Goal: Task Accomplishment & Management: Complete application form

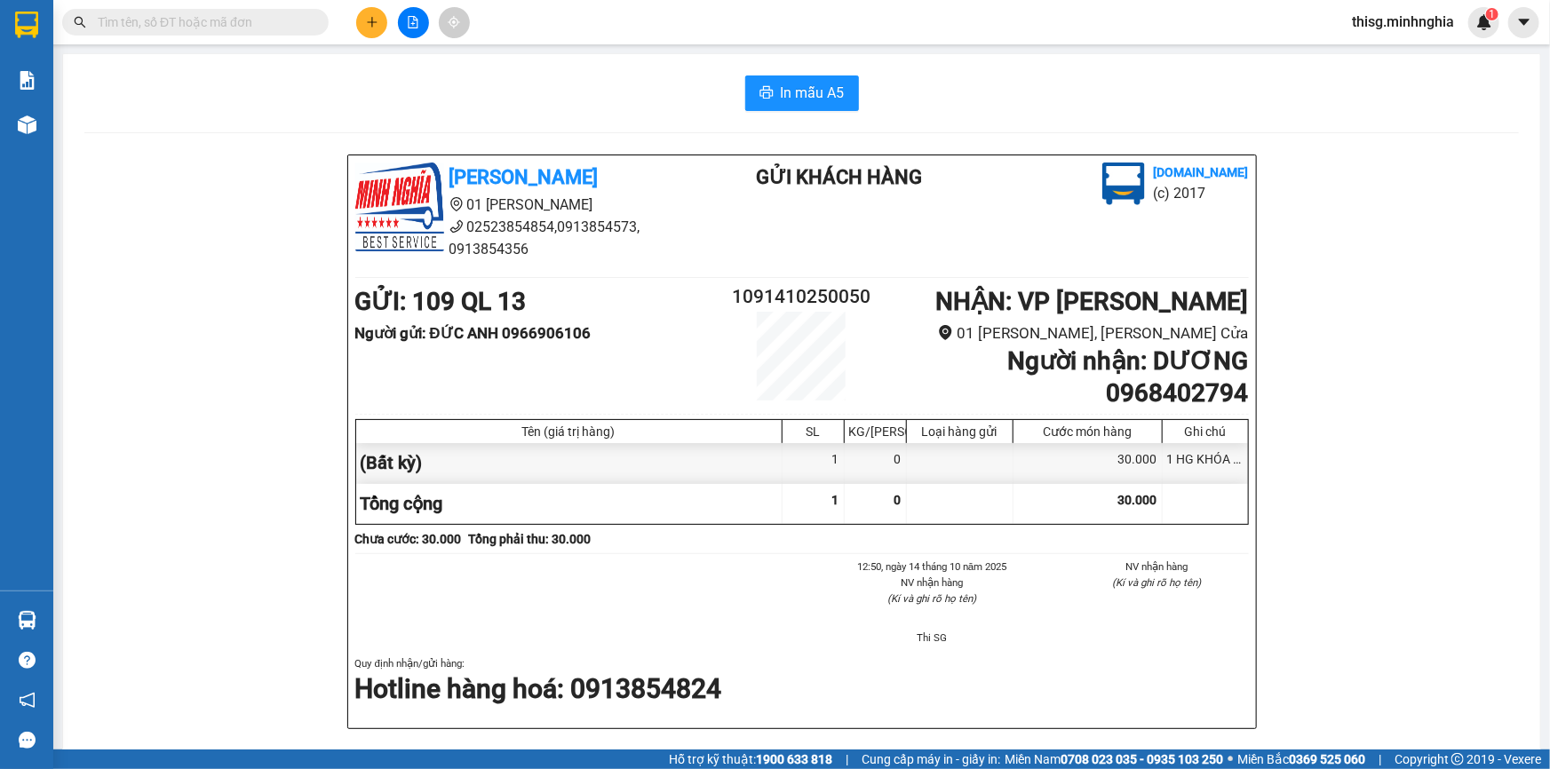
click at [366, 20] on icon "plus" at bounding box center [372, 22] width 12 height 12
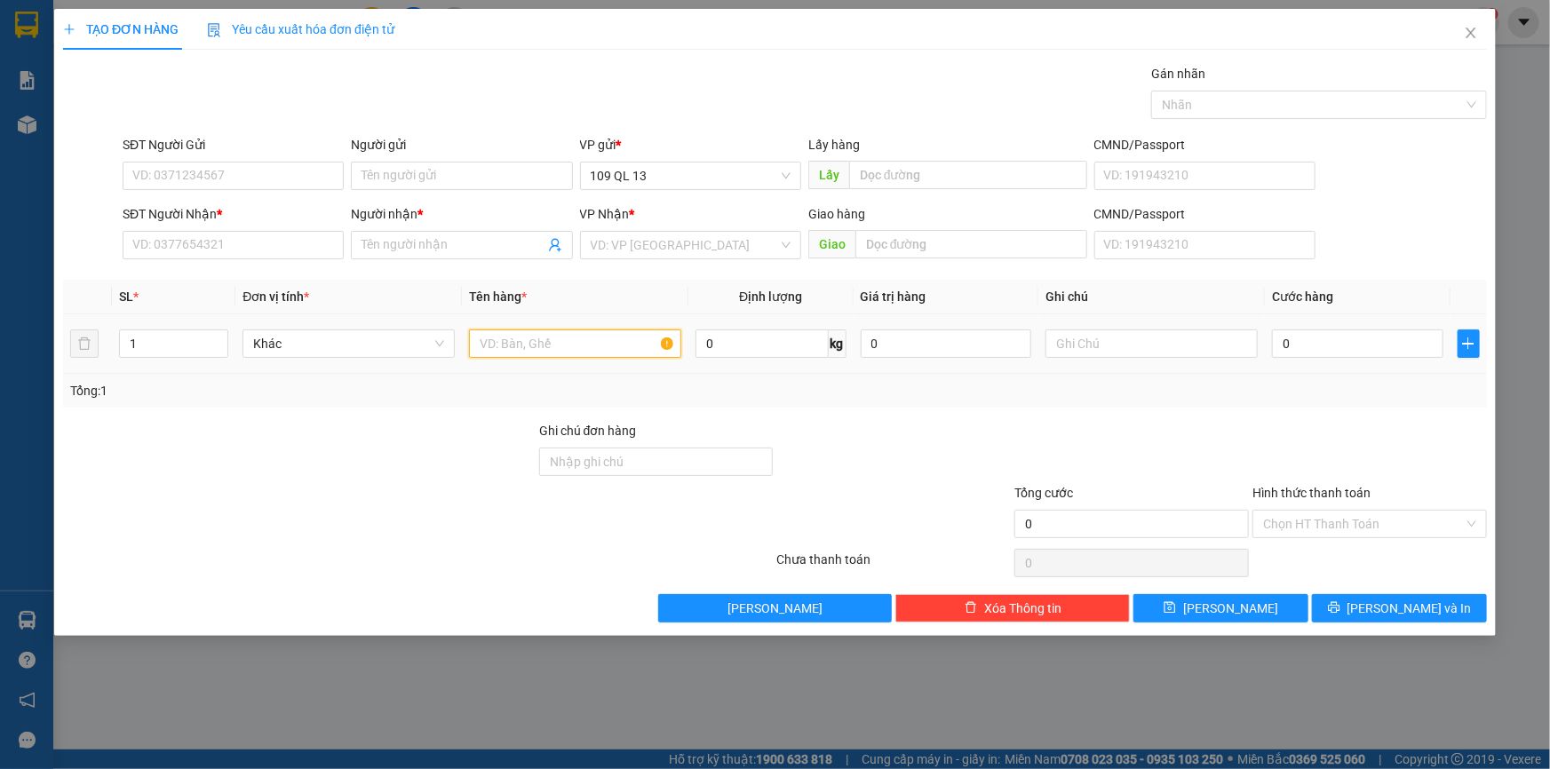
click at [614, 338] on input "text" at bounding box center [575, 344] width 212 height 28
click at [1102, 345] on input "text" at bounding box center [1151, 344] width 212 height 28
type input "1 BAO XANH"
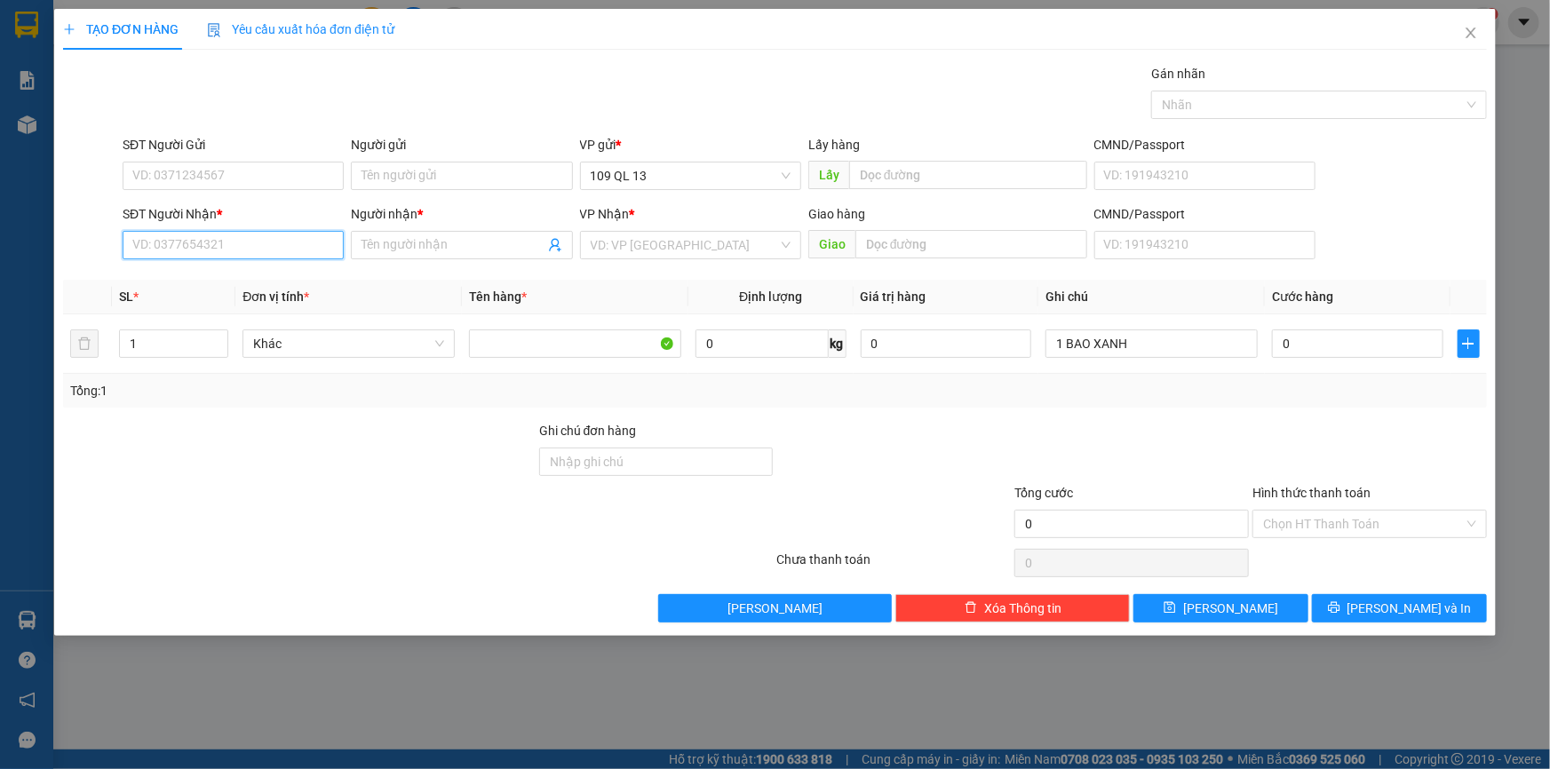
click at [279, 245] on input "SĐT Người Nhận *" at bounding box center [233, 245] width 221 height 28
click at [401, 242] on input "Người nhận *" at bounding box center [453, 245] width 182 height 20
click at [269, 235] on input "SĐT Người Nhận *" at bounding box center [233, 245] width 221 height 28
click at [258, 275] on div "0941534292 - SƯƠNG" at bounding box center [233, 281] width 200 height 20
type input "0941534292"
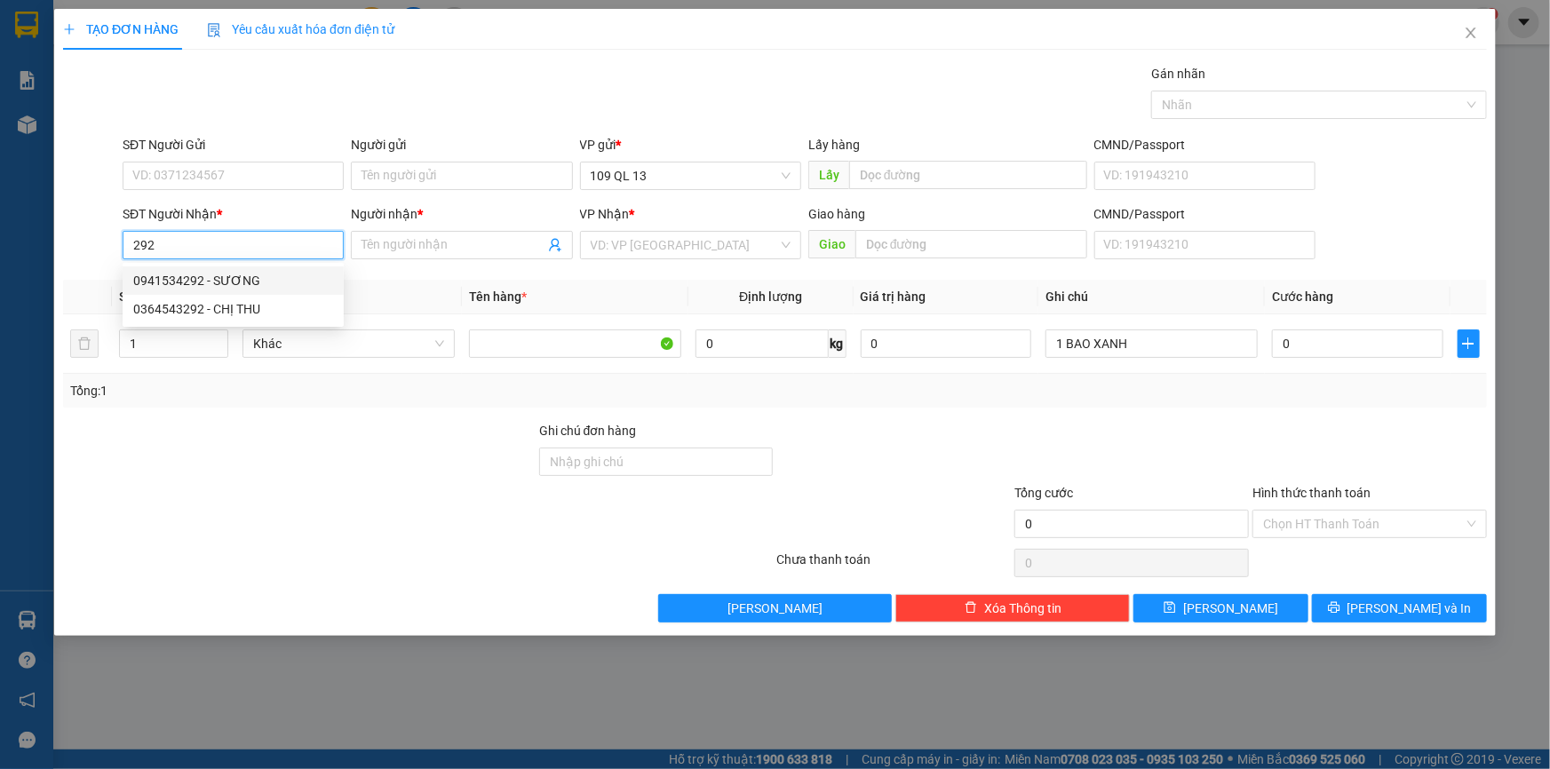
type input "SƯƠNG"
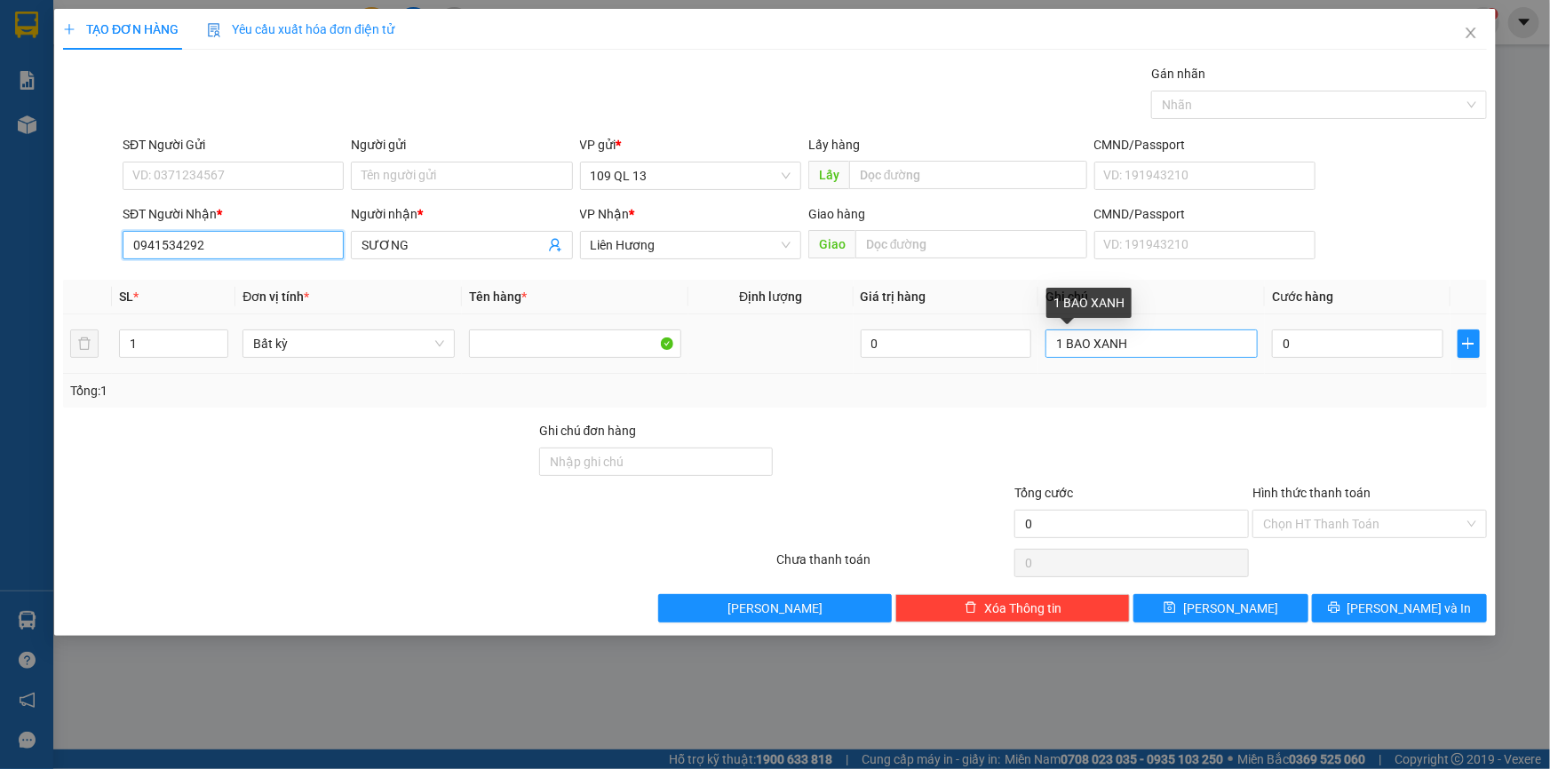
type input "0941534292"
click at [1180, 338] on input "1 BAO XANH" at bounding box center [1151, 344] width 212 height 28
click at [1186, 337] on input "1" at bounding box center [1151, 344] width 212 height 28
type input "1 BAO XANH BÁNH TRÁNG"
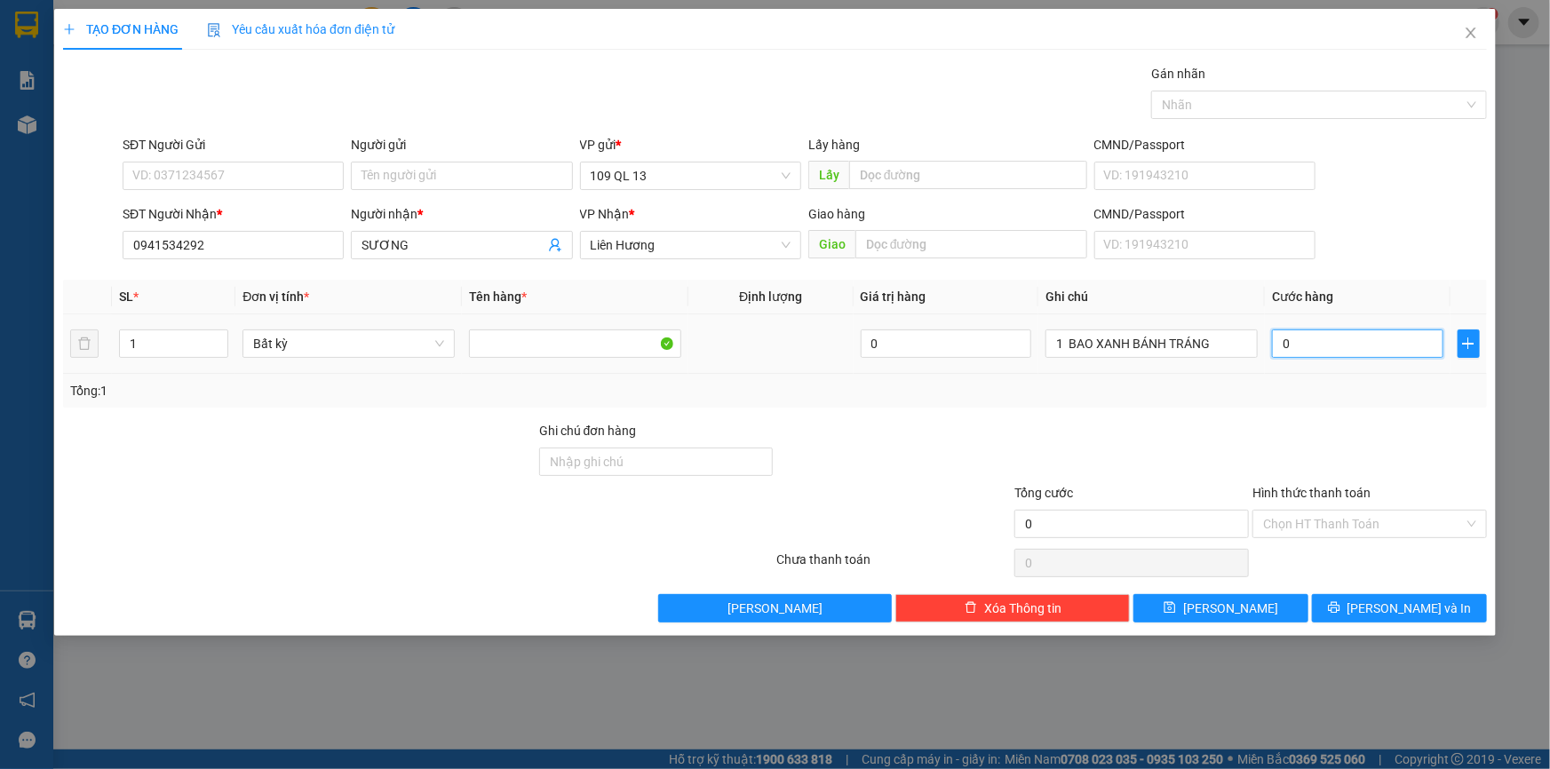
click at [1356, 339] on input "0" at bounding box center [1357, 344] width 171 height 28
type input "4"
type input "40"
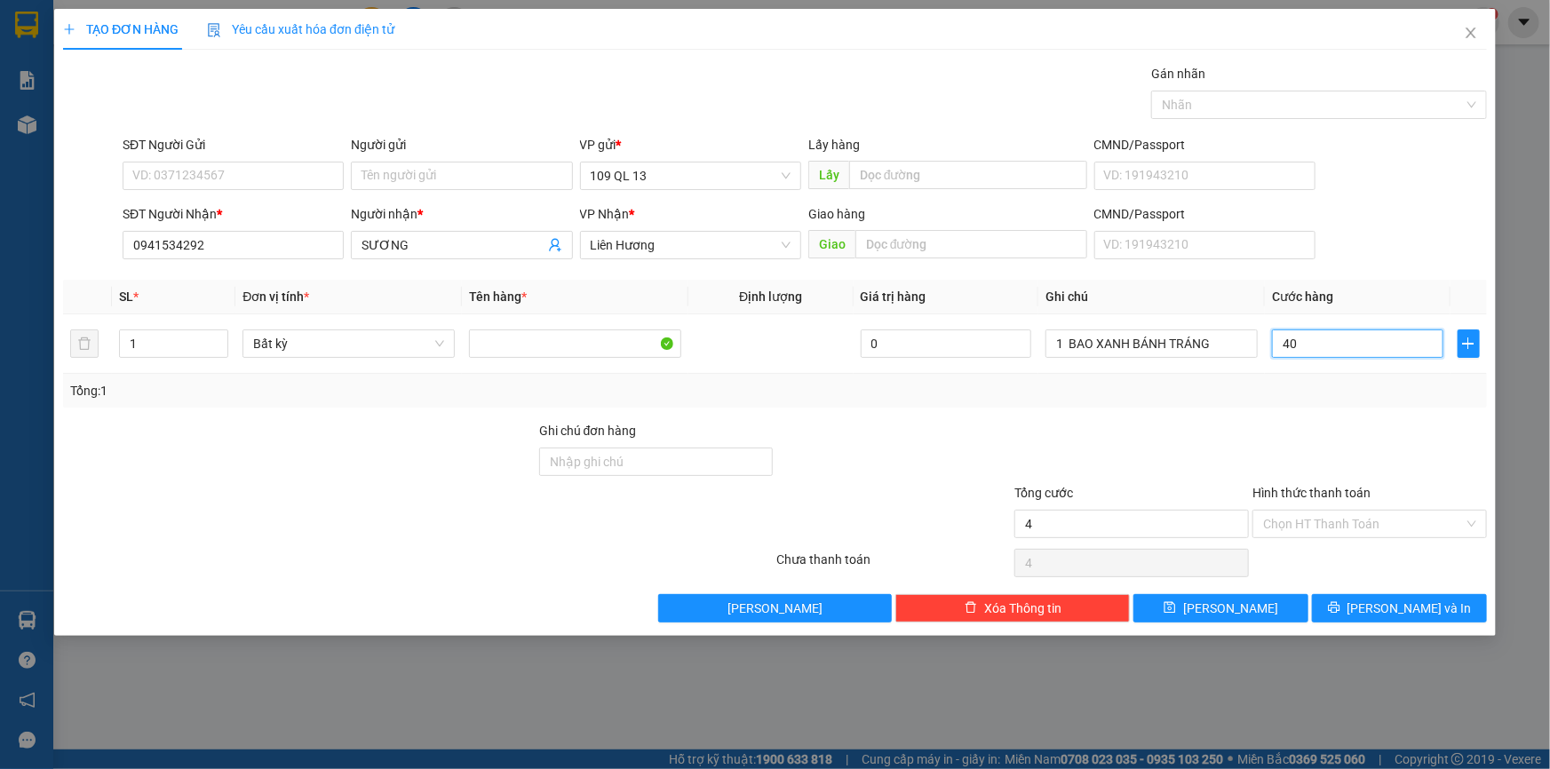
type input "40"
type input "40.000"
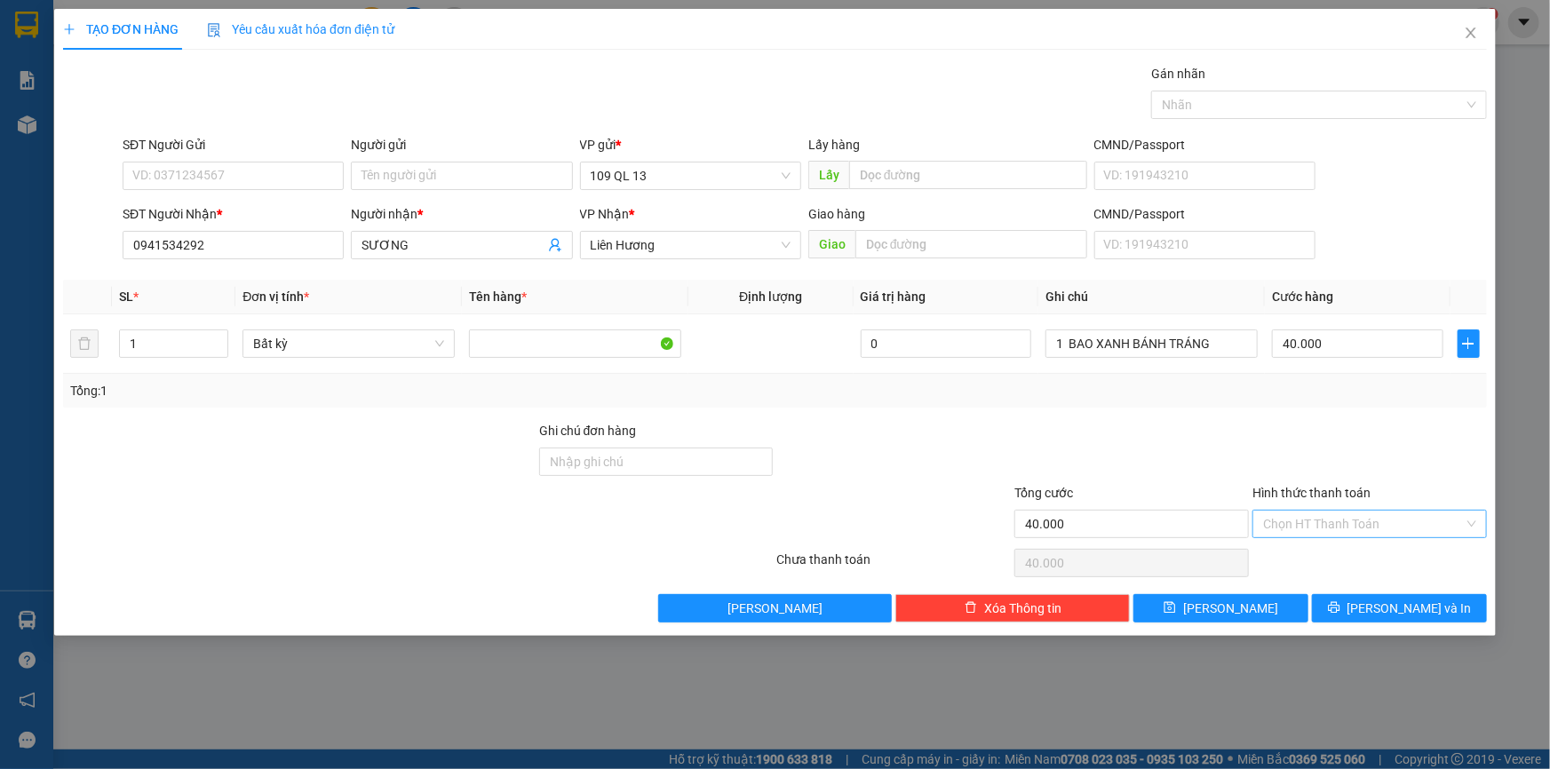
click at [1395, 519] on input "Hình thức thanh toán" at bounding box center [1363, 524] width 201 height 27
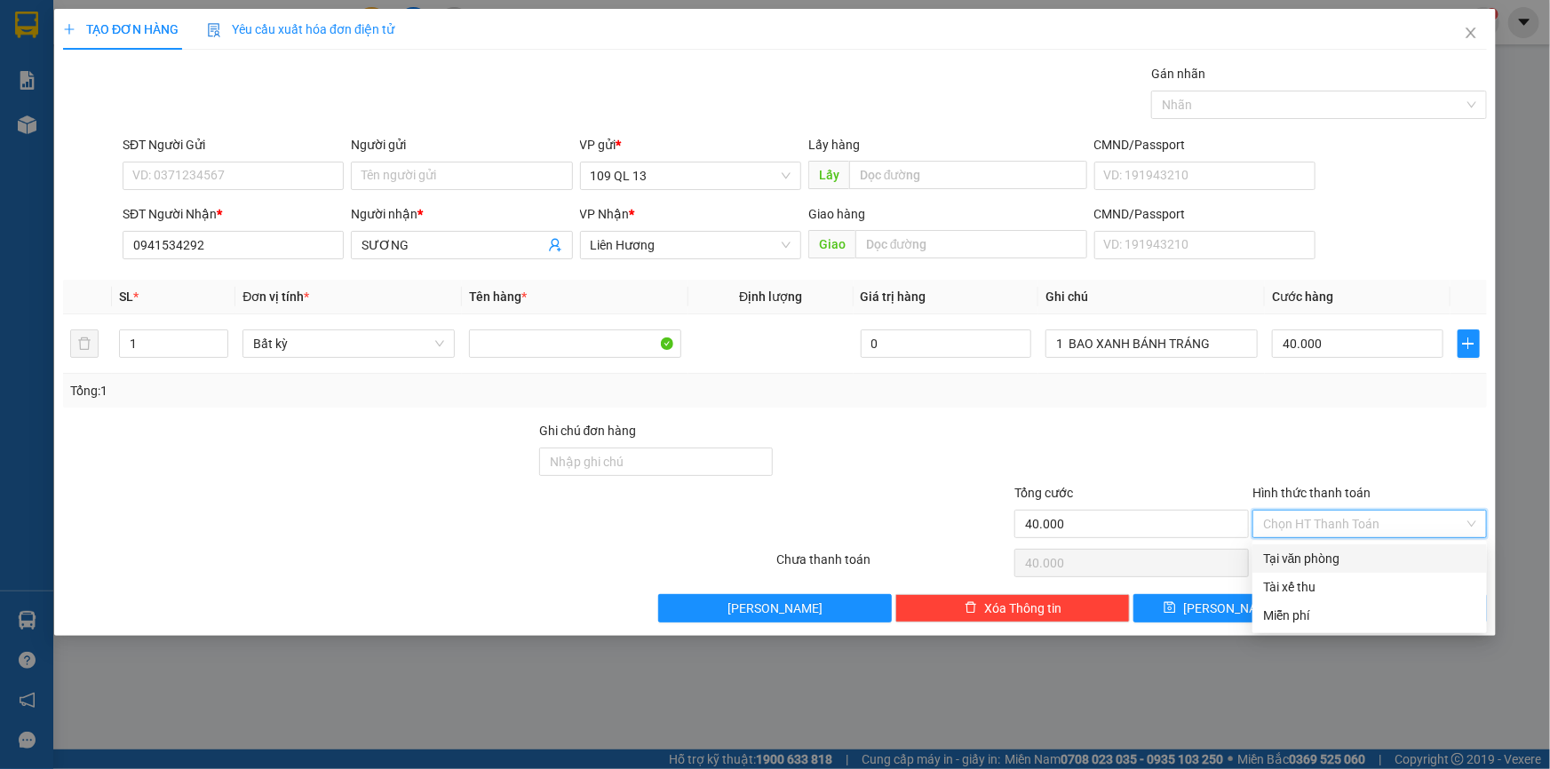
click at [1387, 425] on div at bounding box center [1370, 452] width 238 height 62
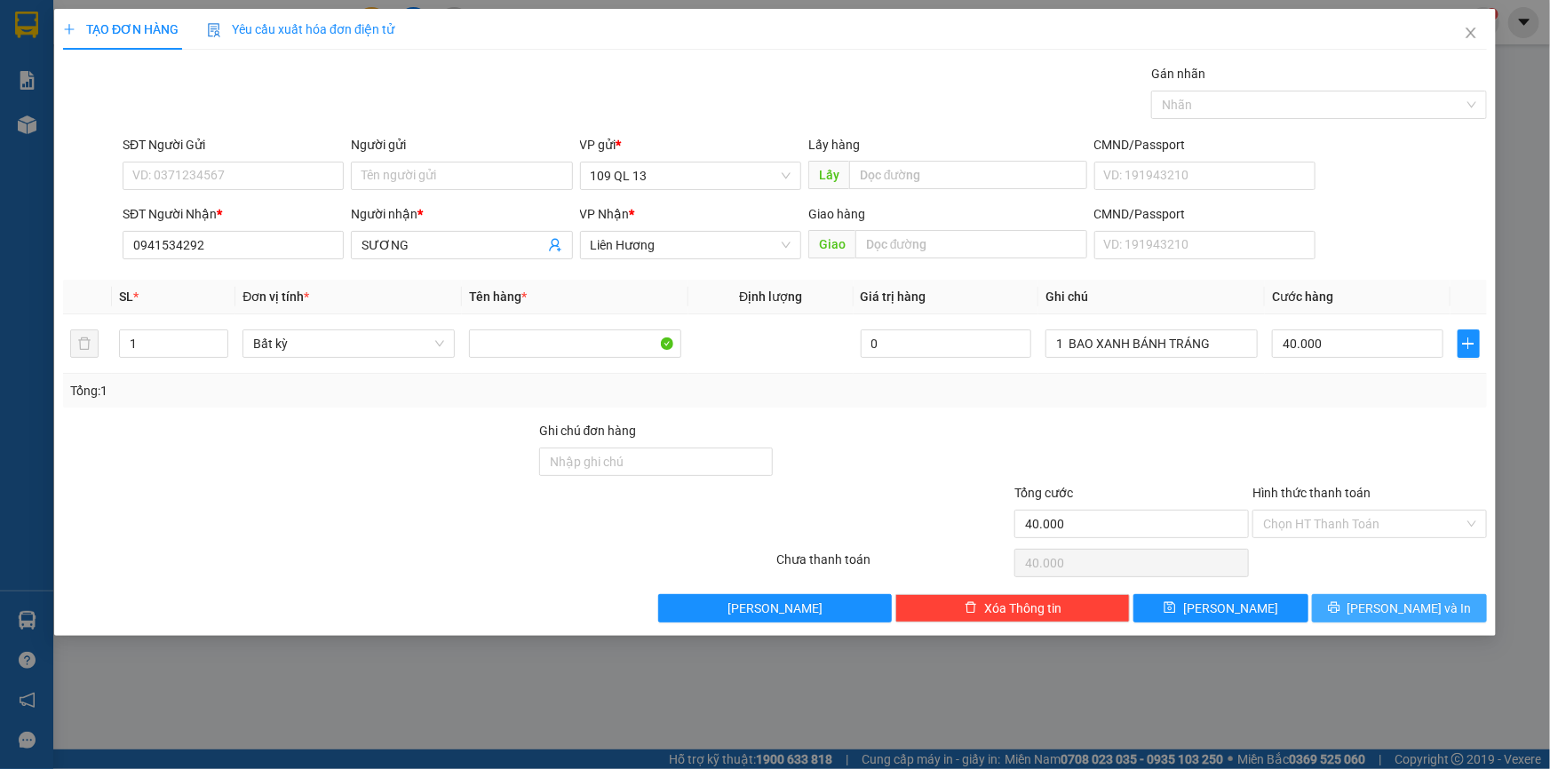
click at [1426, 600] on span "[PERSON_NAME] và In" at bounding box center [1410, 609] width 124 height 20
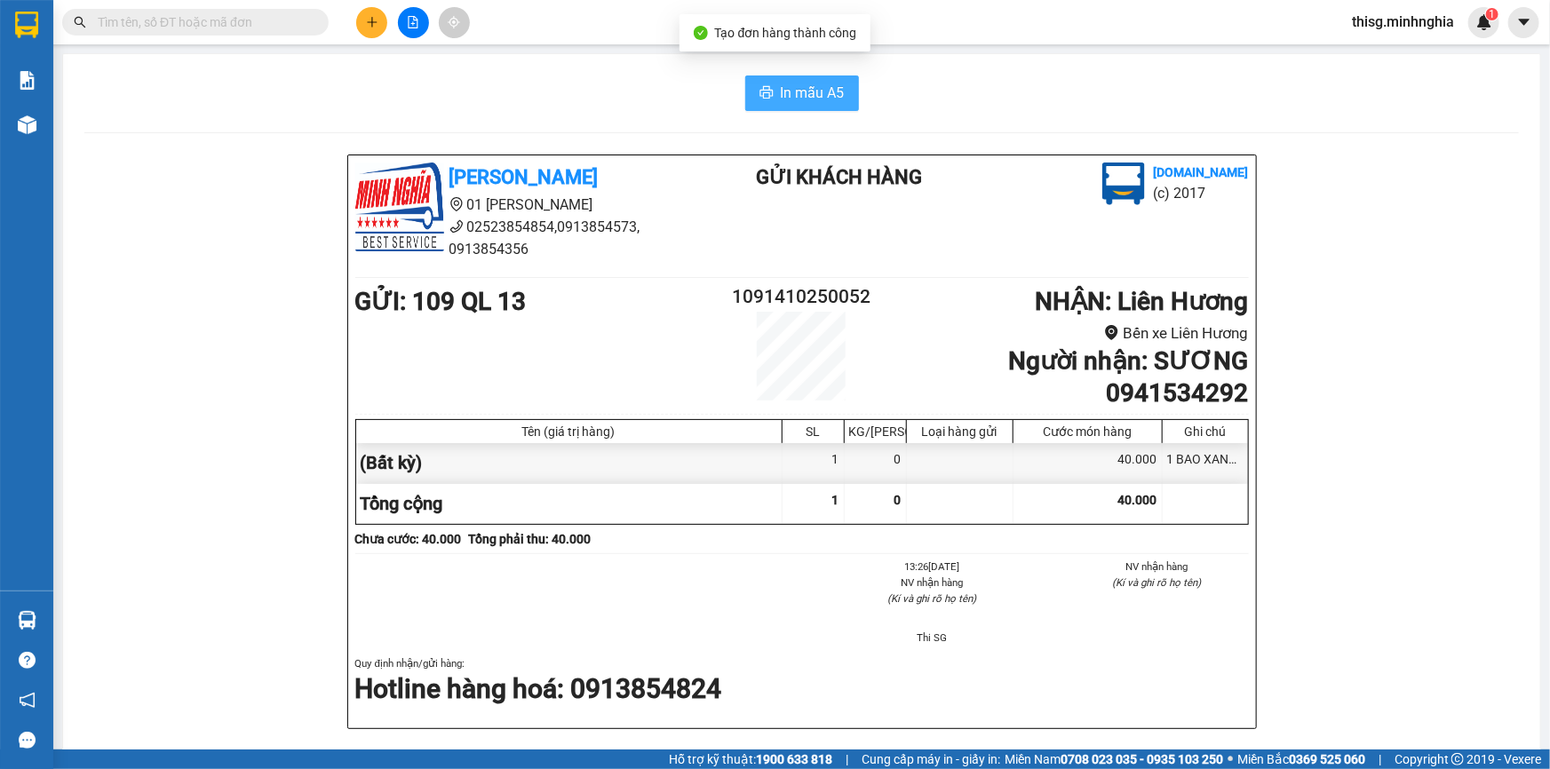
click at [795, 95] on span "In mẫu A5" at bounding box center [813, 93] width 64 height 22
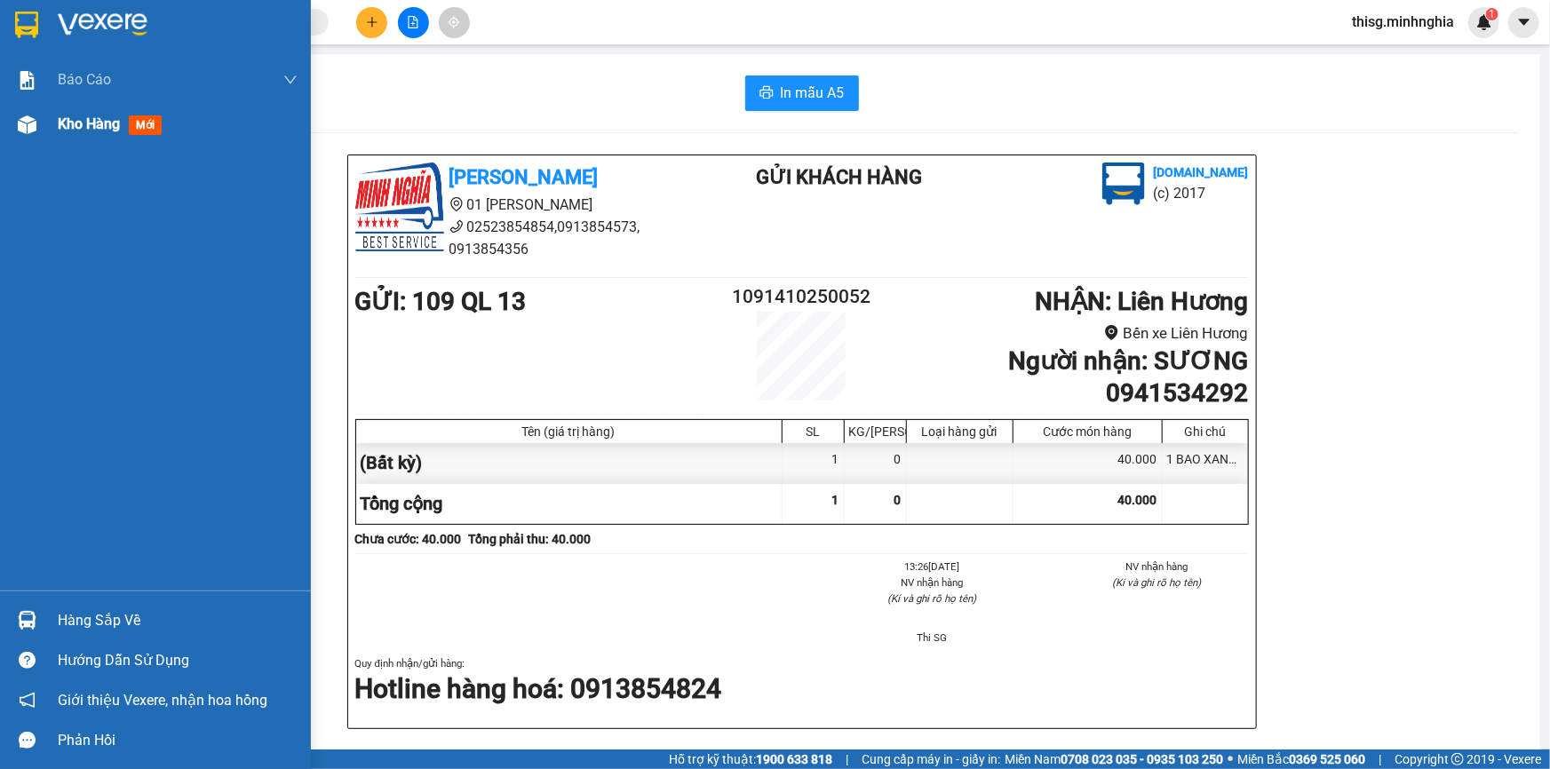
click at [70, 116] on span "Kho hàng" at bounding box center [89, 123] width 62 height 17
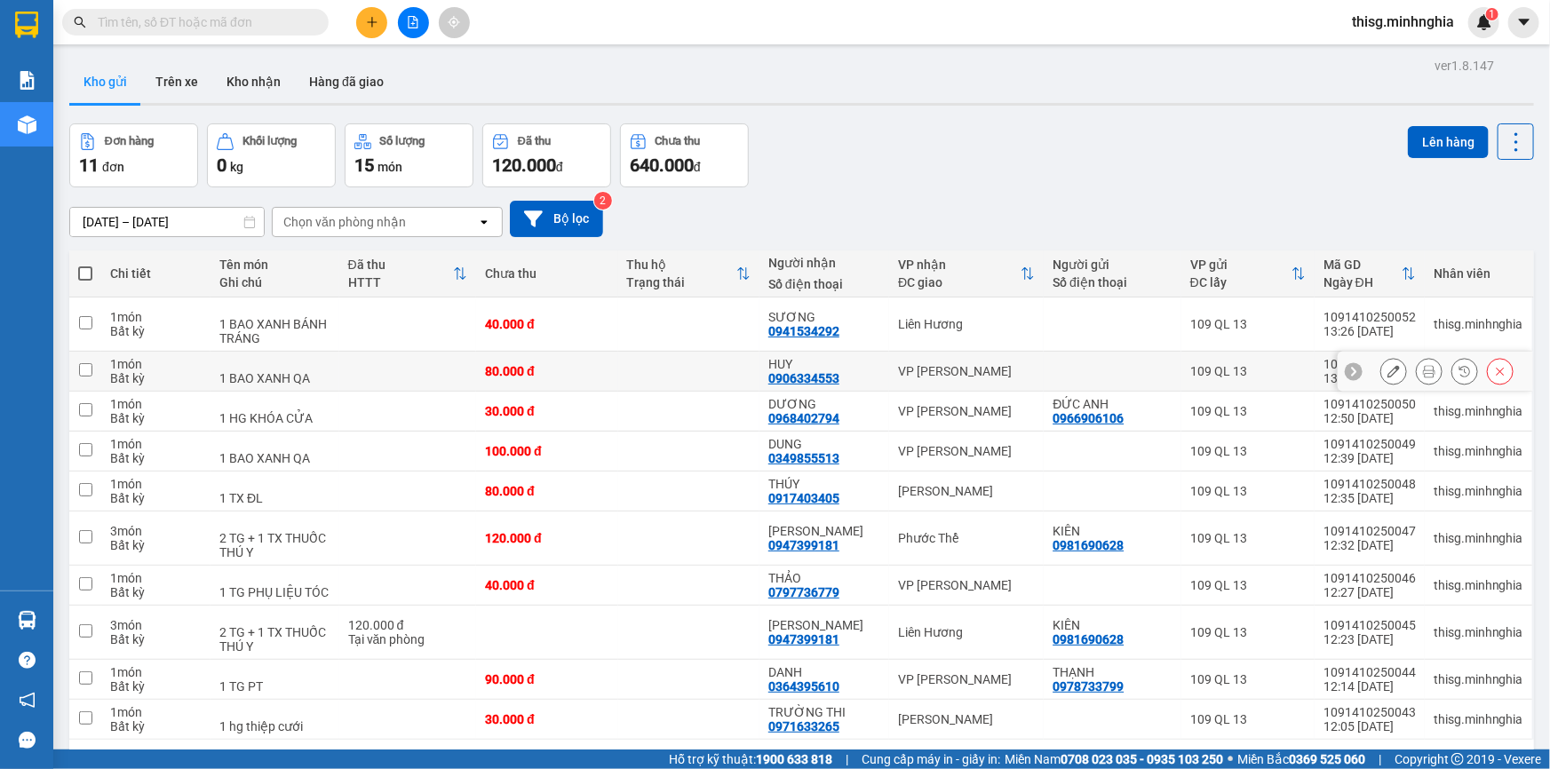
click at [1387, 374] on icon at bounding box center [1393, 371] width 12 height 12
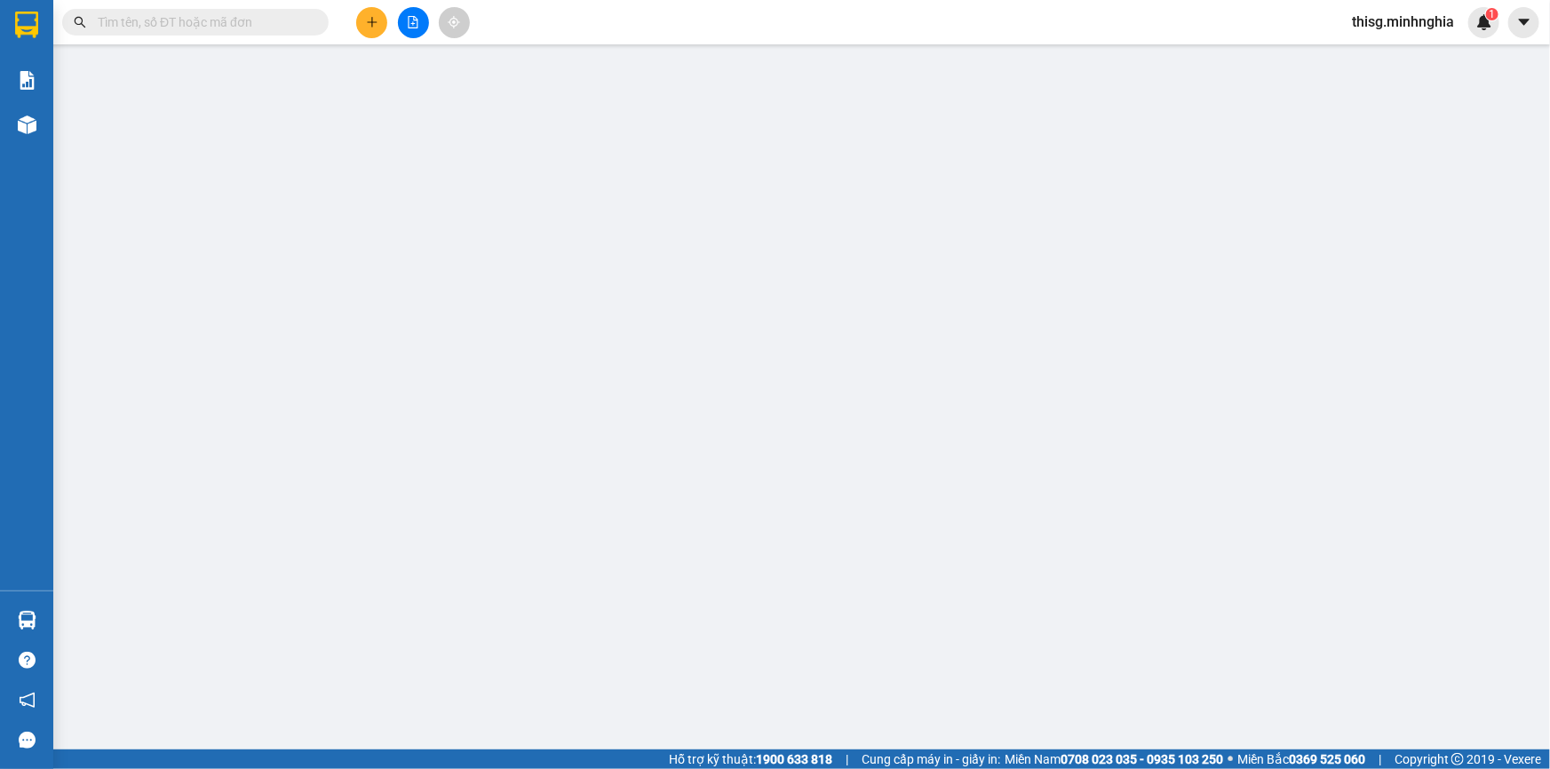
type input "0906334553"
type input "80.000"
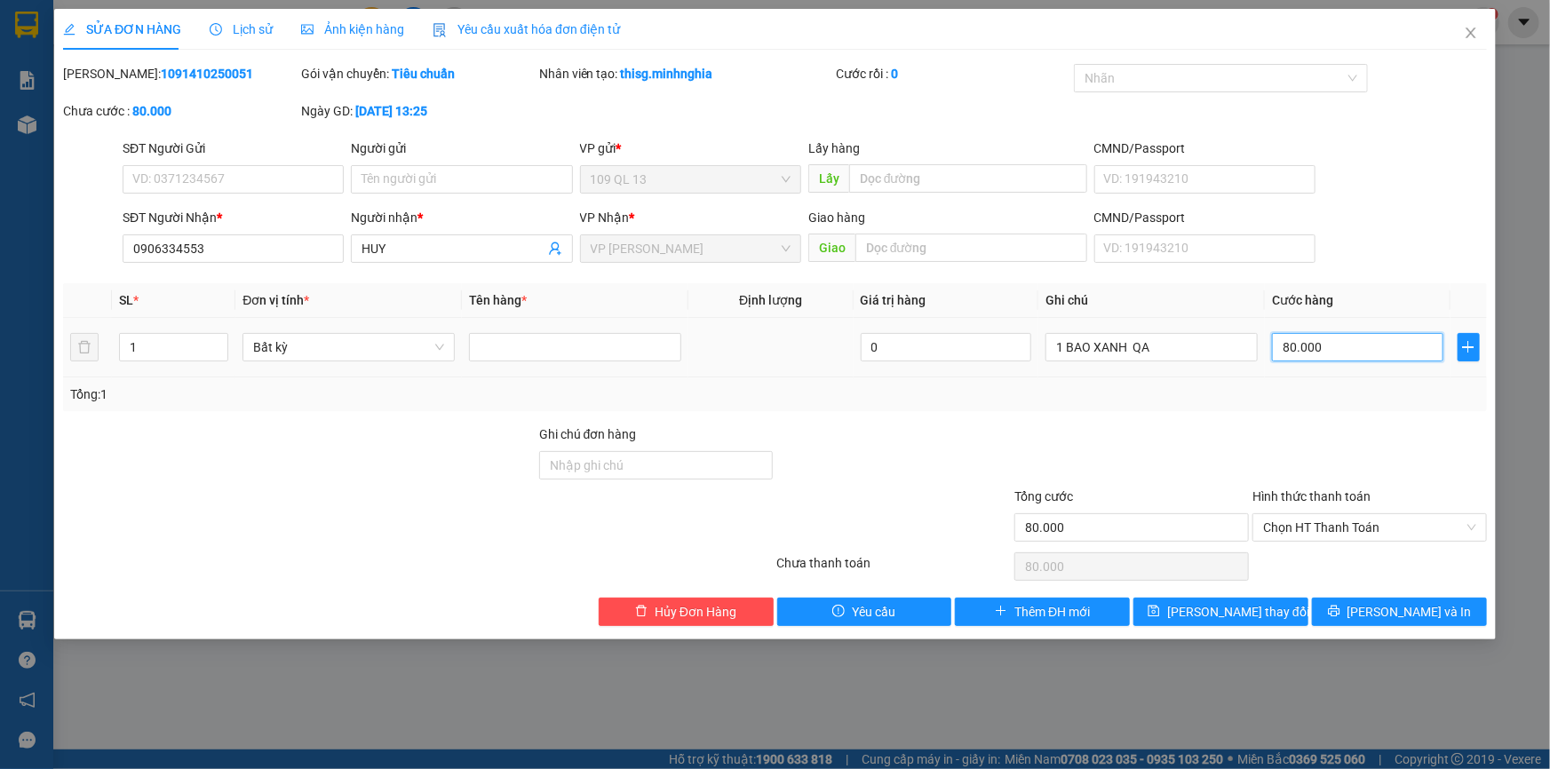
click at [1367, 341] on input "80.000" at bounding box center [1357, 347] width 171 height 28
type input "0"
type input "07"
type input "7"
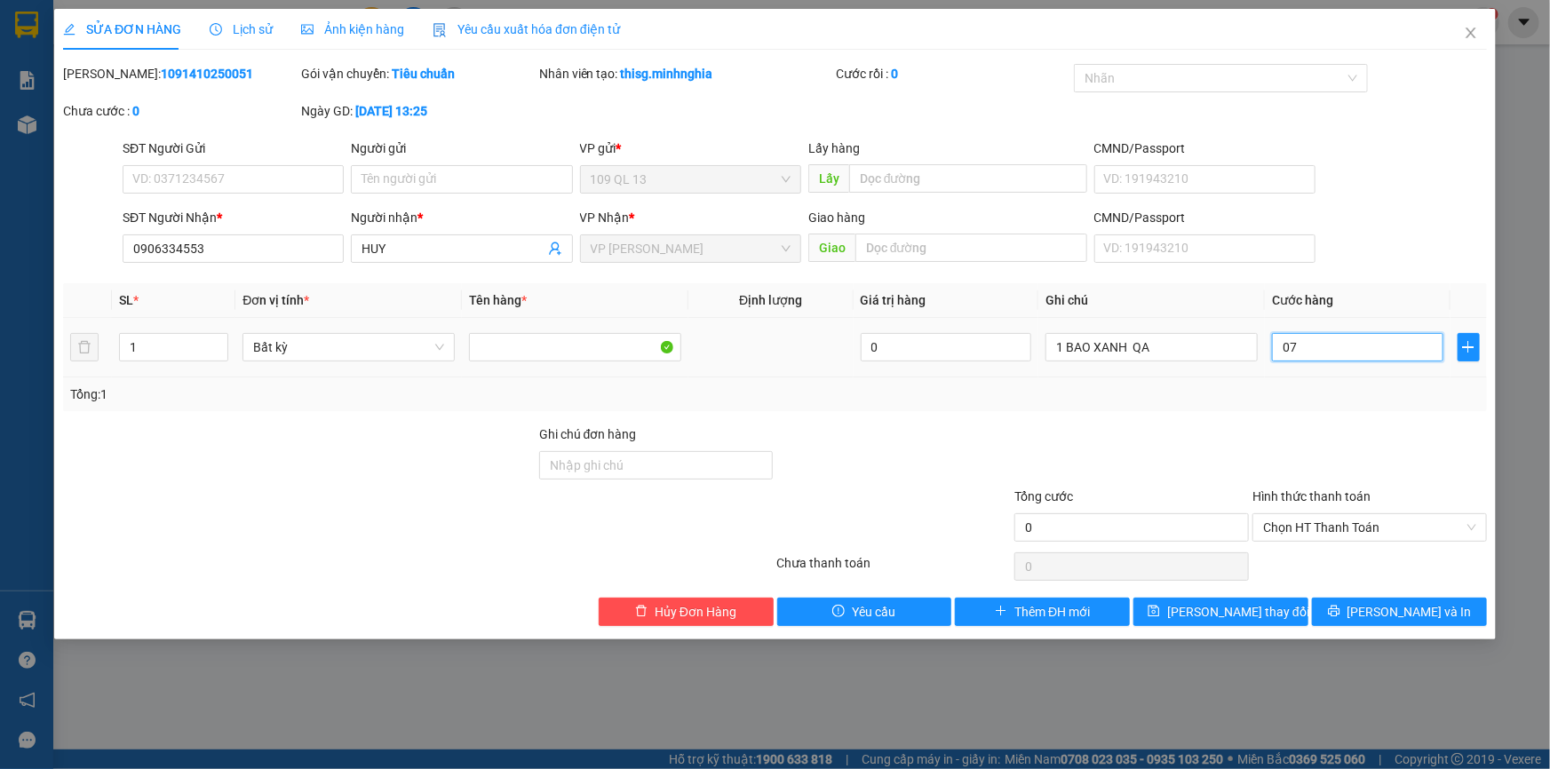
type input "7"
type input "70"
type input "070"
type input "70.000"
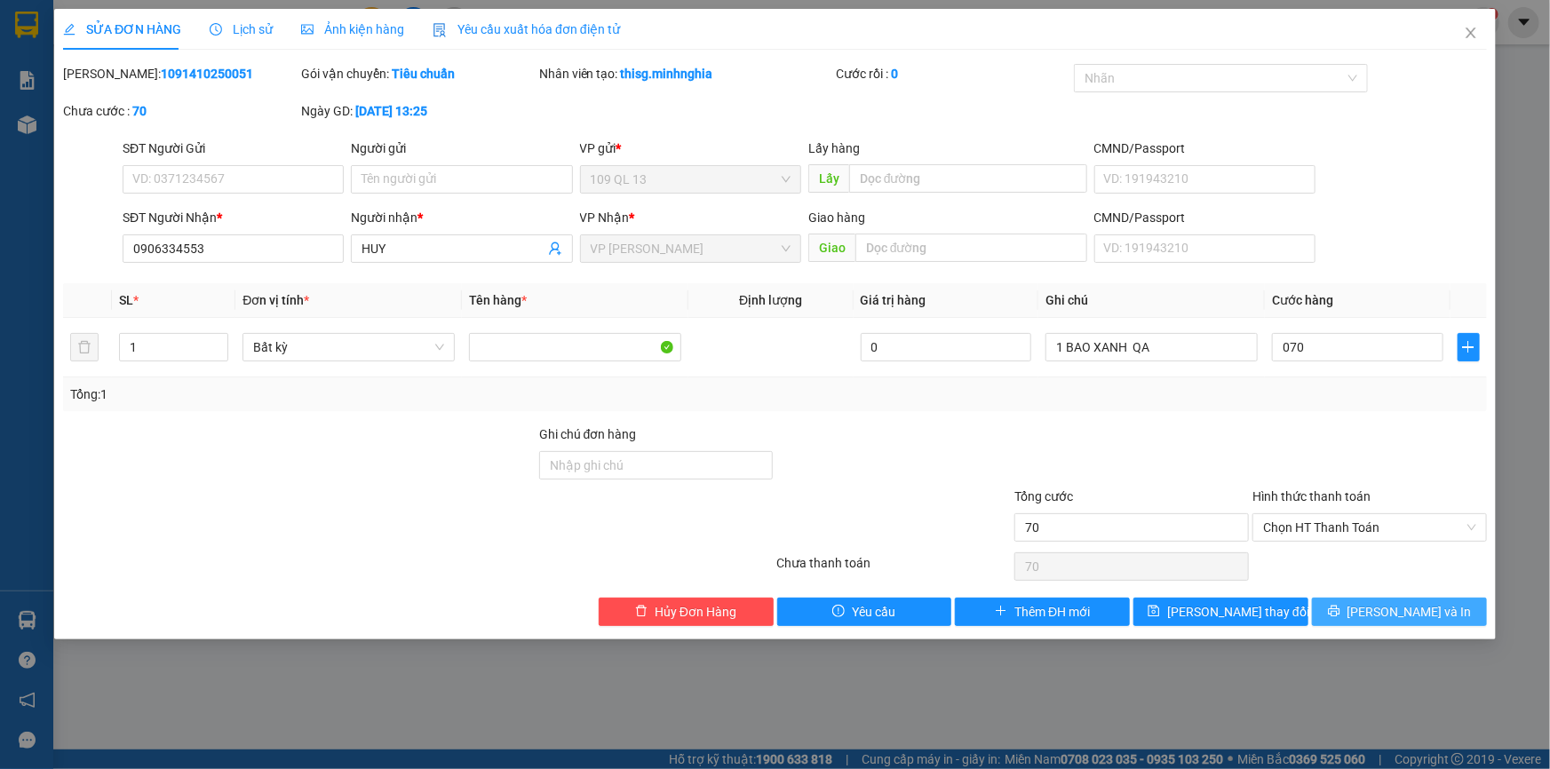
type input "70.000"
click at [1421, 616] on span "[PERSON_NAME] và In" at bounding box center [1410, 612] width 124 height 20
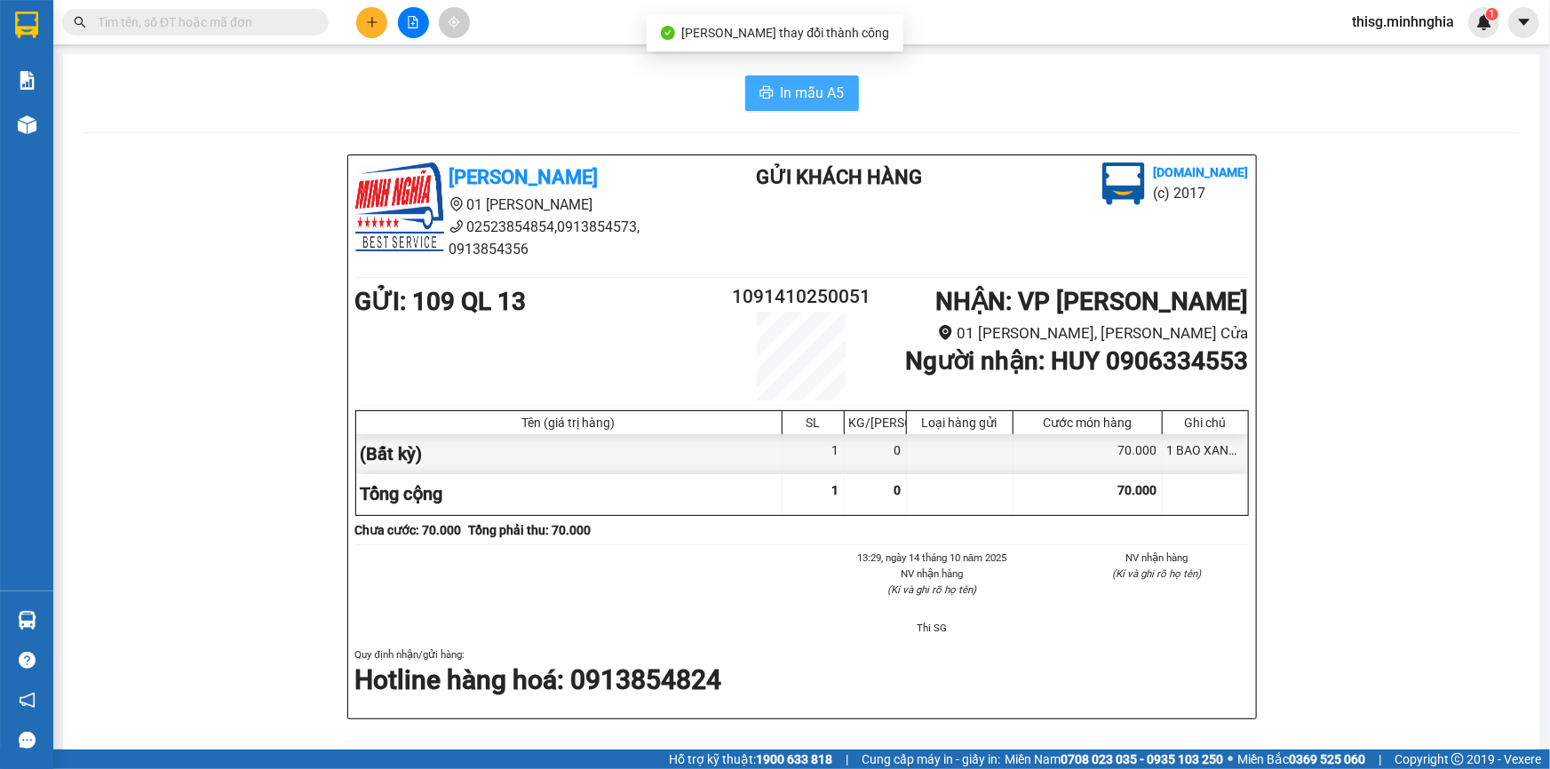
click at [806, 95] on span "In mẫu A5" at bounding box center [813, 93] width 64 height 22
click at [235, 25] on input "text" at bounding box center [203, 22] width 210 height 20
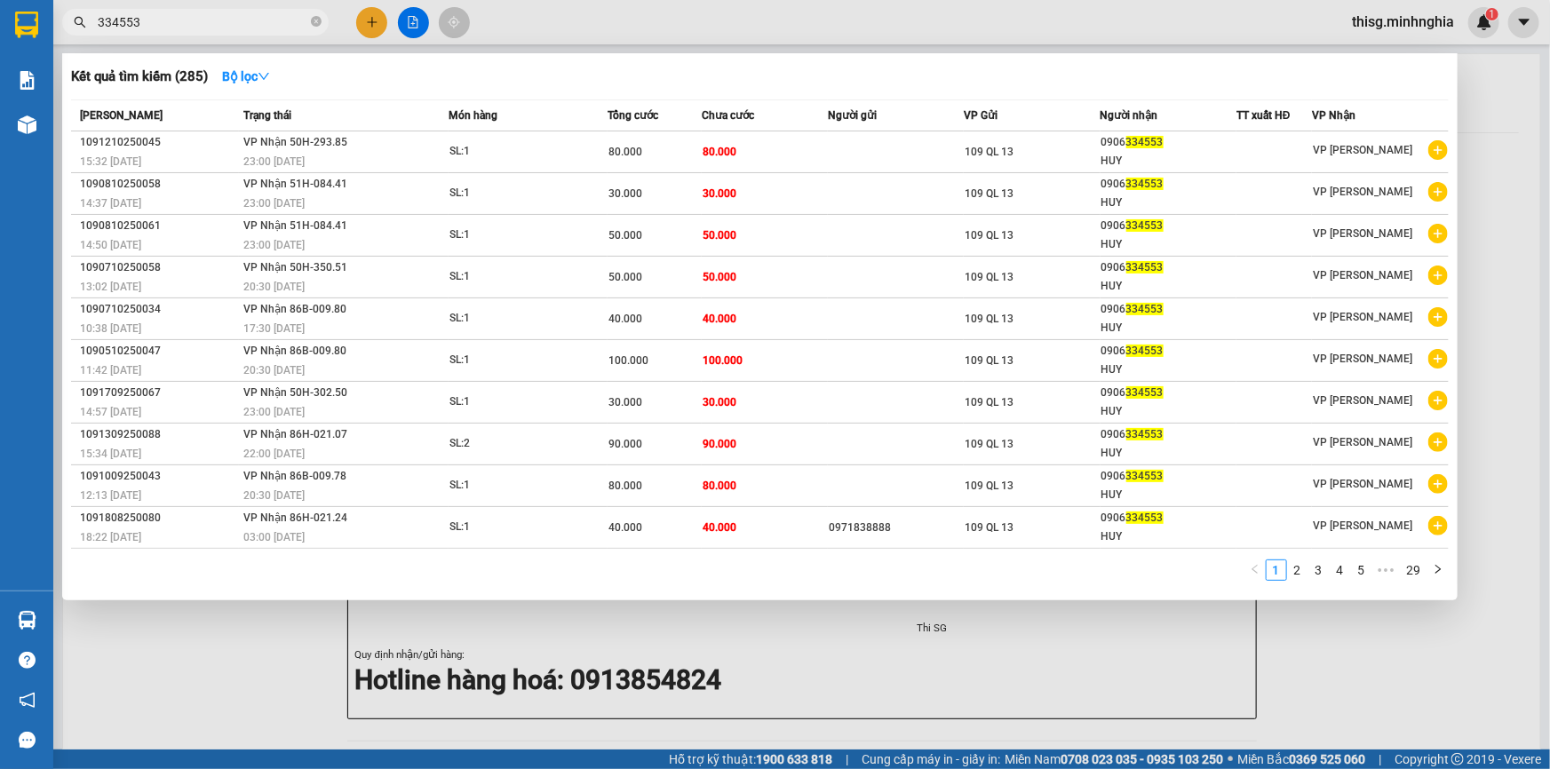
type input "334553"
click at [1499, 95] on div at bounding box center [775, 384] width 1550 height 769
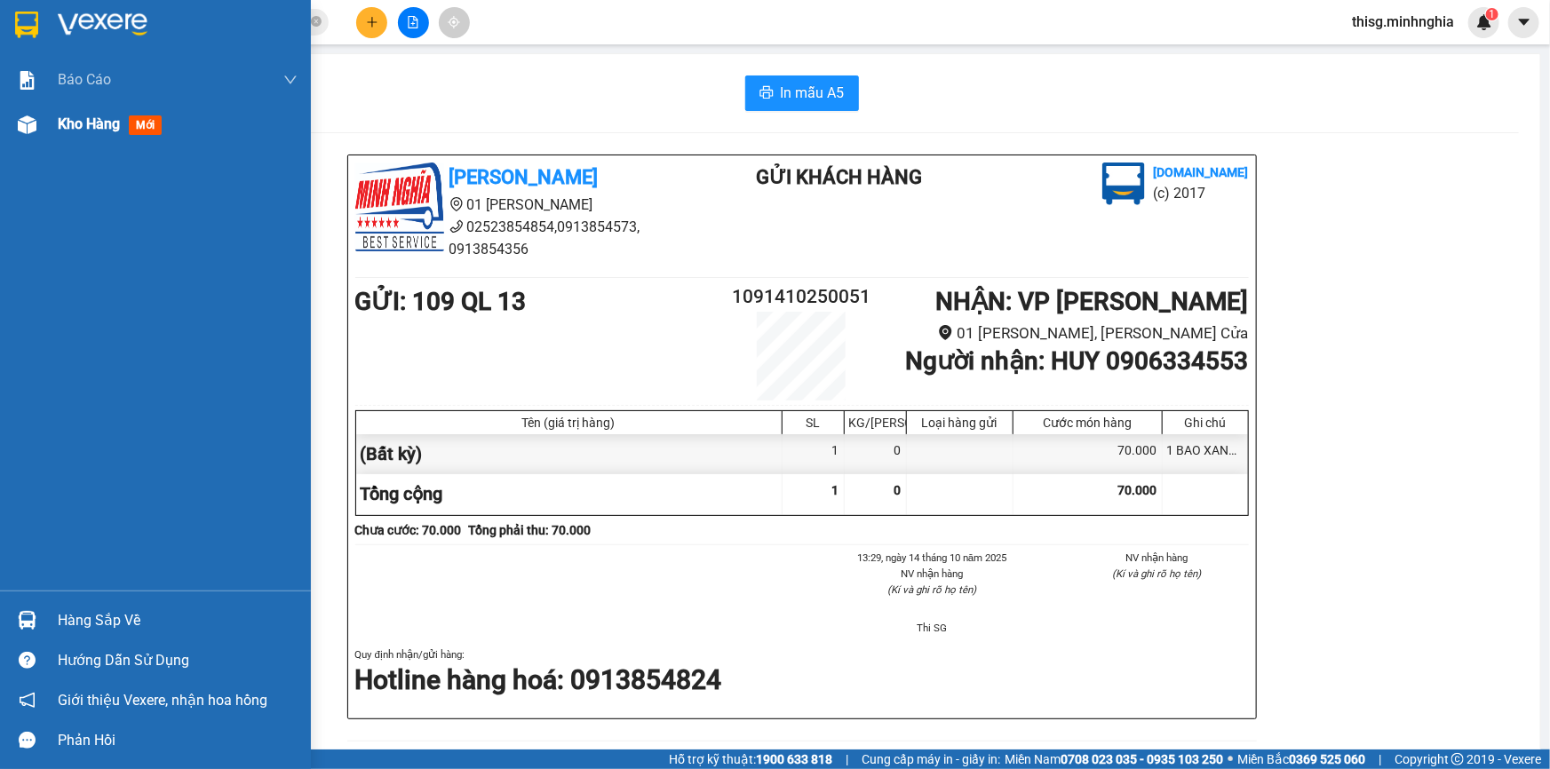
click at [76, 115] on span "Kho hàng" at bounding box center [89, 123] width 62 height 17
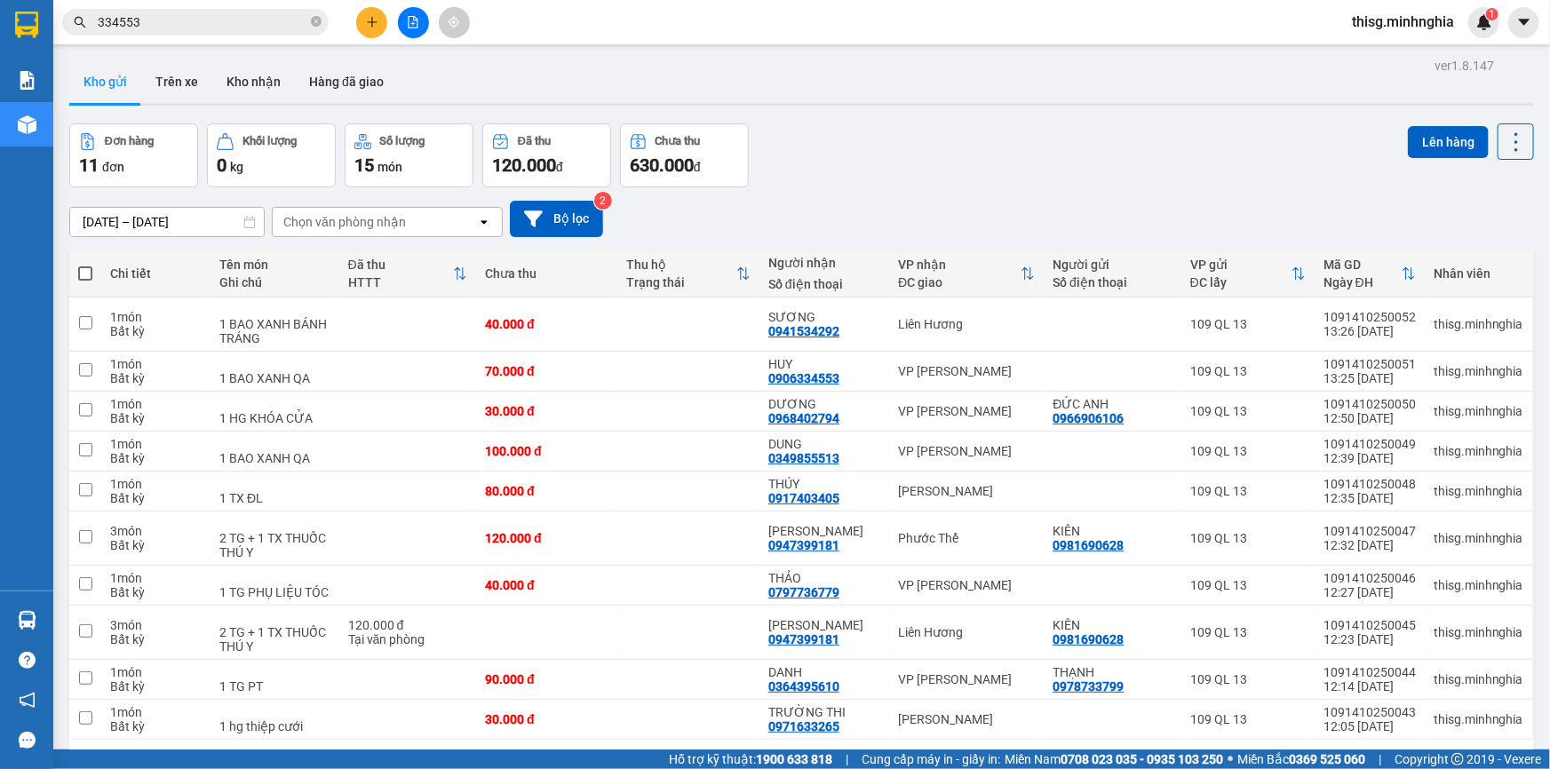
click at [259, 21] on input "334553" at bounding box center [203, 22] width 210 height 20
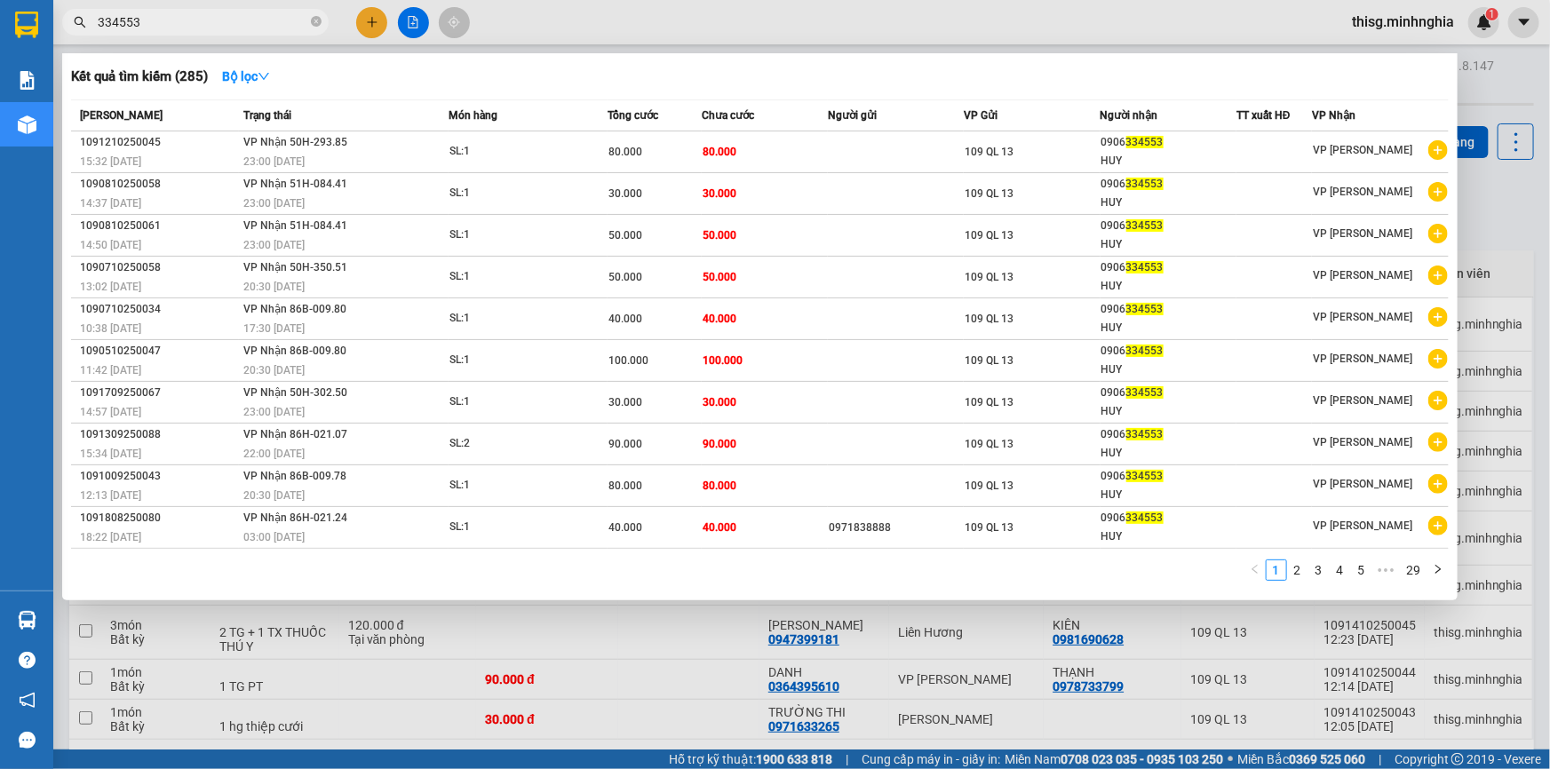
click at [1538, 183] on div at bounding box center [775, 384] width 1550 height 769
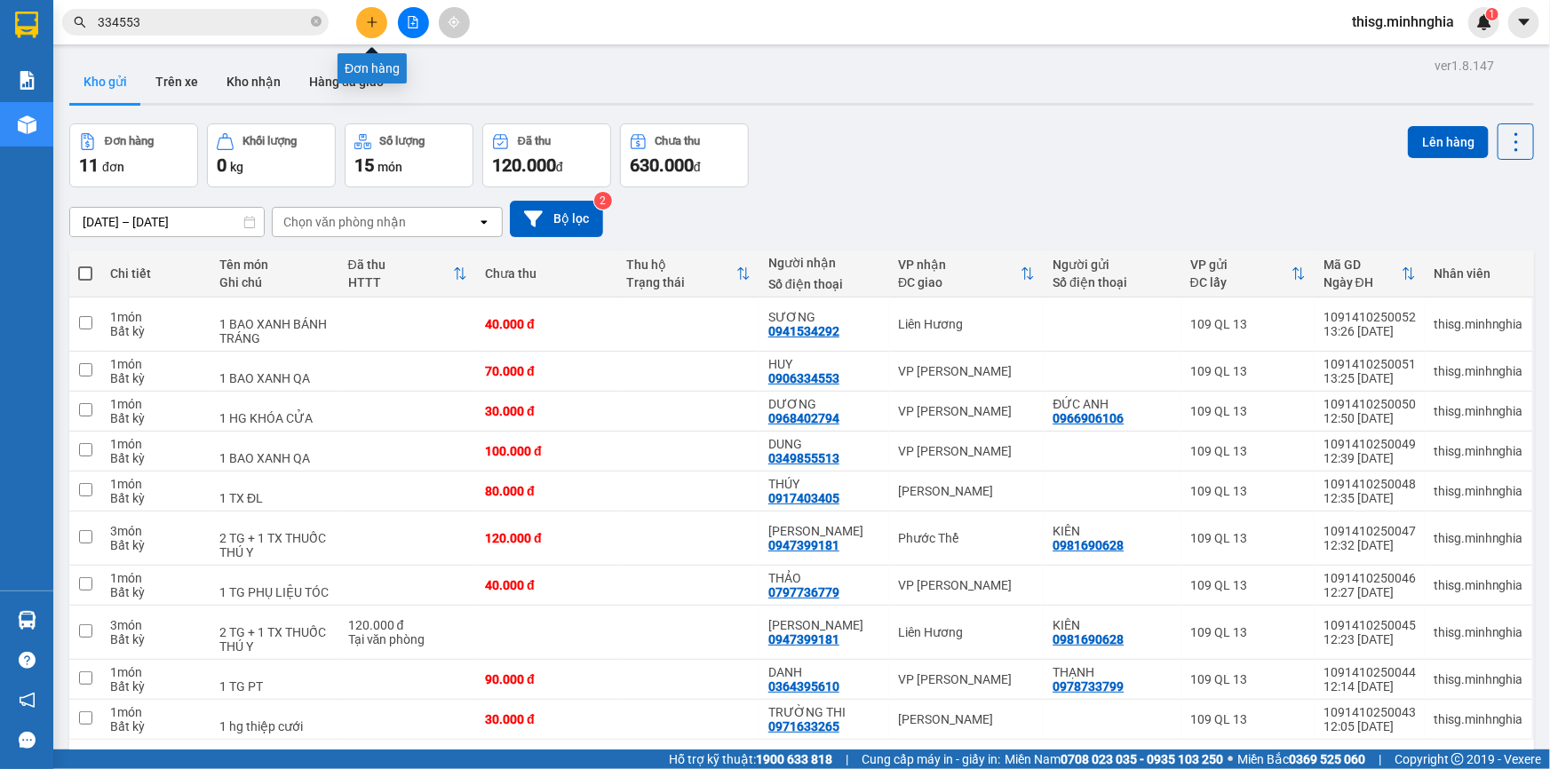
click at [376, 28] on button at bounding box center [371, 22] width 31 height 31
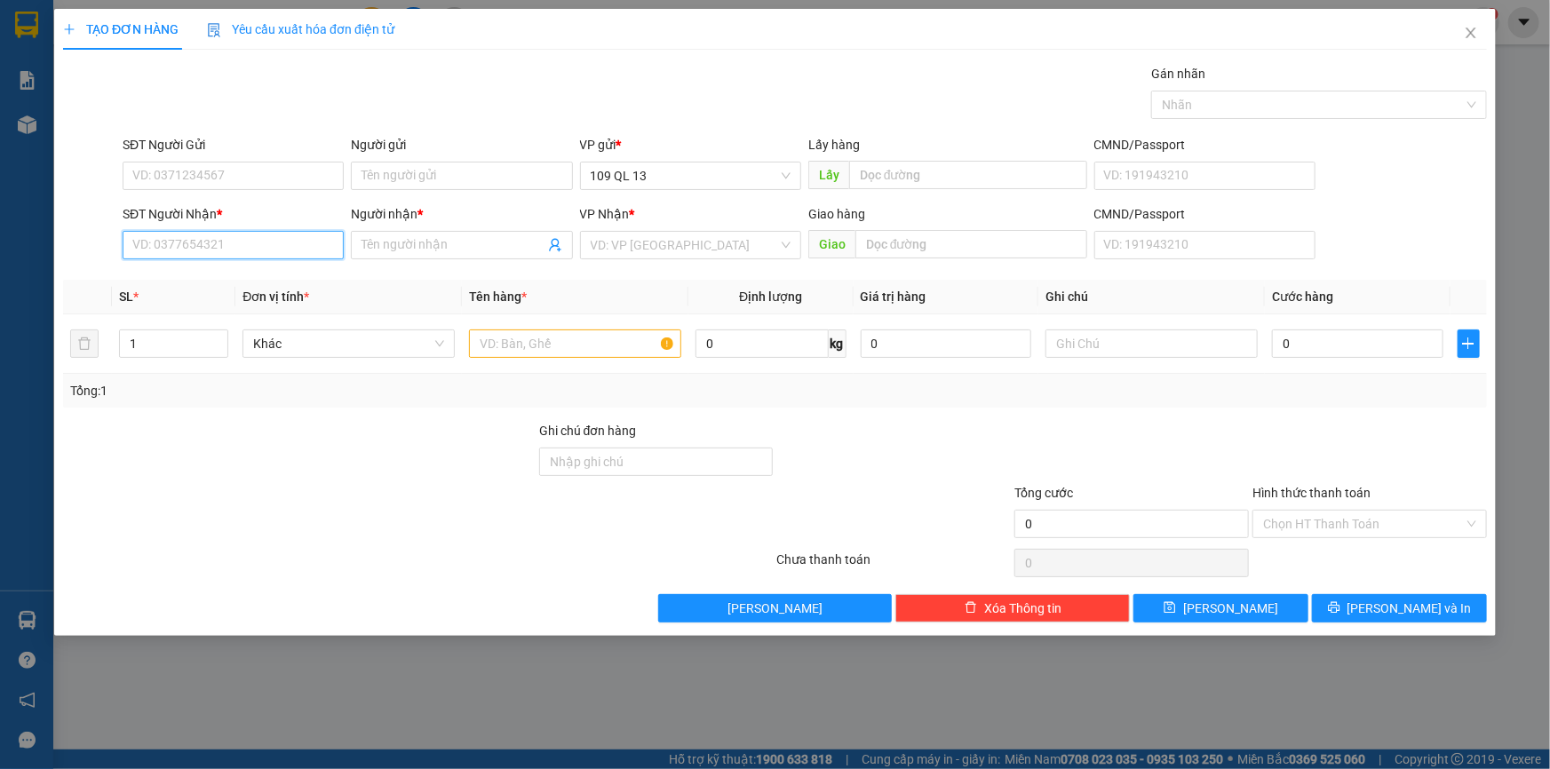
click at [266, 243] on input "SĐT Người Nhận *" at bounding box center [233, 245] width 221 height 28
click at [254, 300] on div "0798900581 - NHƯ HUỲNH" at bounding box center [236, 309] width 206 height 20
type input "0798900581"
type input "NHƯ HUỲNH"
type input "0798900581"
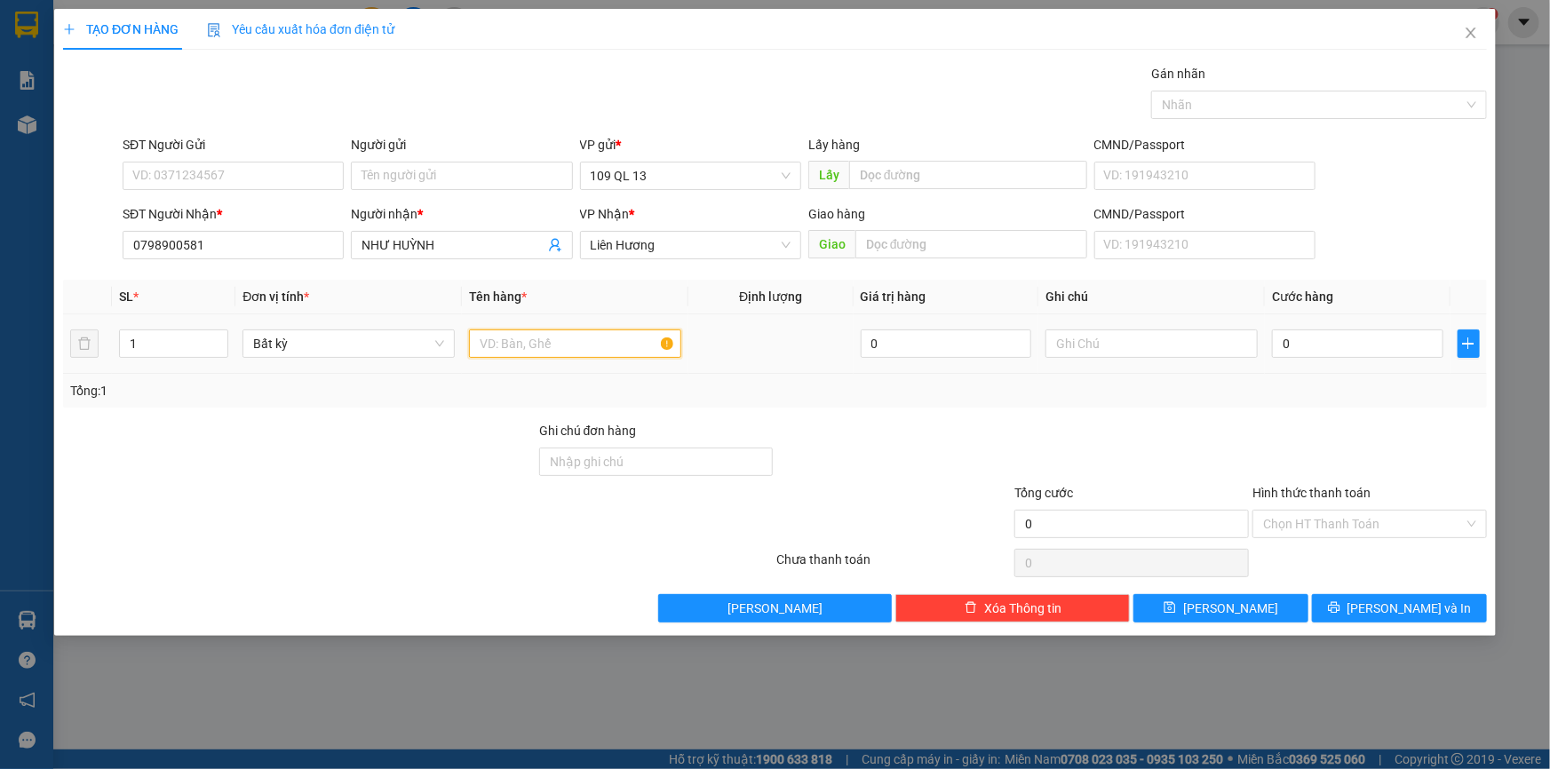
click at [571, 346] on input "text" at bounding box center [575, 344] width 212 height 28
drag, startPoint x: 1131, startPoint y: 338, endPoint x: 1128, endPoint y: 318, distance: 20.6
click at [1133, 338] on input "text" at bounding box center [1151, 344] width 212 height 28
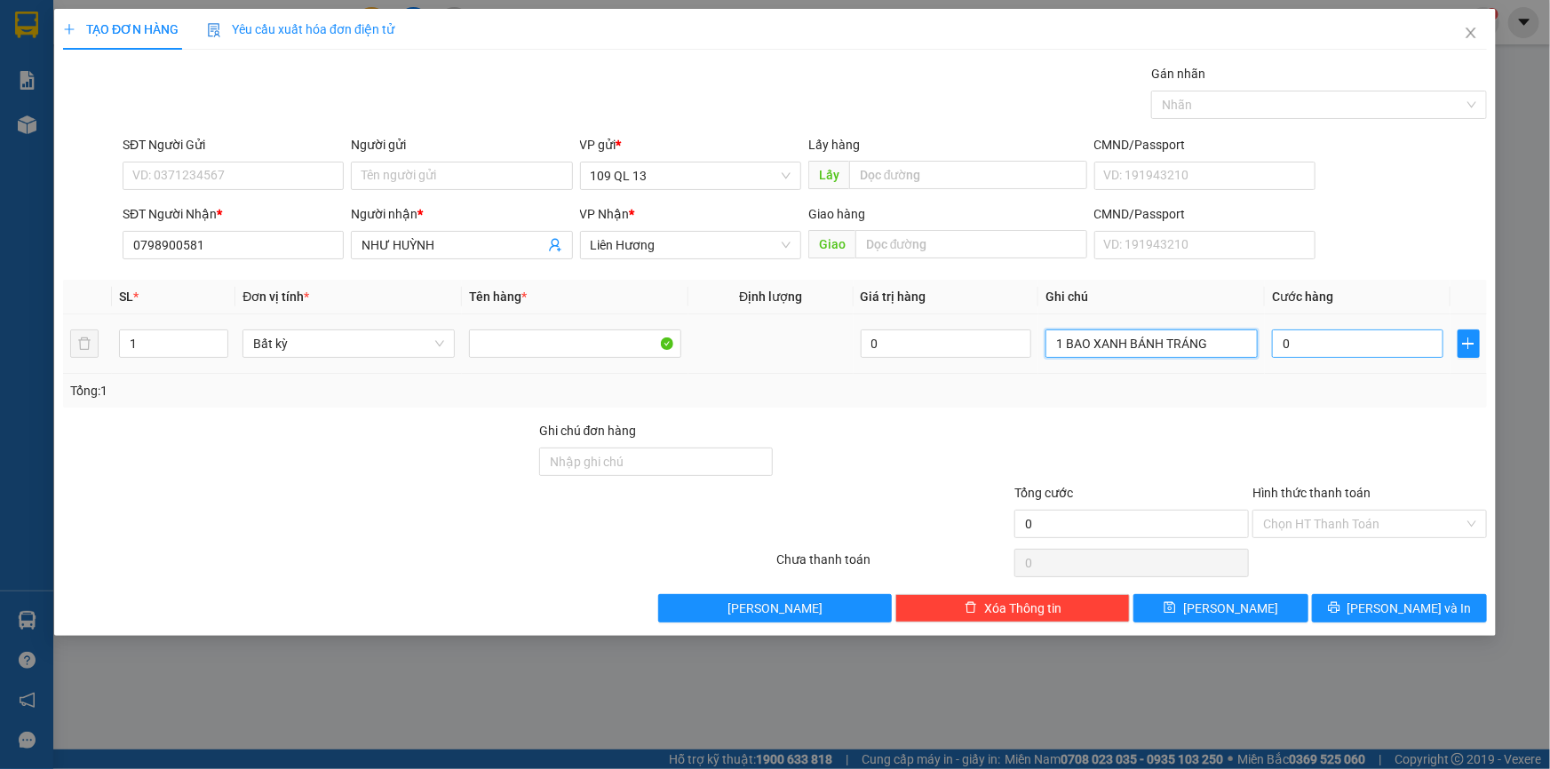
type input "1 BAO XANH BÁNH TRÁNG"
drag, startPoint x: 1319, startPoint y: 341, endPoint x: 1325, endPoint y: 324, distance: 18.0
click at [1319, 342] on input "0" at bounding box center [1357, 344] width 171 height 28
type input "4"
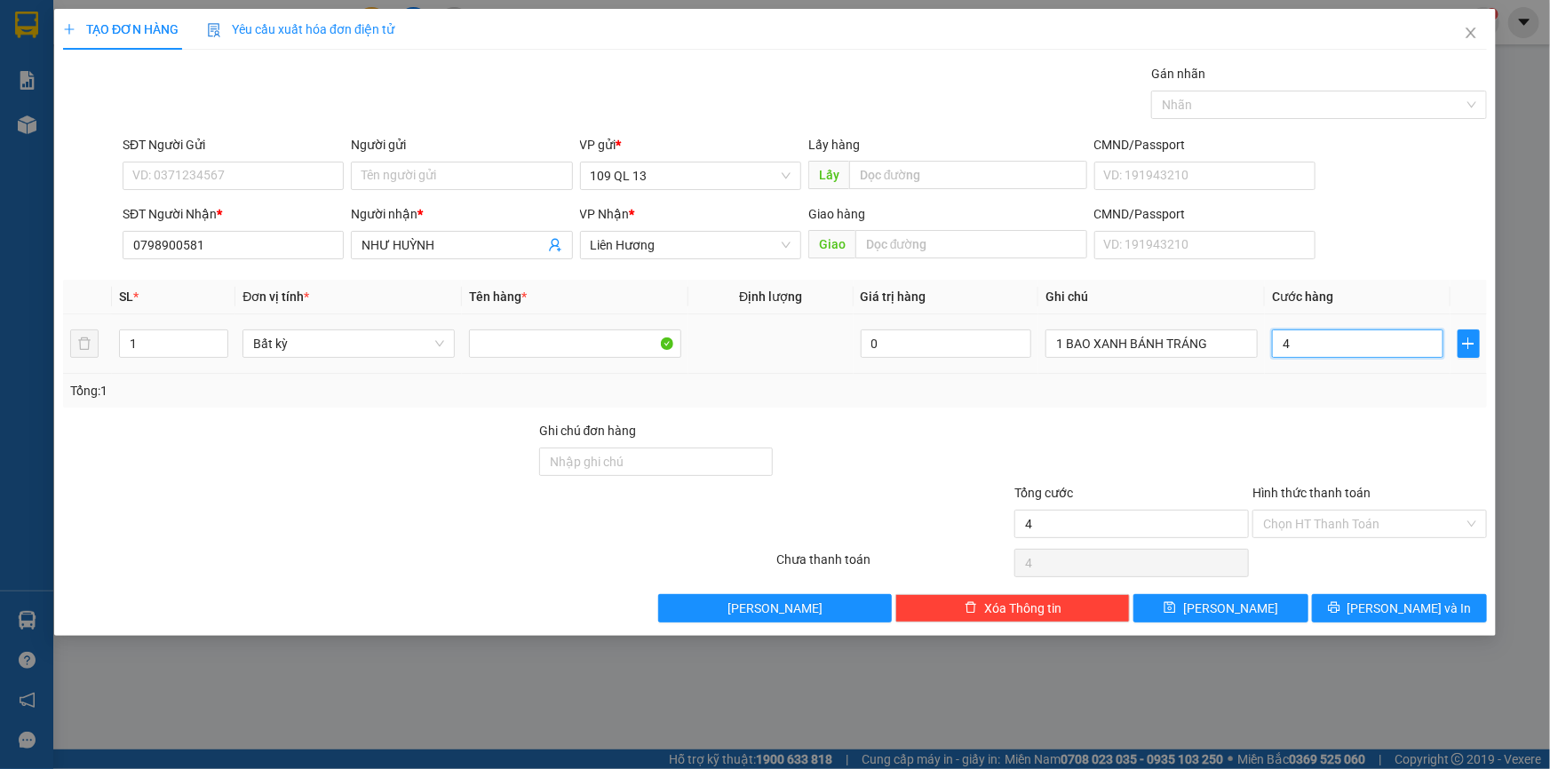
type input "4"
type input "40"
click at [1407, 608] on span "[PERSON_NAME] và In" at bounding box center [1410, 609] width 124 height 20
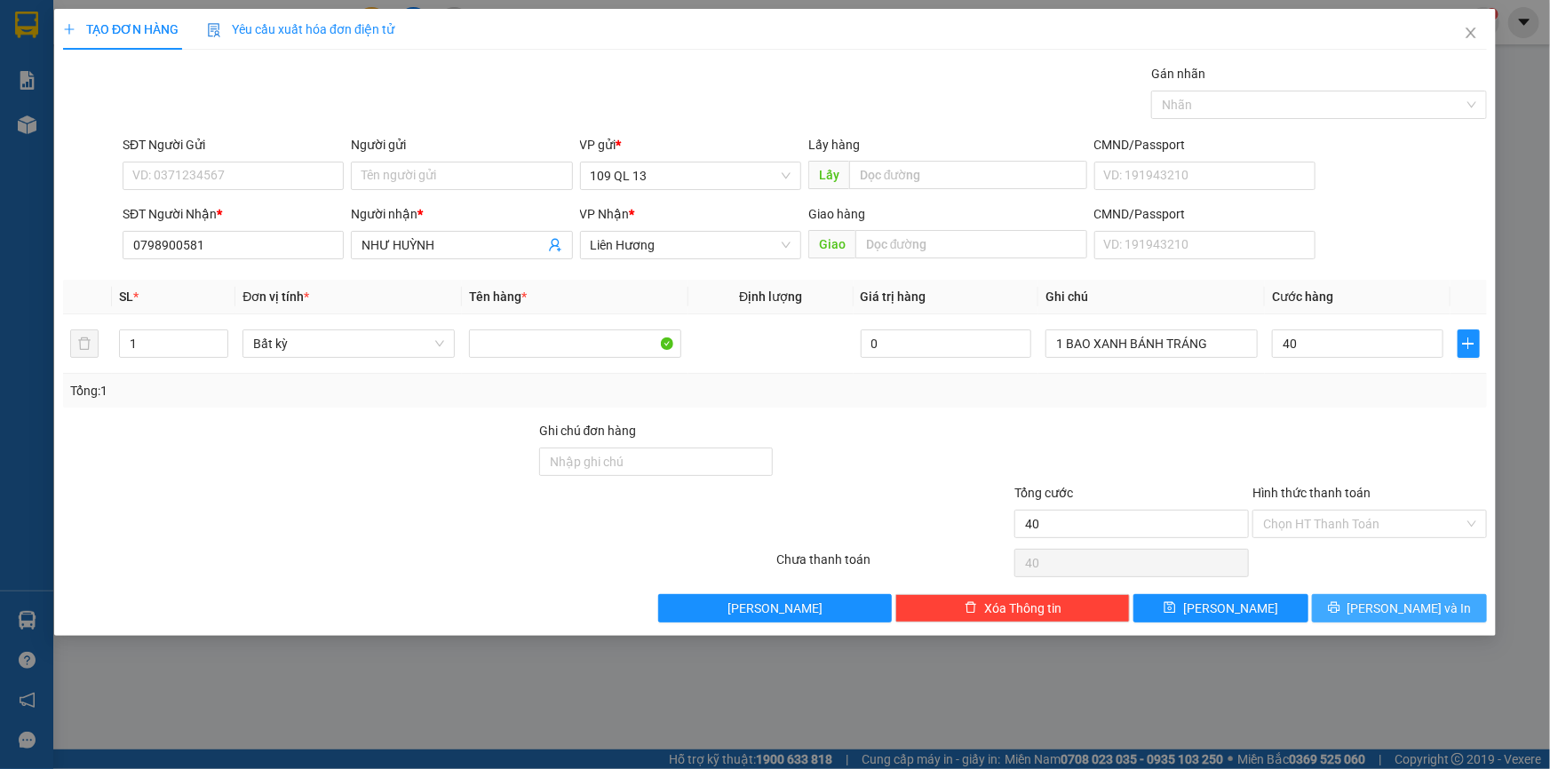
type input "40.000"
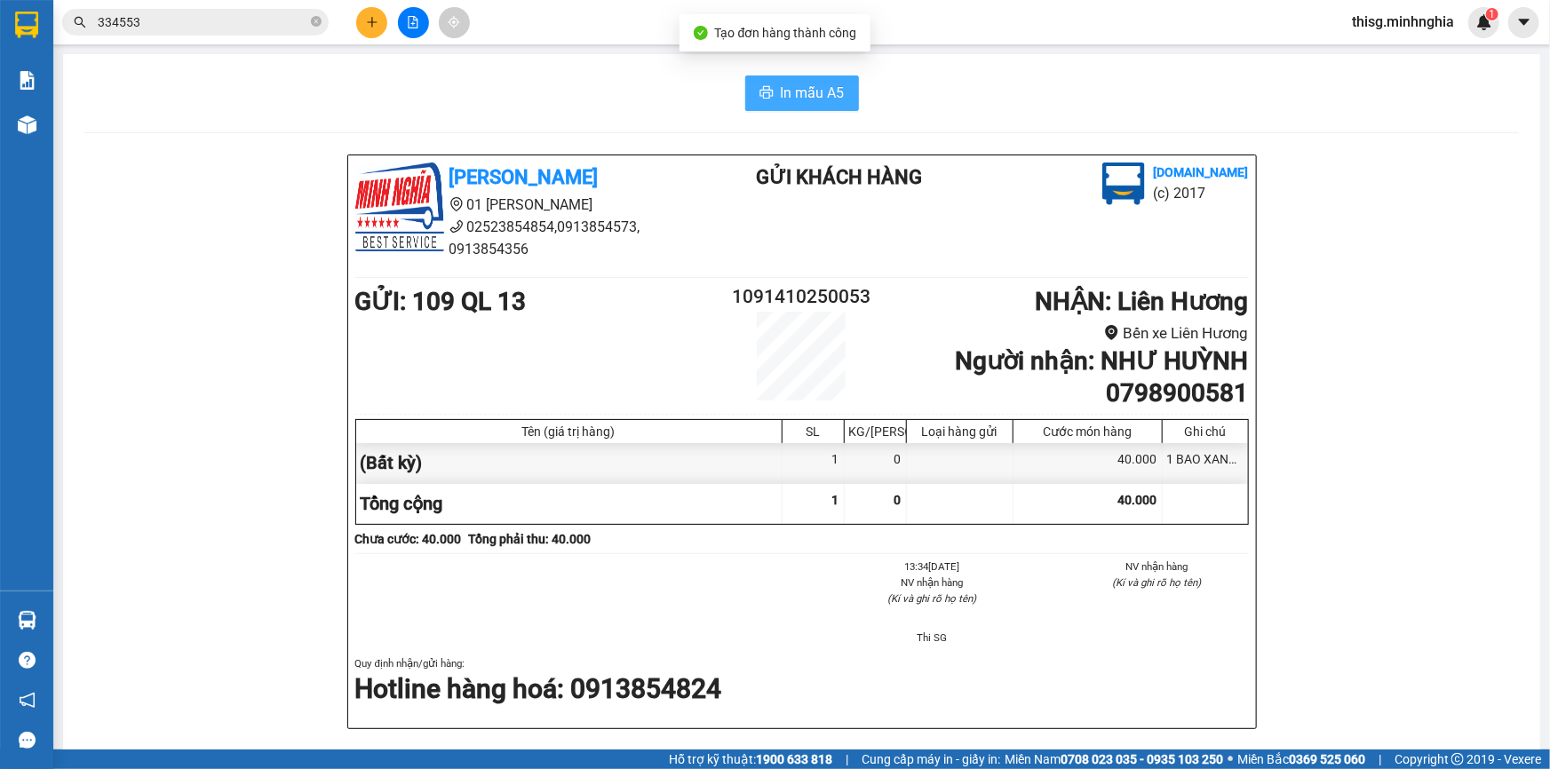
click at [791, 98] on span "In mẫu A5" at bounding box center [813, 93] width 64 height 22
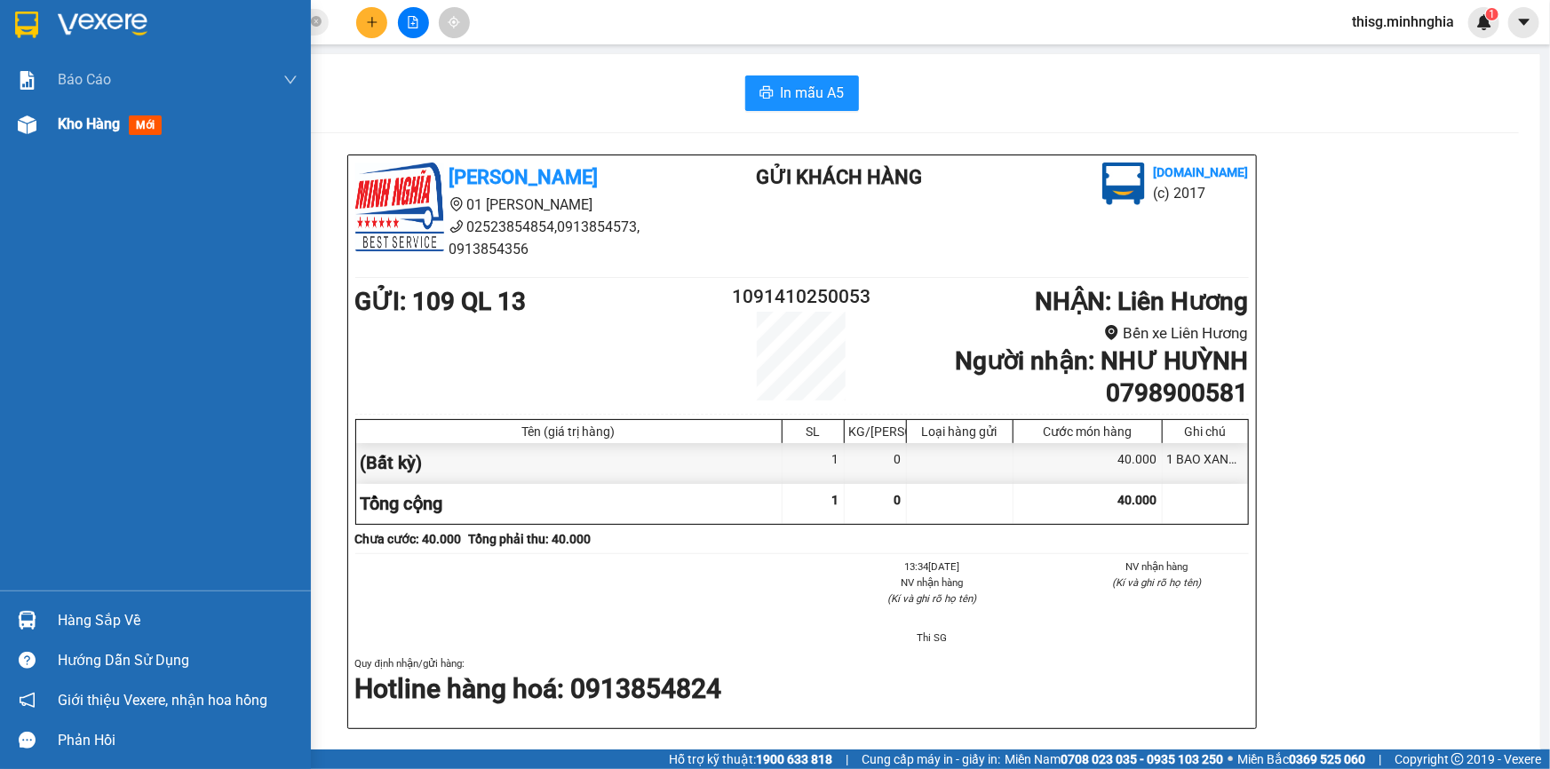
click at [80, 131] on span "Kho hàng" at bounding box center [89, 123] width 62 height 17
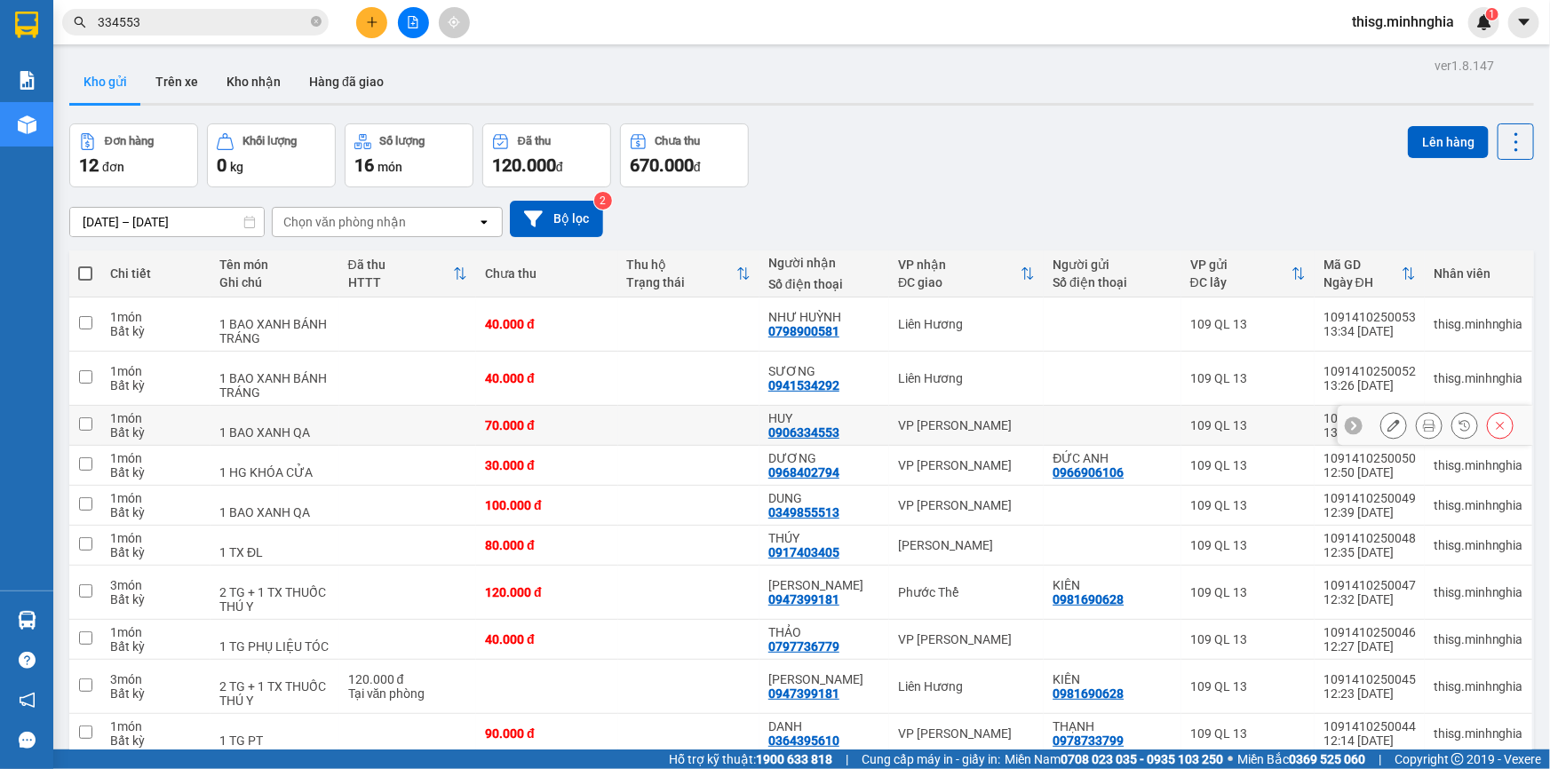
click at [1387, 425] on icon at bounding box center [1393, 425] width 12 height 12
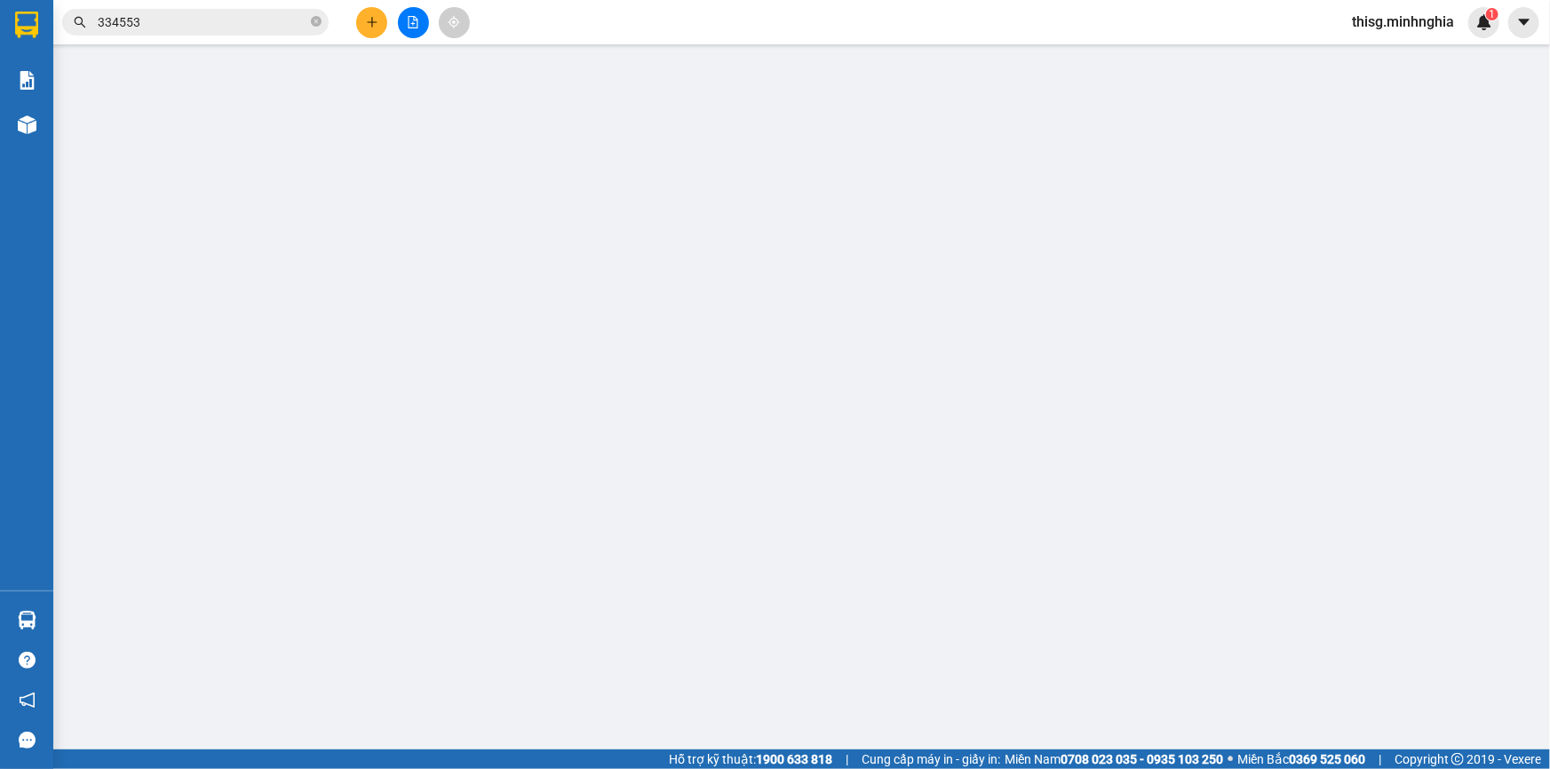
type input "0906334553"
type input "70.000"
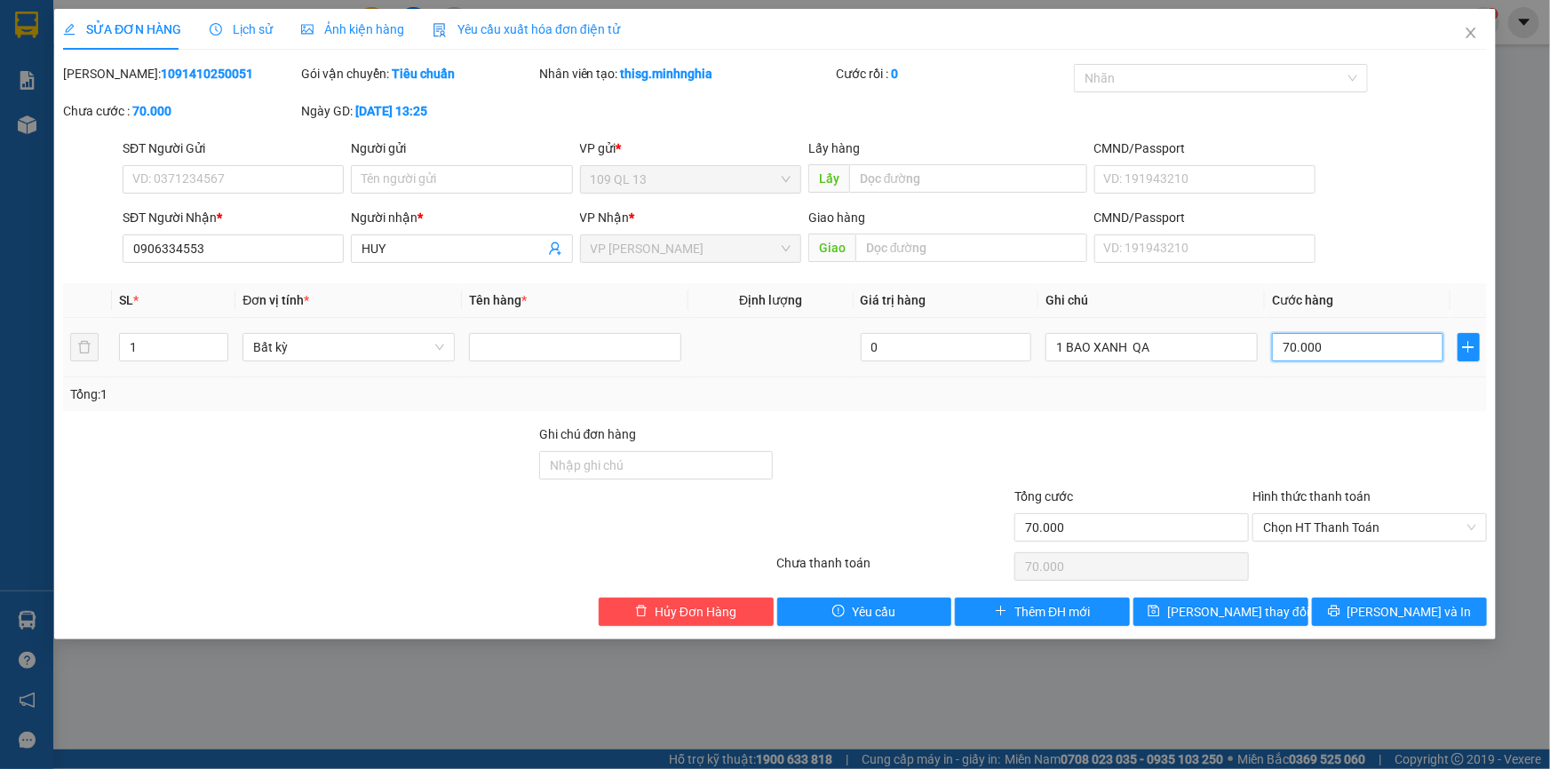
click at [1330, 350] on input "70.000" at bounding box center [1357, 347] width 171 height 28
type input "0"
type input "6"
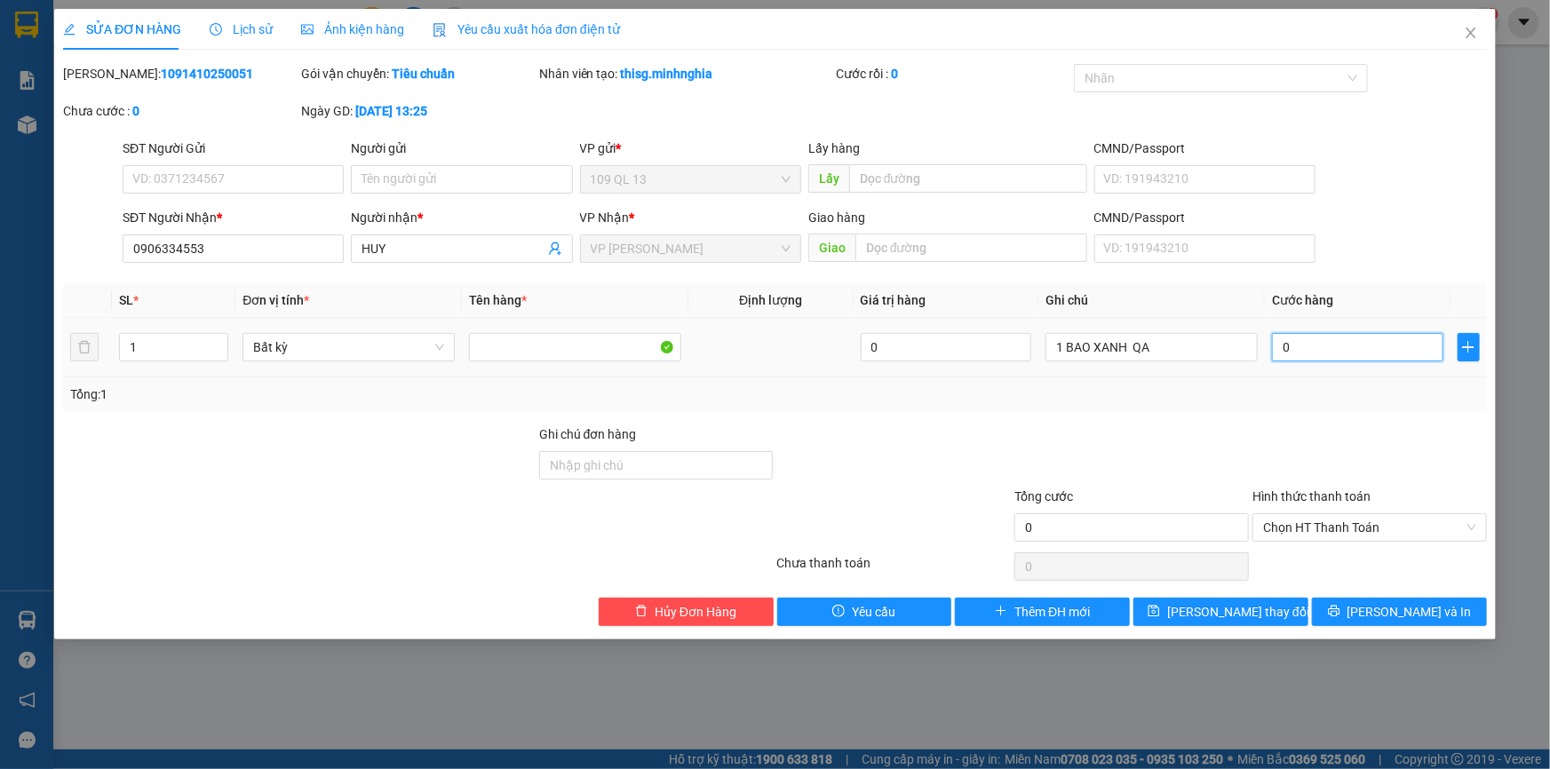
type input "6"
type input "06"
type input "60"
type input "060"
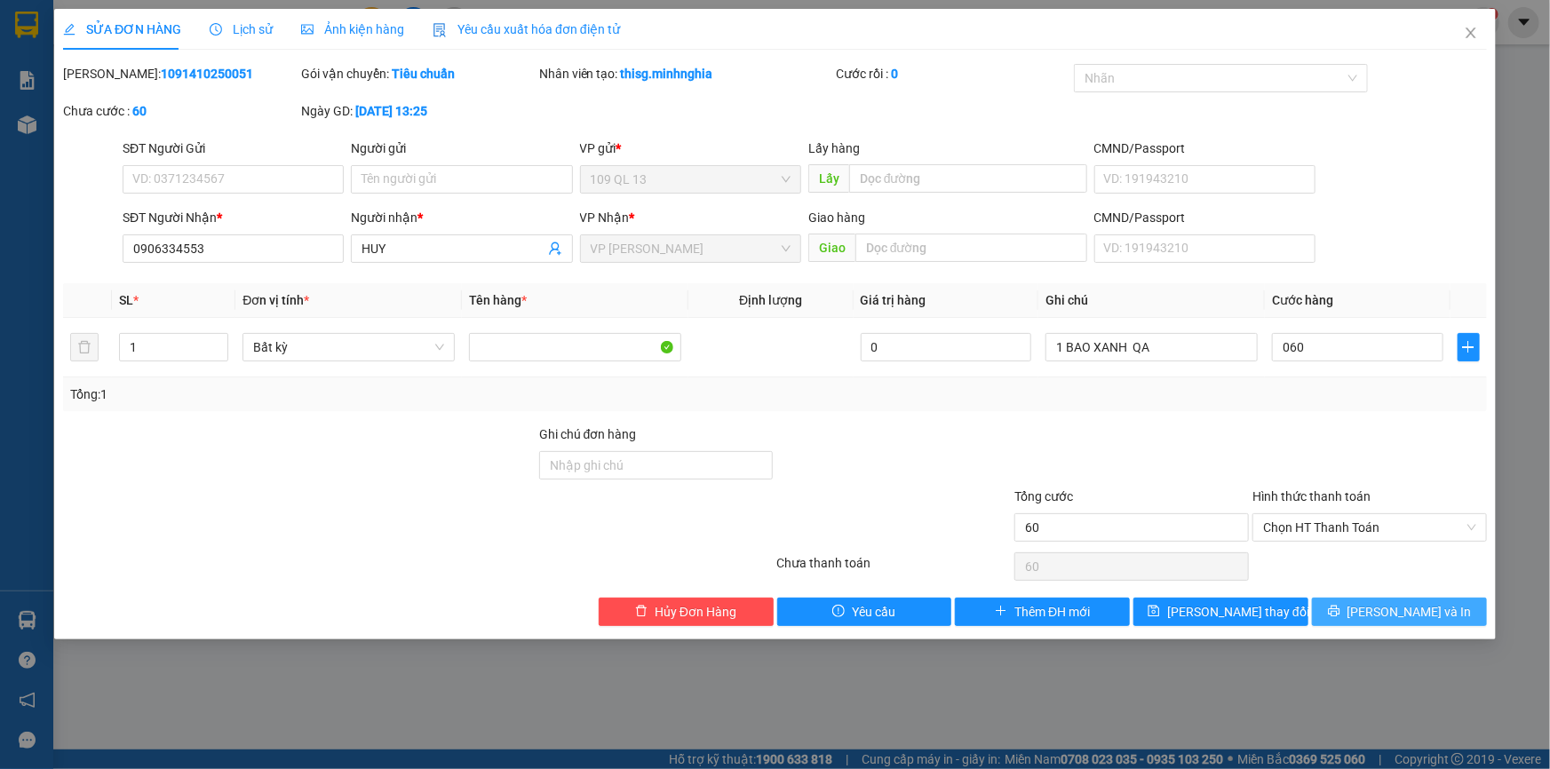
type input "60.000"
click at [1432, 609] on span "[PERSON_NAME] và In" at bounding box center [1410, 612] width 124 height 20
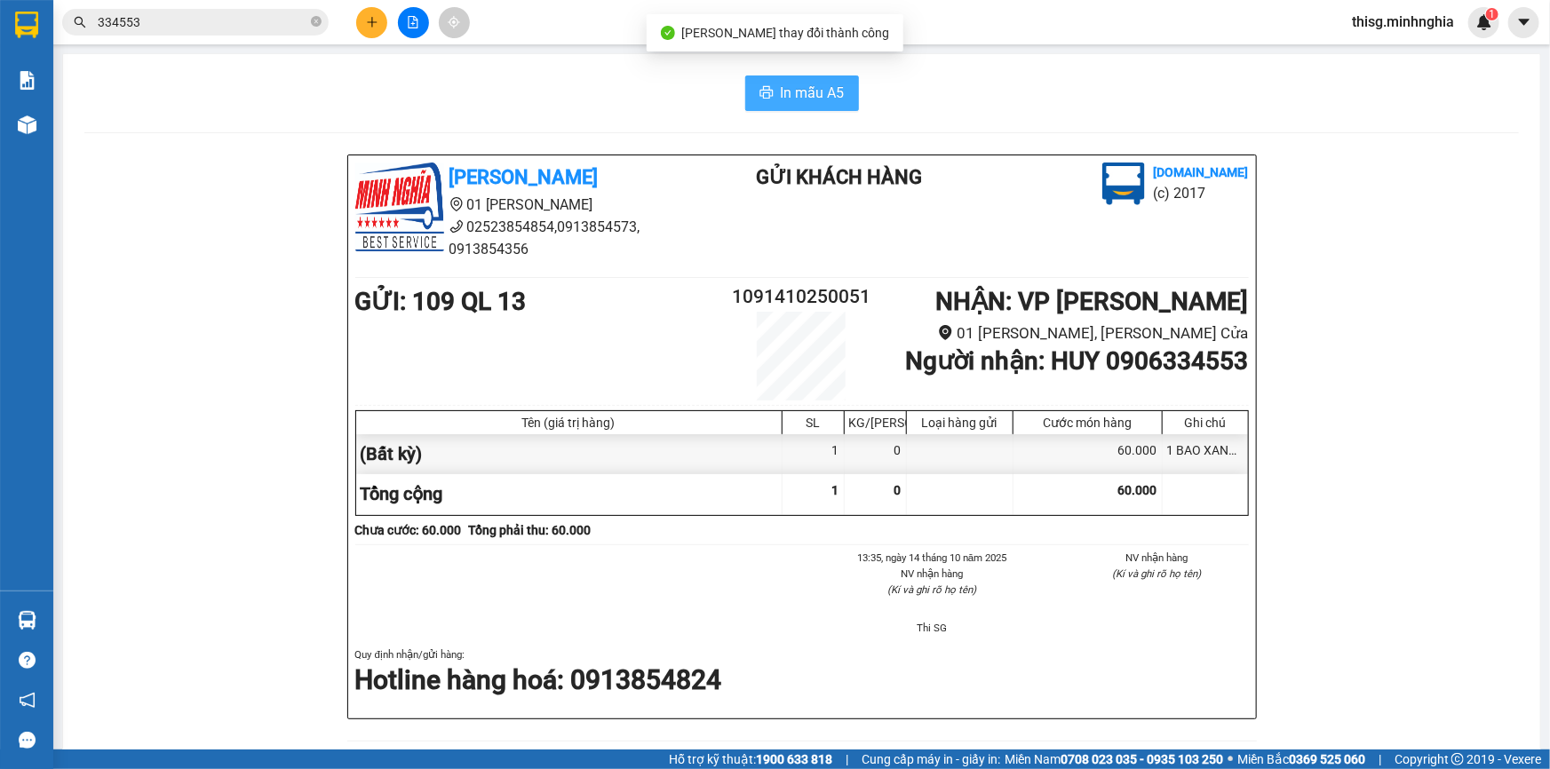
click at [818, 89] on span "In mẫu A5" at bounding box center [813, 93] width 64 height 22
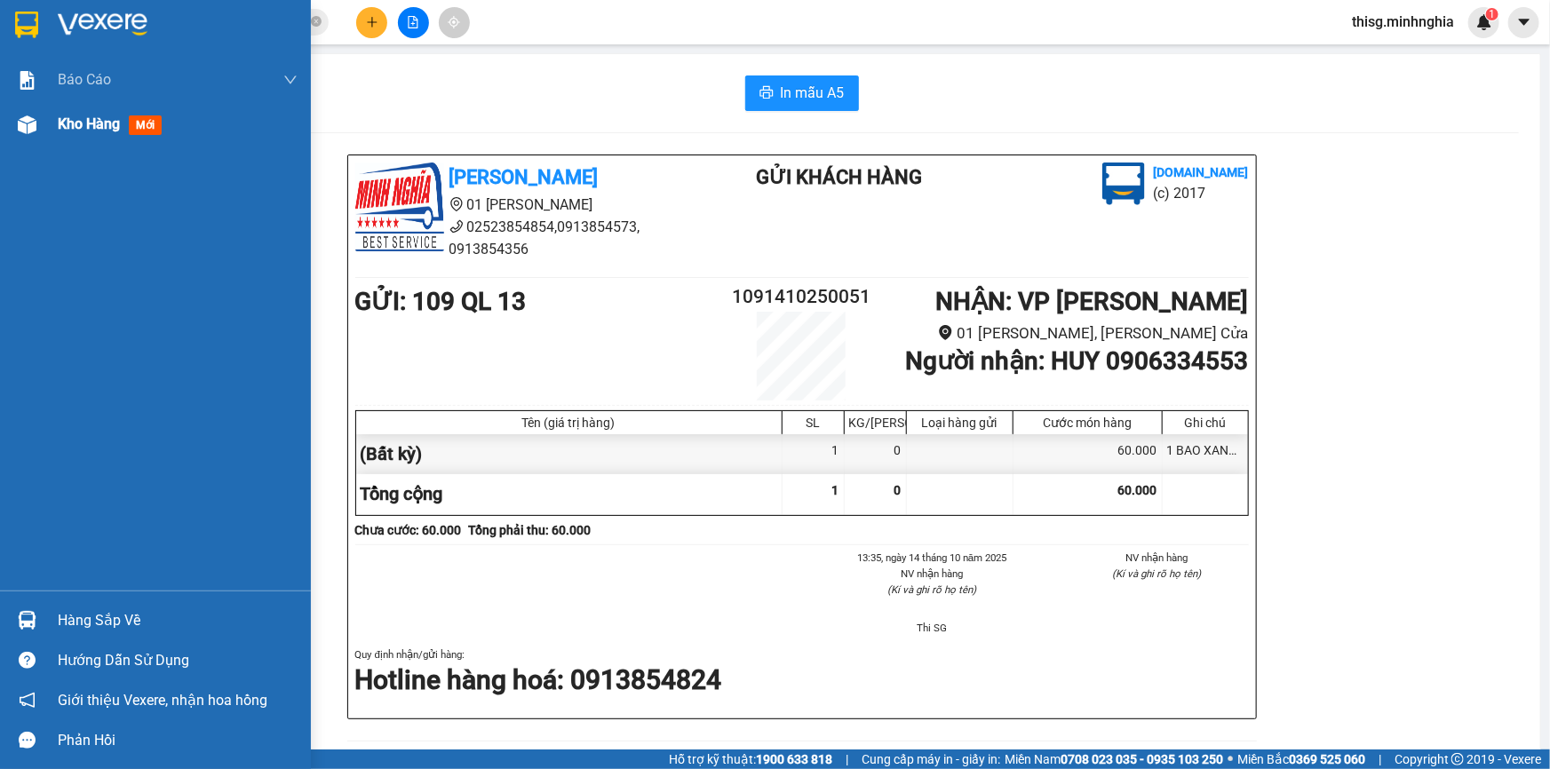
click at [61, 123] on span "Kho hàng" at bounding box center [89, 123] width 62 height 17
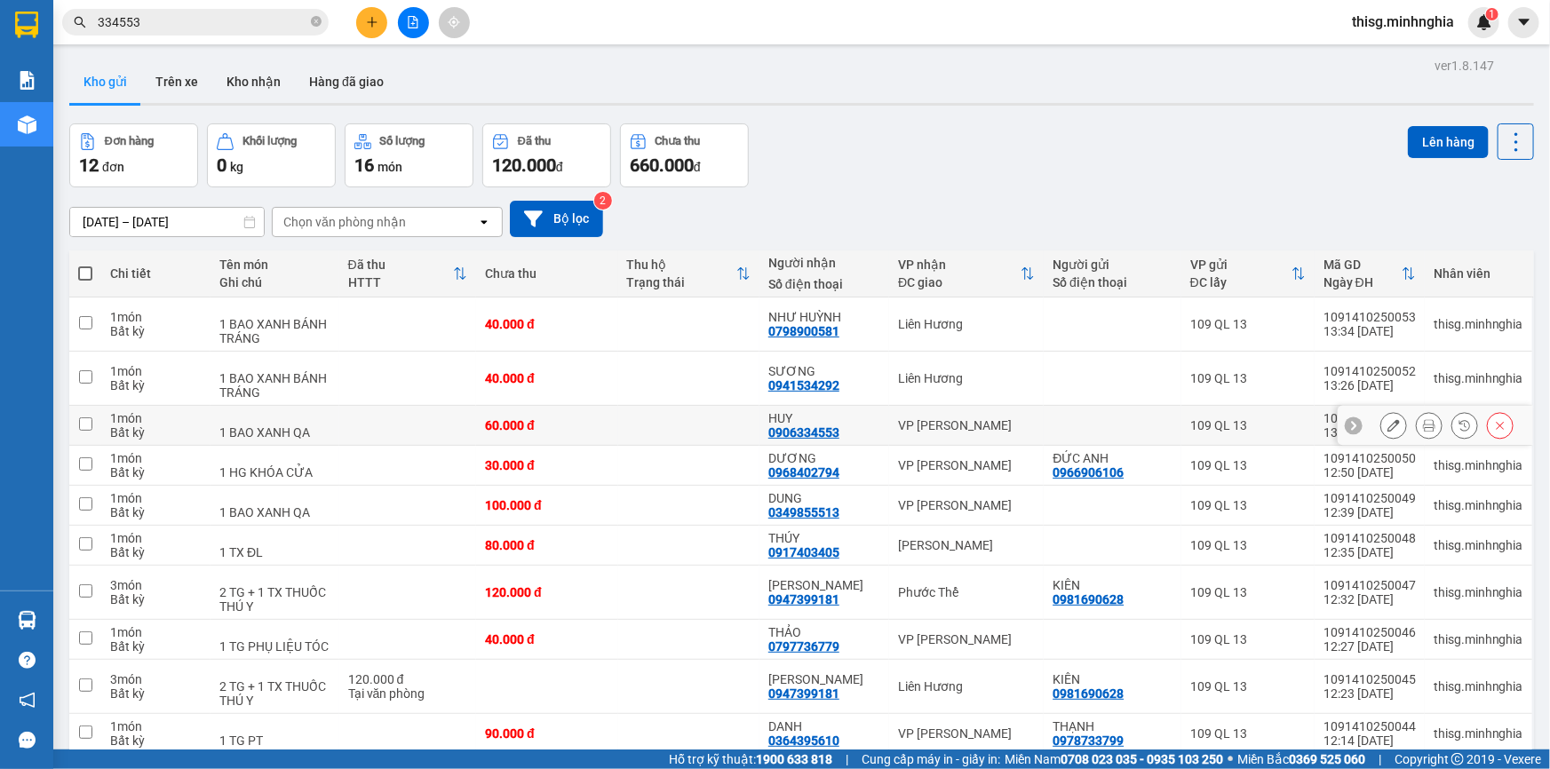
click at [1387, 427] on icon at bounding box center [1393, 425] width 12 height 12
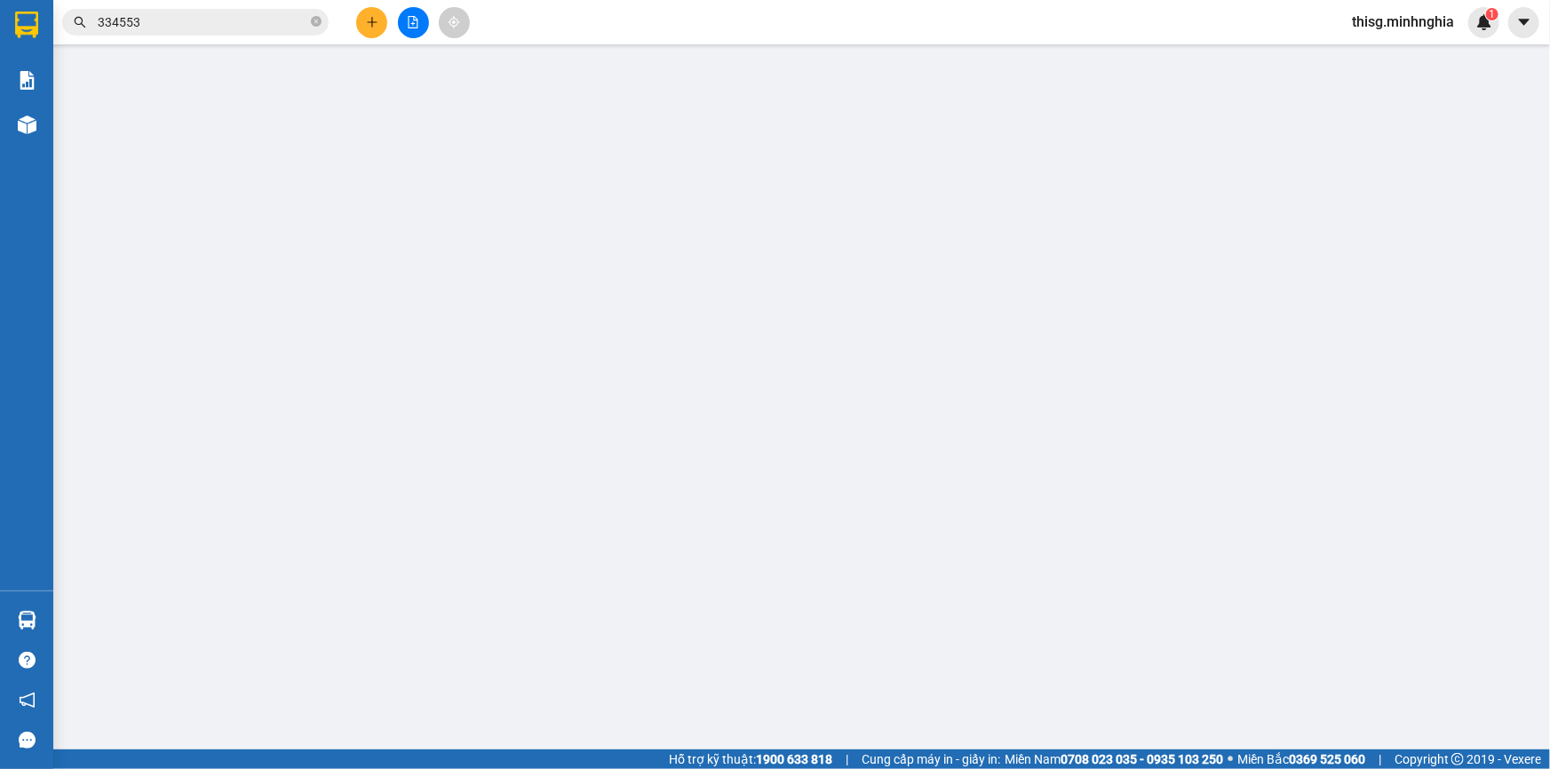
type input "0906334553"
type input "60.000"
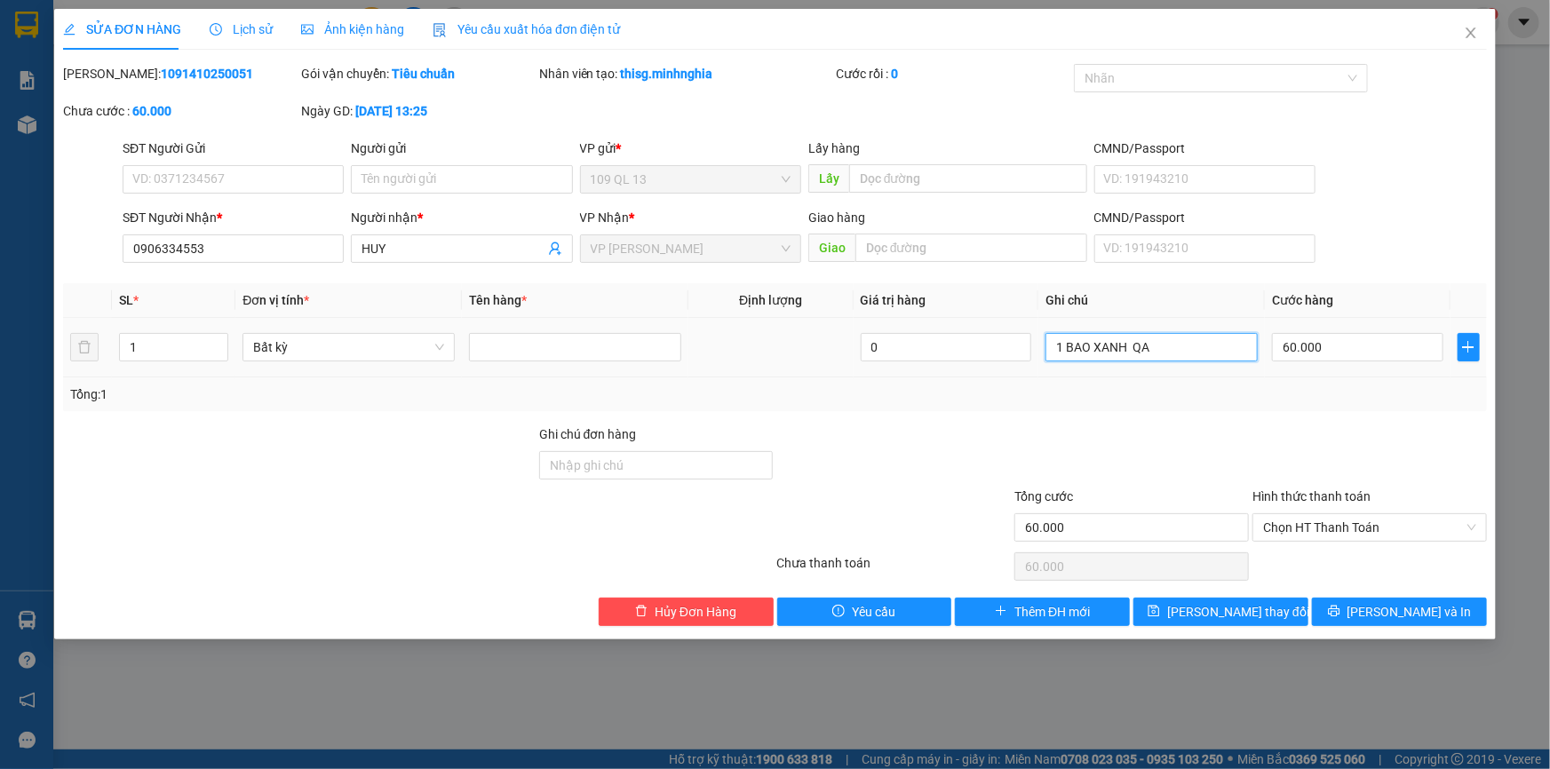
click at [1204, 355] on input "1 BAO XANH QA" at bounding box center [1151, 347] width 212 height 28
type input "1 BAO XANH VẢI"
click at [1419, 606] on span "[PERSON_NAME] và In" at bounding box center [1410, 612] width 124 height 20
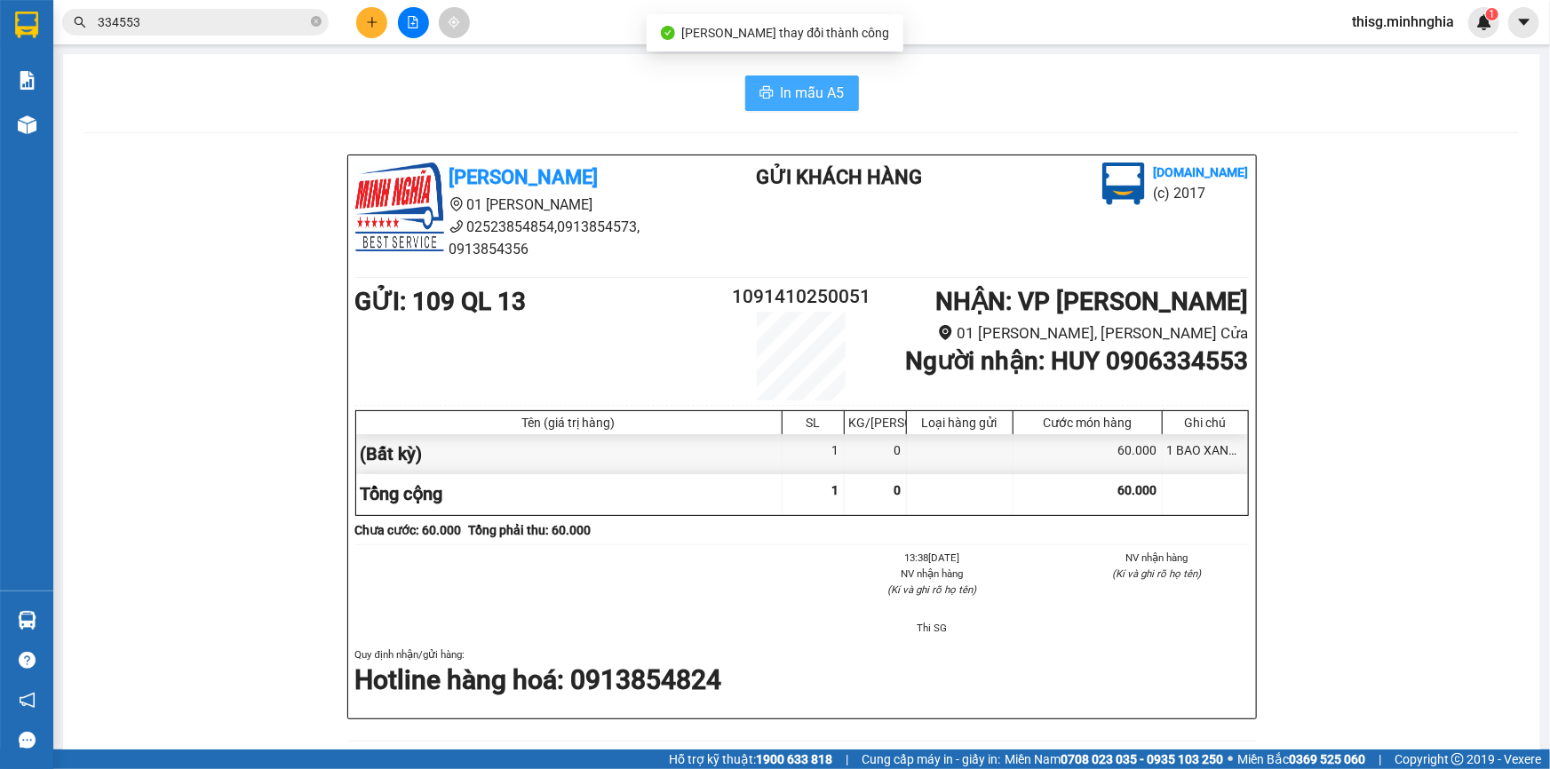
click at [759, 101] on button "In mẫu A5" at bounding box center [802, 94] width 114 height 36
click at [376, 27] on icon "plus" at bounding box center [372, 22] width 12 height 12
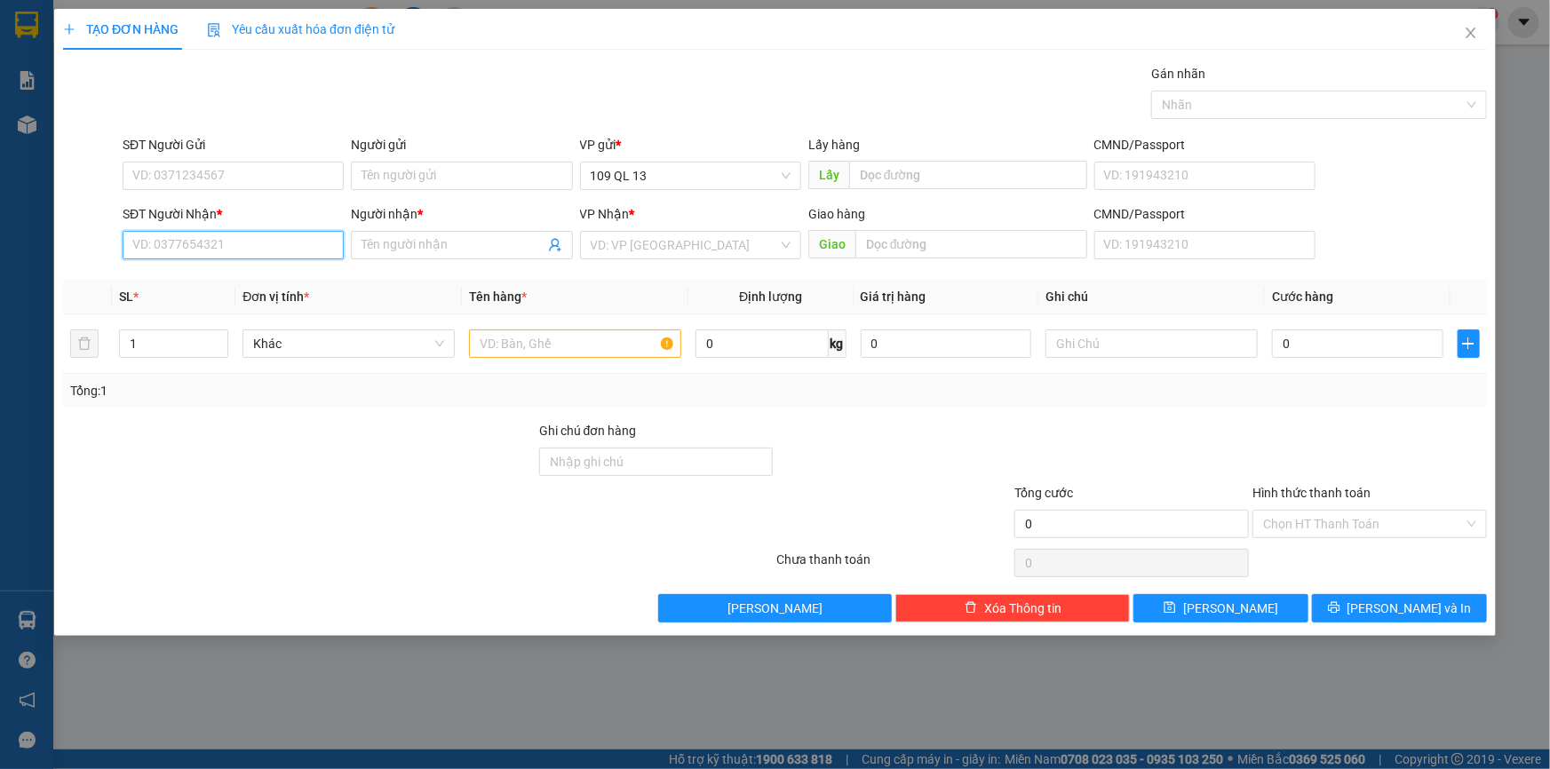
click at [212, 252] on input "SĐT Người Nhận *" at bounding box center [233, 245] width 221 height 28
click at [215, 281] on div "0961078801 - PHI" at bounding box center [233, 281] width 200 height 20
type input "0961078801"
type input "PHI"
type input "0961078801"
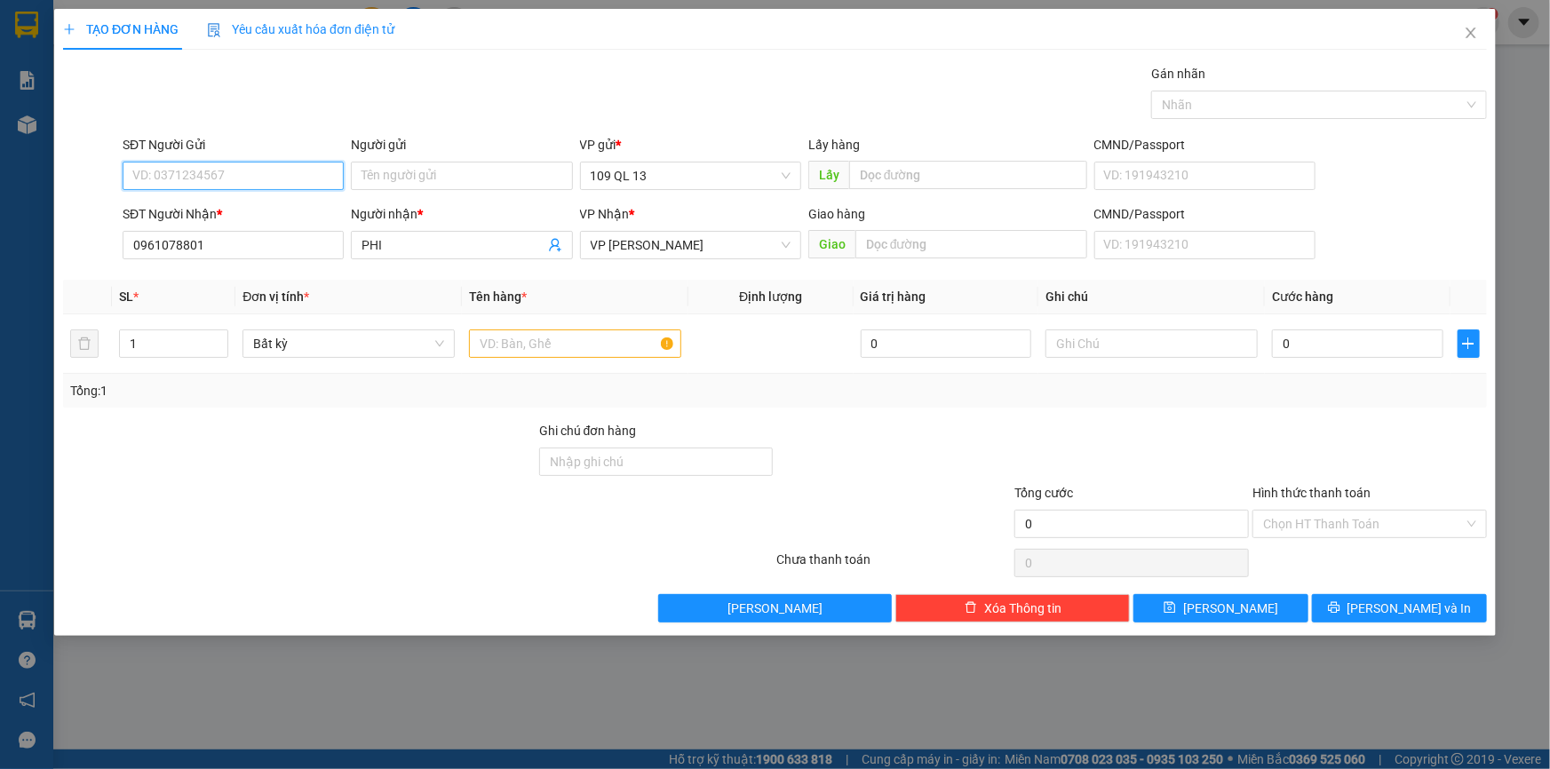
click at [234, 173] on input "SĐT Người Gửi" at bounding box center [233, 176] width 221 height 28
click at [236, 233] on div "0908107099 - SHOP BÁNH" at bounding box center [233, 240] width 200 height 20
type input "0908107099"
type input "SHOP BÁNH"
click at [595, 338] on input "text" at bounding box center [575, 344] width 212 height 28
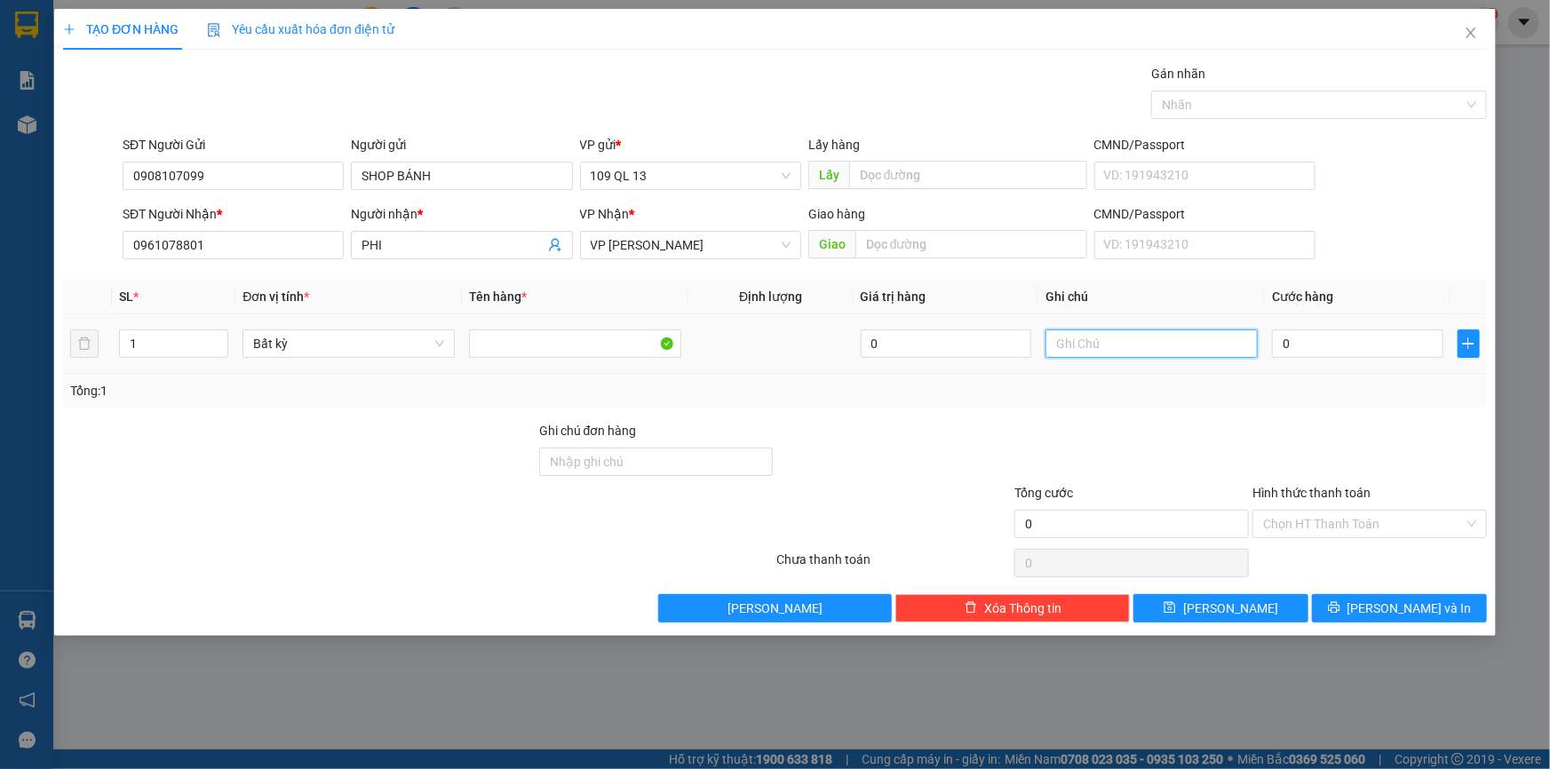
click at [1191, 346] on input "text" at bounding box center [1151, 344] width 212 height 28
type input "1 BỊ TRẮNG TG BÁNH"
click at [1282, 345] on input "0" at bounding box center [1357, 344] width 171 height 28
type input "3"
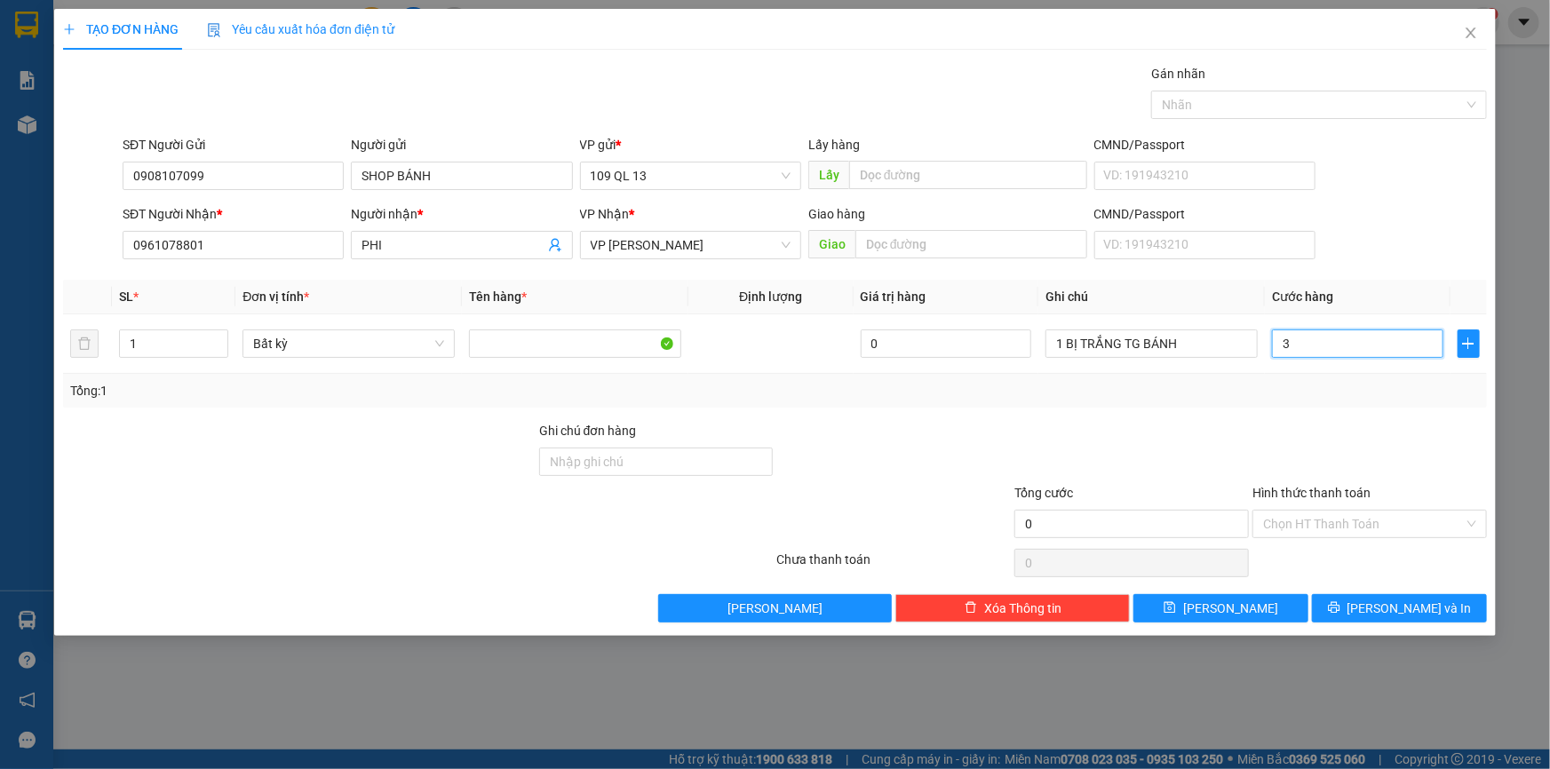
type input "3"
type input "30"
click at [1413, 607] on span "[PERSON_NAME] và In" at bounding box center [1410, 609] width 124 height 20
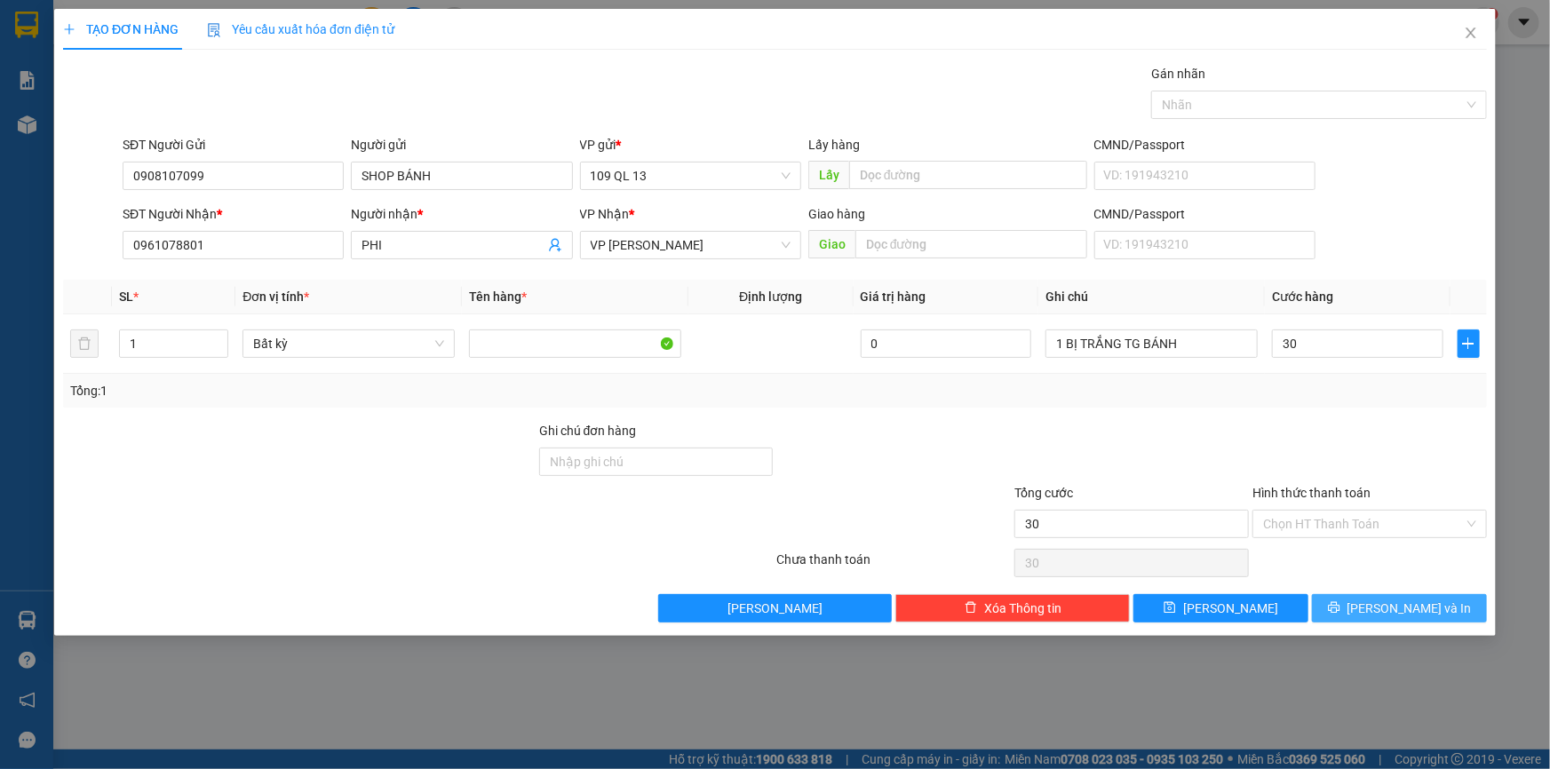
type input "30.000"
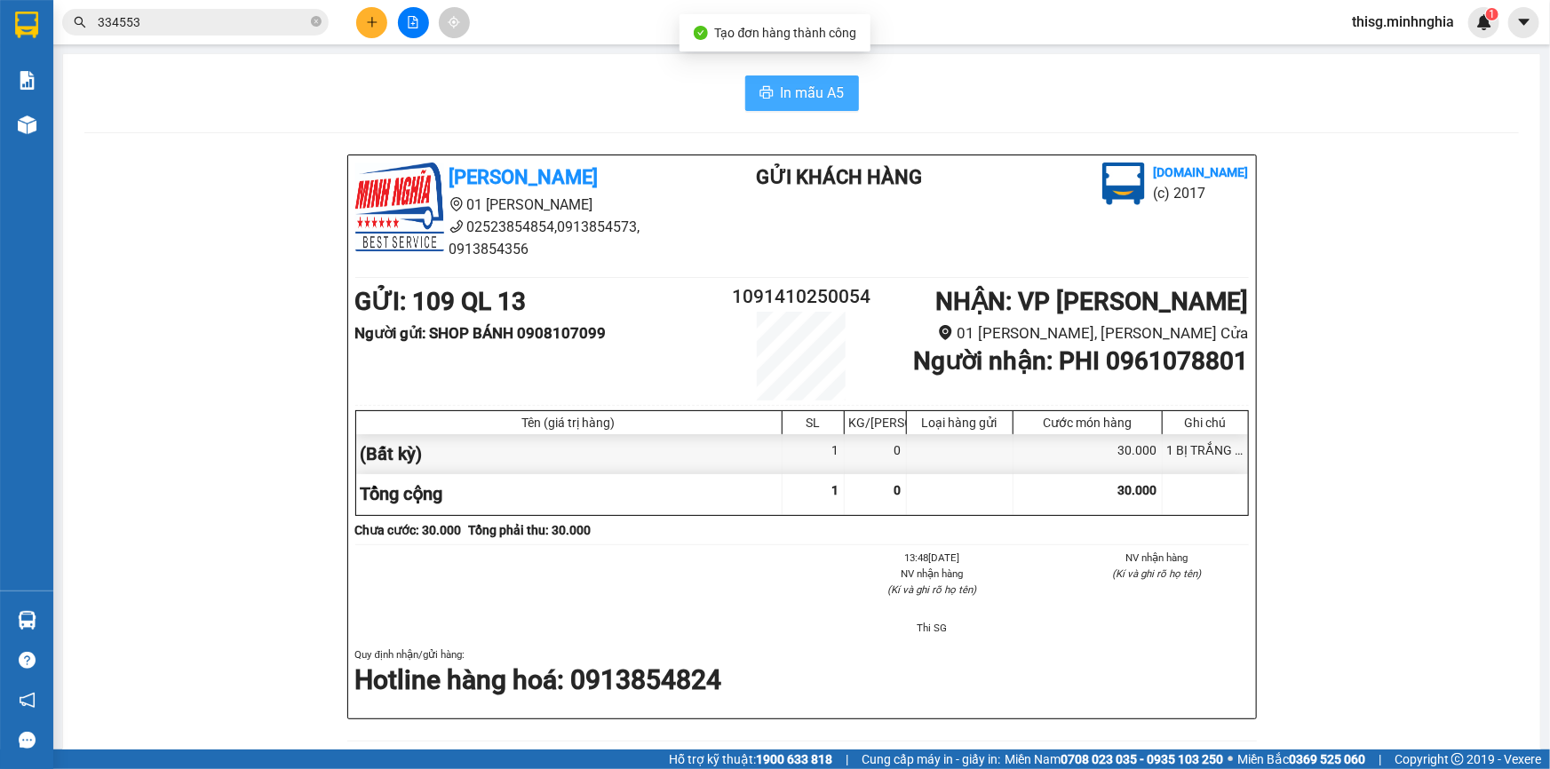
click at [808, 91] on span "In mẫu A5" at bounding box center [813, 93] width 64 height 22
click at [376, 25] on icon "plus" at bounding box center [372, 22] width 12 height 12
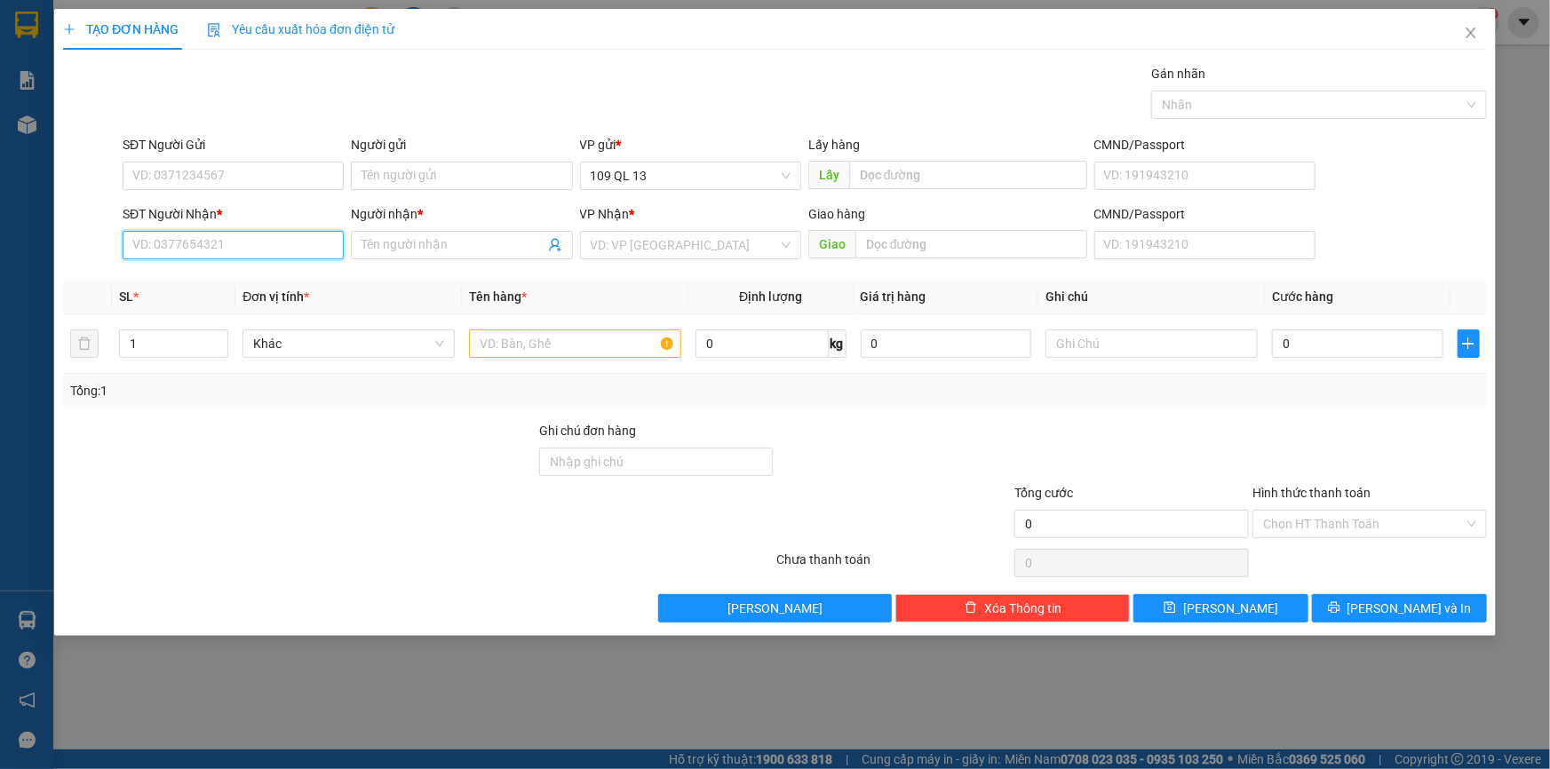
click at [258, 247] on input "SĐT Người Nhận *" at bounding box center [233, 245] width 221 height 28
click at [573, 345] on input "text" at bounding box center [575, 344] width 212 height 28
drag, startPoint x: 1255, startPoint y: 340, endPoint x: 1217, endPoint y: 220, distance: 125.9
click at [1255, 338] on input "text" at bounding box center [1151, 344] width 212 height 28
type input "1 HG"
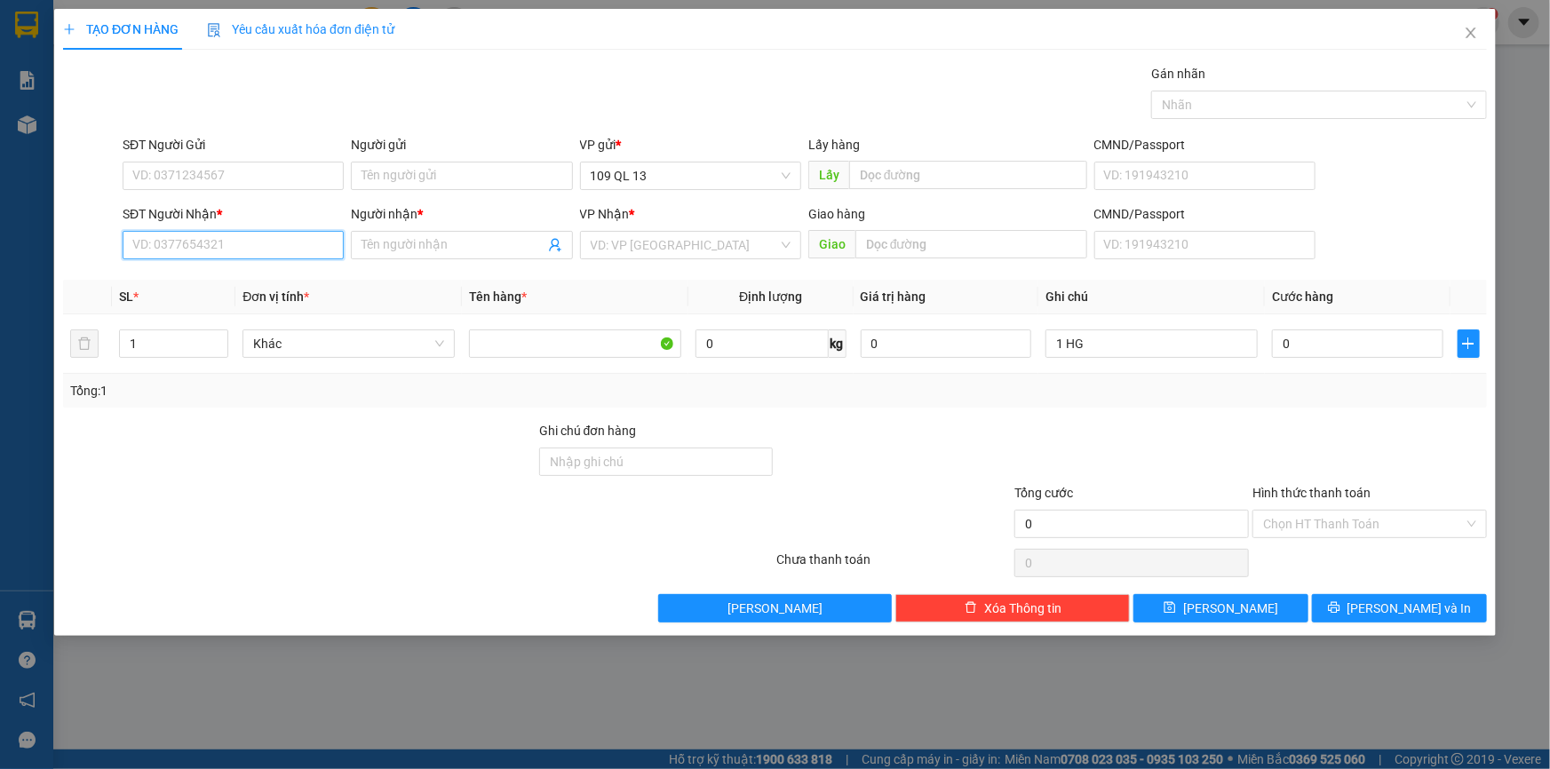
click at [274, 247] on input "SĐT Người Nhận *" at bounding box center [233, 245] width 221 height 28
click at [287, 249] on input "0388500034" at bounding box center [233, 245] width 221 height 28
type input "0388500034"
drag, startPoint x: 445, startPoint y: 249, endPoint x: 465, endPoint y: 203, distance: 49.7
click at [449, 249] on input "Người nhận *" at bounding box center [453, 245] width 182 height 20
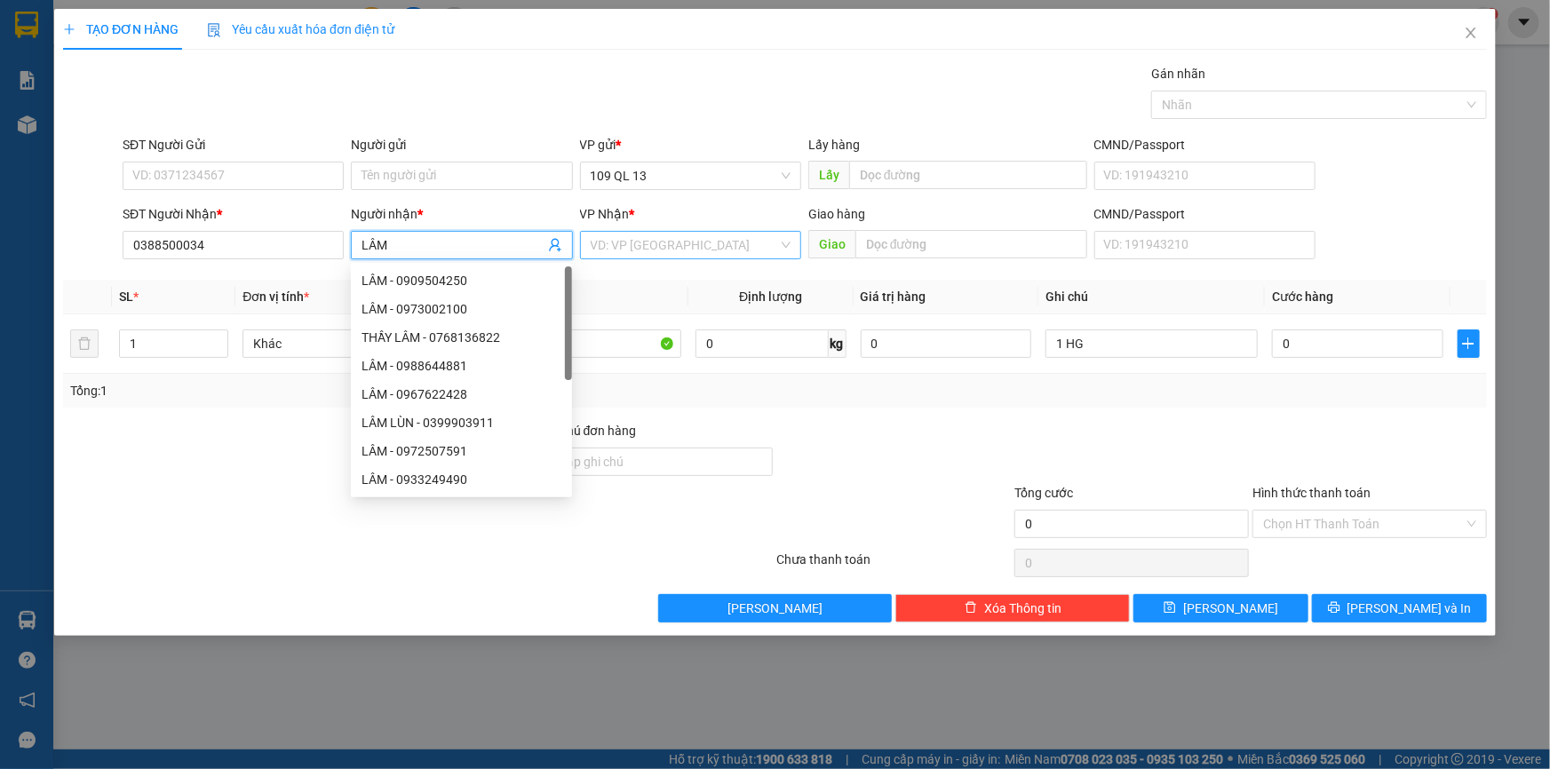
type input "LÂM"
click at [656, 243] on input "search" at bounding box center [684, 245] width 187 height 27
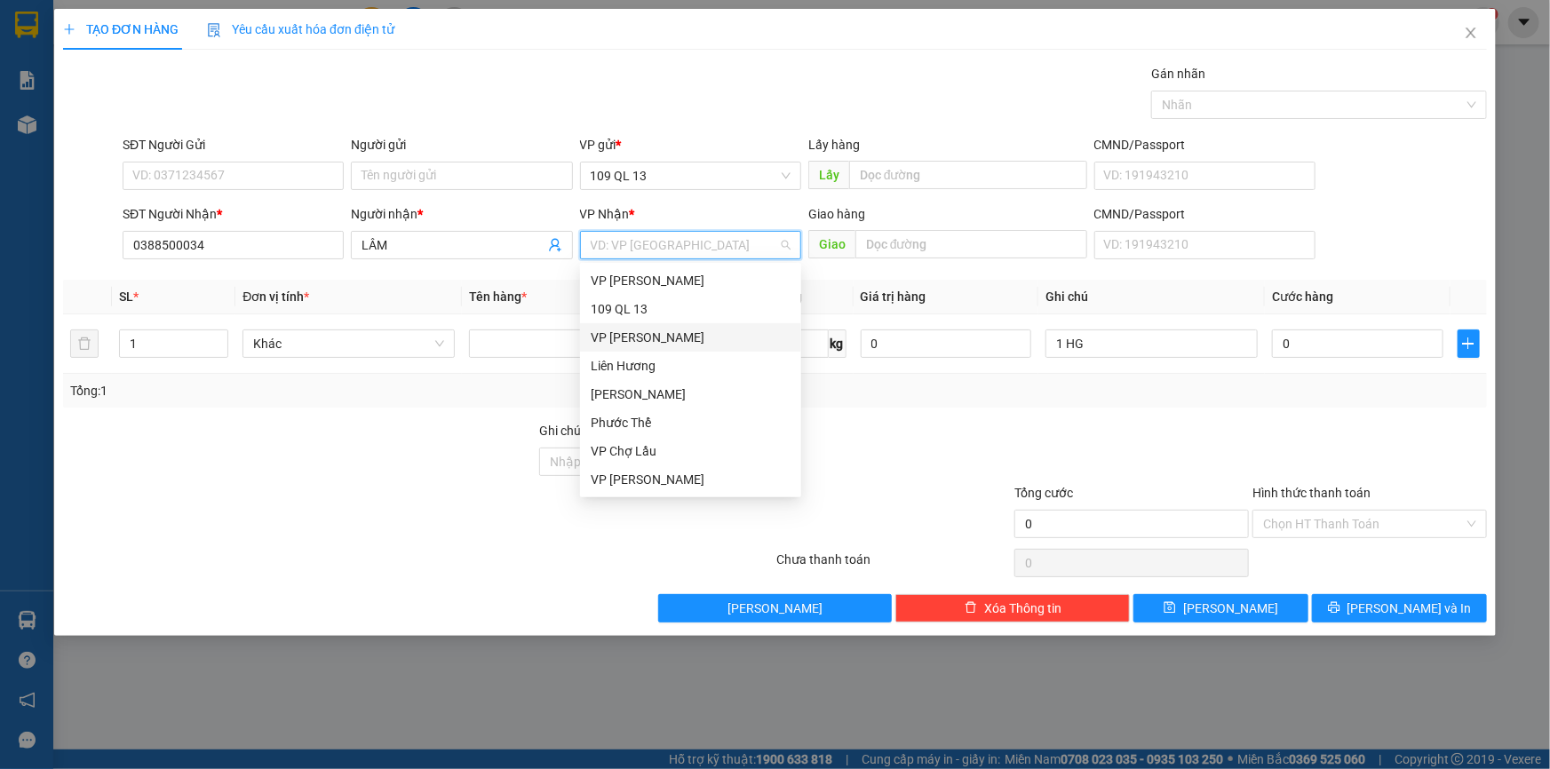
click at [672, 338] on div "VP Chí Công" at bounding box center [691, 338] width 200 height 20
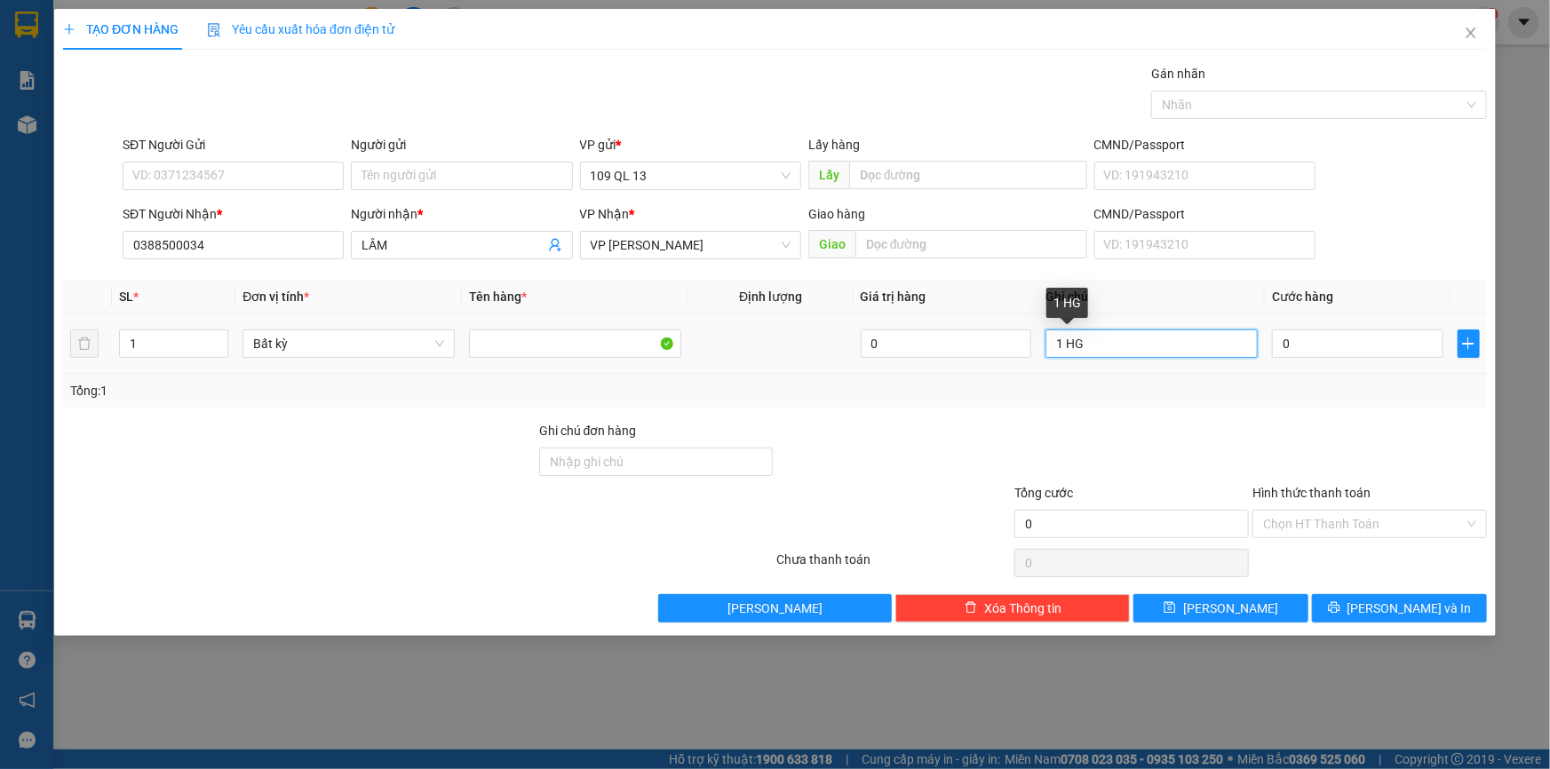
click at [1160, 352] on input "1 HG" at bounding box center [1151, 344] width 212 height 28
click at [719, 249] on span "VP Chí Công" at bounding box center [691, 245] width 200 height 27
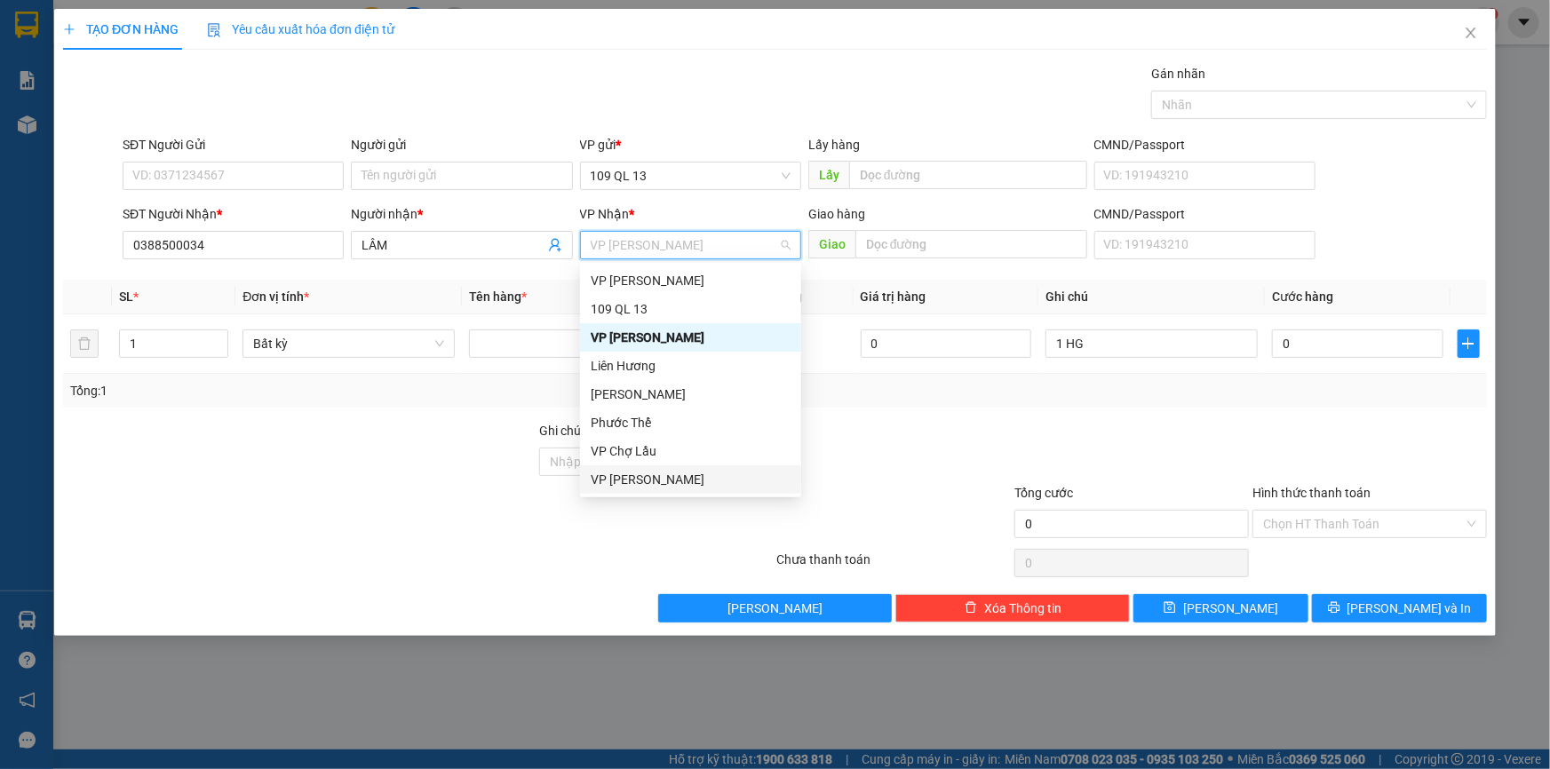
click at [648, 475] on div "VP [PERSON_NAME]" at bounding box center [691, 480] width 200 height 20
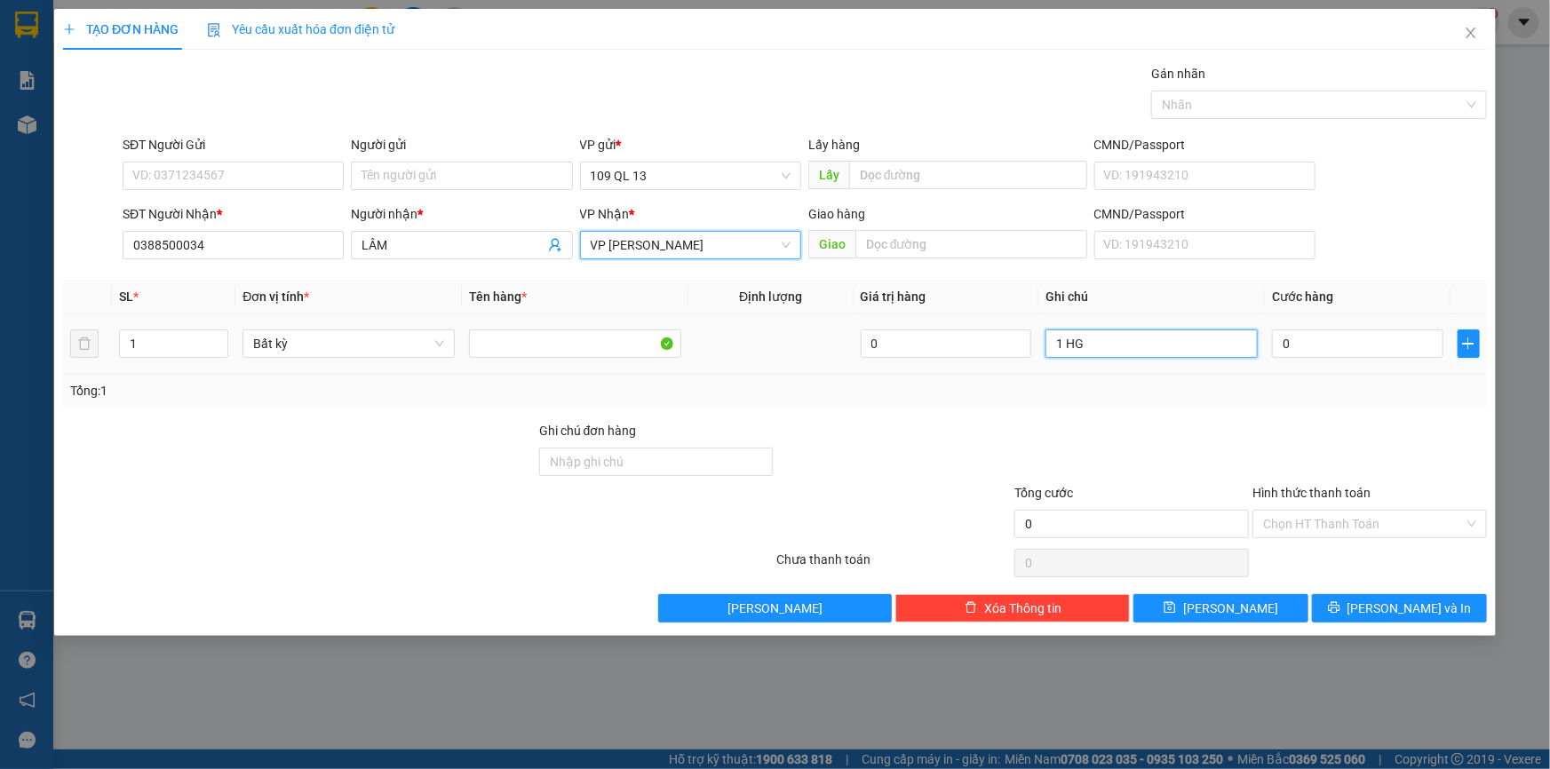
click at [1221, 347] on input "1 HG" at bounding box center [1151, 344] width 212 height 28
type input "1 HG LK"
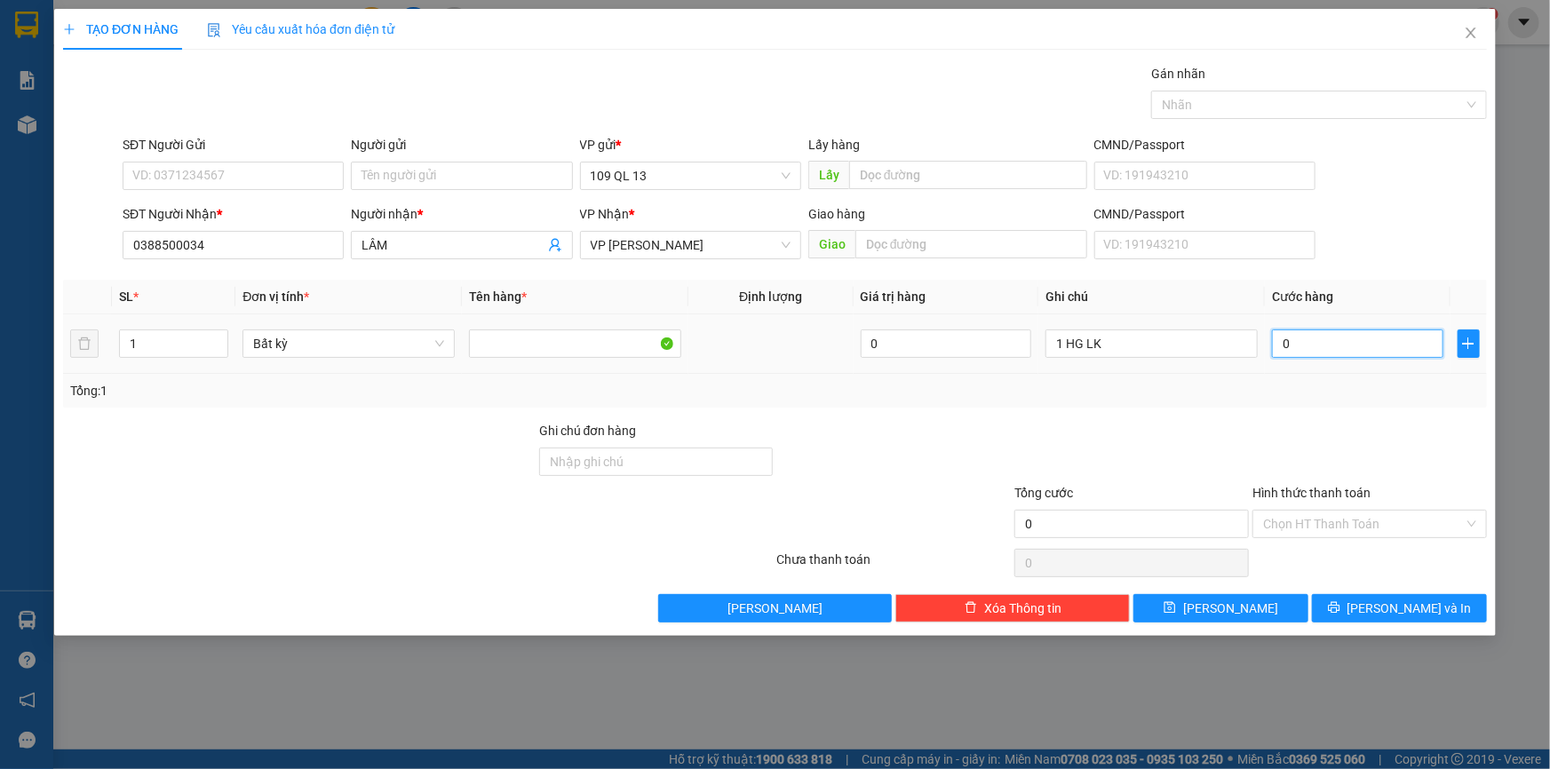
drag, startPoint x: 1361, startPoint y: 346, endPoint x: 1363, endPoint y: 336, distance: 11.0
click at [1362, 346] on input "0" at bounding box center [1357, 344] width 171 height 28
type input "4"
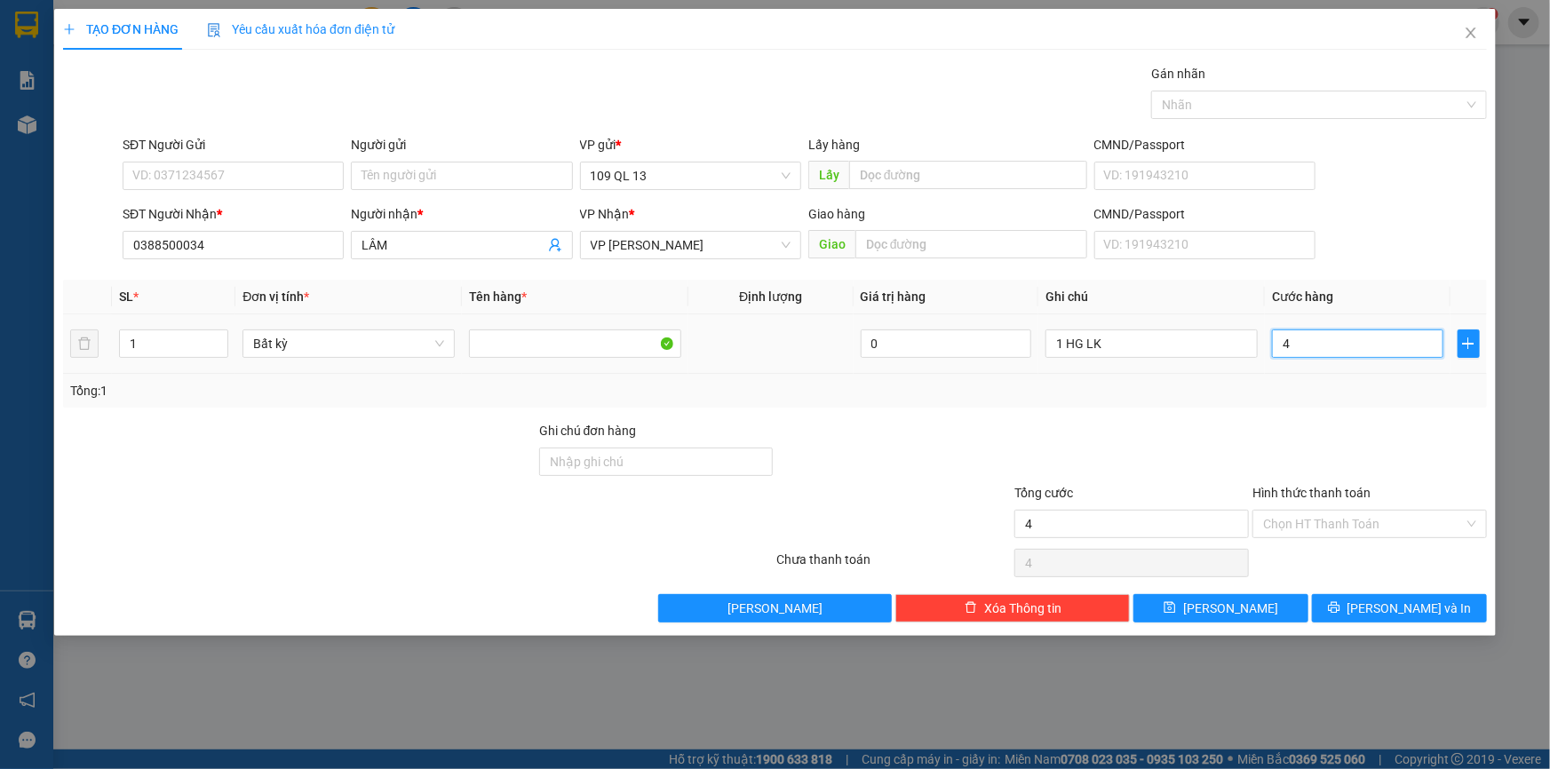
type input "40"
click at [293, 182] on input "SĐT Người Gửi" at bounding box center [233, 176] width 221 height 28
type input "40.000"
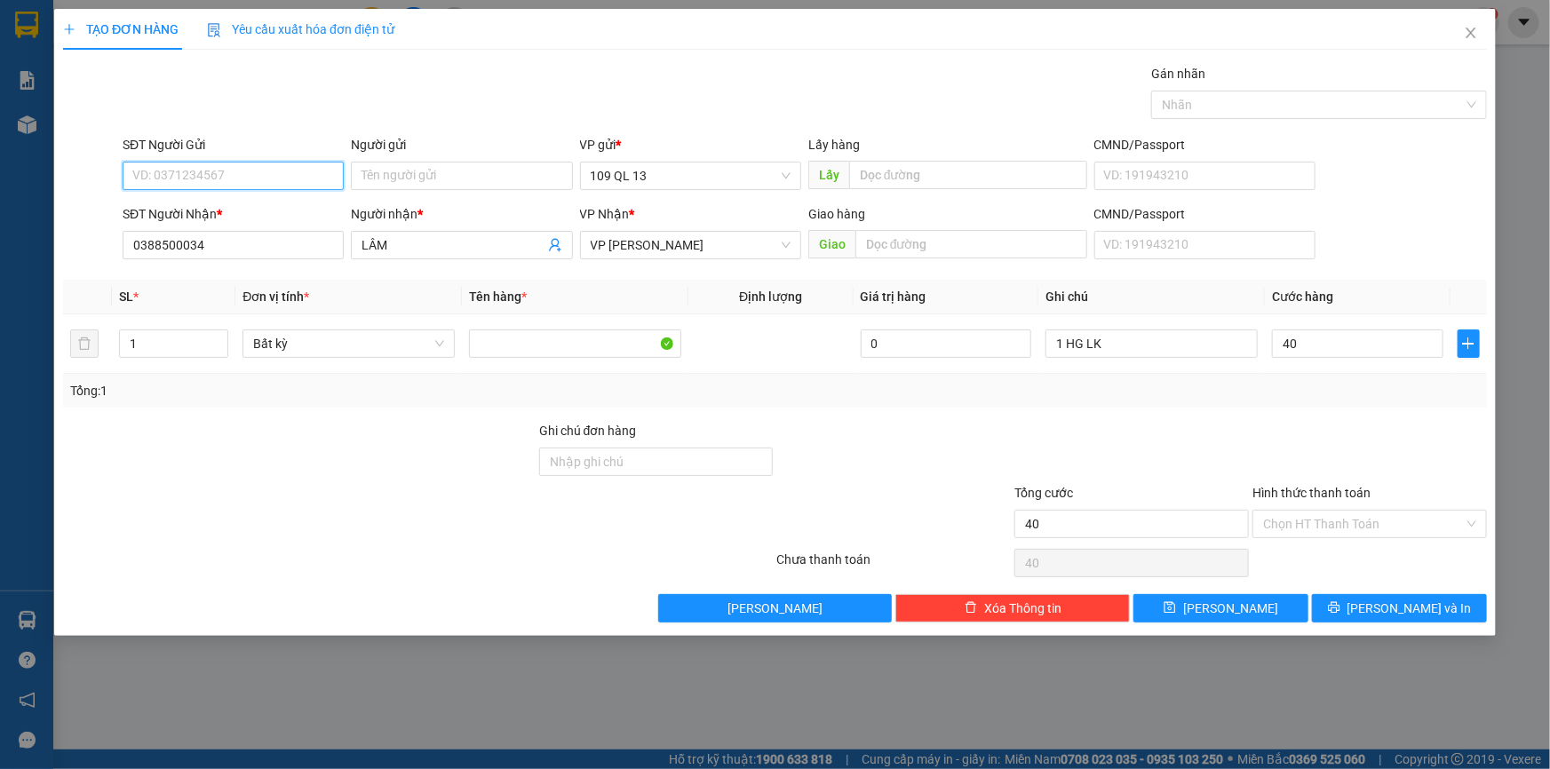
type input "40.000"
type input "0813968135"
click at [261, 202] on div "0813968135 - NGHĨA" at bounding box center [233, 212] width 200 height 20
type input "NGHĨA"
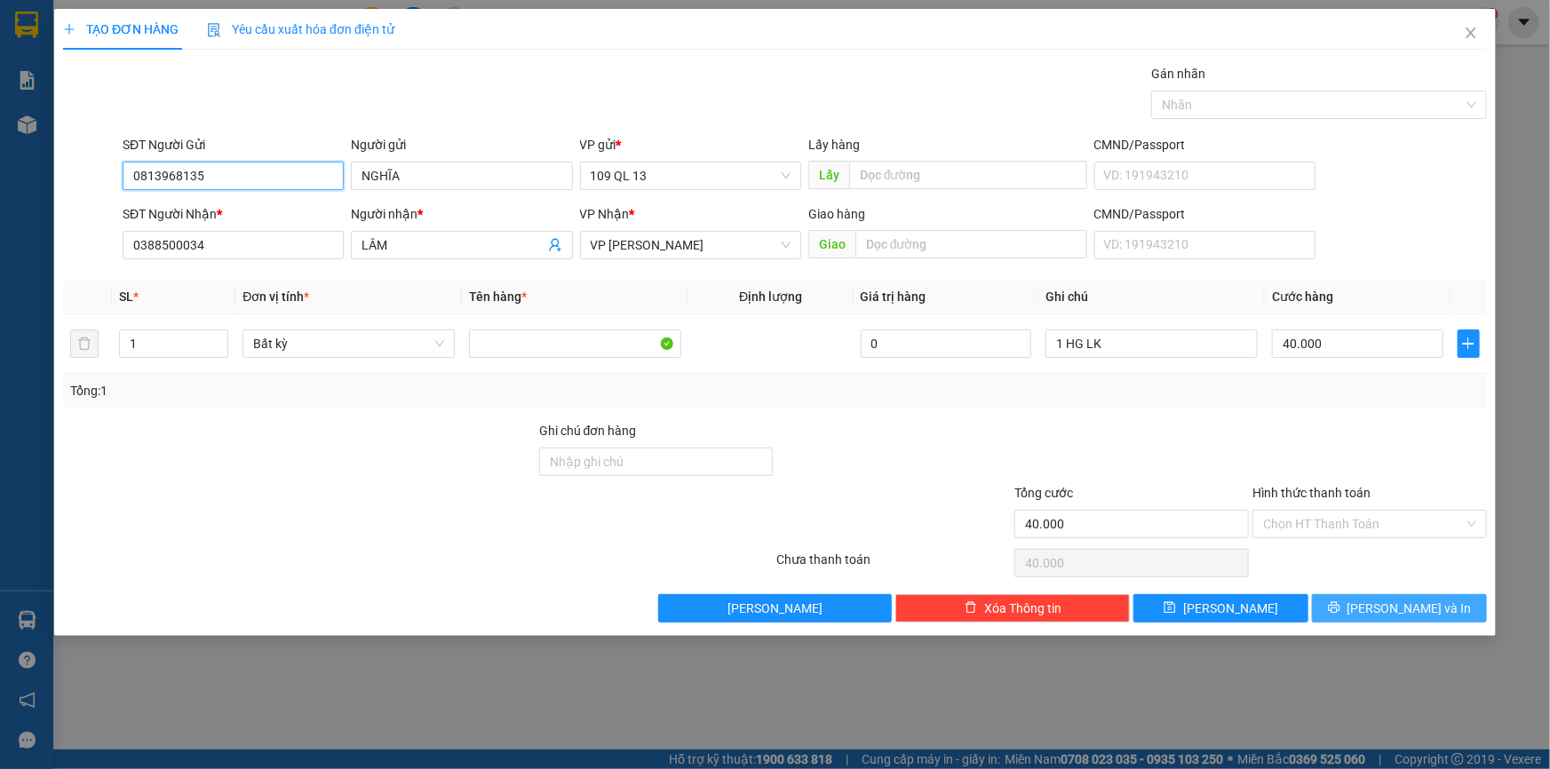
type input "0813968135"
click at [1407, 608] on span "[PERSON_NAME] và In" at bounding box center [1410, 609] width 124 height 20
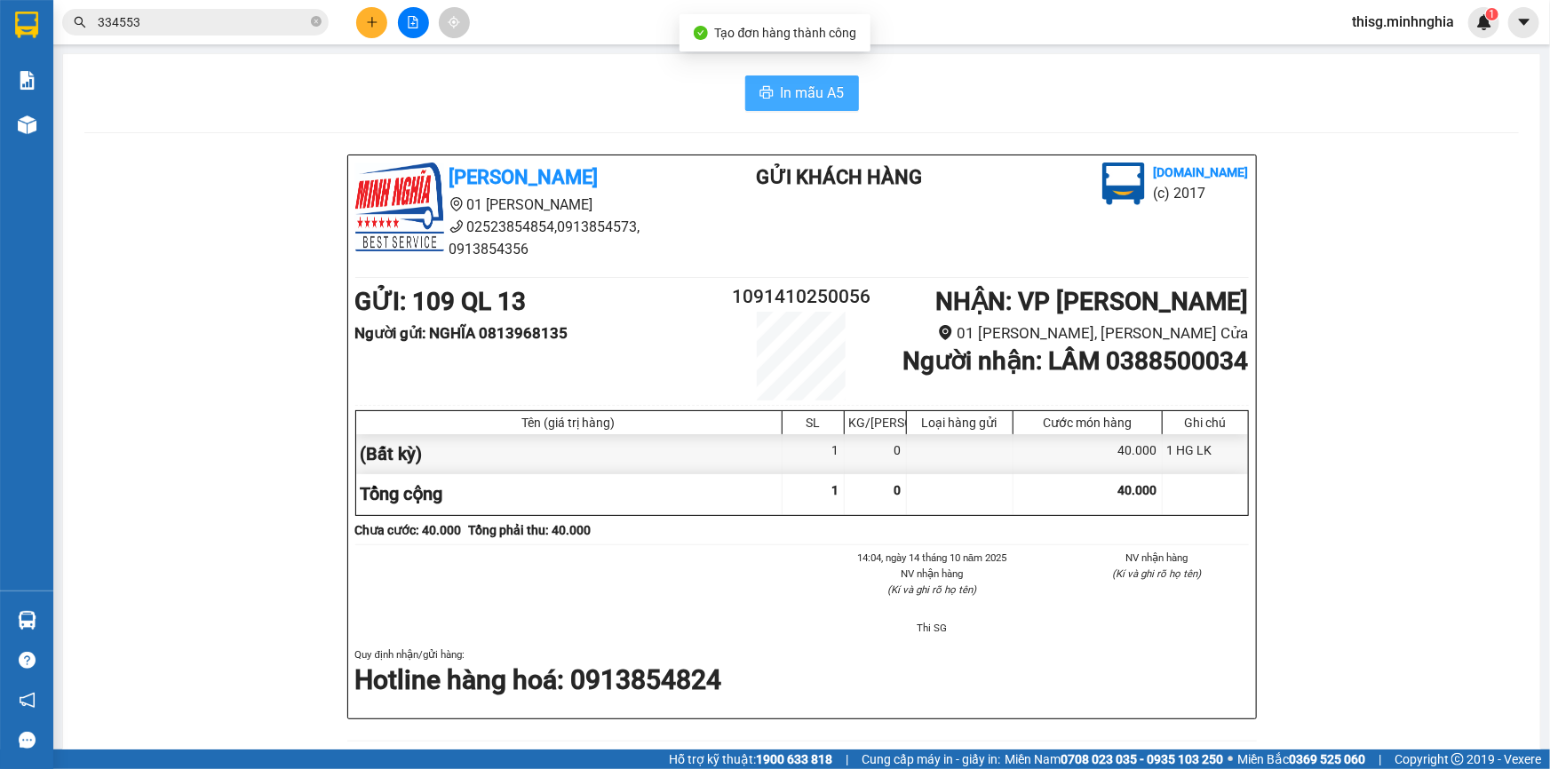
click at [818, 94] on span "In mẫu A5" at bounding box center [813, 93] width 64 height 22
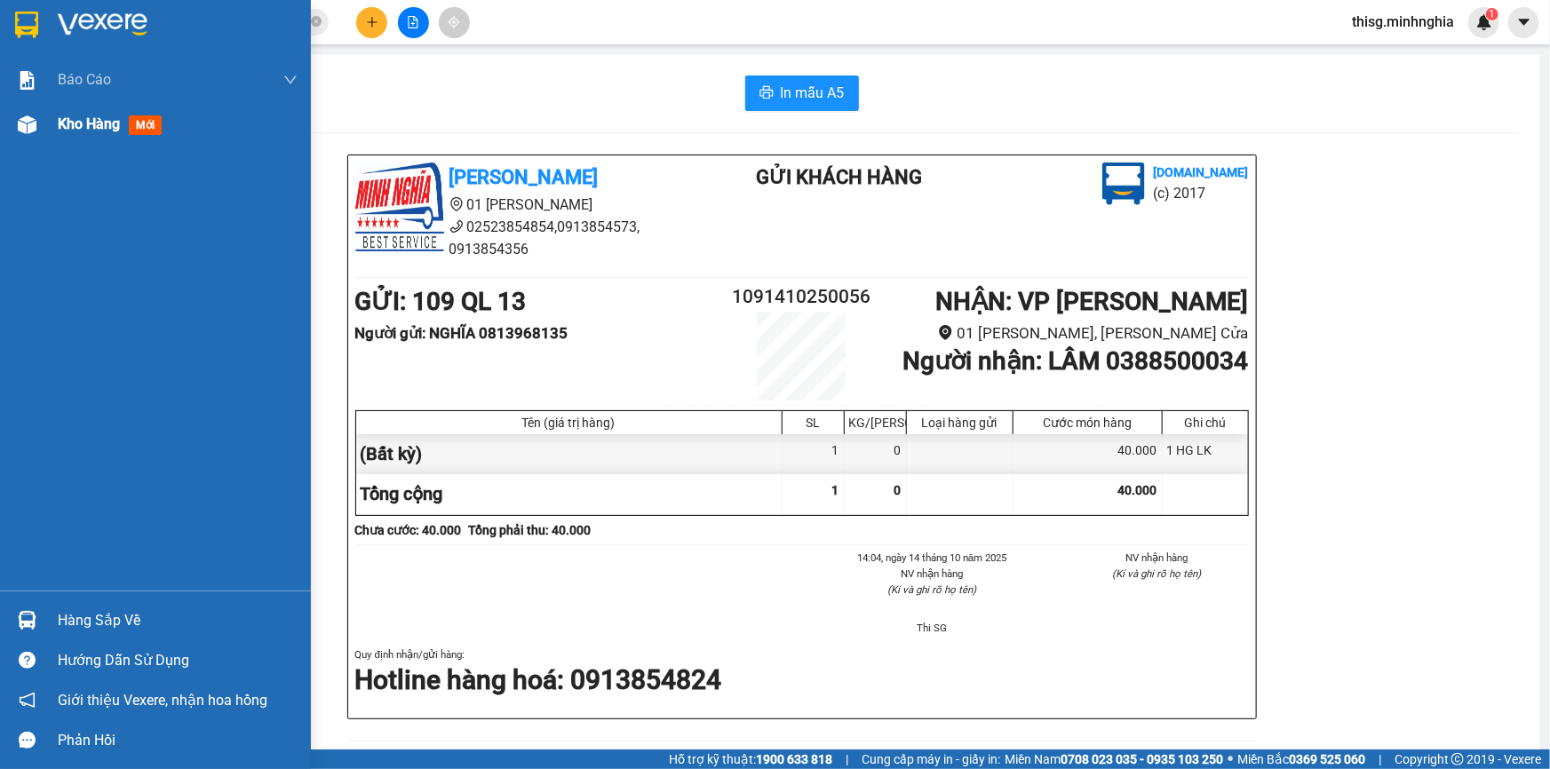
click at [71, 128] on span "Kho hàng" at bounding box center [89, 123] width 62 height 17
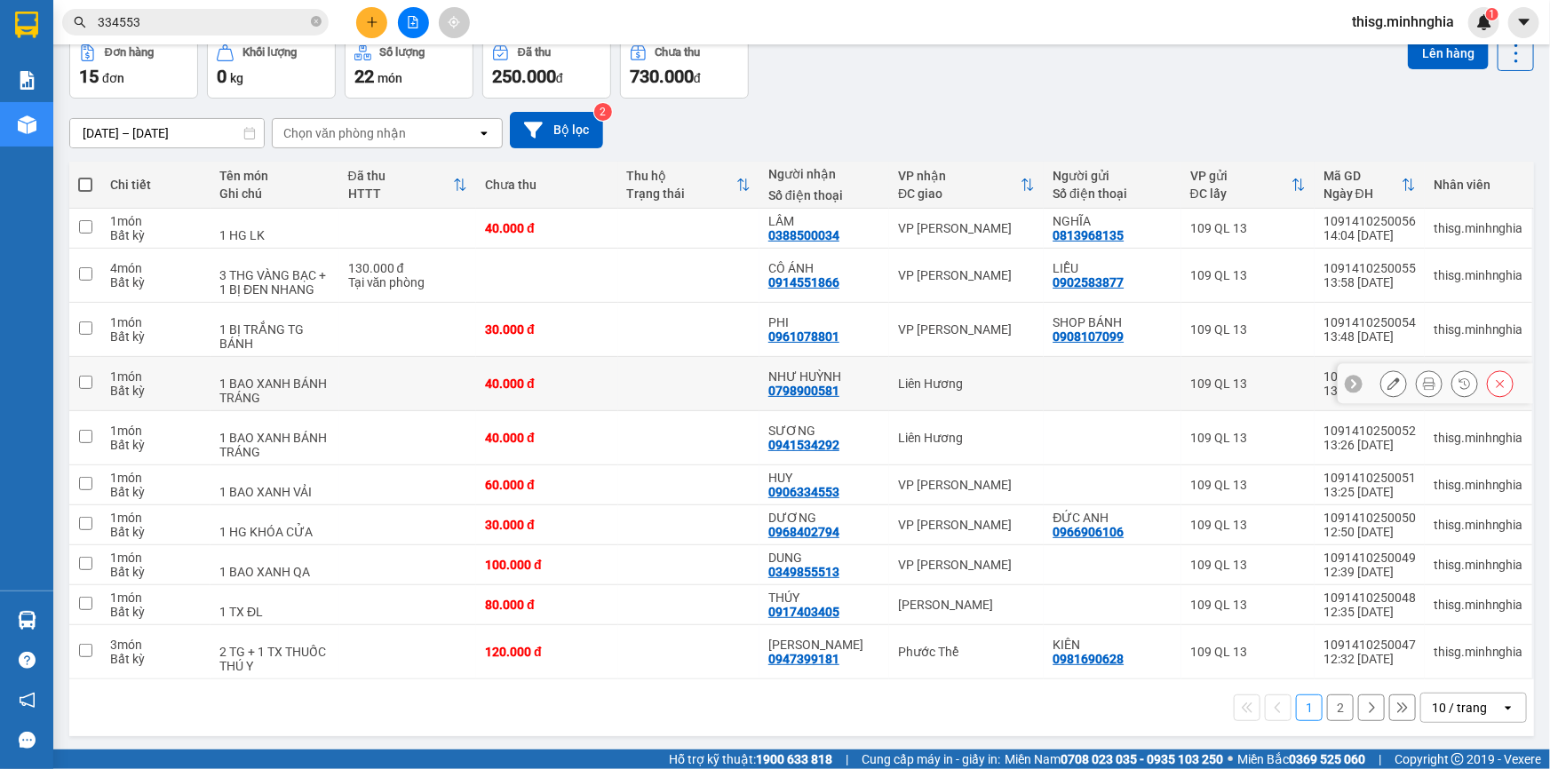
scroll to position [89, 0]
click at [1328, 705] on button "2" at bounding box center [1340, 708] width 27 height 27
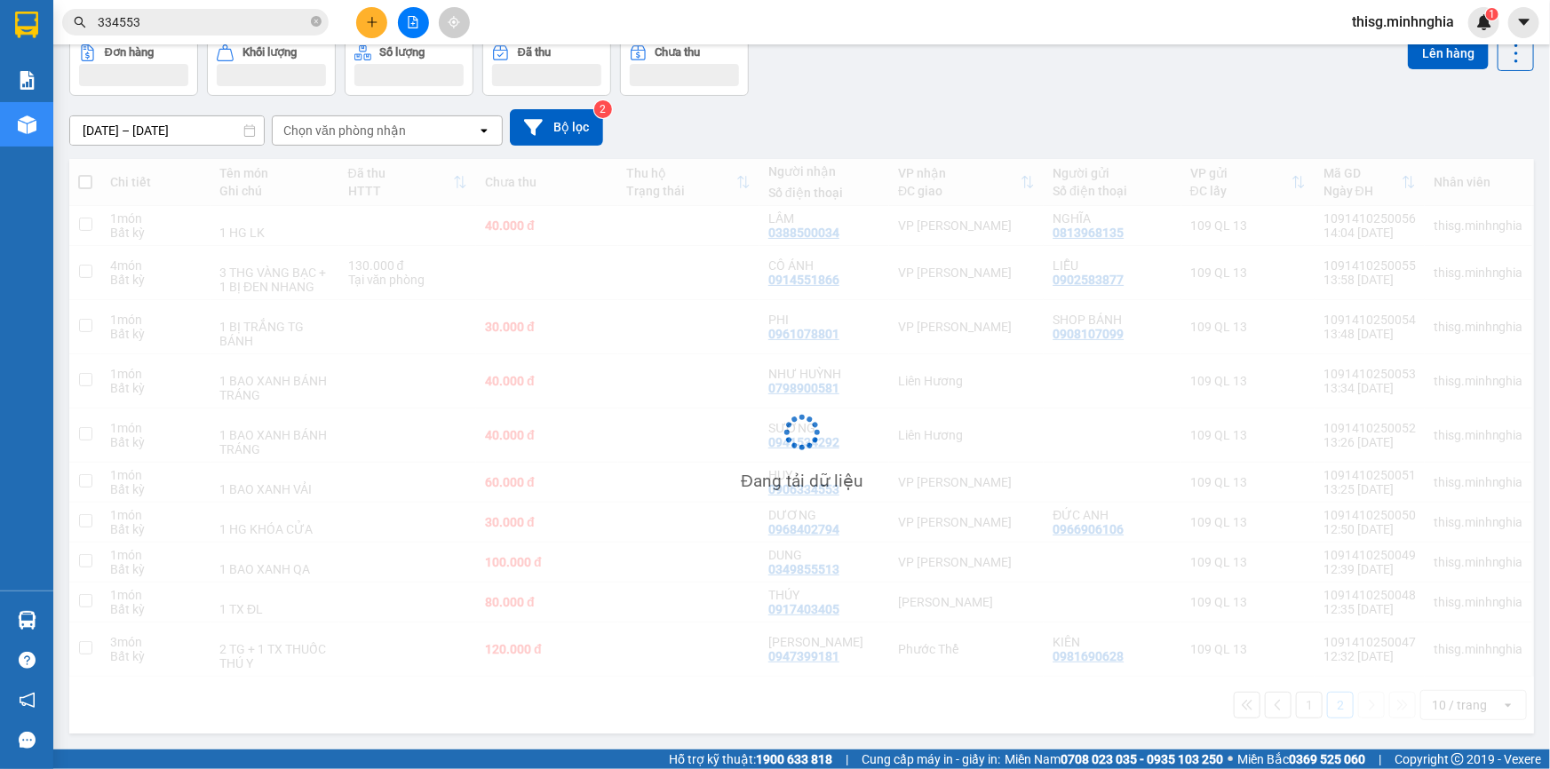
scroll to position [81, 0]
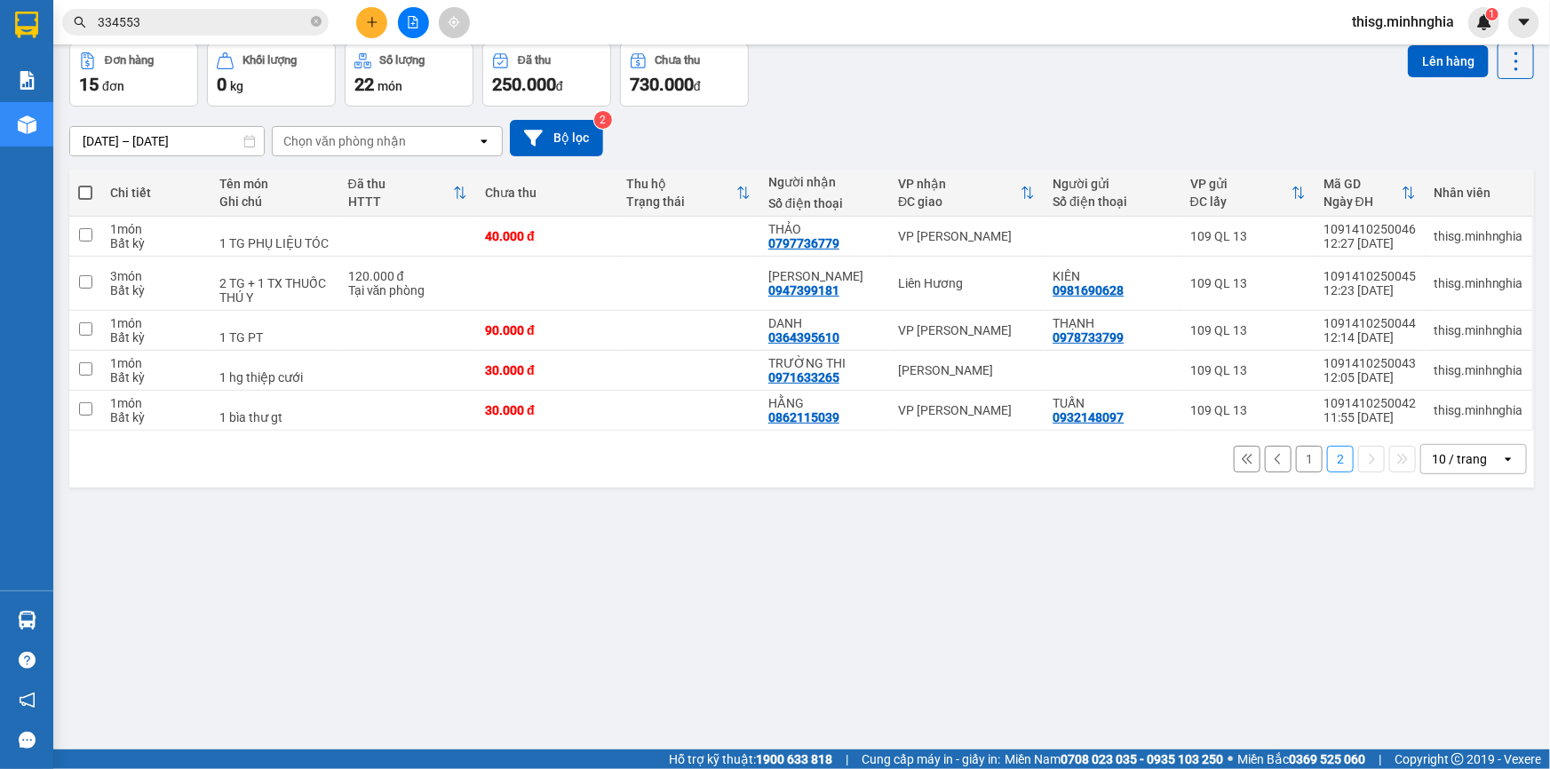
click at [82, 187] on span at bounding box center [85, 193] width 14 height 14
click at [85, 184] on input "checkbox" at bounding box center [85, 184] width 0 height 0
checkbox input "true"
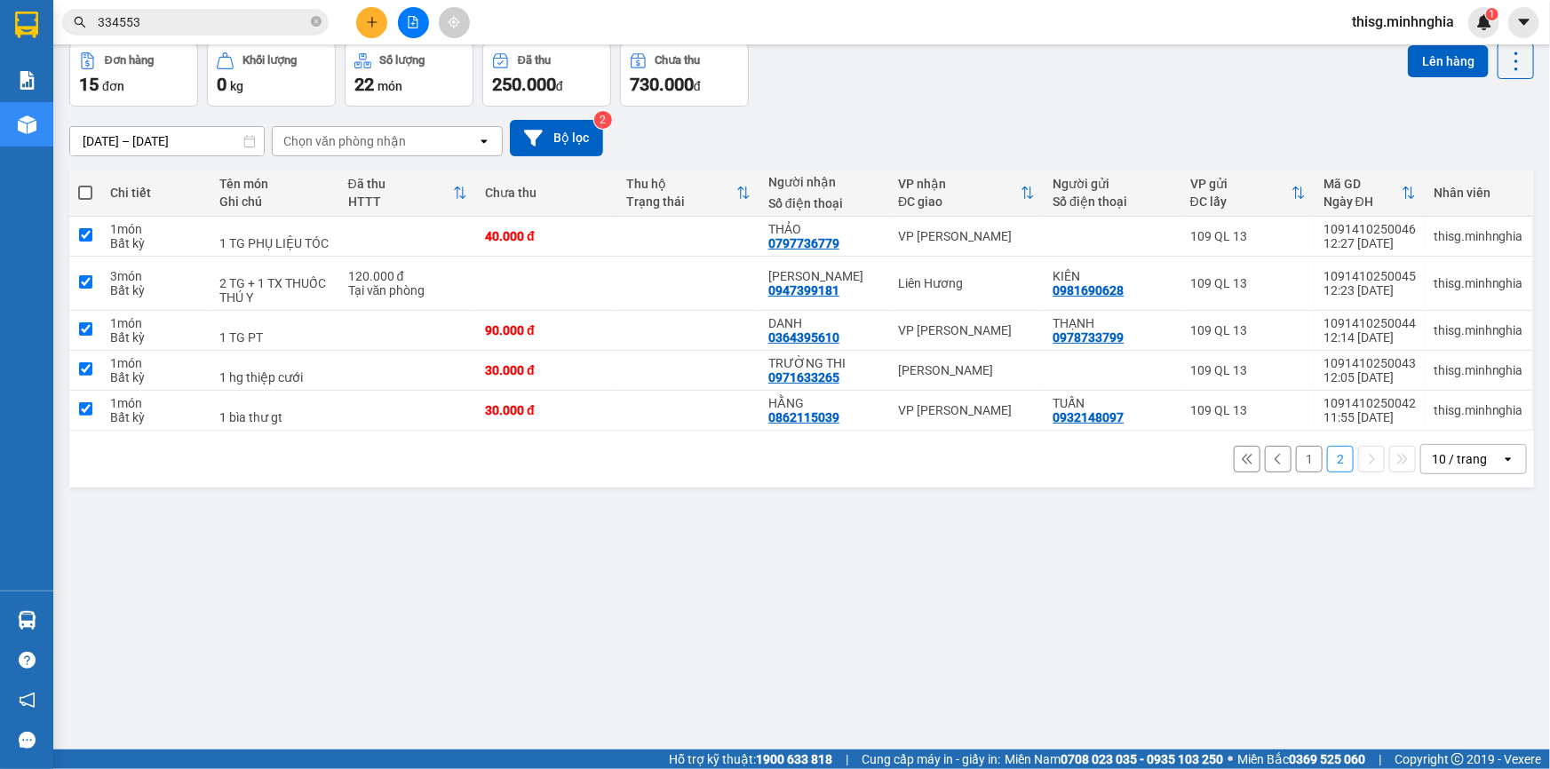
checkbox input "true"
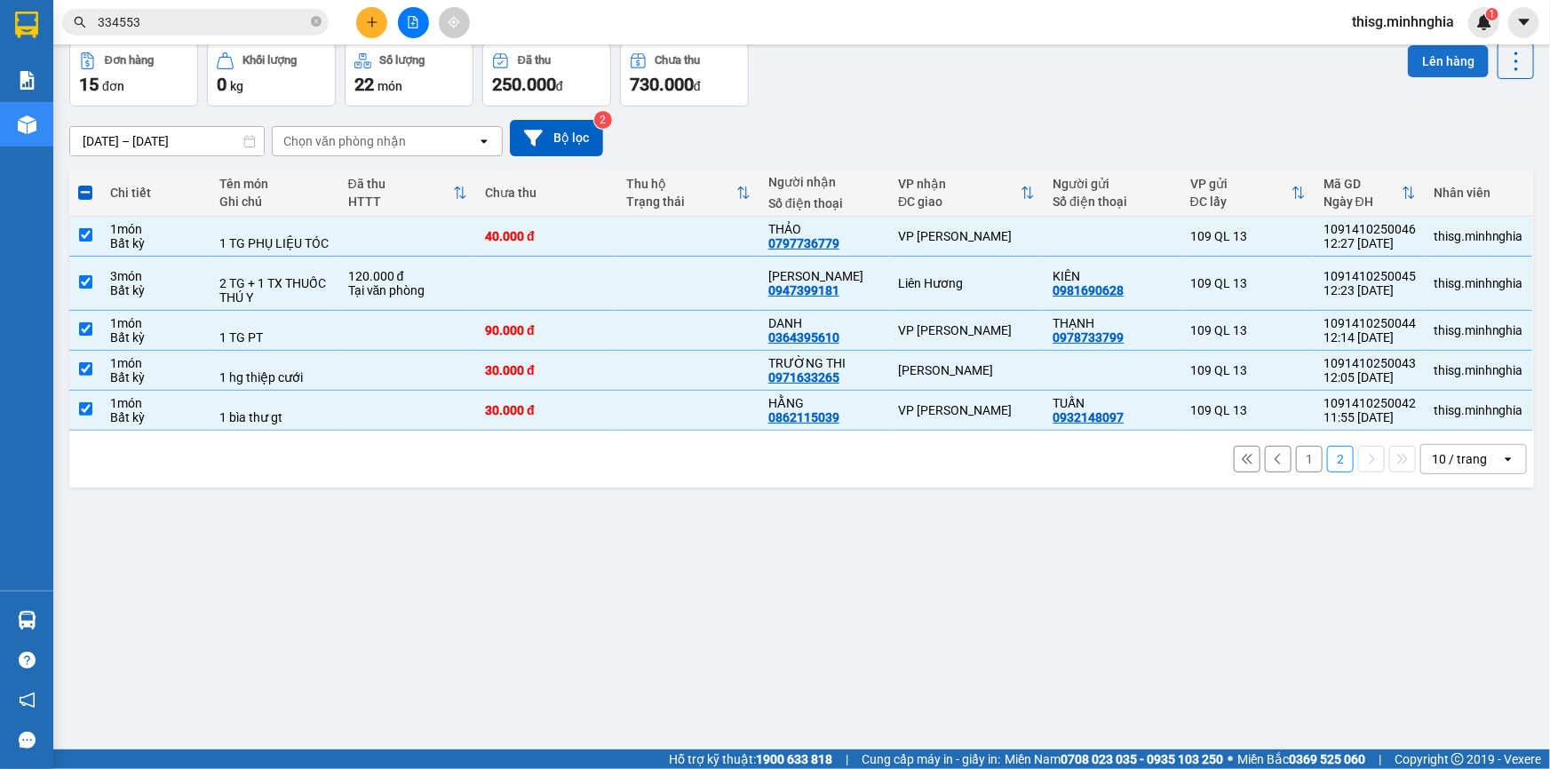
click at [1427, 53] on button "Lên hàng" at bounding box center [1448, 61] width 81 height 32
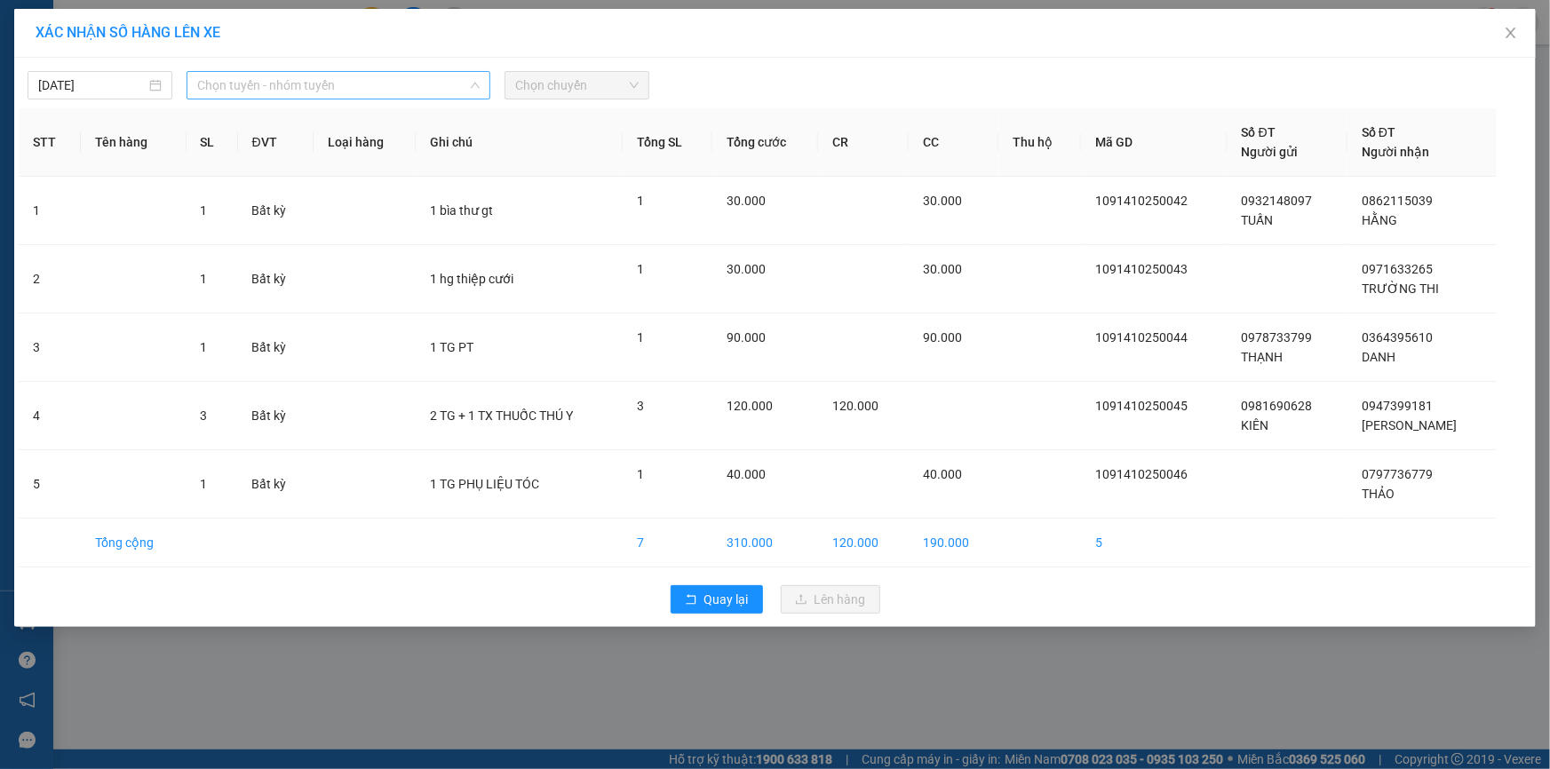
click at [346, 79] on span "Chọn tuyến - nhóm tuyến" at bounding box center [338, 85] width 282 height 27
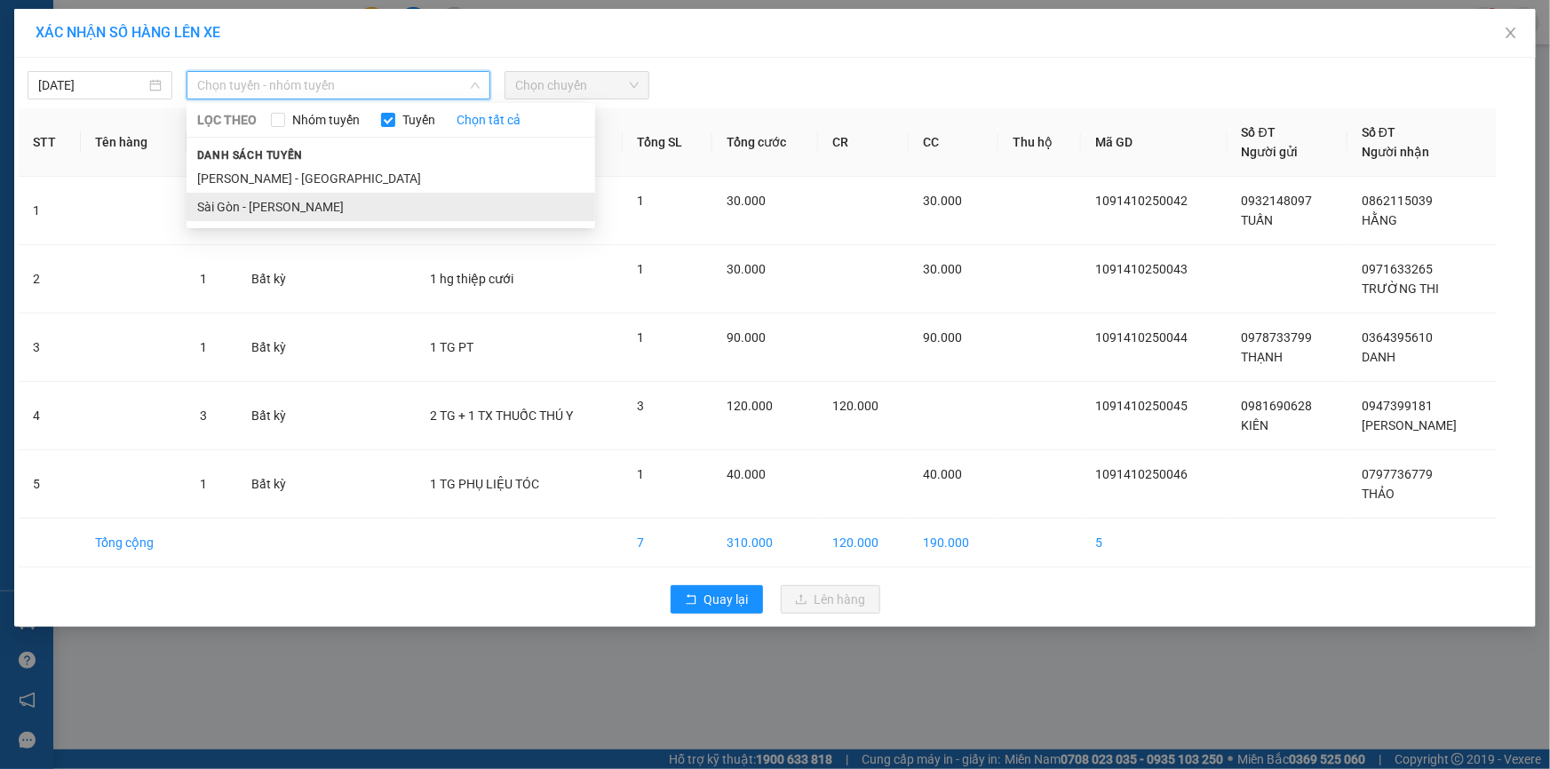
click at [319, 213] on li "Sài Gòn - Phan Rí" at bounding box center [391, 207] width 409 height 28
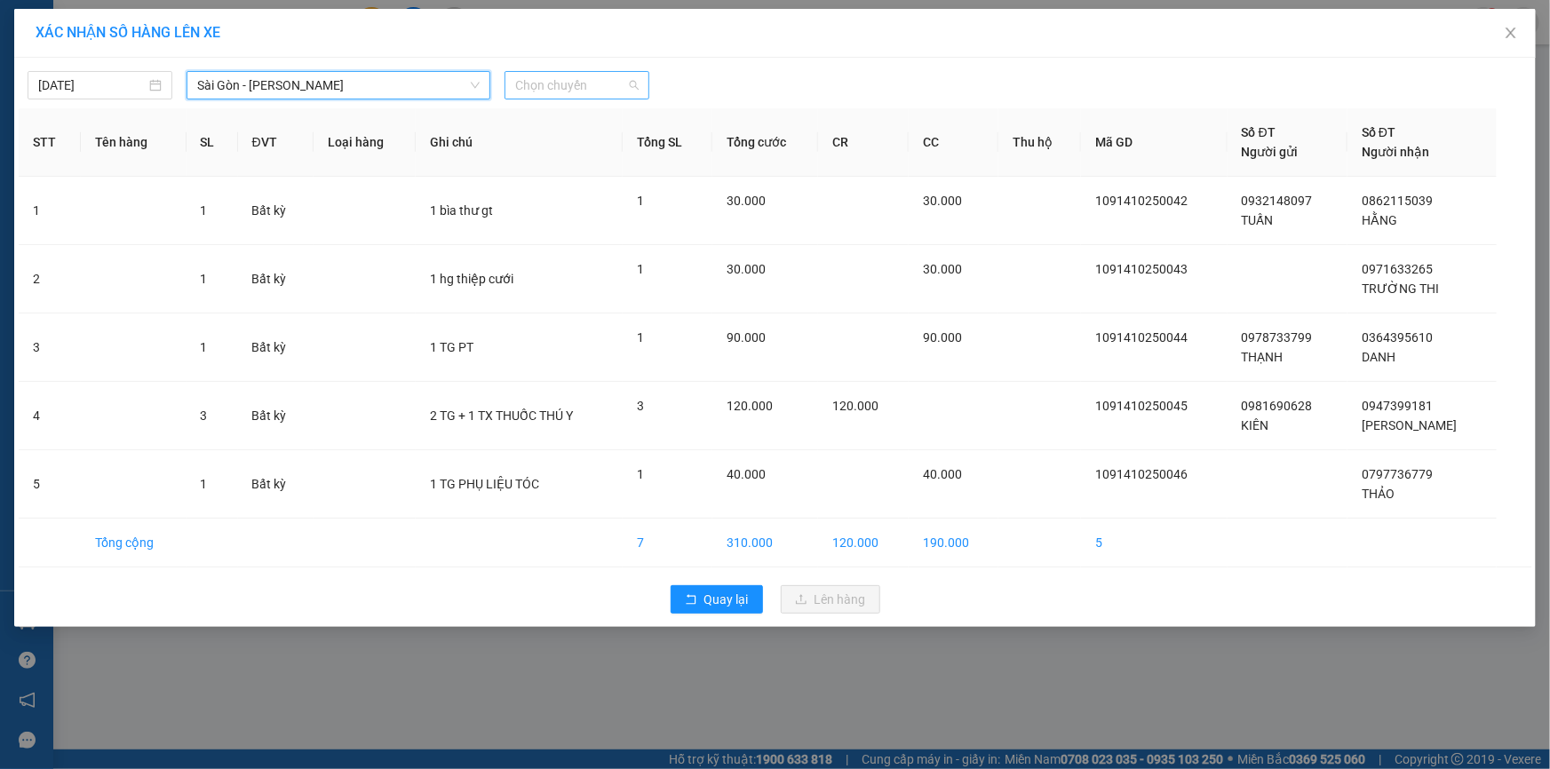
click at [630, 85] on span "Chọn chuyến" at bounding box center [576, 85] width 123 height 27
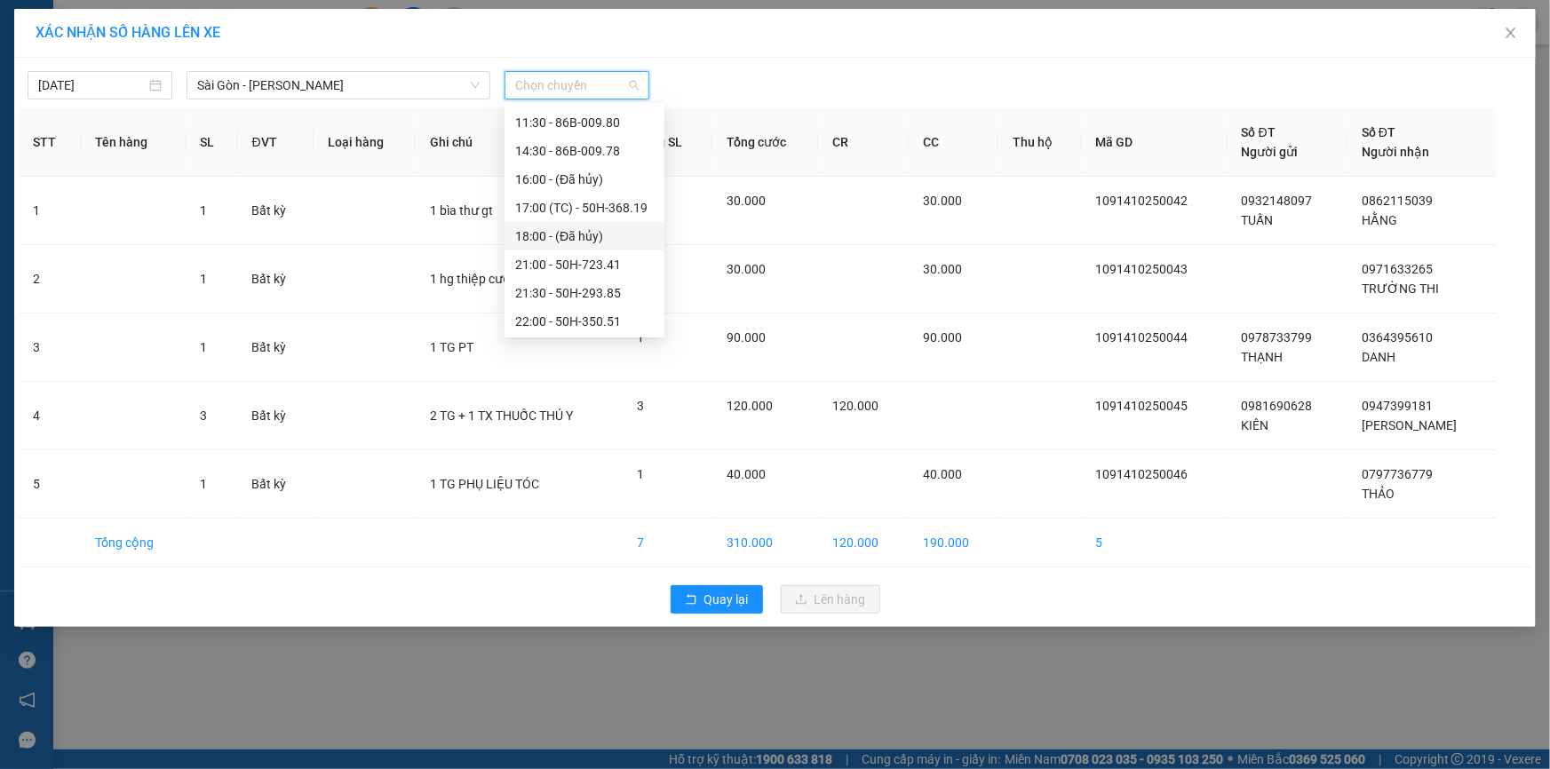
scroll to position [170, 0]
click at [571, 144] on div "14:30 - 86B-009.78" at bounding box center [584, 150] width 139 height 20
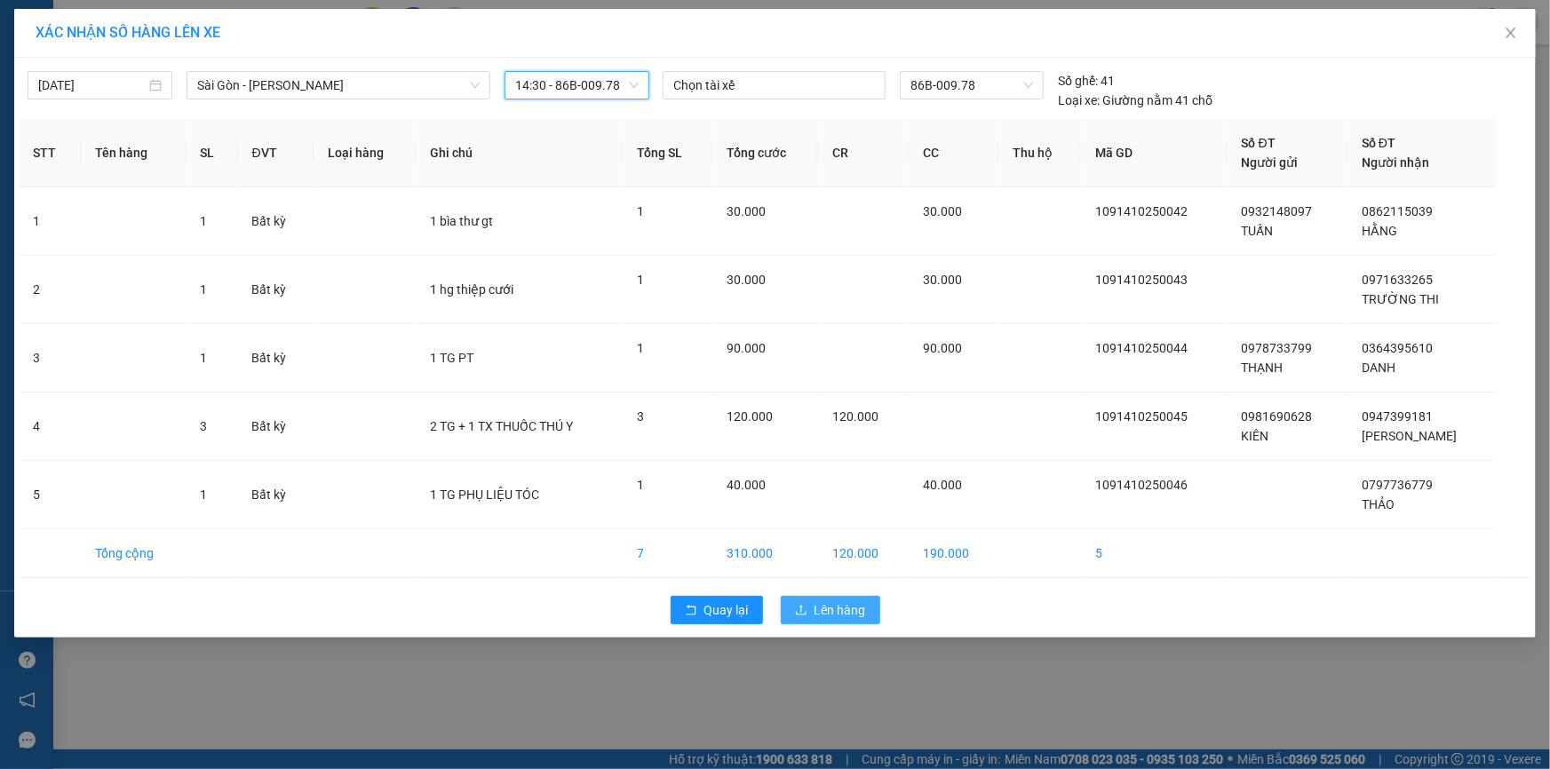
click at [847, 609] on span "Lên hàng" at bounding box center [841, 610] width 52 height 20
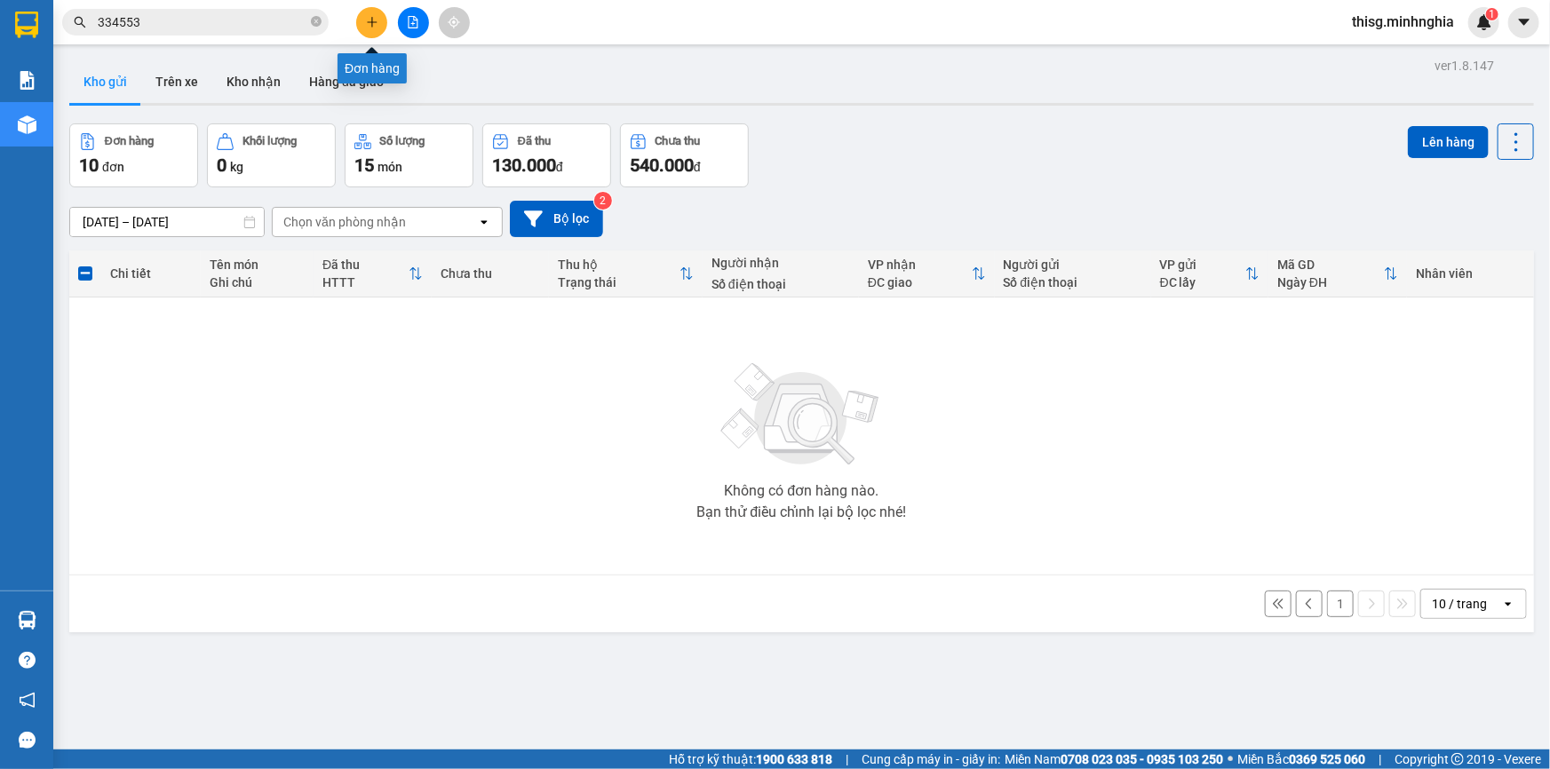
click at [374, 20] on icon "plus" at bounding box center [372, 22] width 12 height 12
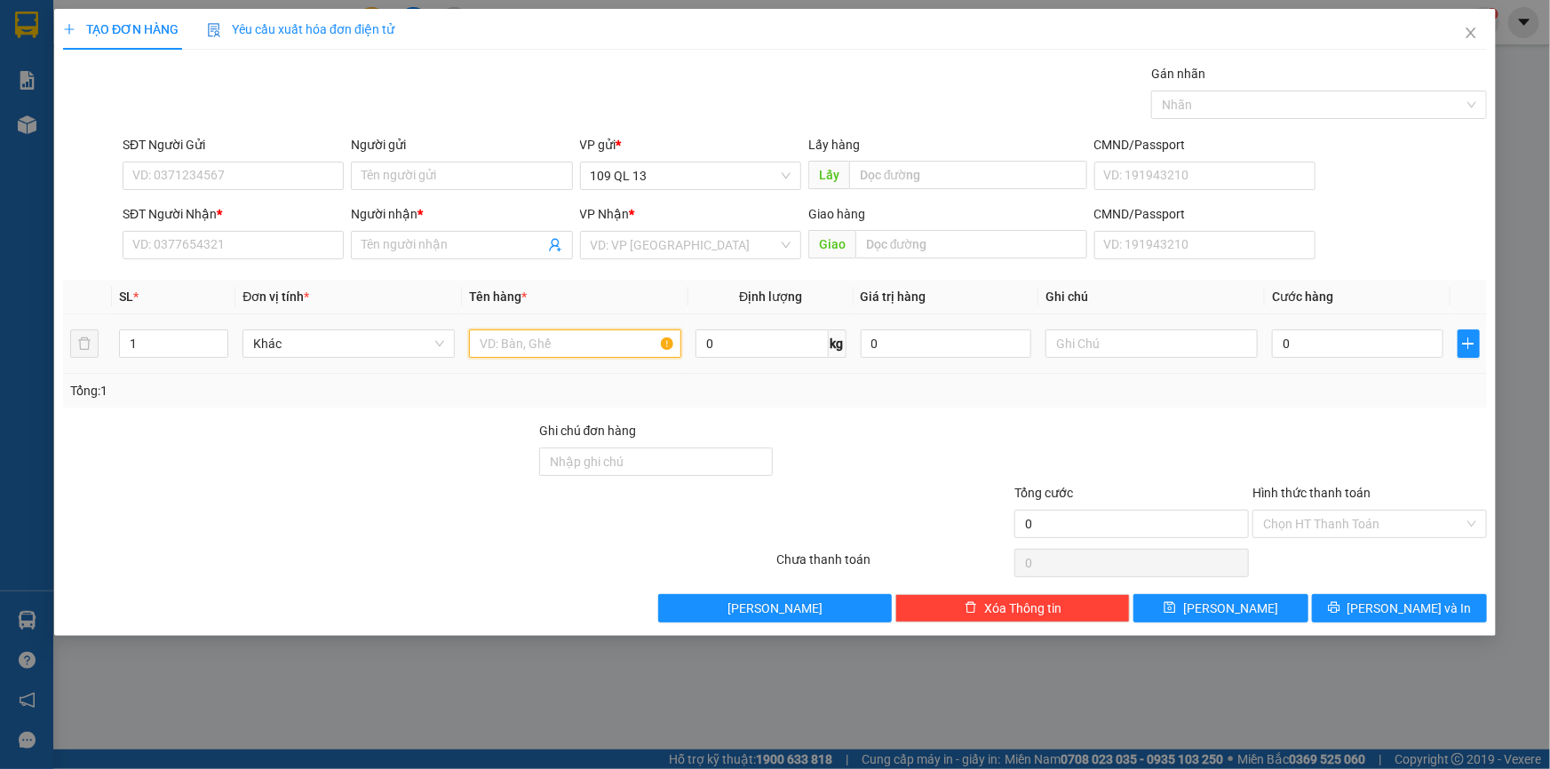
click at [600, 347] on input "text" at bounding box center [575, 344] width 212 height 28
click at [1189, 340] on input "text" at bounding box center [1151, 344] width 212 height 28
type input "1 TX"
click at [1419, 322] on td "0" at bounding box center [1358, 344] width 186 height 60
click at [274, 231] on input "SĐT Người Nhận *" at bounding box center [233, 245] width 221 height 28
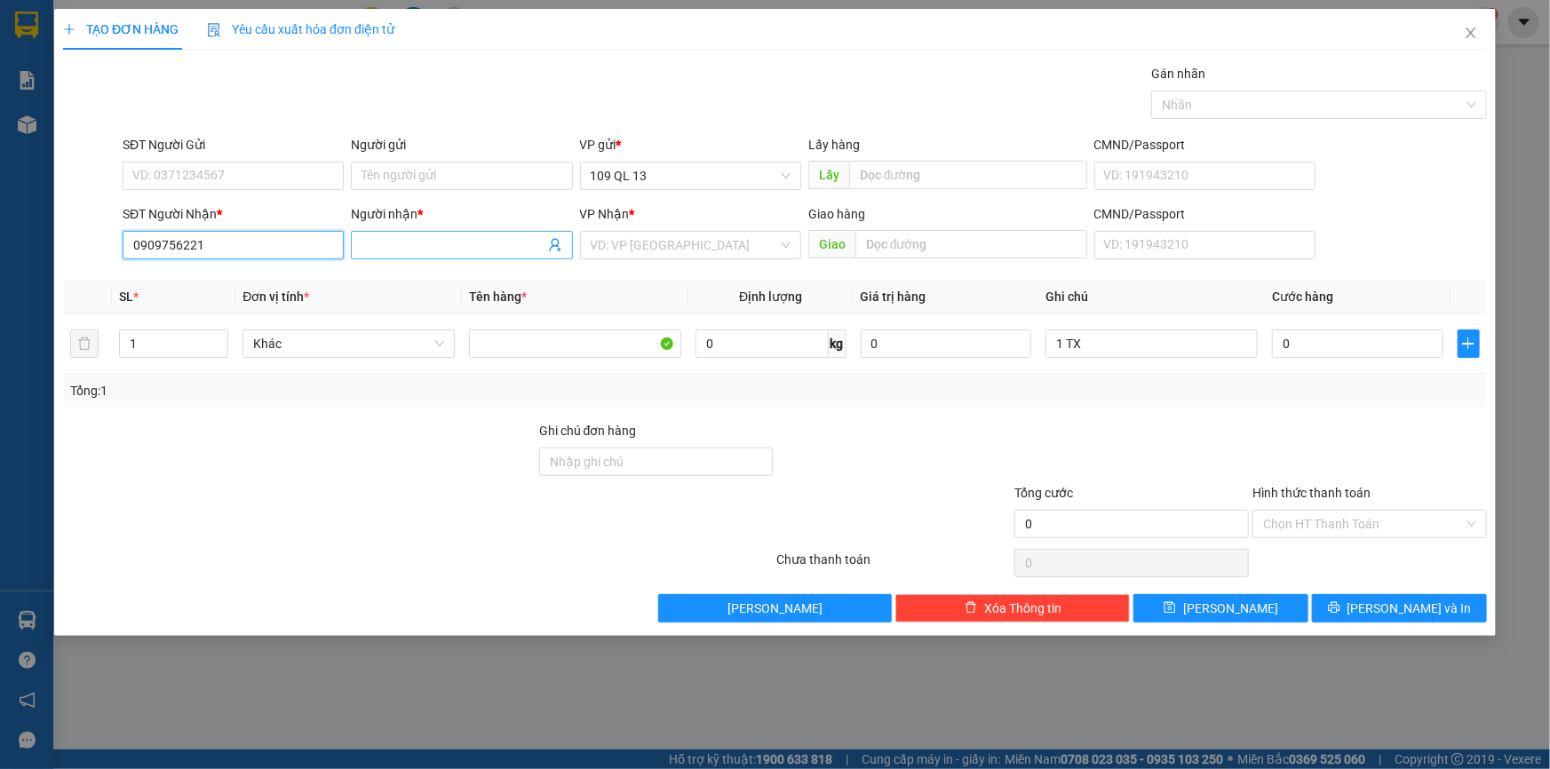
type input "0909756221"
click at [487, 248] on input "Người nhận *" at bounding box center [453, 245] width 182 height 20
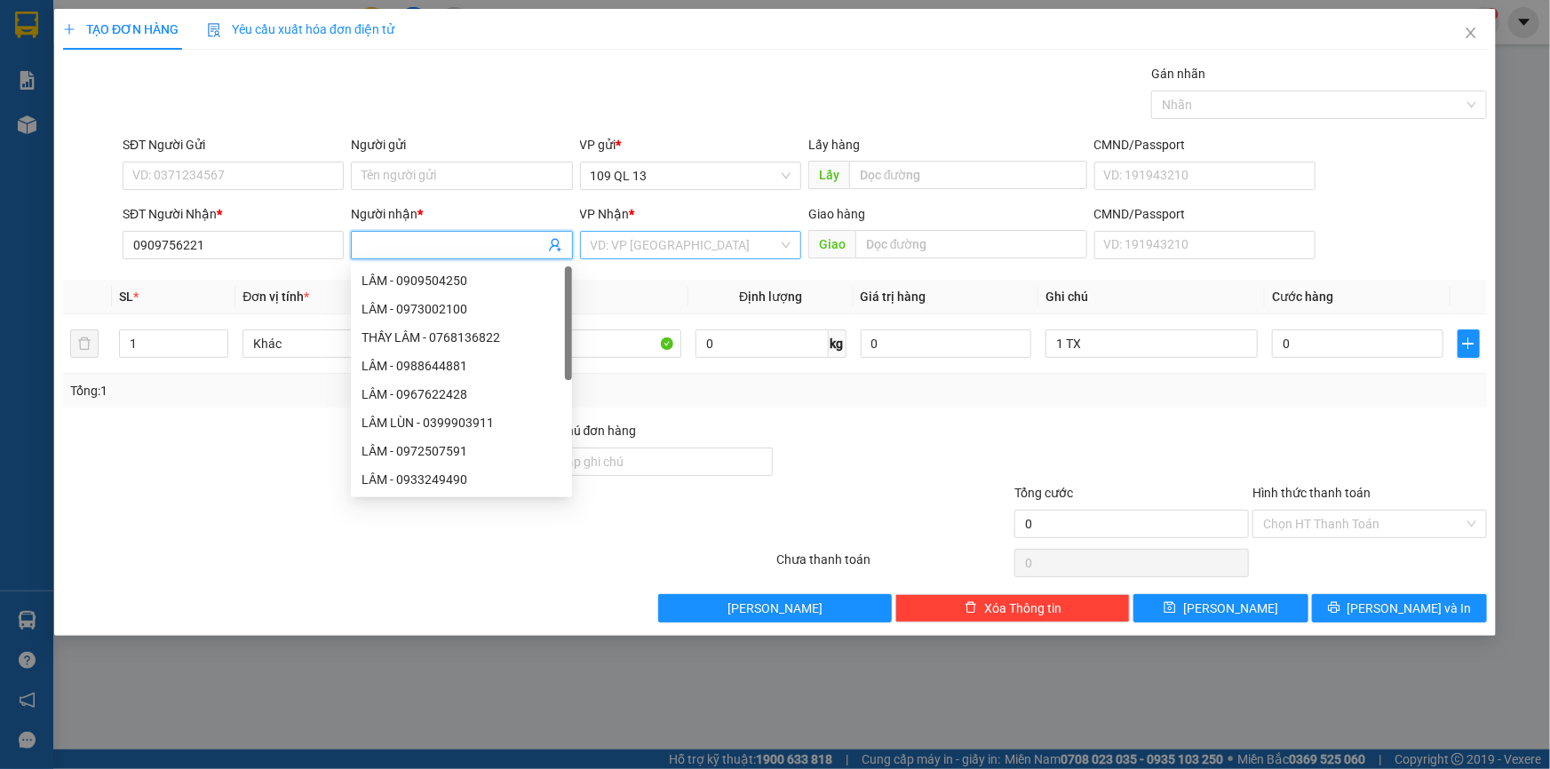
click at [712, 240] on input "search" at bounding box center [684, 245] width 187 height 27
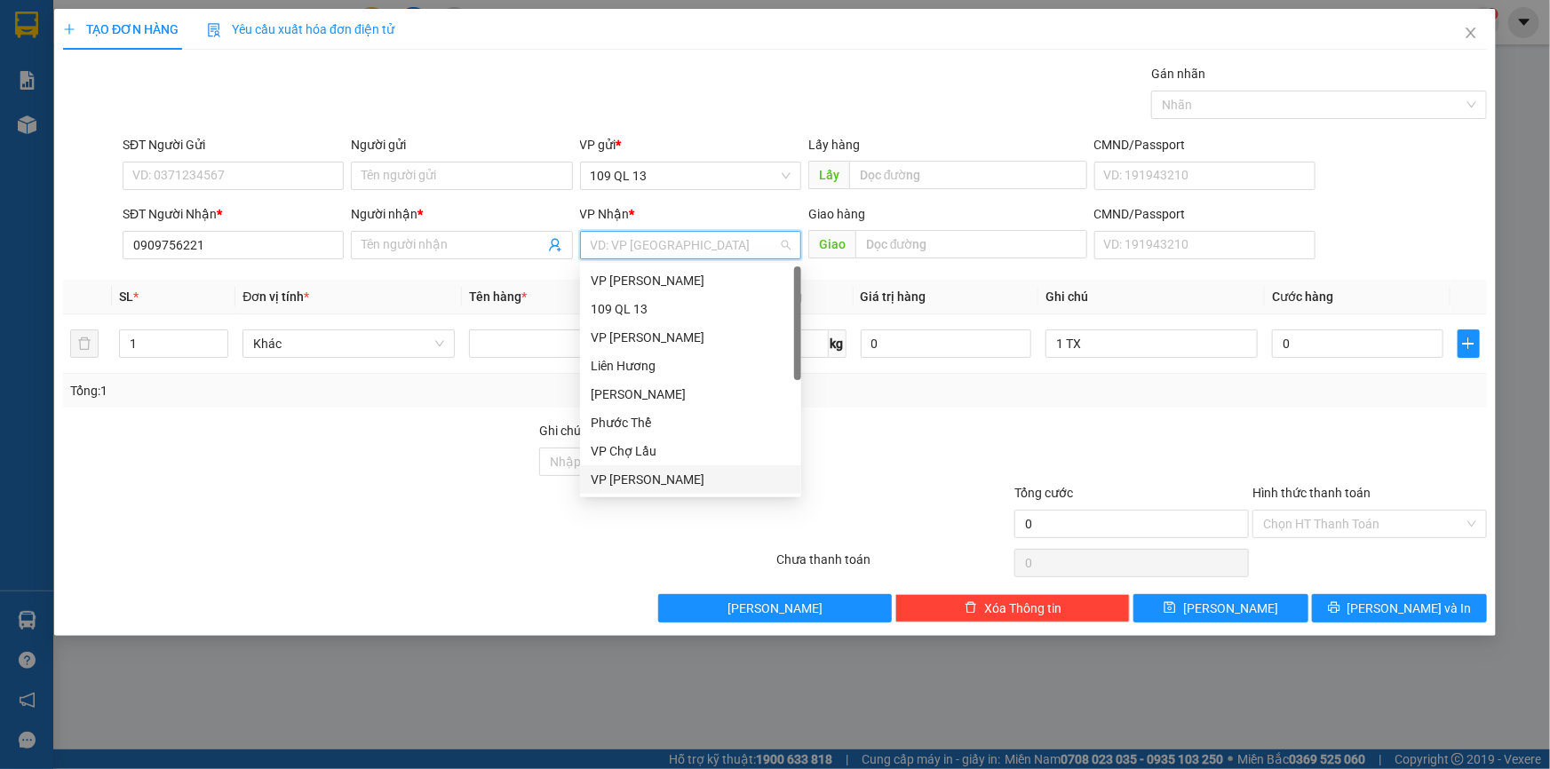
click at [632, 477] on div "VP [PERSON_NAME]" at bounding box center [691, 480] width 200 height 20
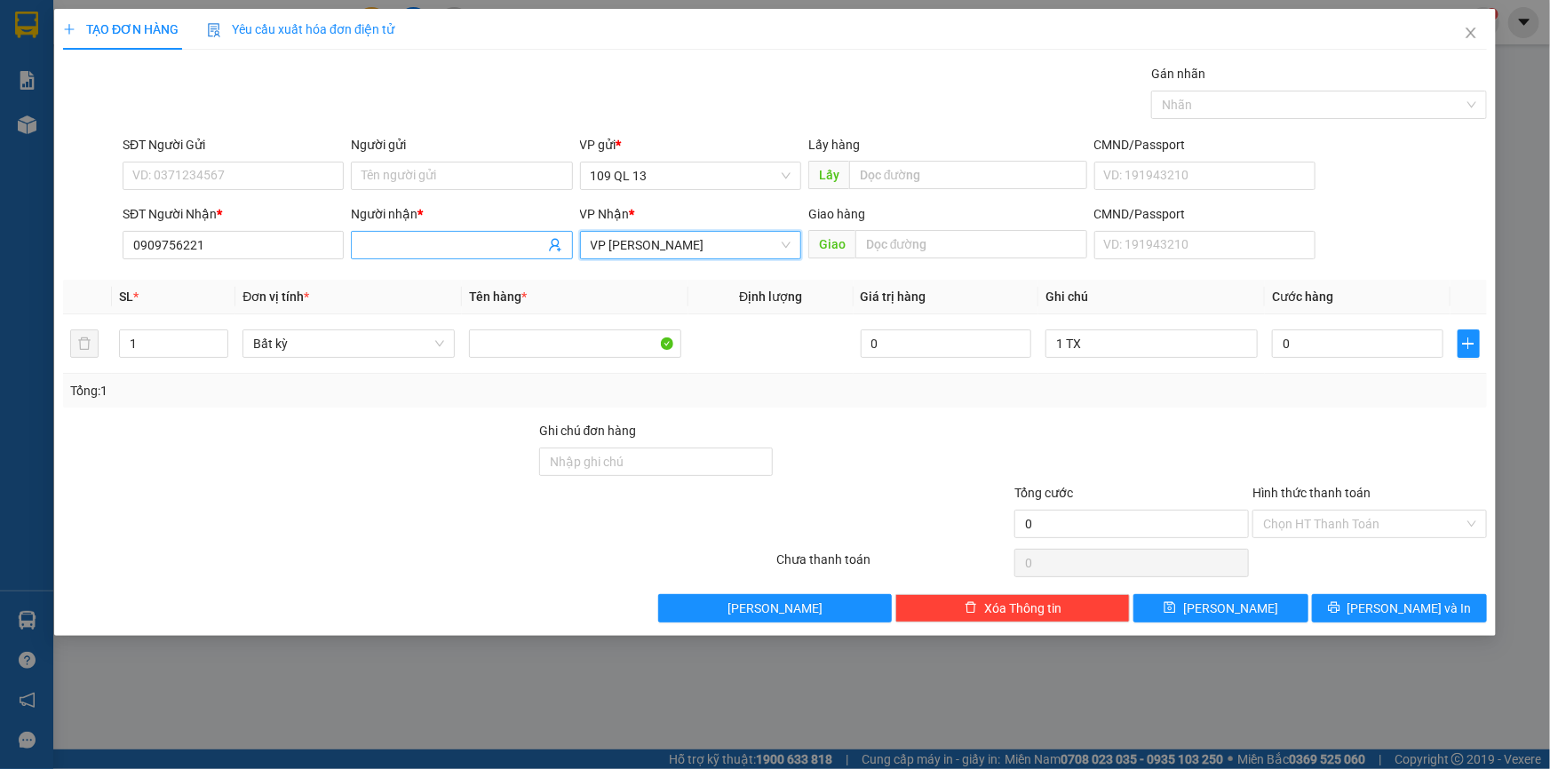
click at [434, 251] on input "Người nhận *" at bounding box center [453, 245] width 182 height 20
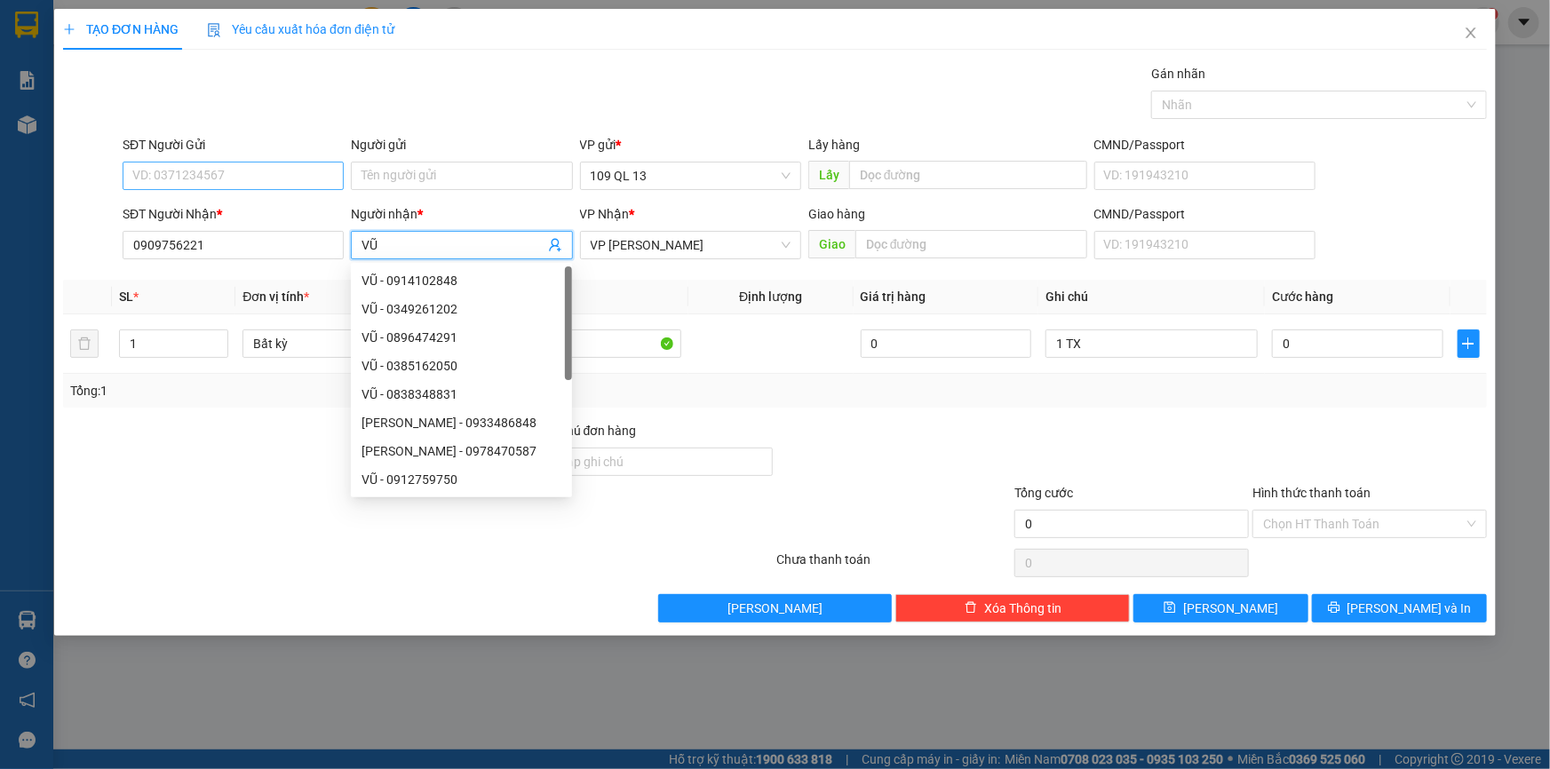
type input "VŨ"
click at [230, 178] on input "SĐT Người Gửi" at bounding box center [233, 176] width 221 height 28
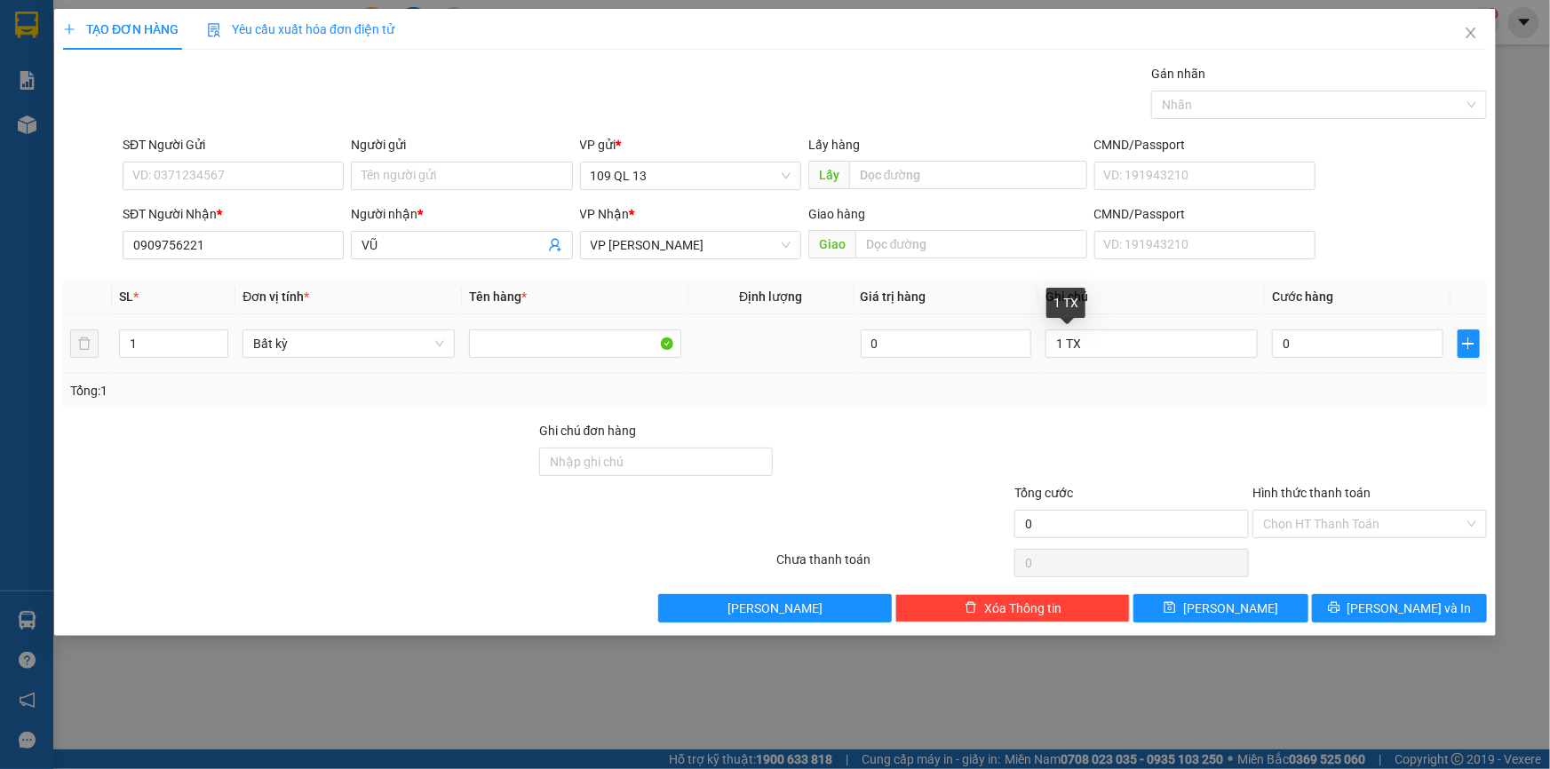
click at [1340, 367] on td "0" at bounding box center [1358, 344] width 186 height 60
click at [1189, 337] on input "1 TX" at bounding box center [1151, 344] width 212 height 28
click at [270, 178] on input "SĐT Người Gửi" at bounding box center [233, 176] width 221 height 28
type input "0909858759"
click at [1217, 351] on input "1 TX" at bounding box center [1151, 344] width 212 height 28
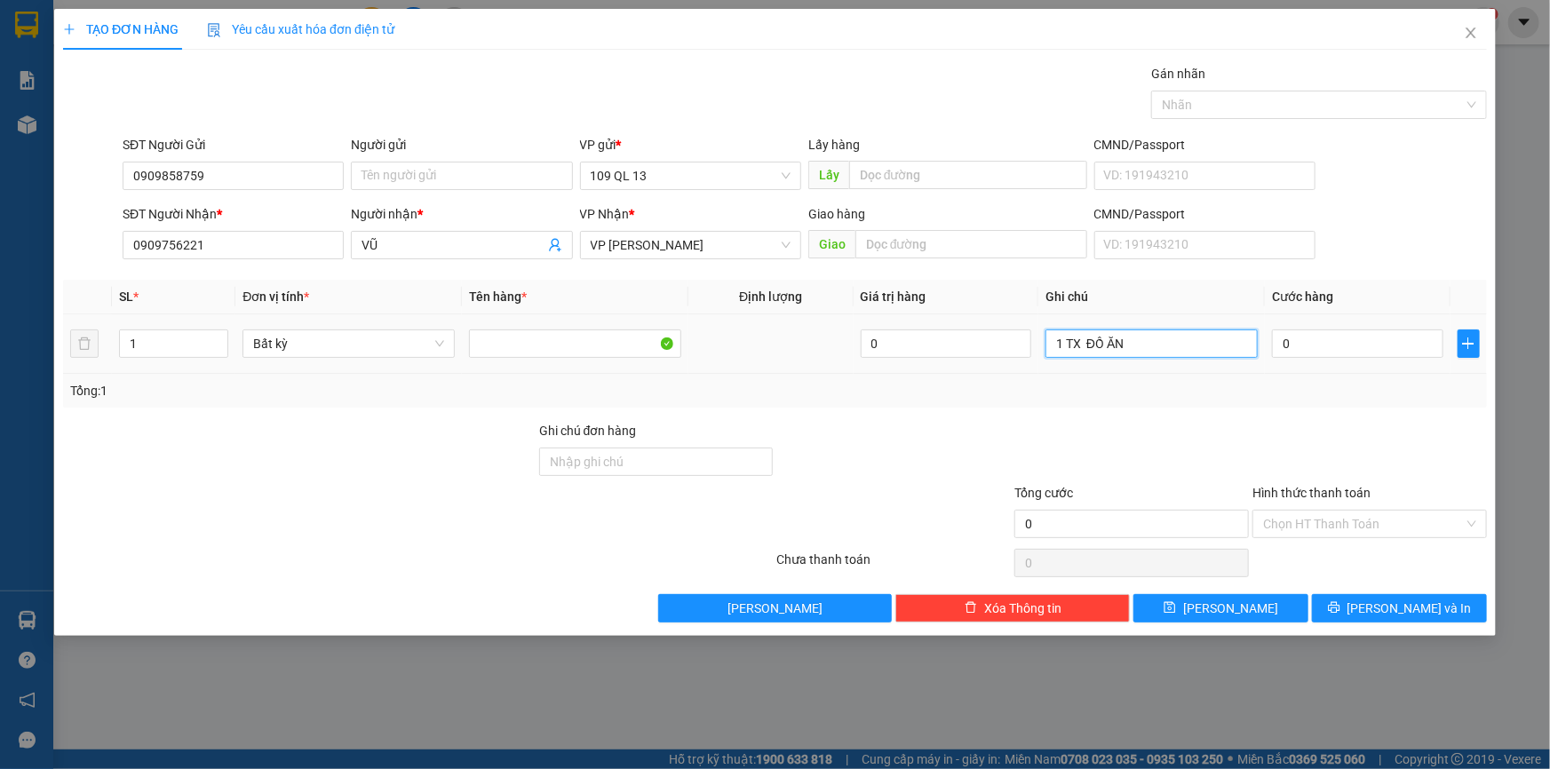
type input "1 TX ĐỒ ĂN"
click at [1403, 357] on div "0" at bounding box center [1357, 344] width 171 height 36
click at [1344, 334] on input "0" at bounding box center [1357, 344] width 171 height 28
type input "3"
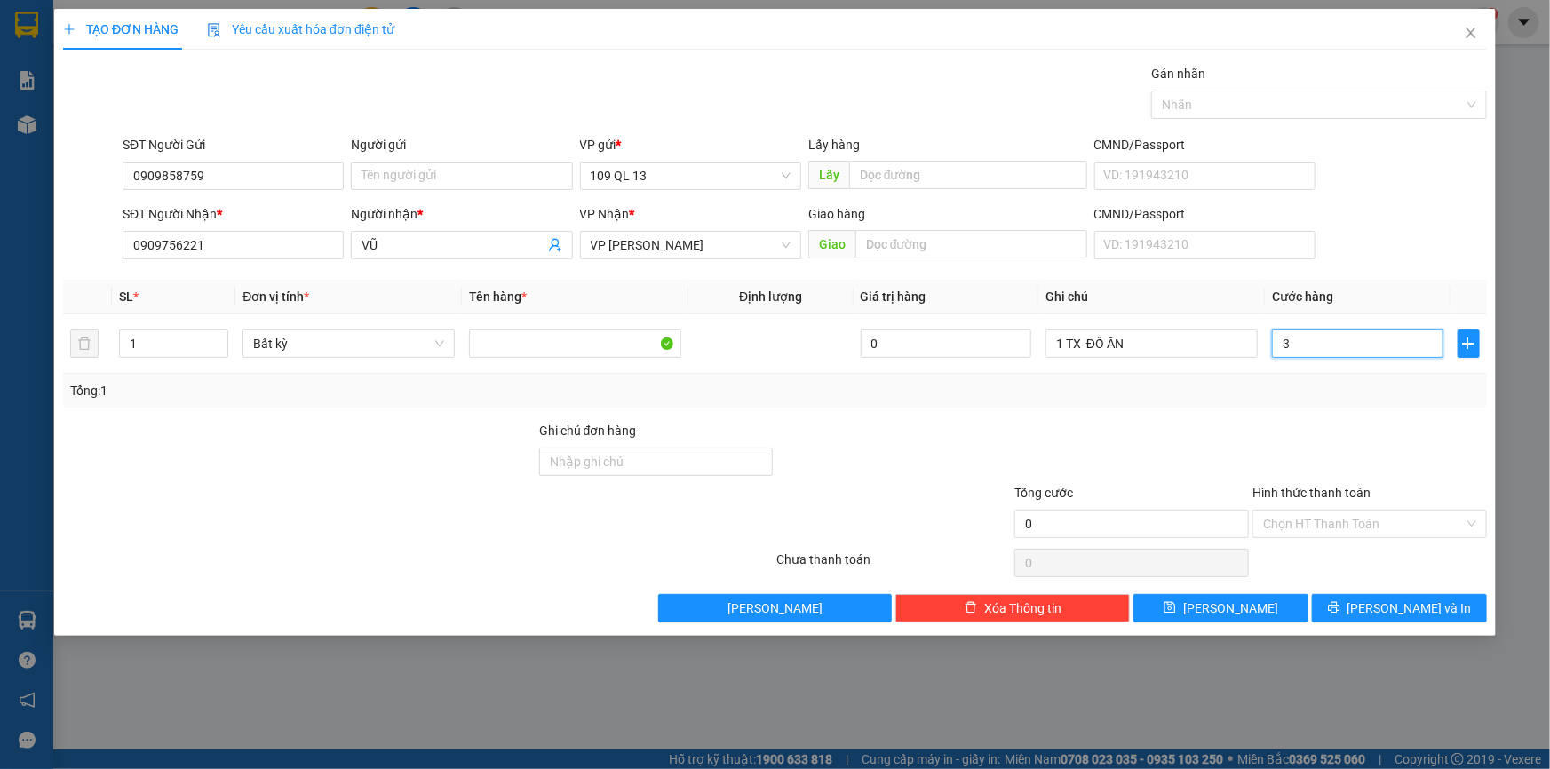
type input "3"
type input "30"
type input "30.000"
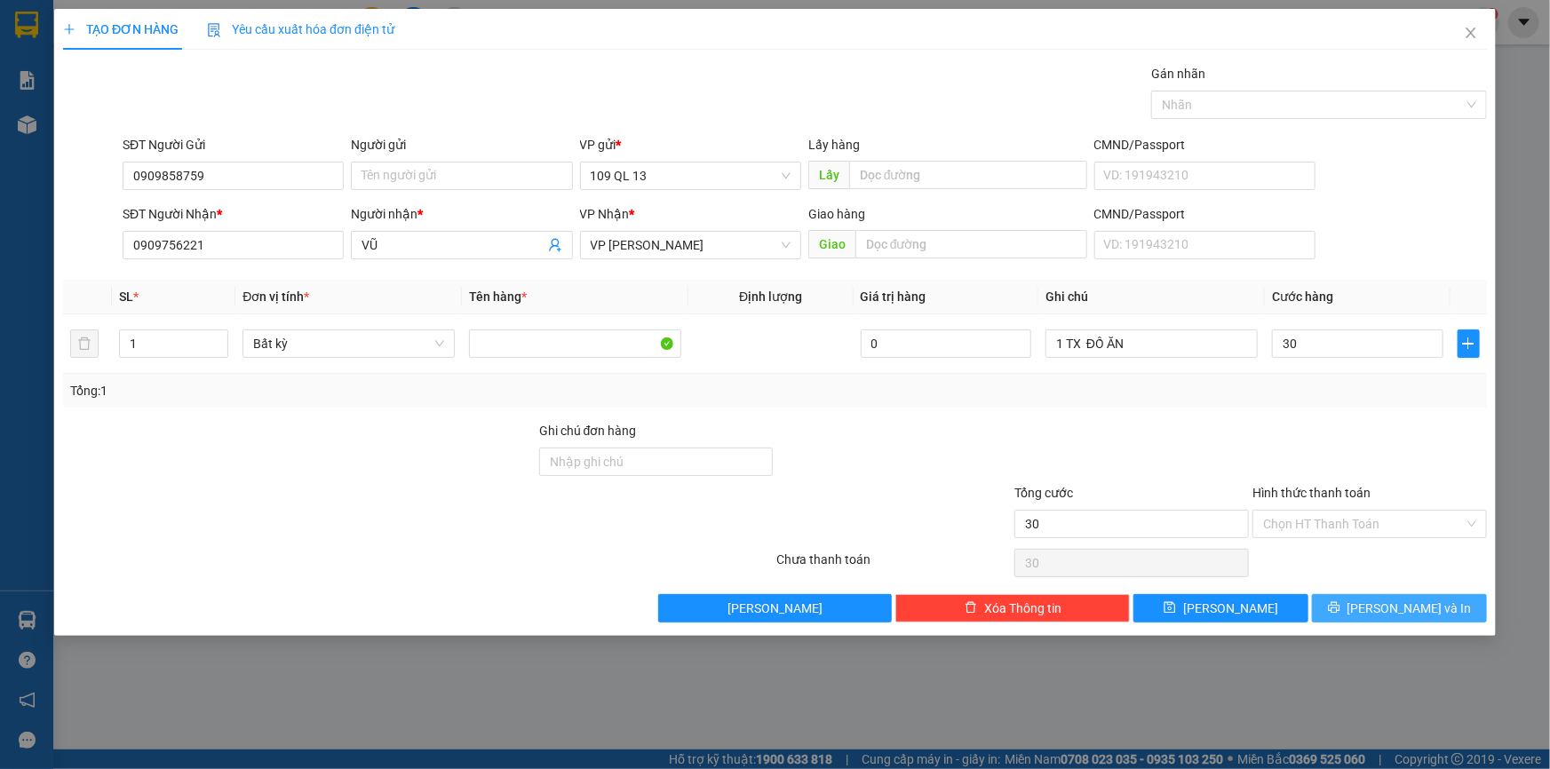
type input "30.000"
click at [1409, 604] on span "[PERSON_NAME] và In" at bounding box center [1410, 609] width 124 height 20
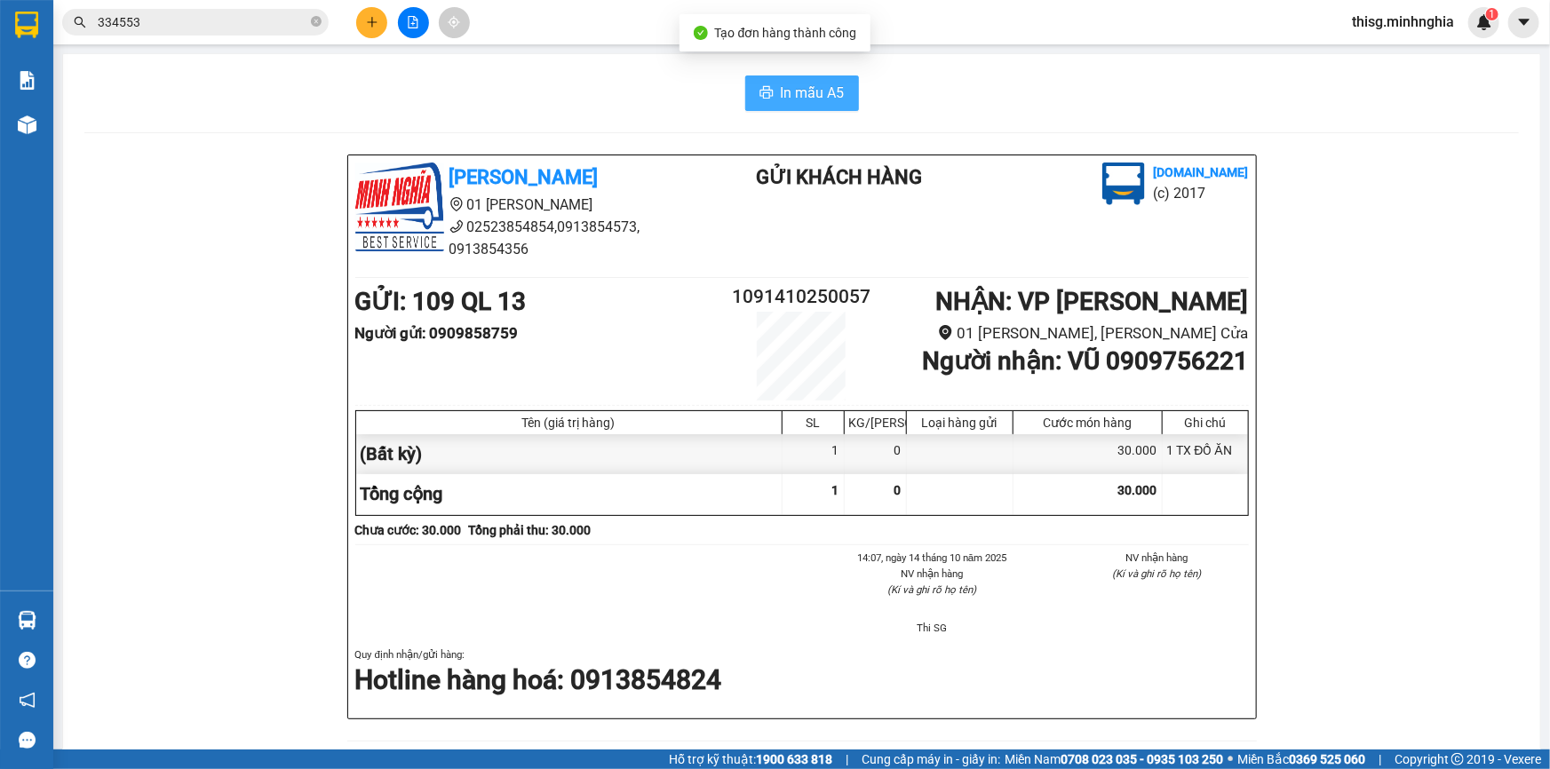
click at [829, 100] on span "In mẫu A5" at bounding box center [813, 93] width 64 height 22
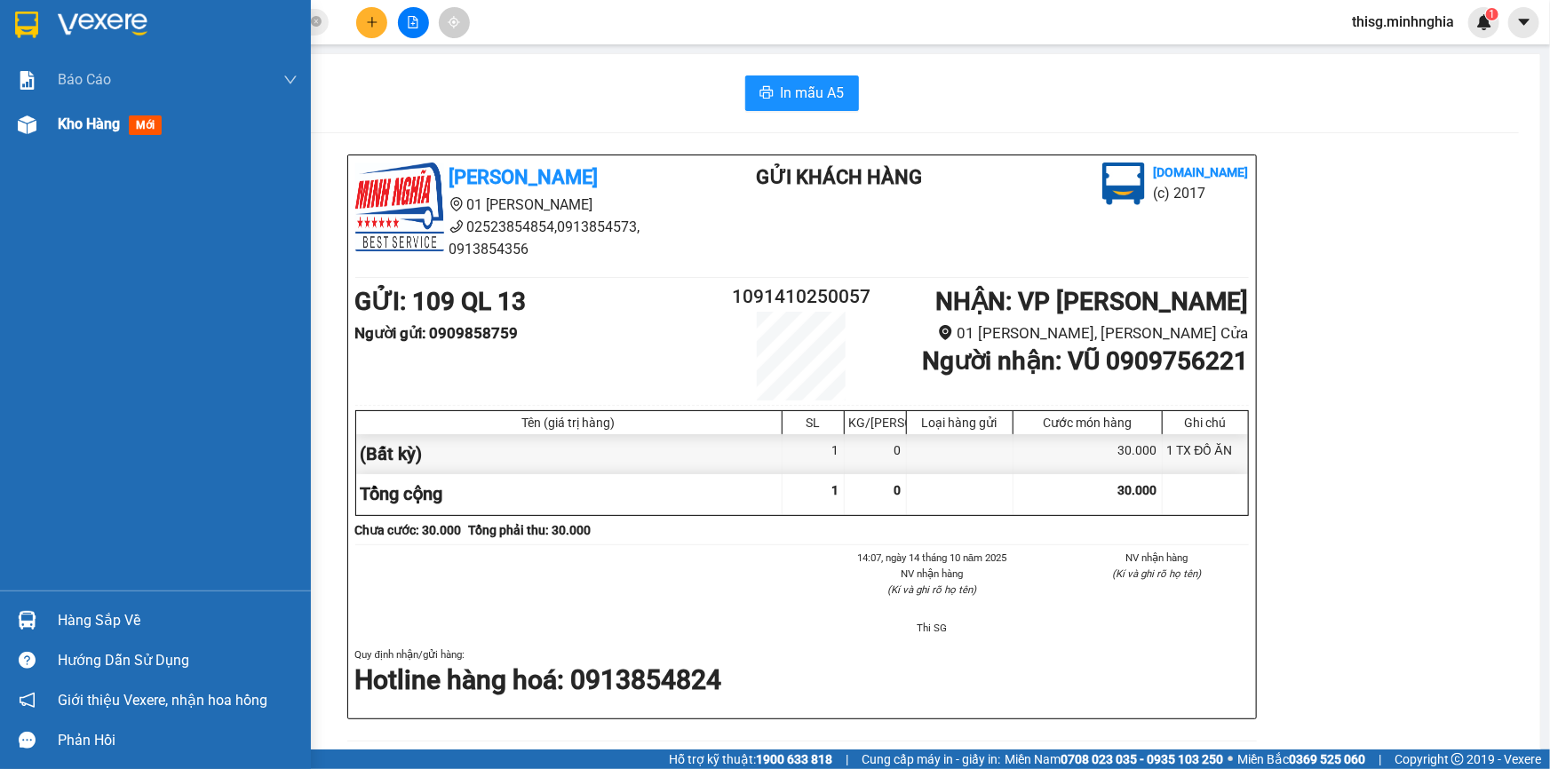
click at [74, 113] on div "Kho hàng mới" at bounding box center [113, 124] width 111 height 22
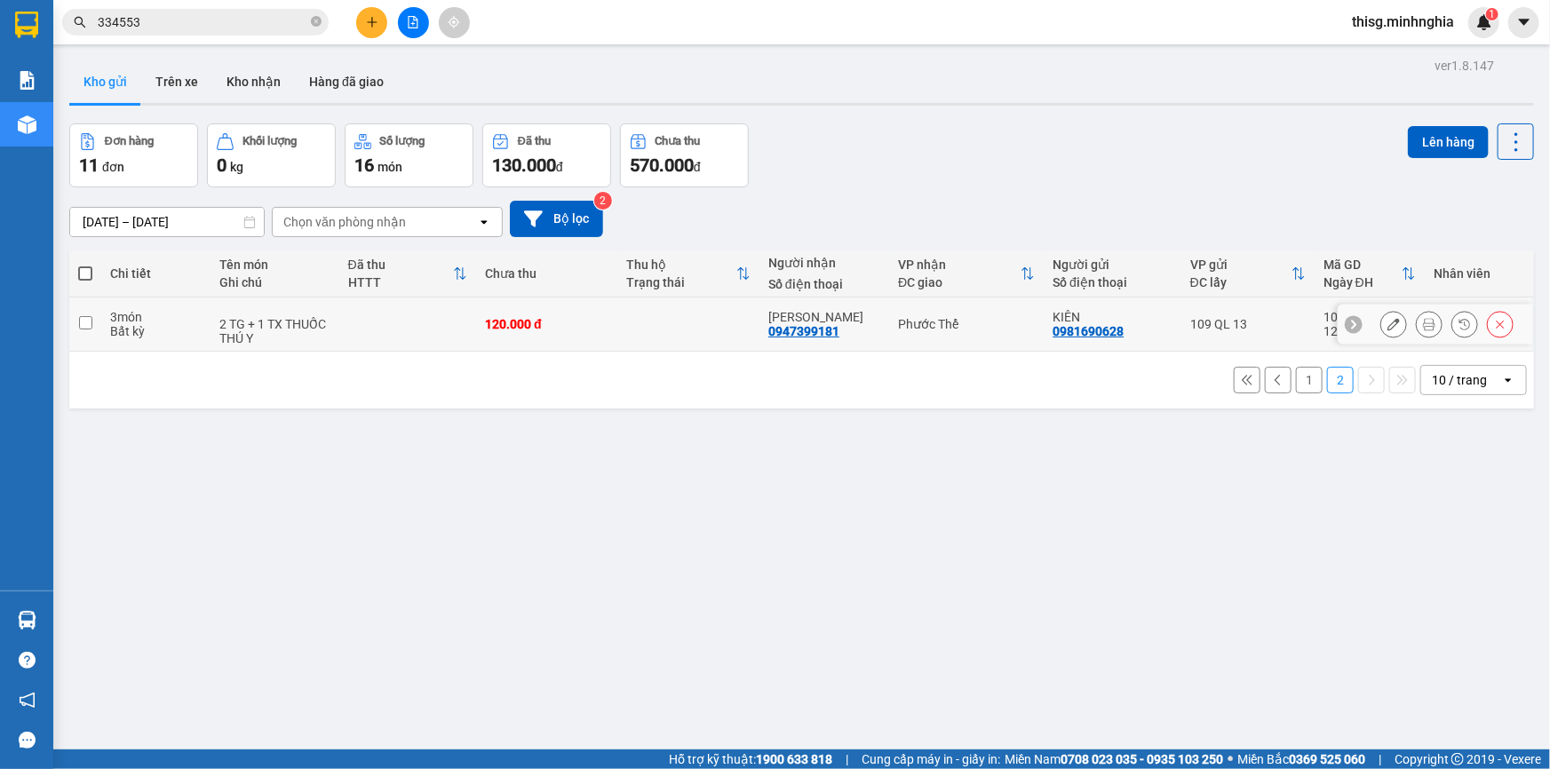
click at [1387, 326] on icon at bounding box center [1393, 324] width 12 height 12
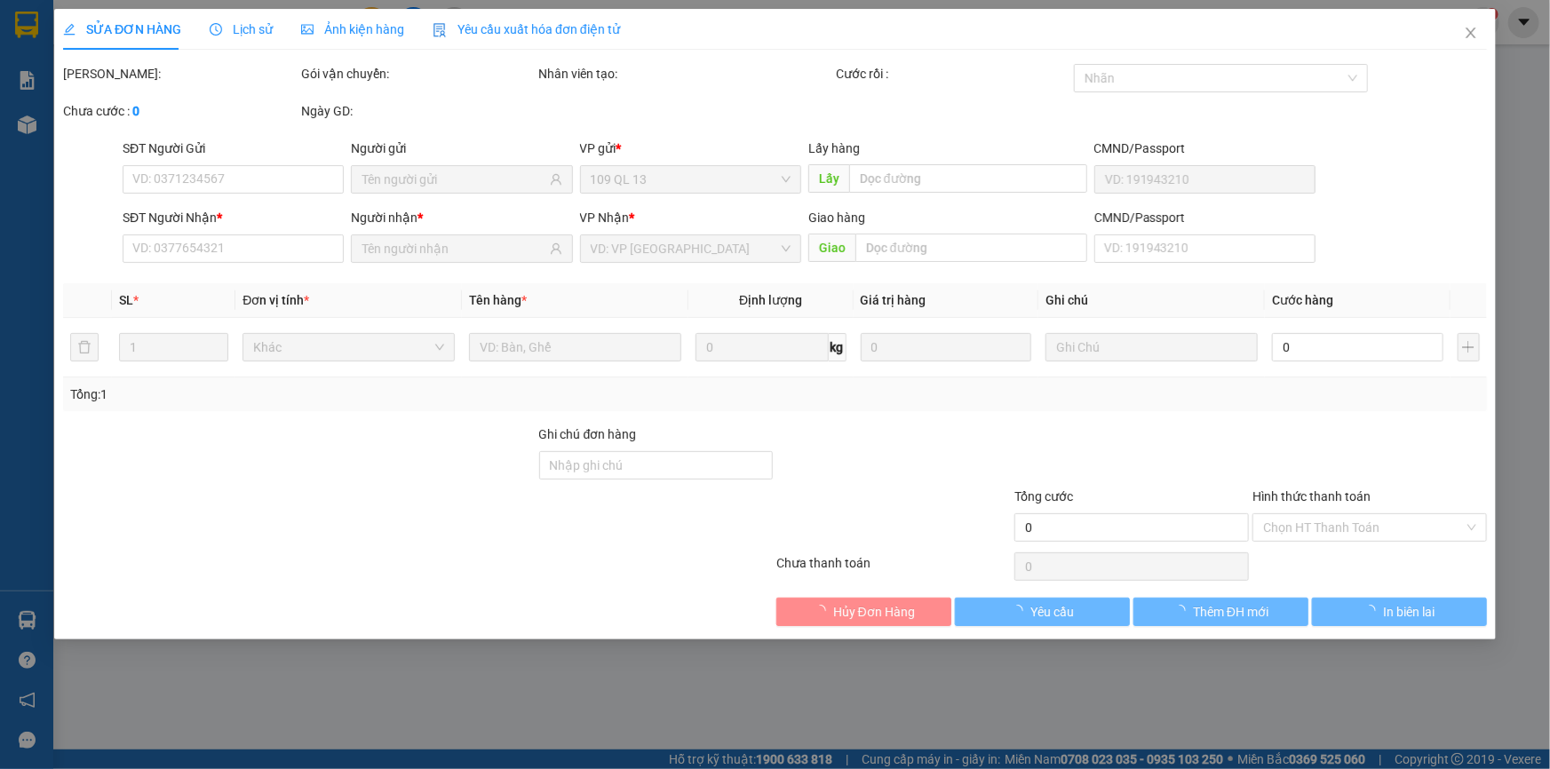
type input "0981690628"
type input "0947399181"
type input "120.000"
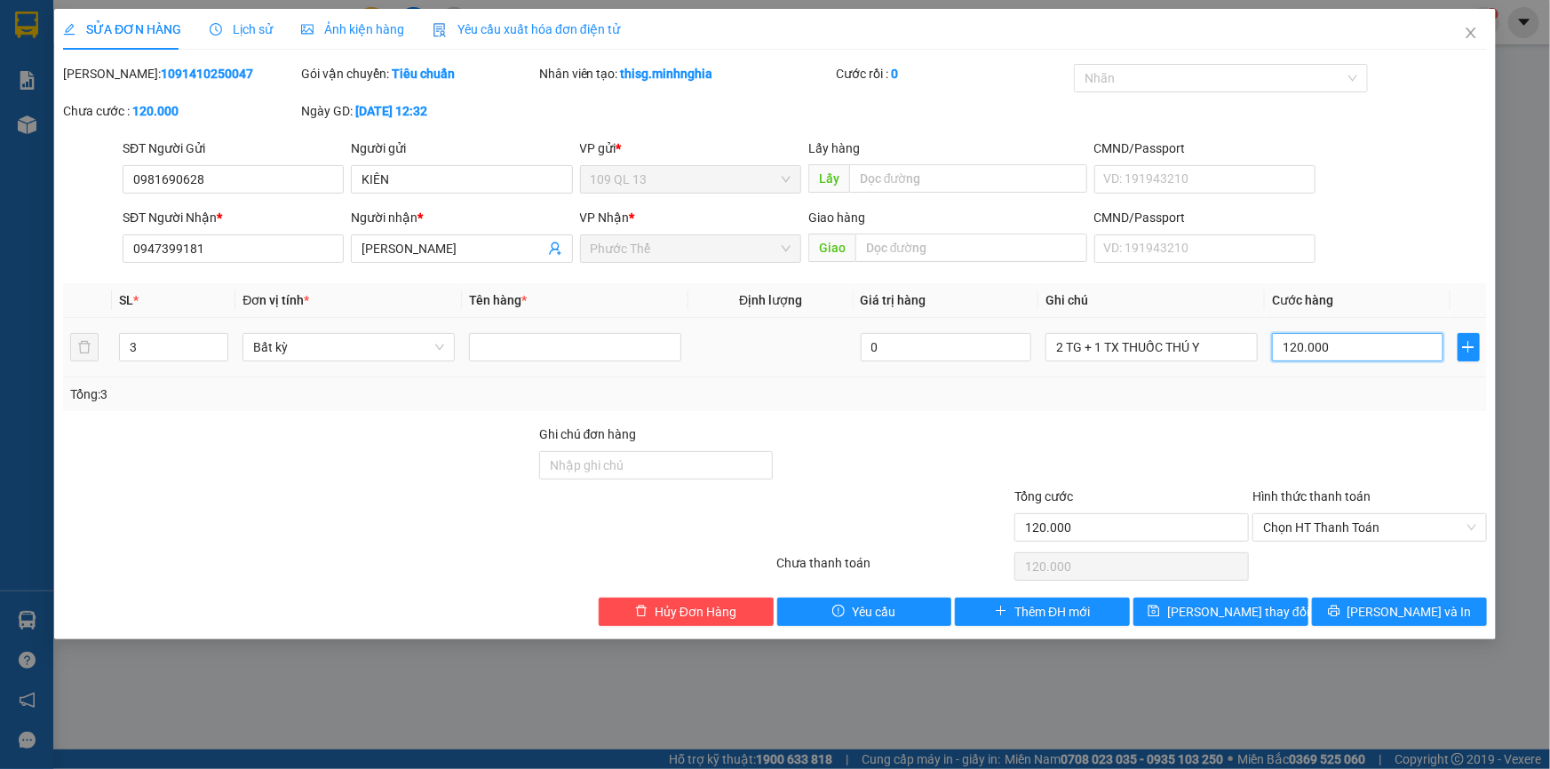
click at [1361, 347] on input "120.000" at bounding box center [1357, 347] width 171 height 28
click at [1469, 37] on icon "close" at bounding box center [1471, 33] width 14 height 14
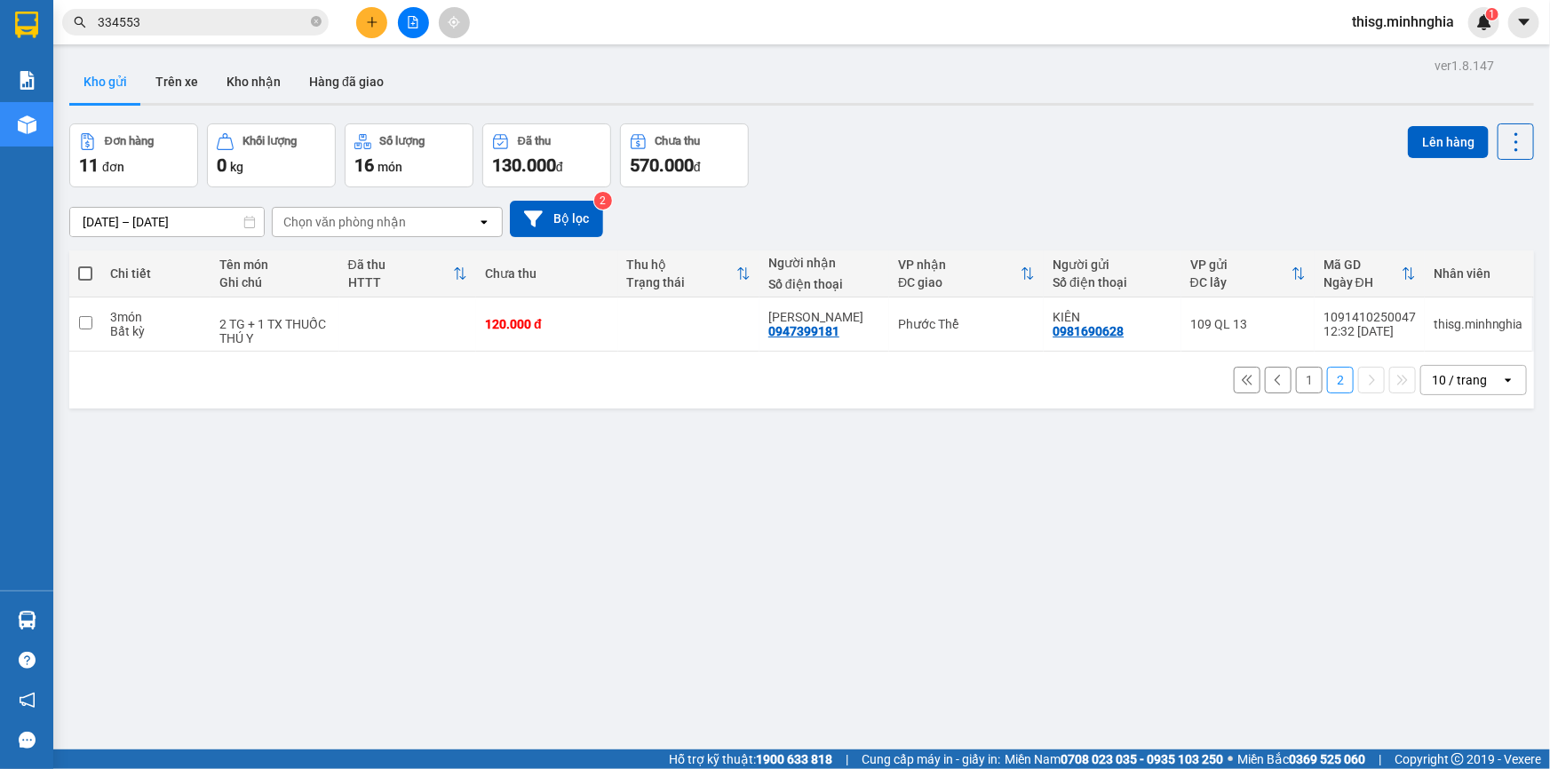
click at [1296, 383] on button "1" at bounding box center [1309, 380] width 27 height 27
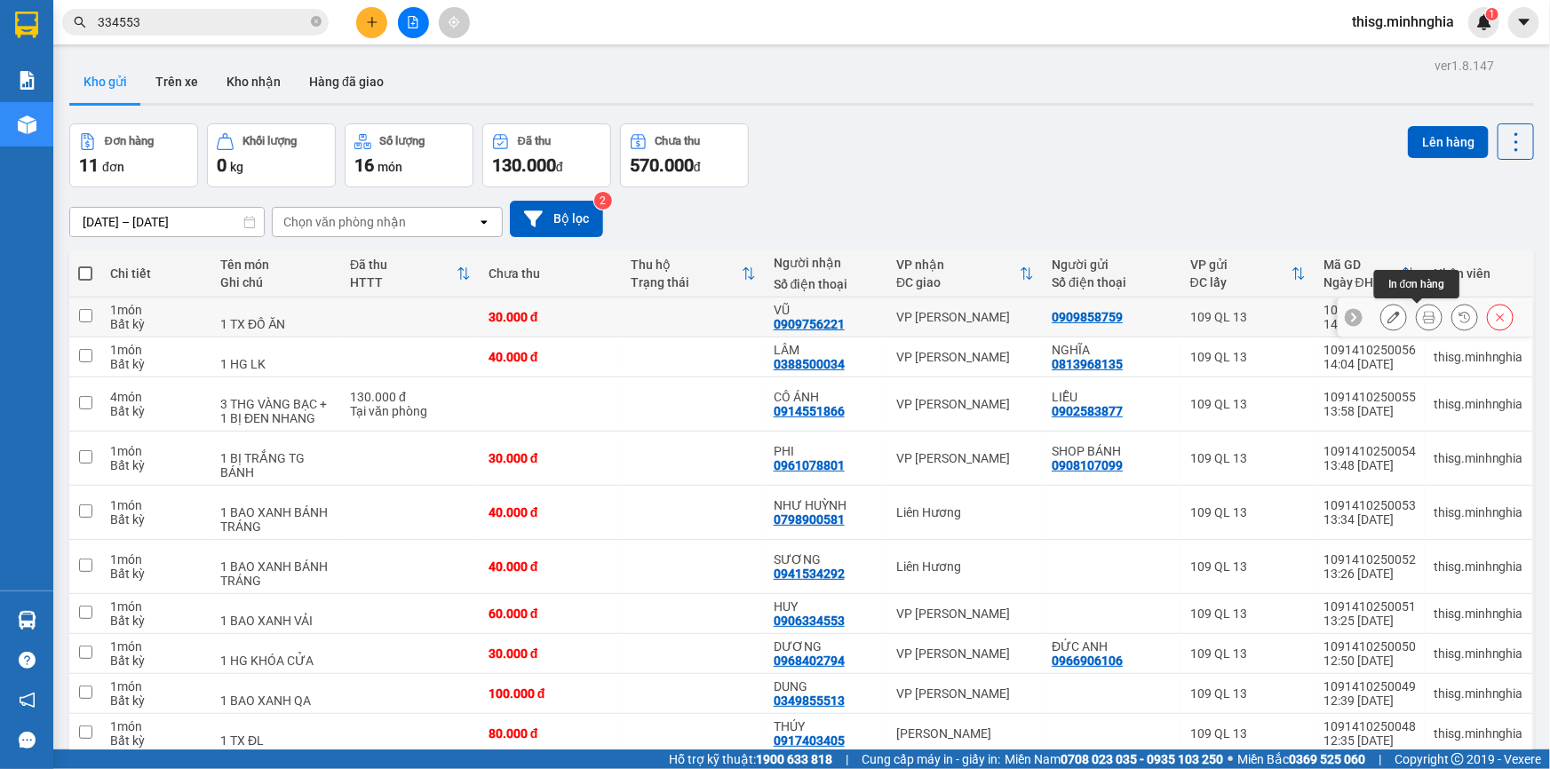
click at [1387, 320] on icon at bounding box center [1393, 317] width 12 height 12
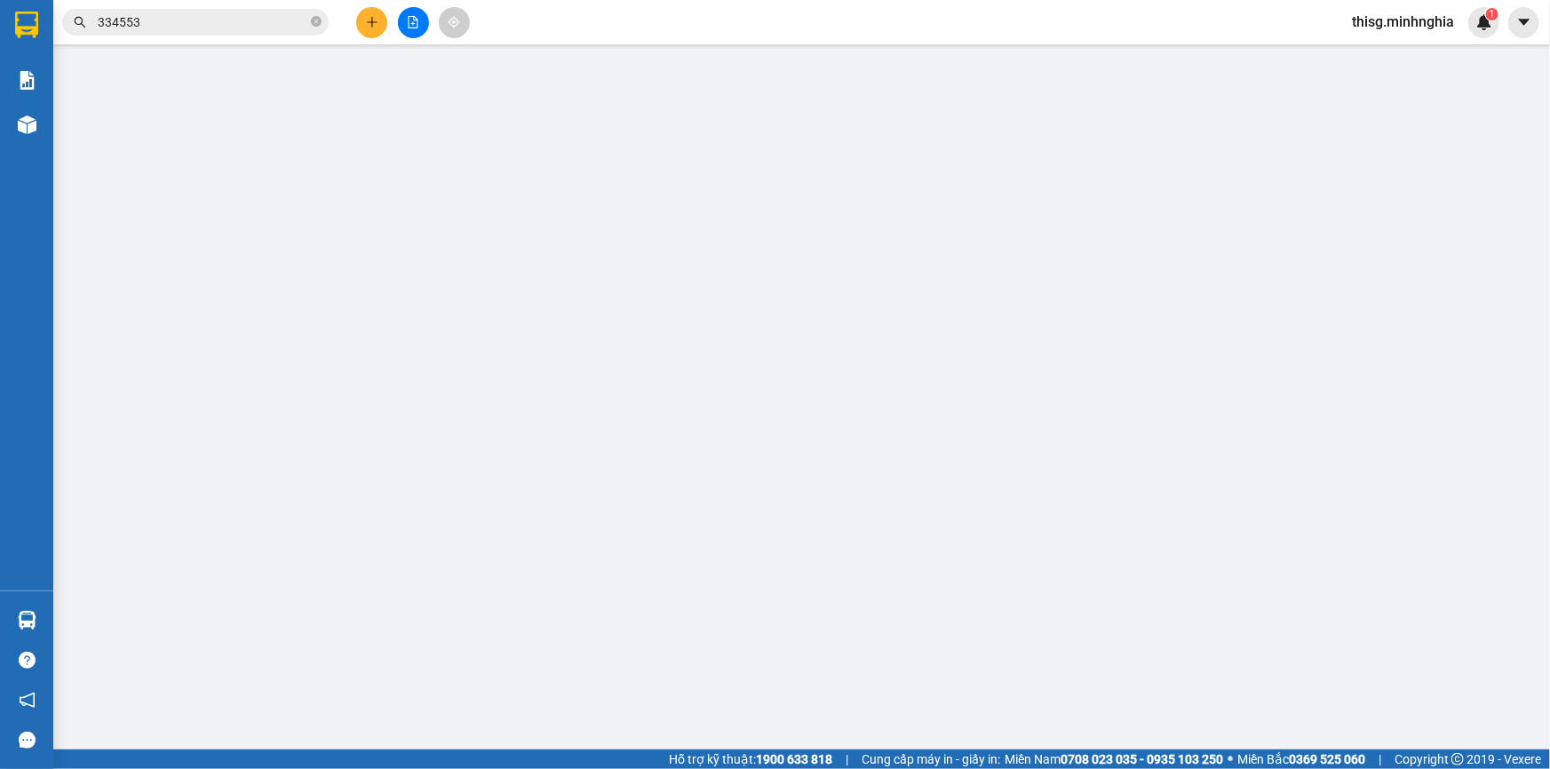
type input "0909858759"
type input "0909756221"
type input "30.000"
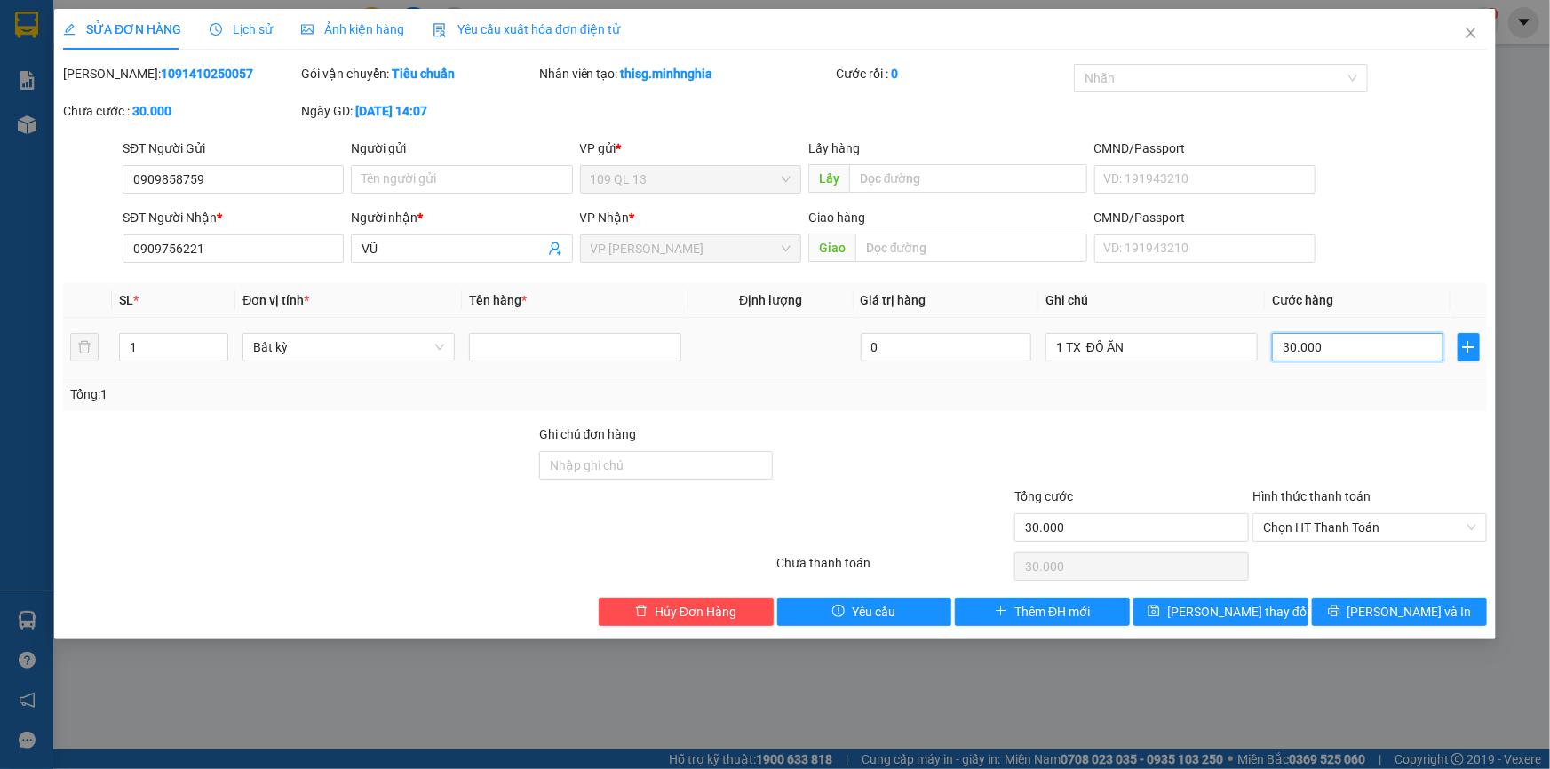
click at [1355, 338] on input "30.000" at bounding box center [1357, 347] width 171 height 28
type input "0"
type input "04"
type input "4"
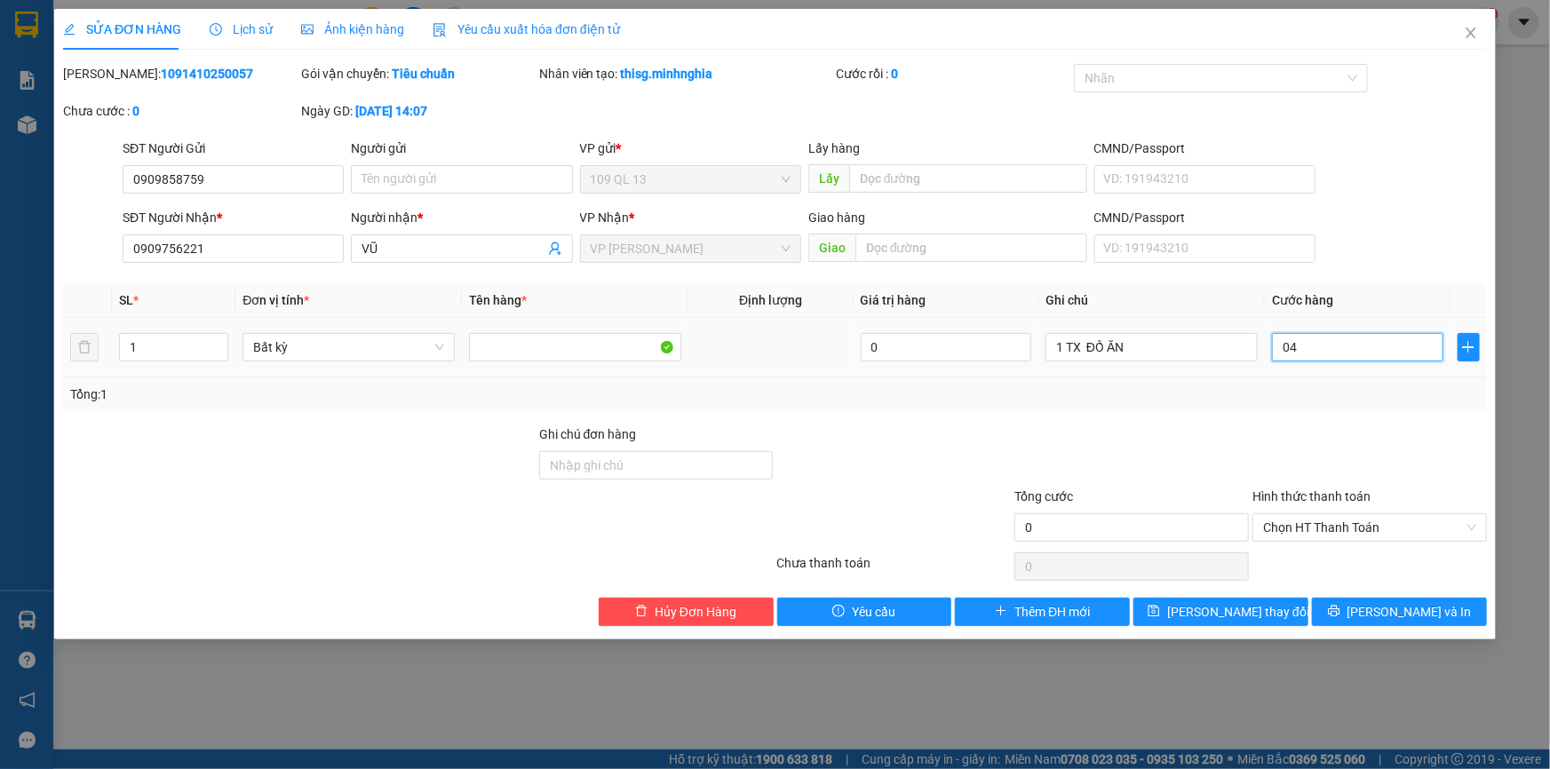
type input "4"
type input "40"
click at [1411, 521] on span "Chọn HT Thanh Toán" at bounding box center [1369, 527] width 213 height 27
type input "040"
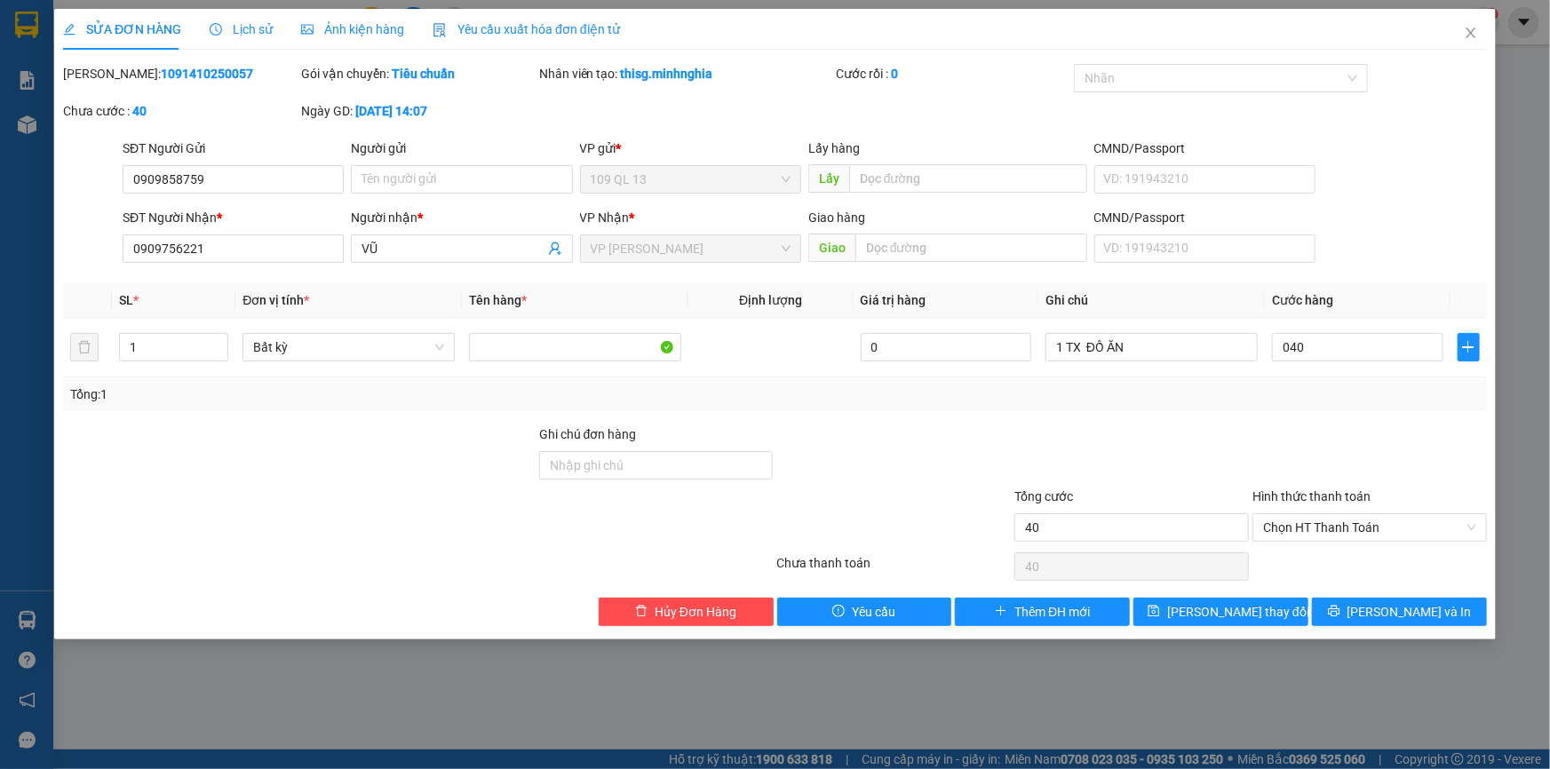
type input "40.000"
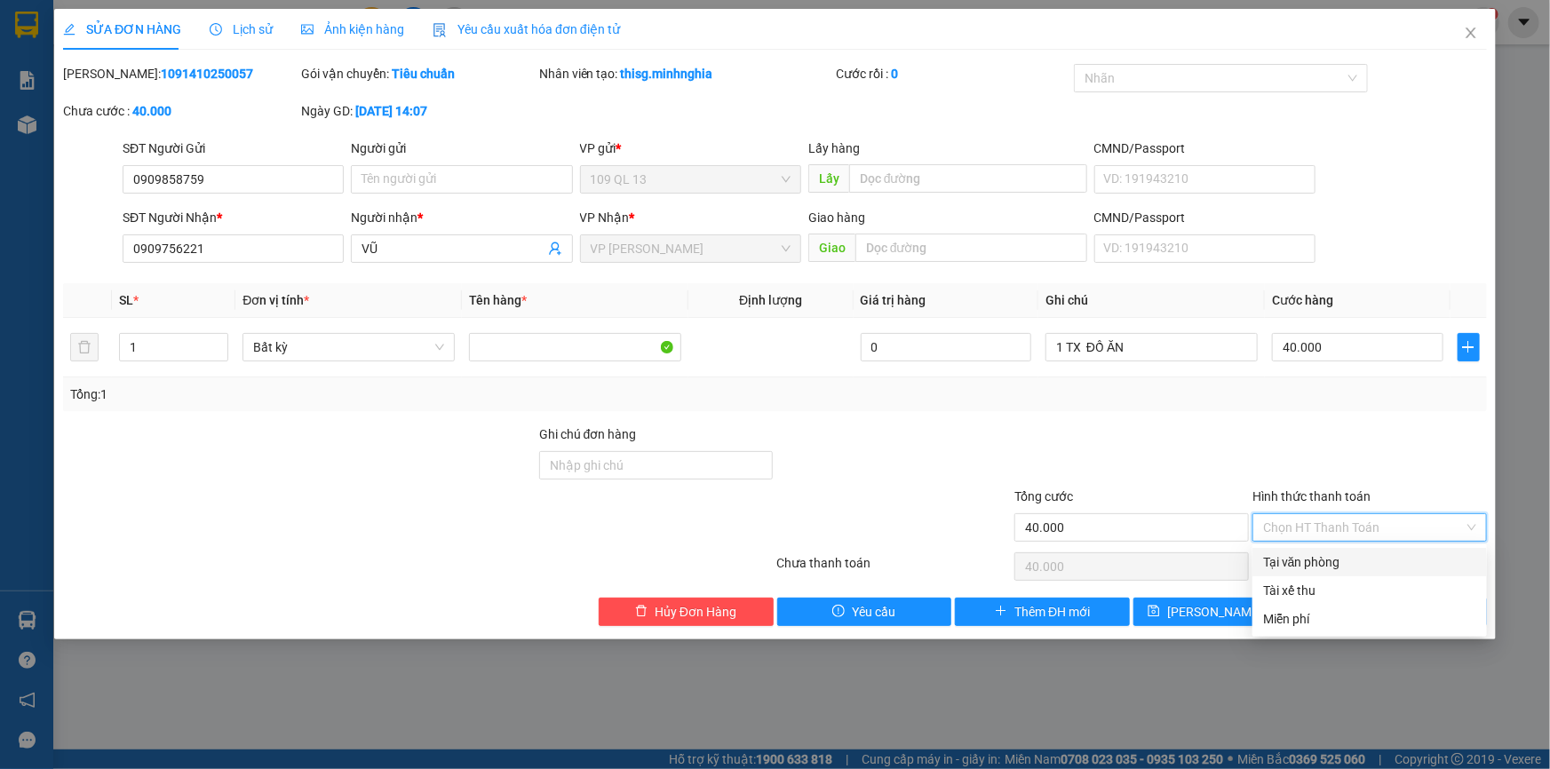
click at [1374, 561] on div "Tại văn phòng" at bounding box center [1369, 563] width 213 height 20
type input "0"
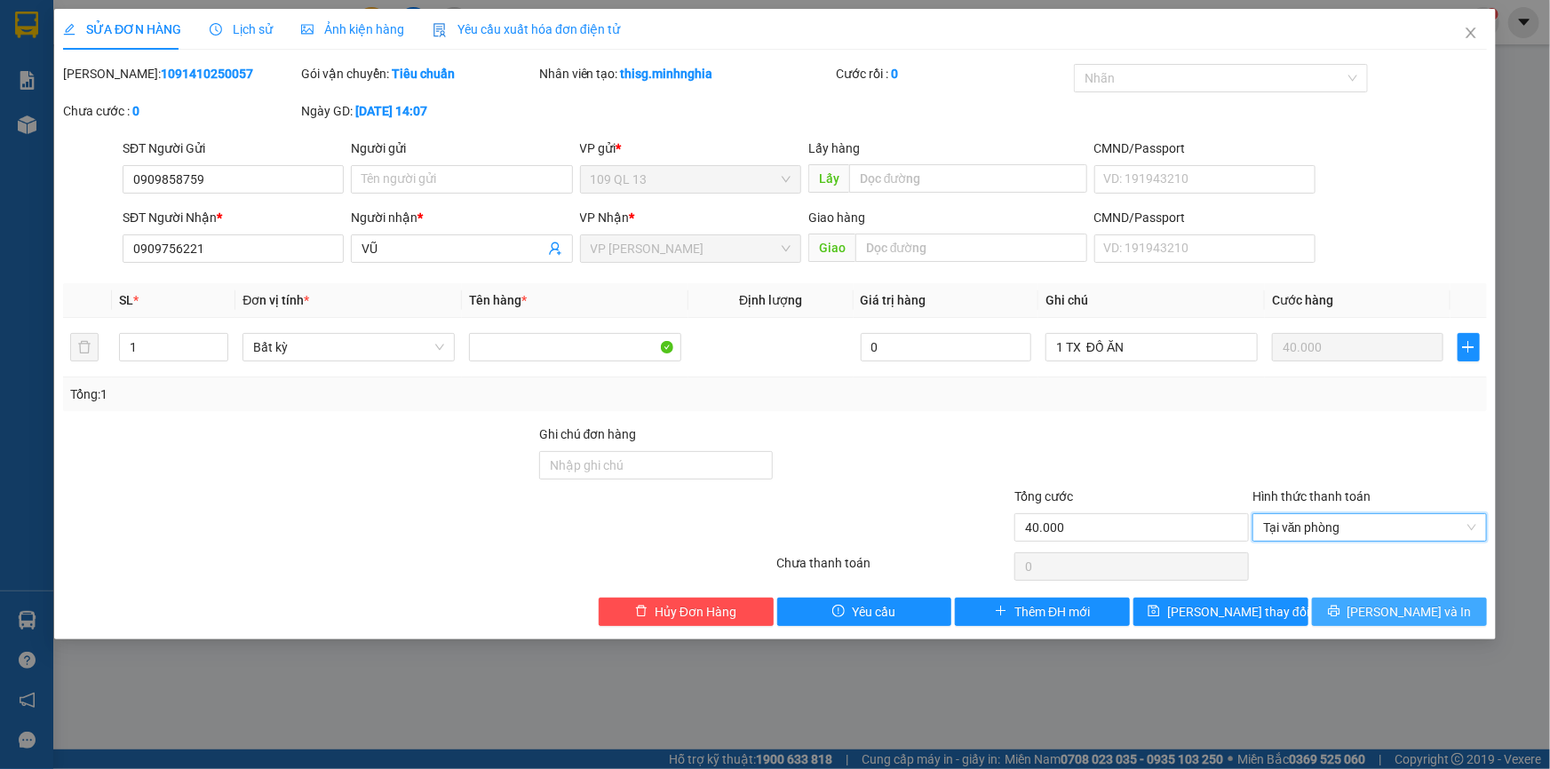
click at [1417, 608] on span "[PERSON_NAME] và In" at bounding box center [1410, 612] width 124 height 20
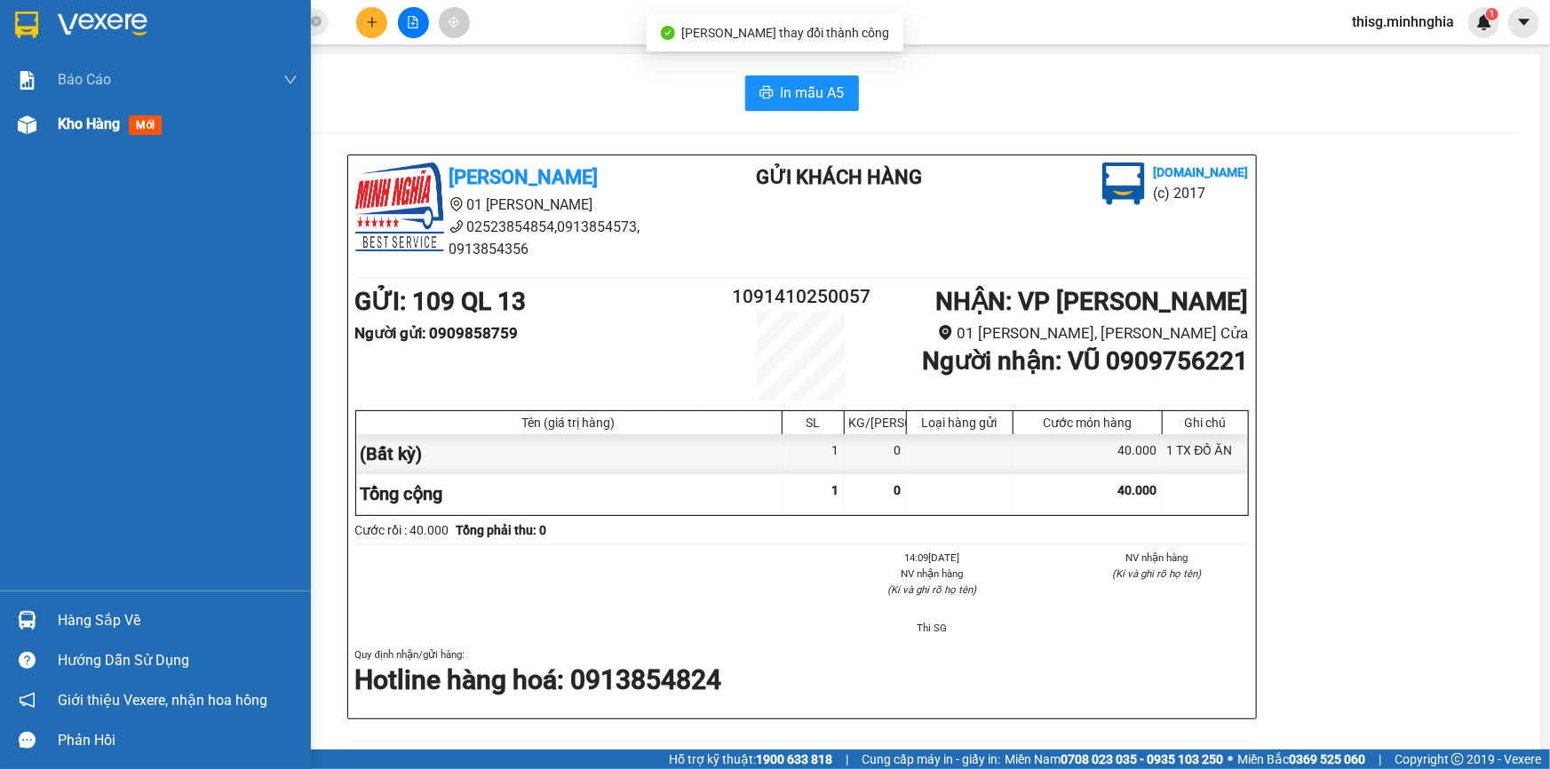
click at [71, 127] on span "Kho hàng" at bounding box center [89, 123] width 62 height 17
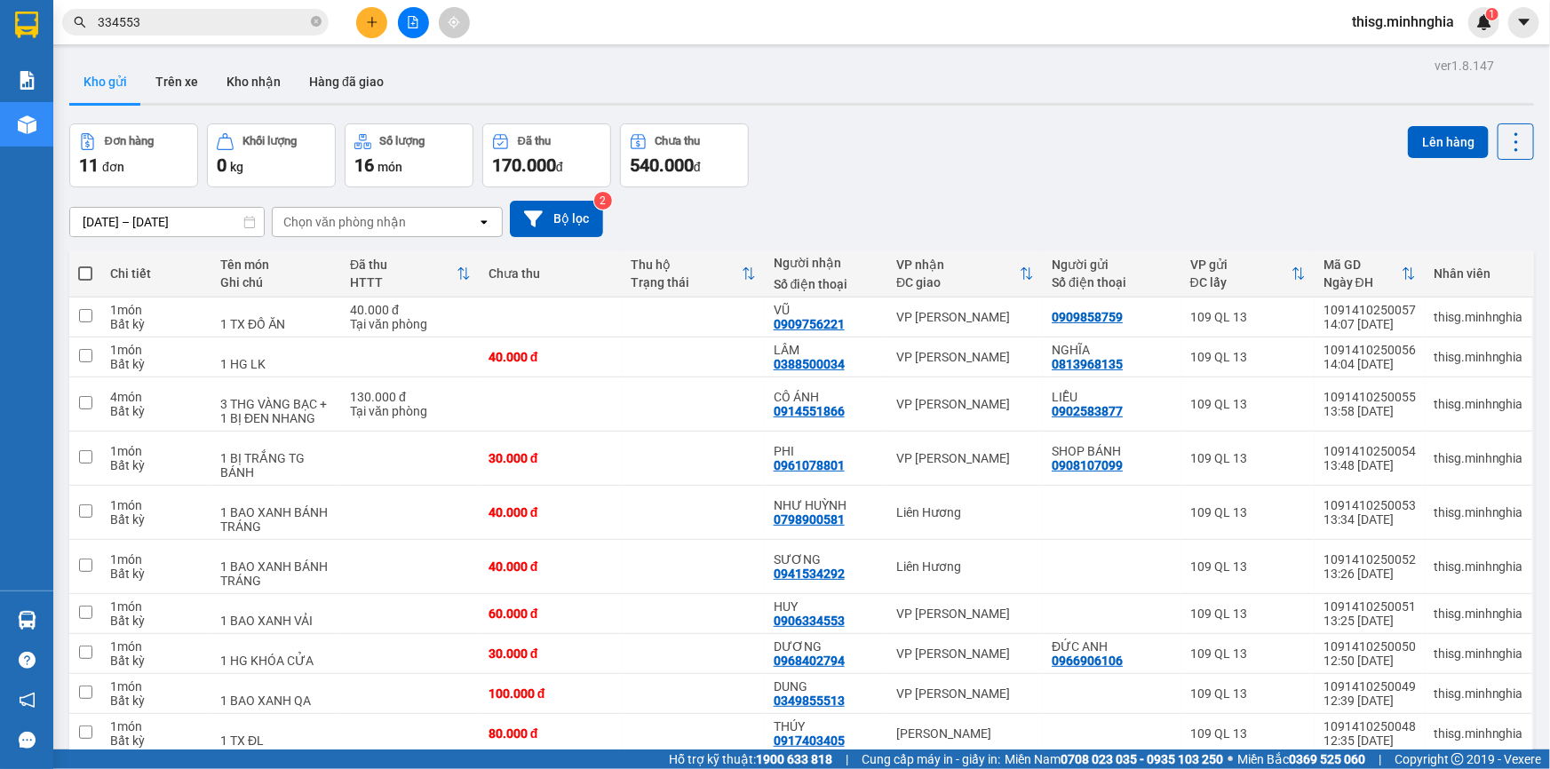
click at [86, 272] on span at bounding box center [85, 273] width 14 height 14
click at [85, 265] on input "checkbox" at bounding box center [85, 265] width 0 height 0
checkbox input "true"
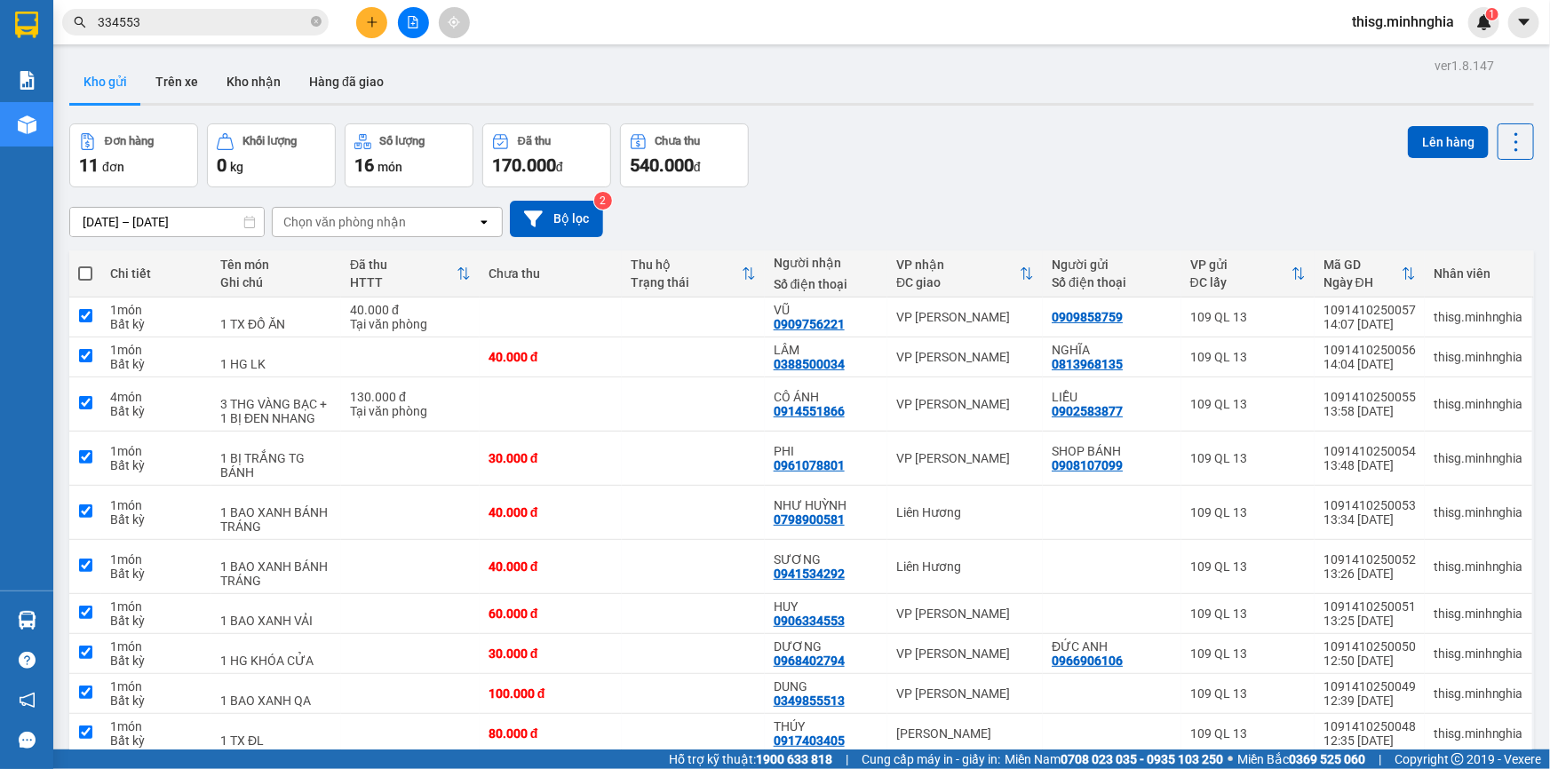
checkbox input "true"
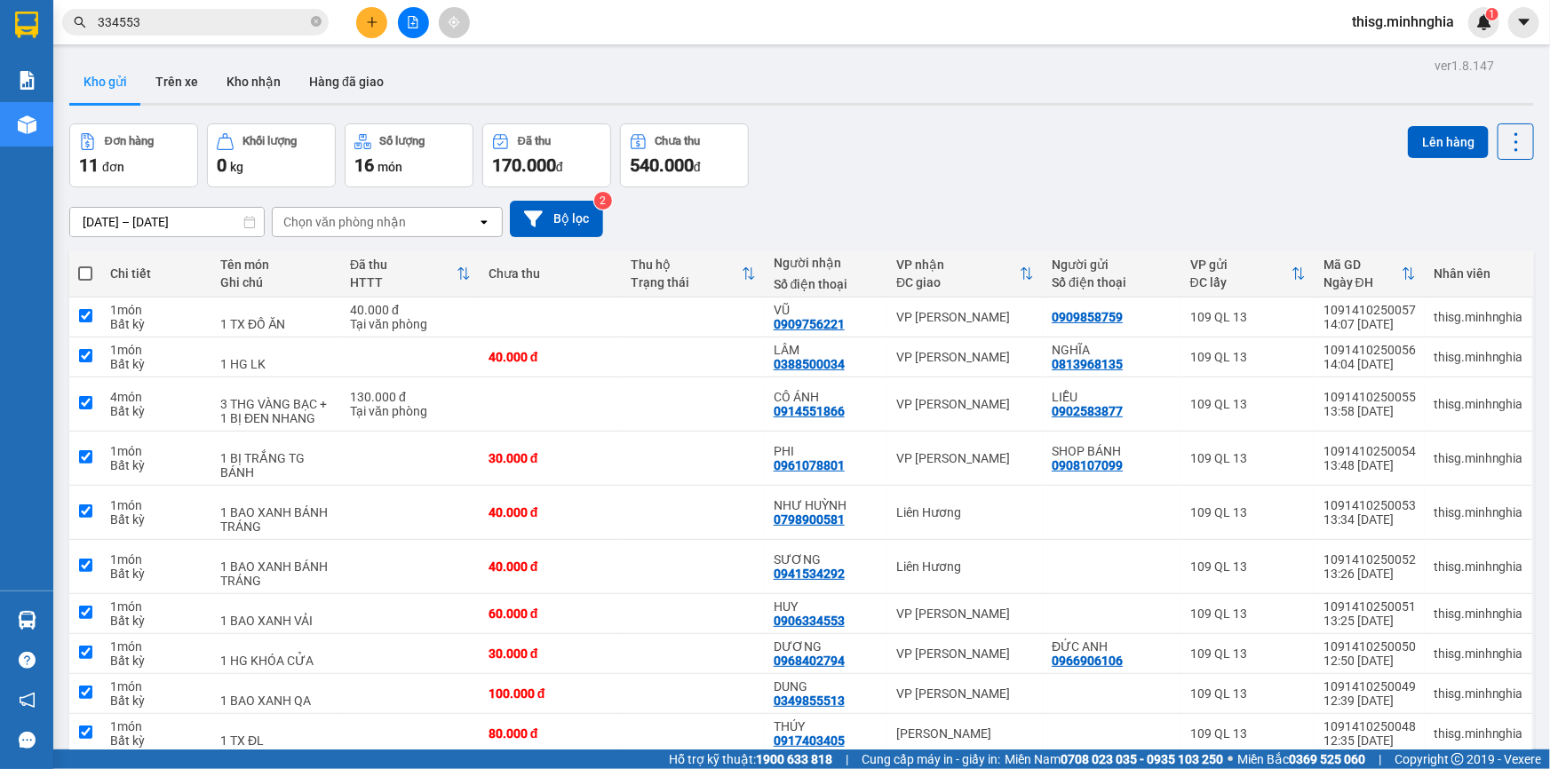
checkbox input "true"
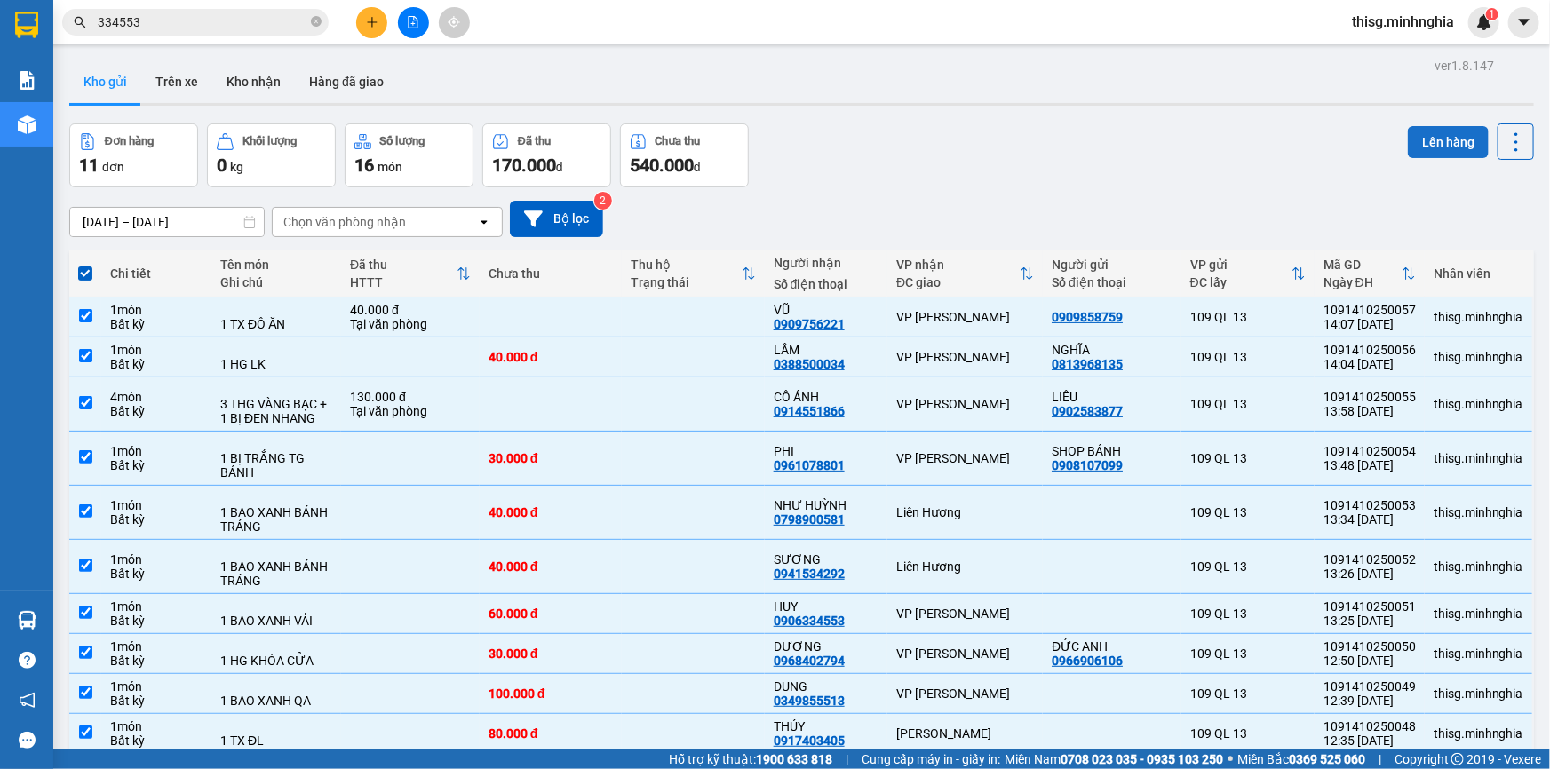
click at [1456, 139] on button "Lên hàng" at bounding box center [1448, 142] width 81 height 32
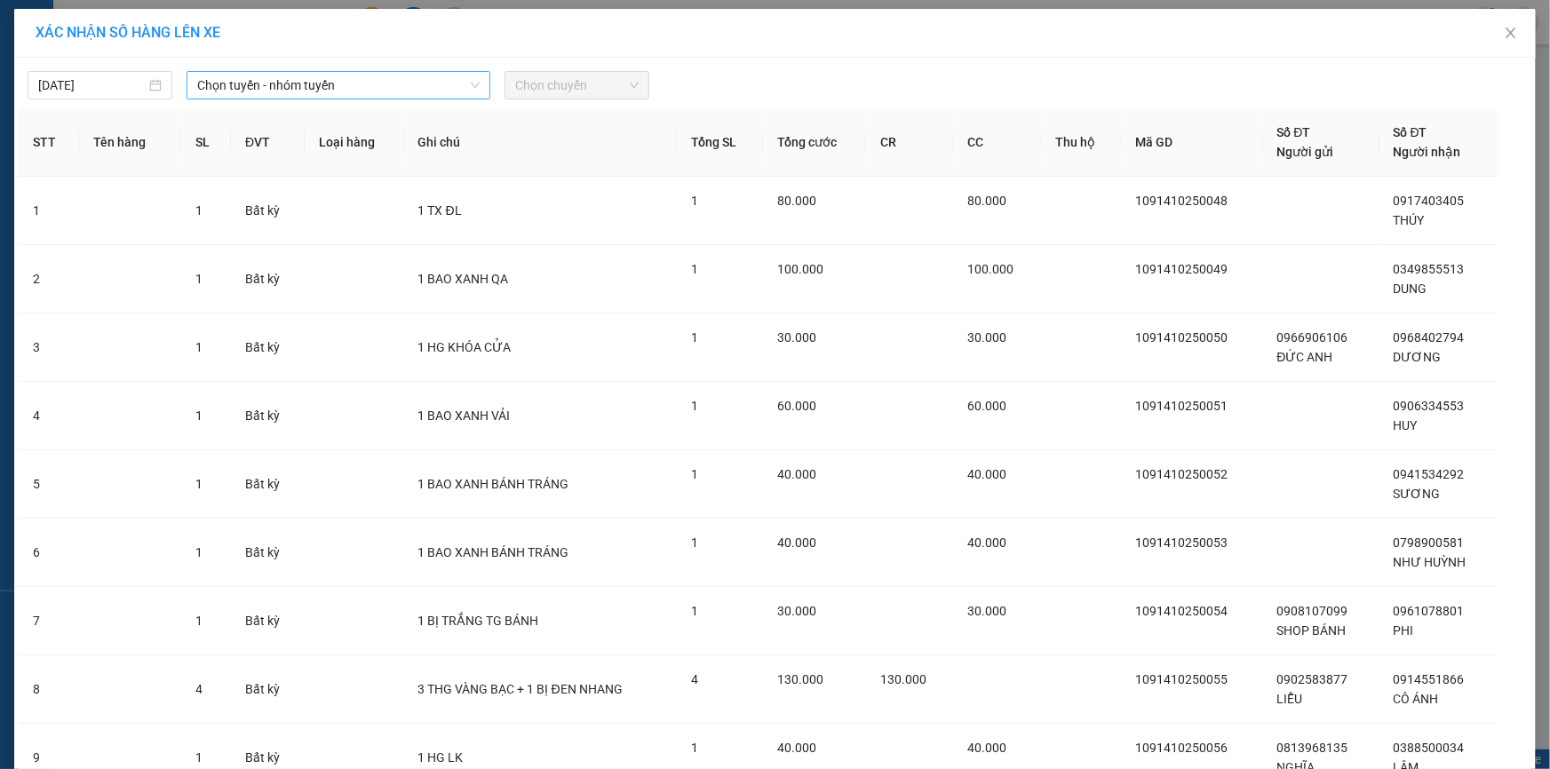
click at [250, 77] on span "Chọn tuyến - nhóm tuyến" at bounding box center [338, 85] width 282 height 27
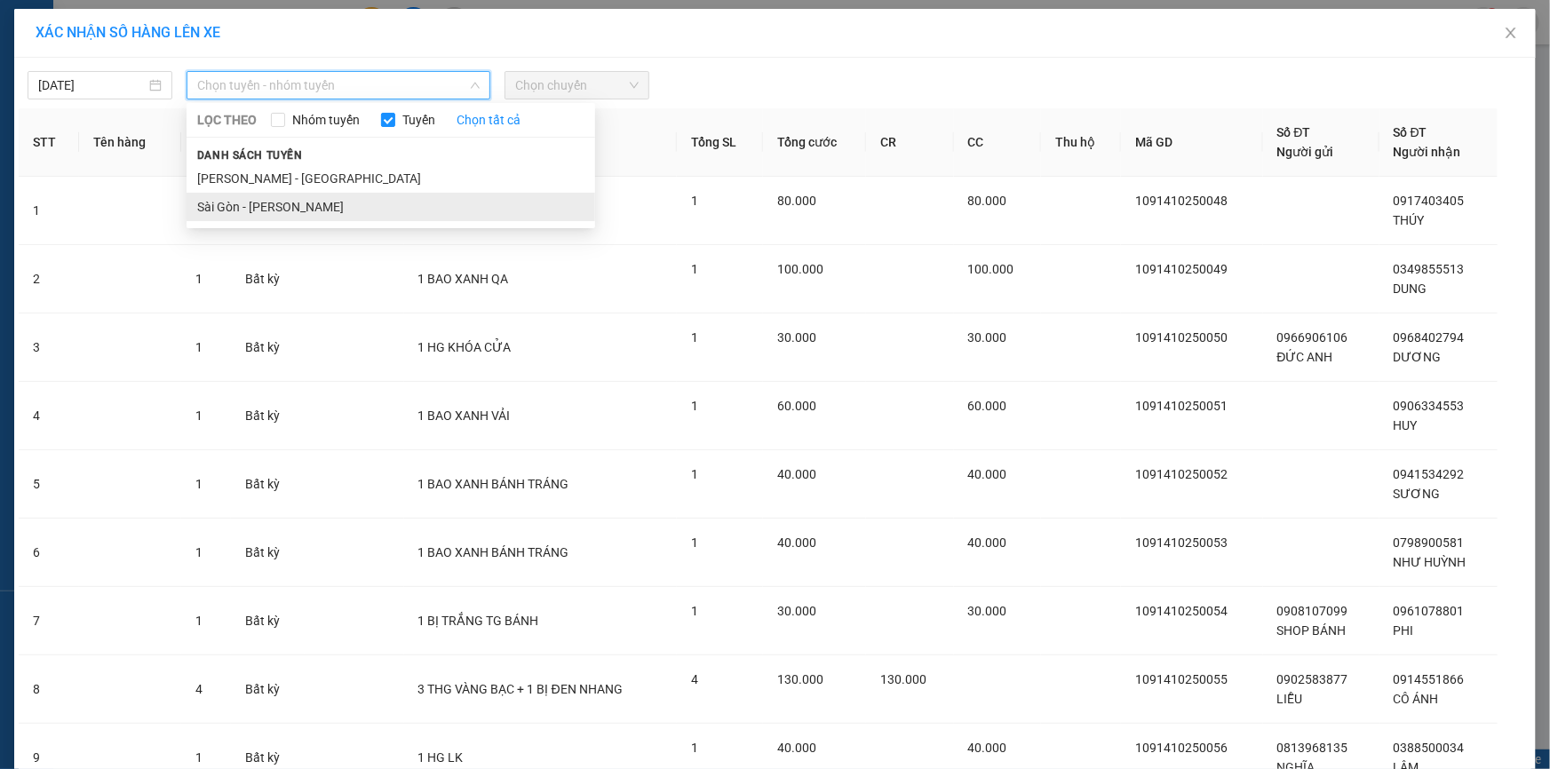
click at [285, 203] on li "Sài Gòn - Phan Rí" at bounding box center [391, 207] width 409 height 28
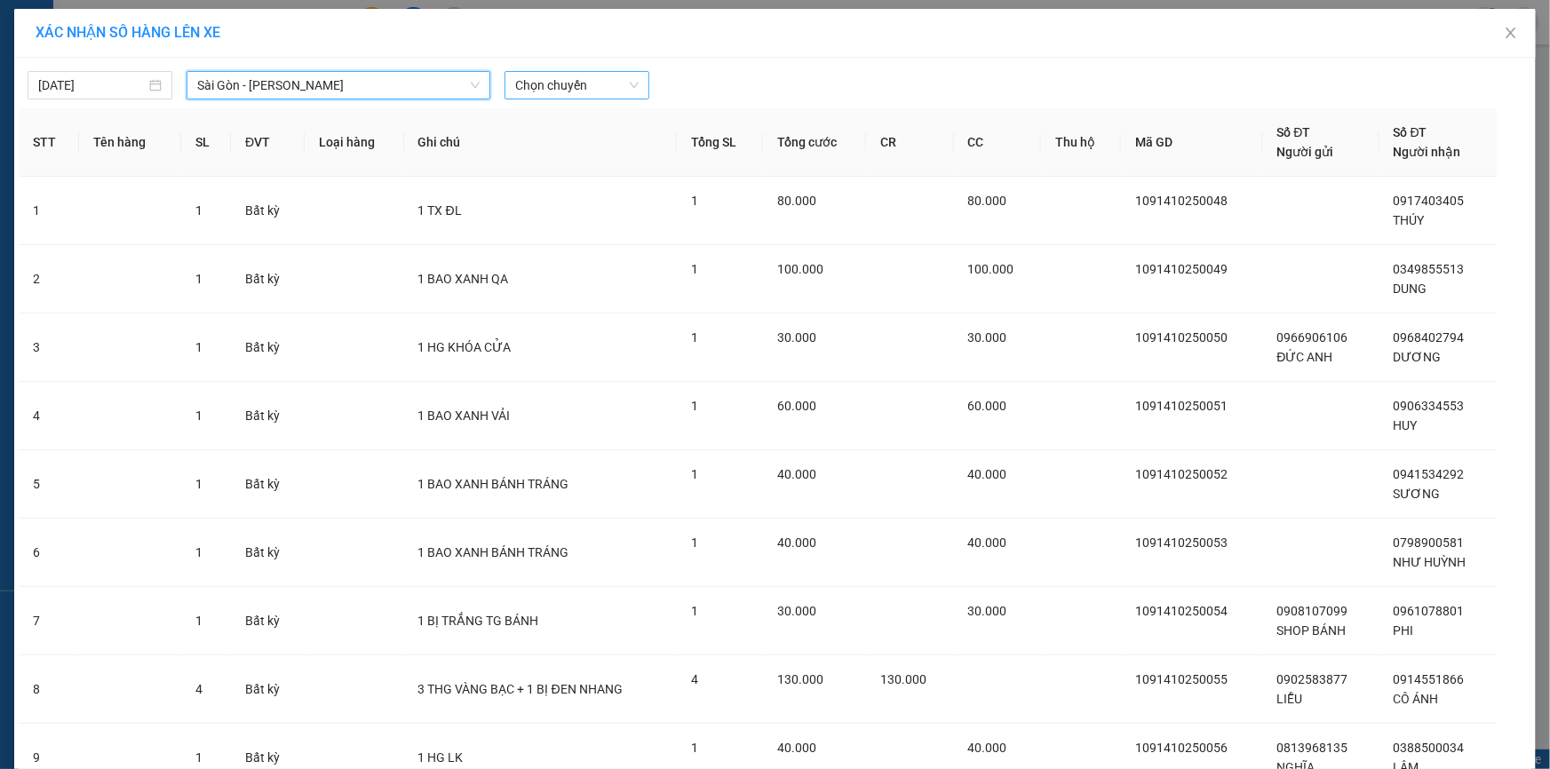
click at [568, 81] on span "Chọn chuyến" at bounding box center [576, 85] width 123 height 27
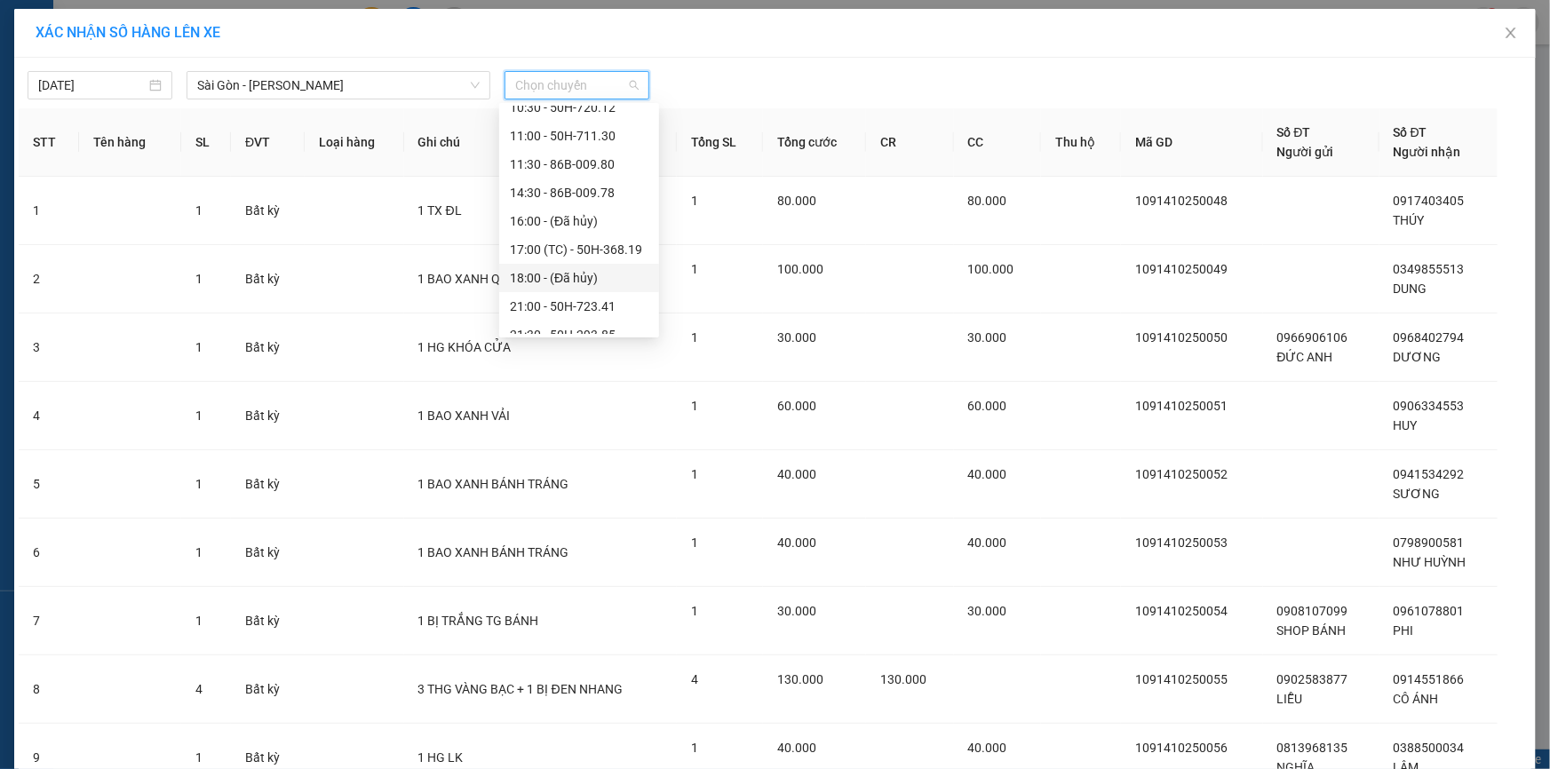
scroll to position [170, 0]
click at [551, 145] on div "14:30 - 86B-009.78" at bounding box center [579, 150] width 139 height 20
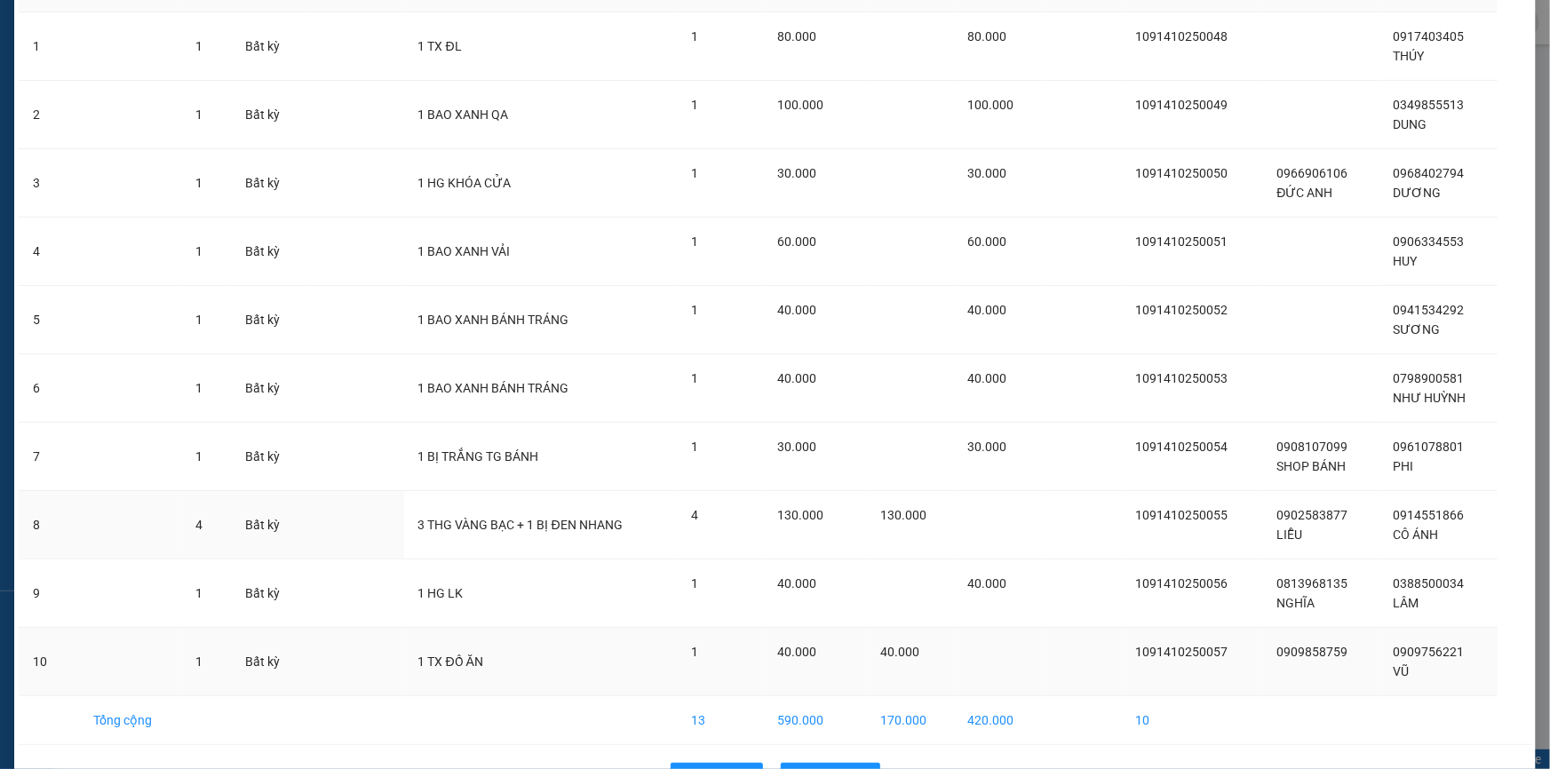
scroll to position [230, 0]
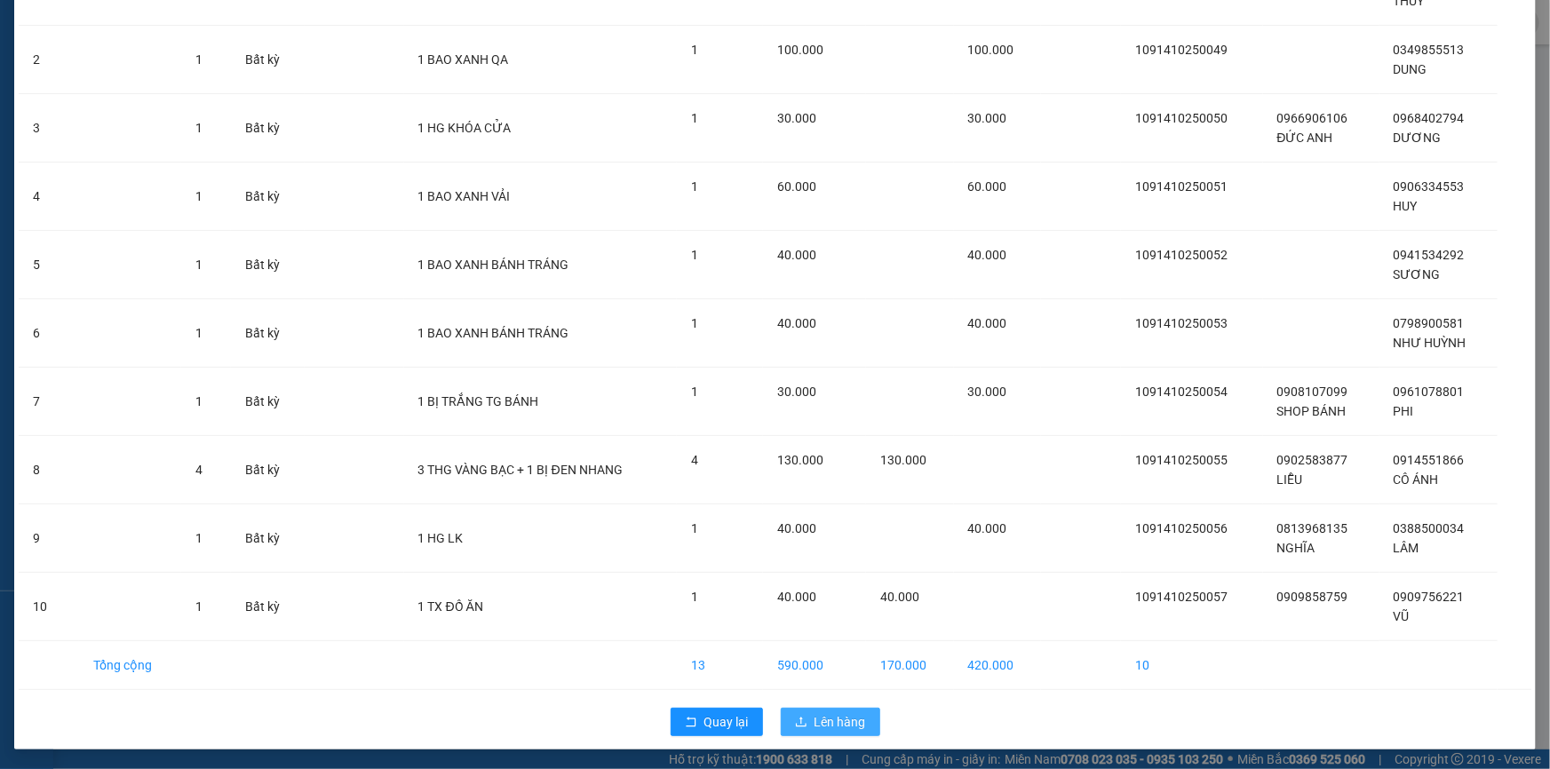
click at [841, 719] on span "Lên hàng" at bounding box center [841, 722] width 52 height 20
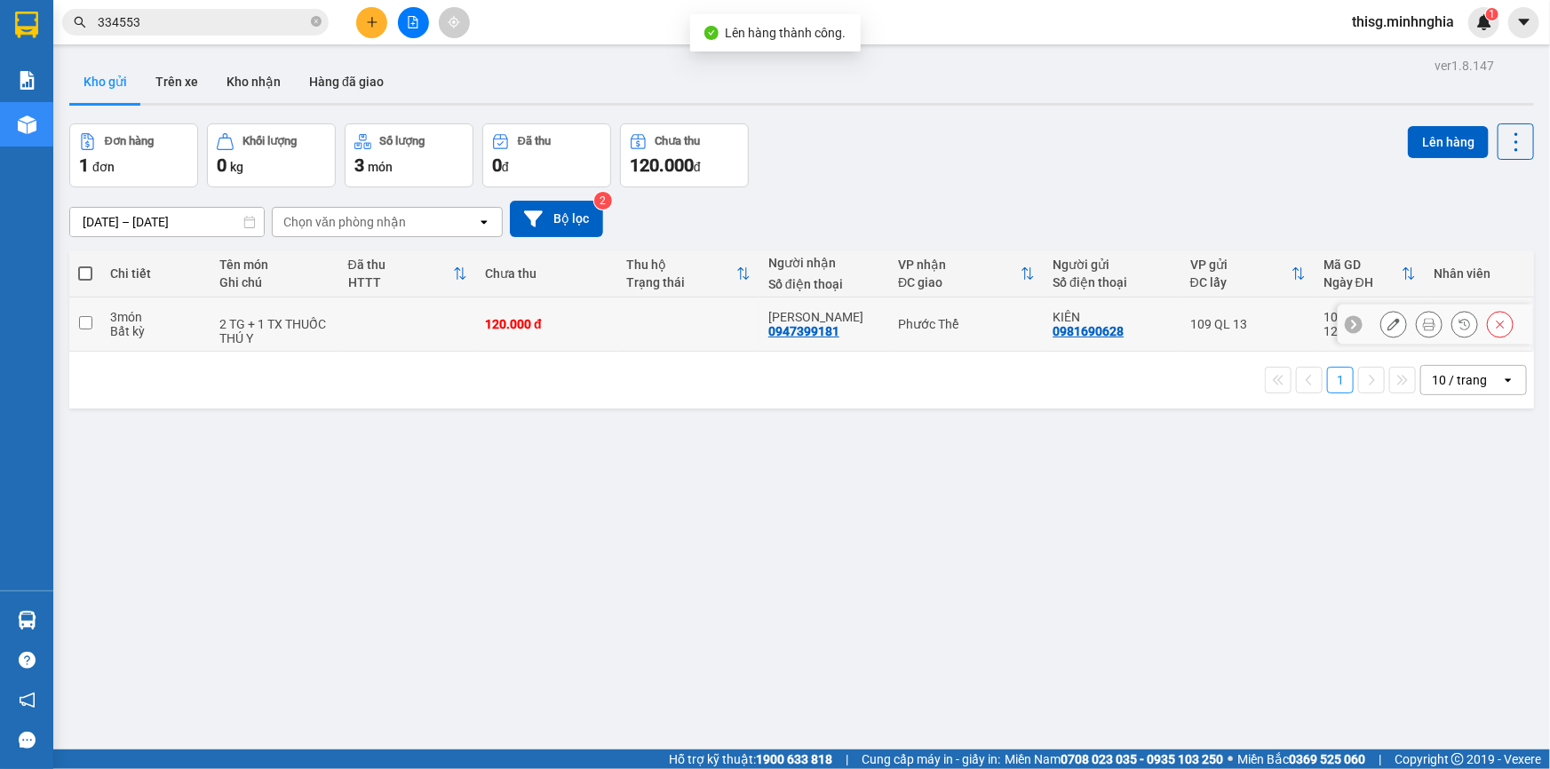
click at [89, 320] on input "checkbox" at bounding box center [85, 322] width 13 height 13
checkbox input "true"
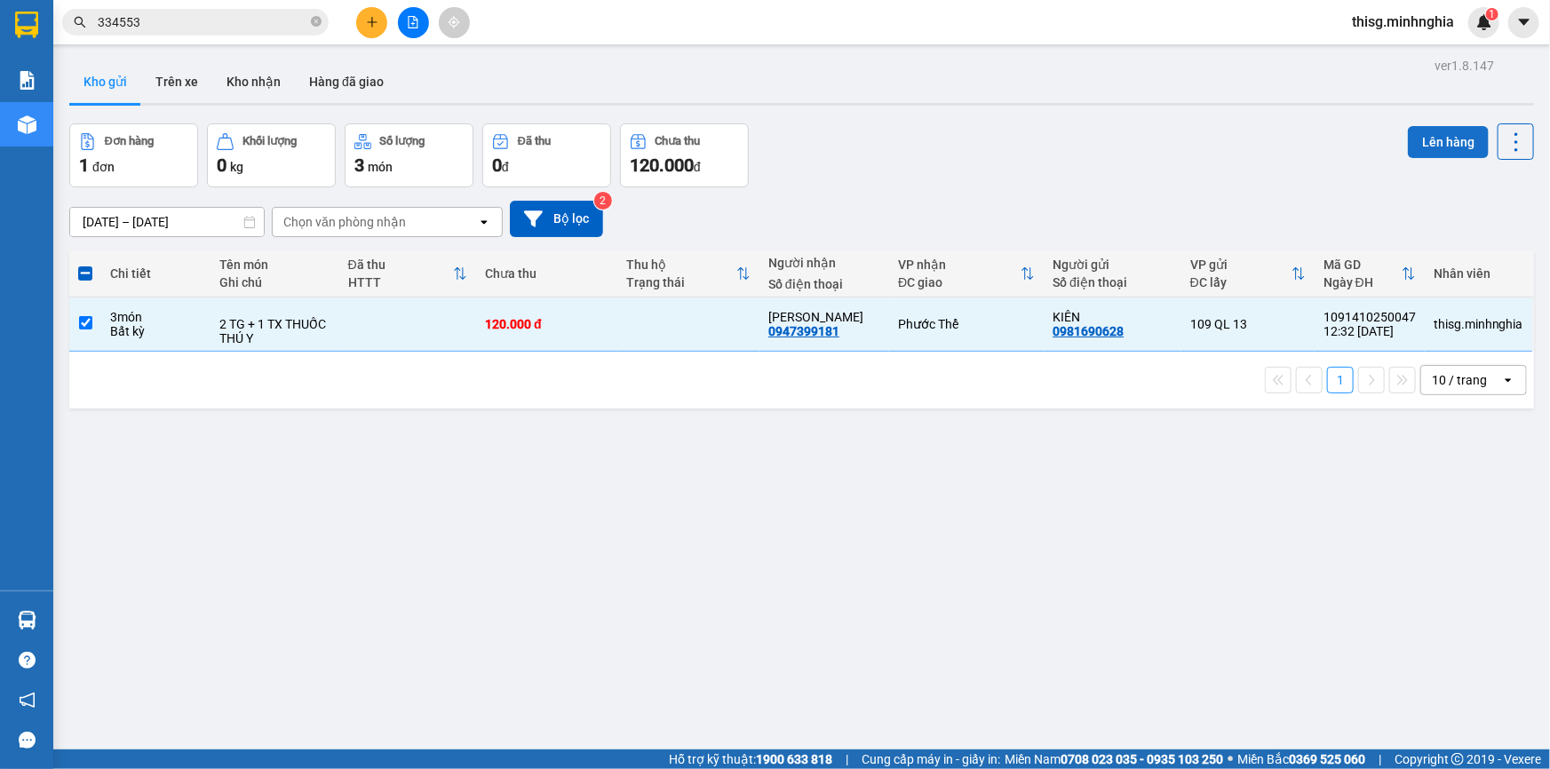
click at [1447, 138] on button "Lên hàng" at bounding box center [1448, 142] width 81 height 32
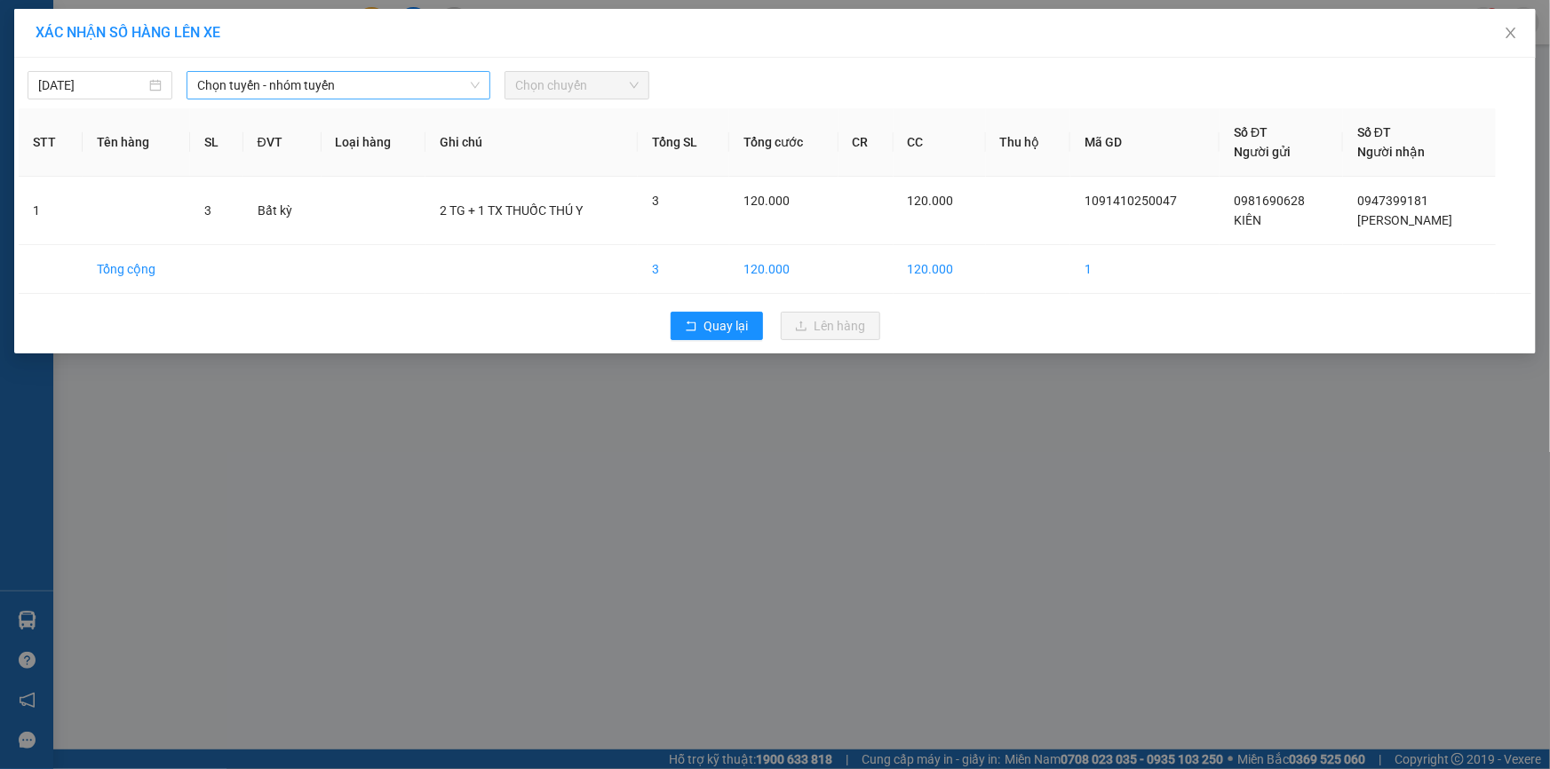
click at [393, 90] on span "Chọn tuyến - nhóm tuyến" at bounding box center [338, 85] width 282 height 27
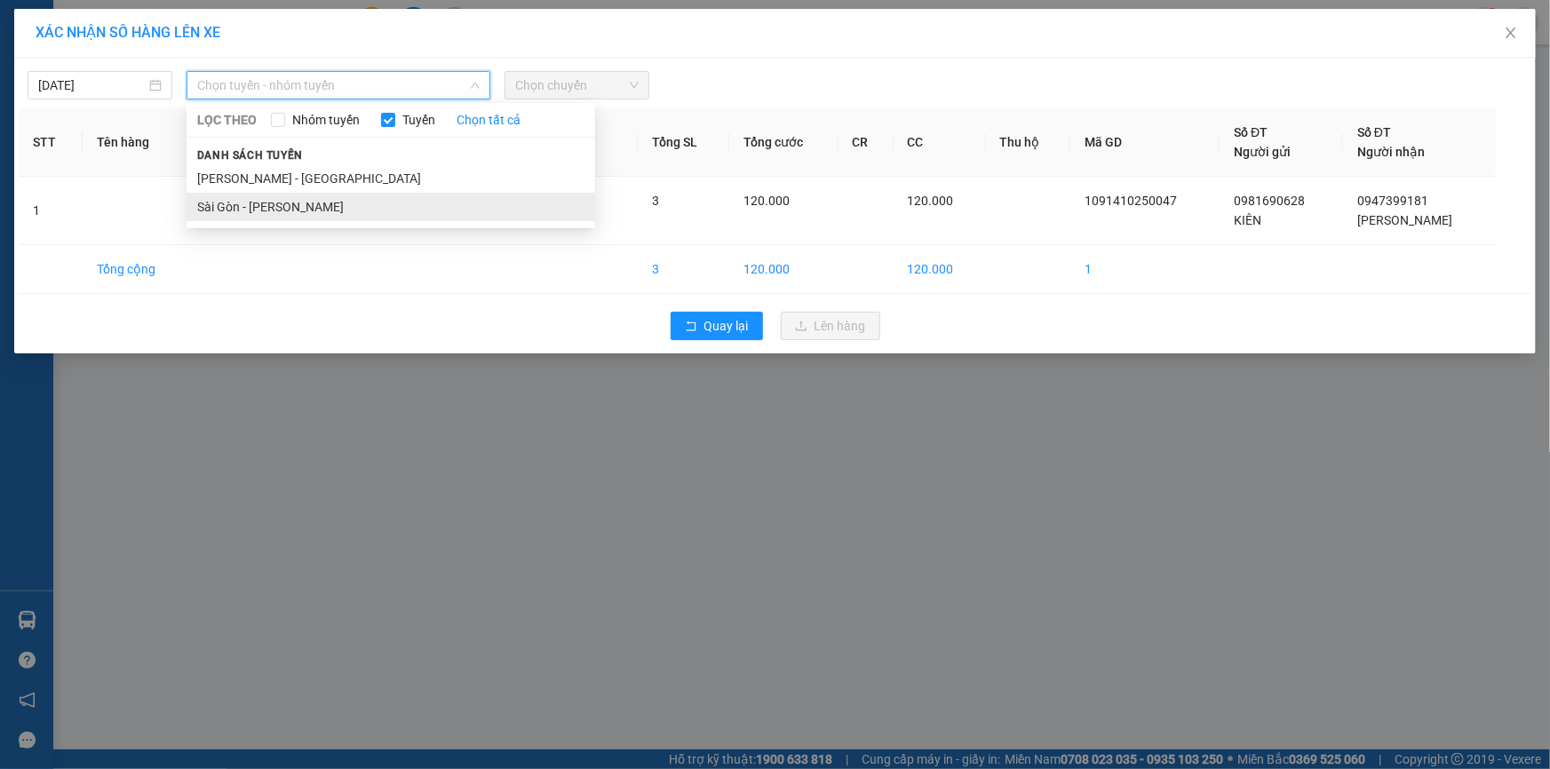
click at [306, 203] on li "Sài Gòn - Phan Rí" at bounding box center [391, 207] width 409 height 28
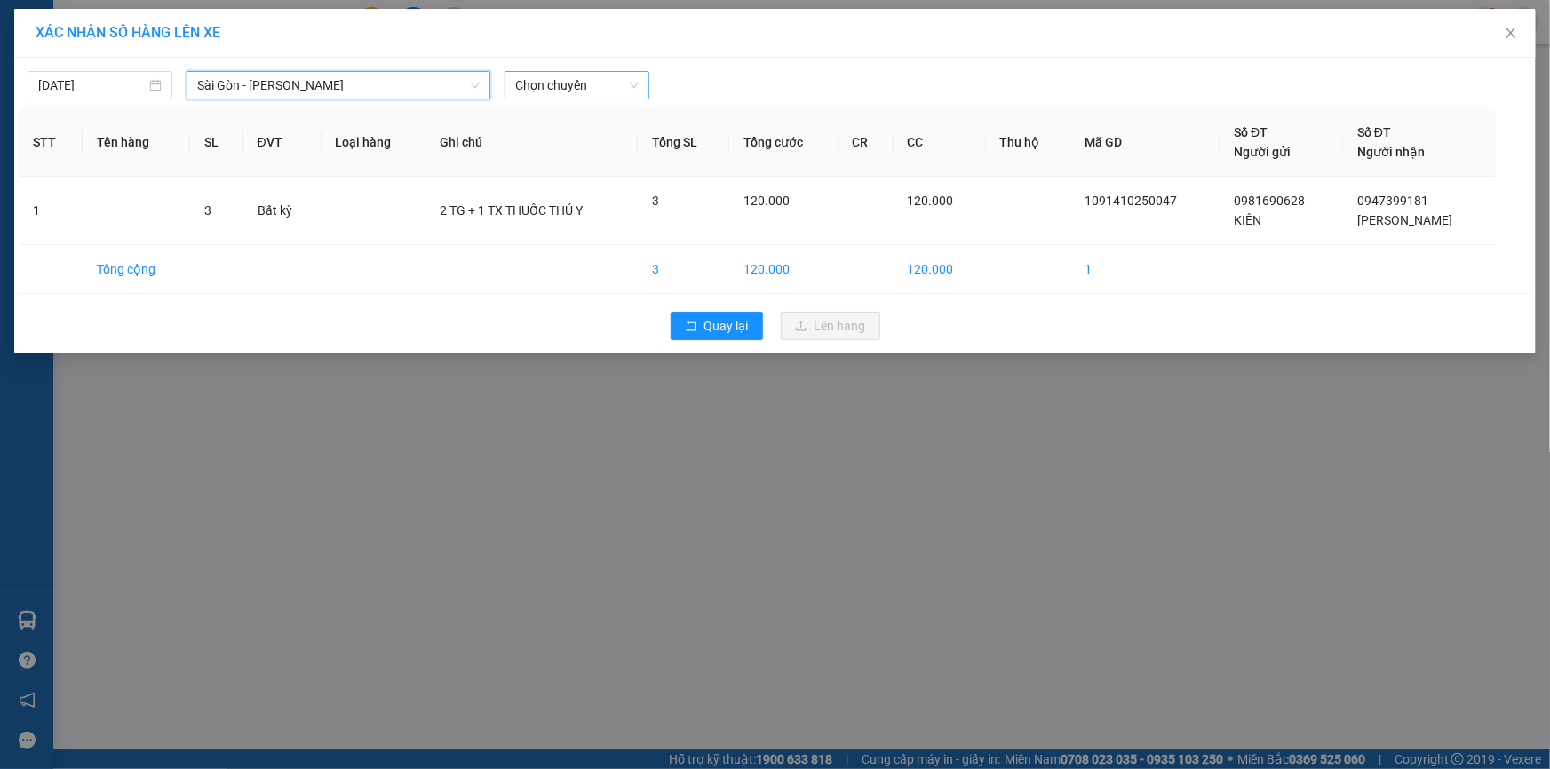
click at [560, 92] on span "Chọn chuyến" at bounding box center [576, 85] width 123 height 27
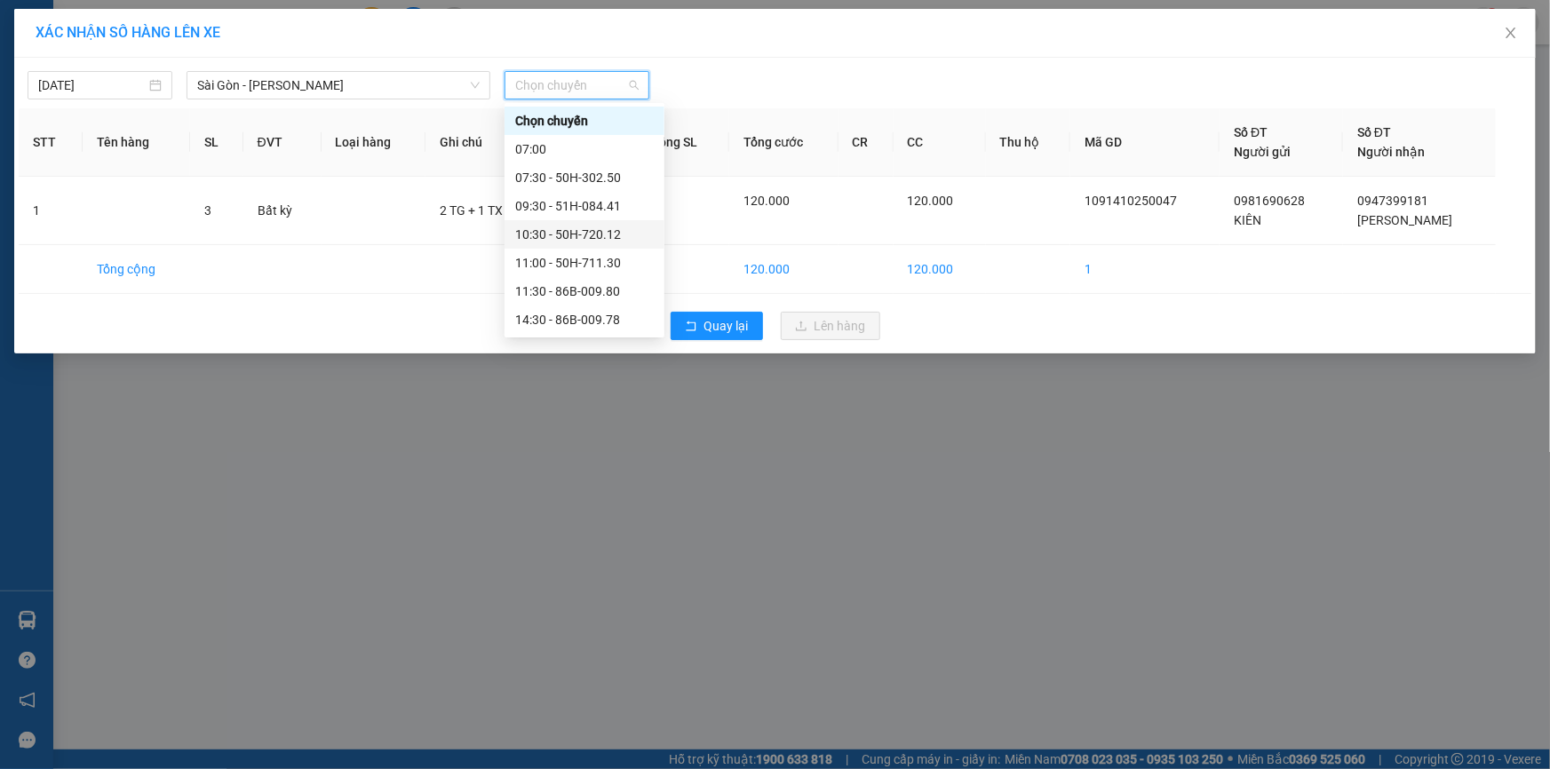
scroll to position [170, 0]
click at [586, 148] on div "14:30 - 86B-009.78" at bounding box center [584, 150] width 139 height 20
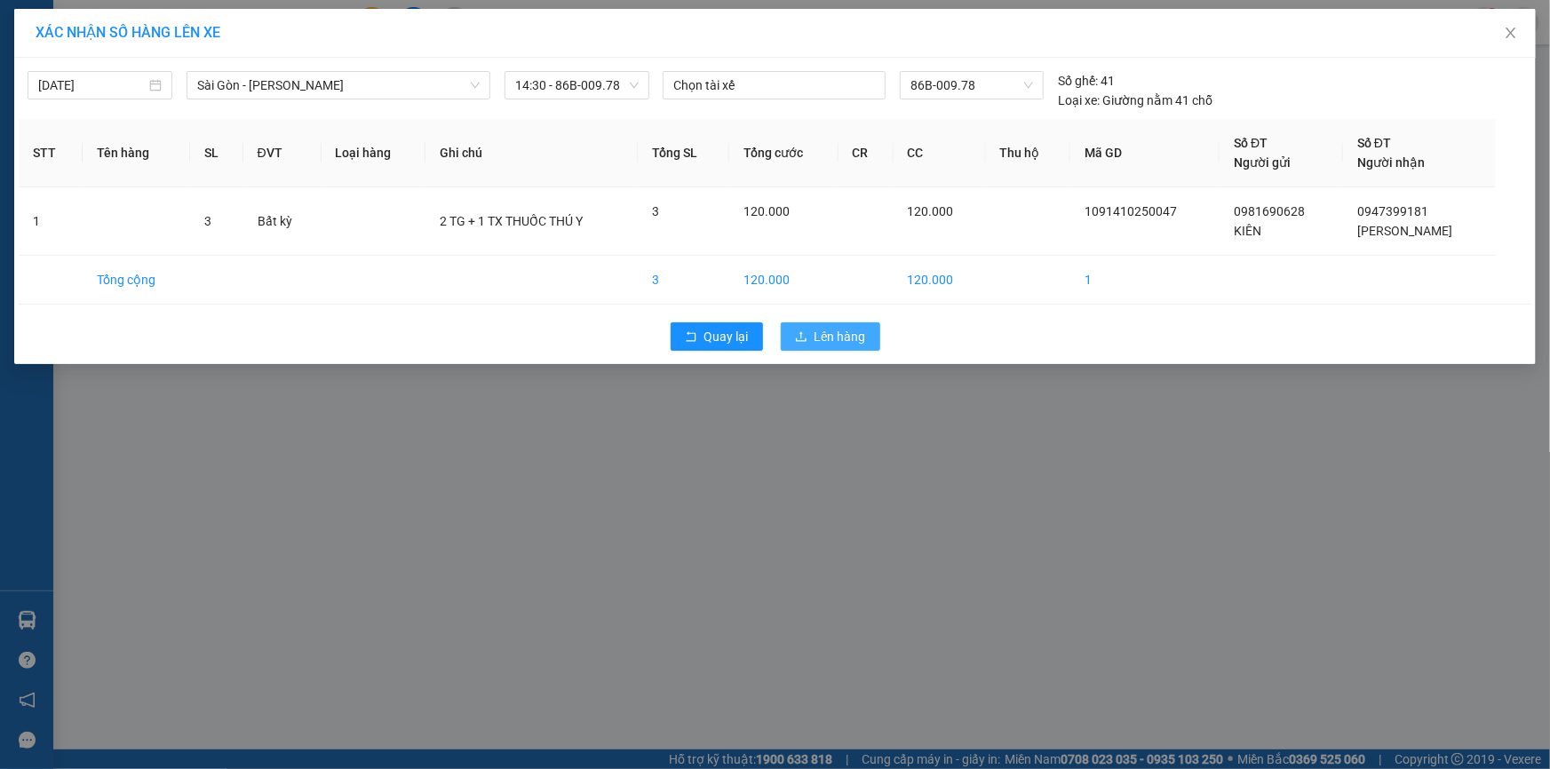
click at [854, 331] on span "Lên hàng" at bounding box center [841, 337] width 52 height 20
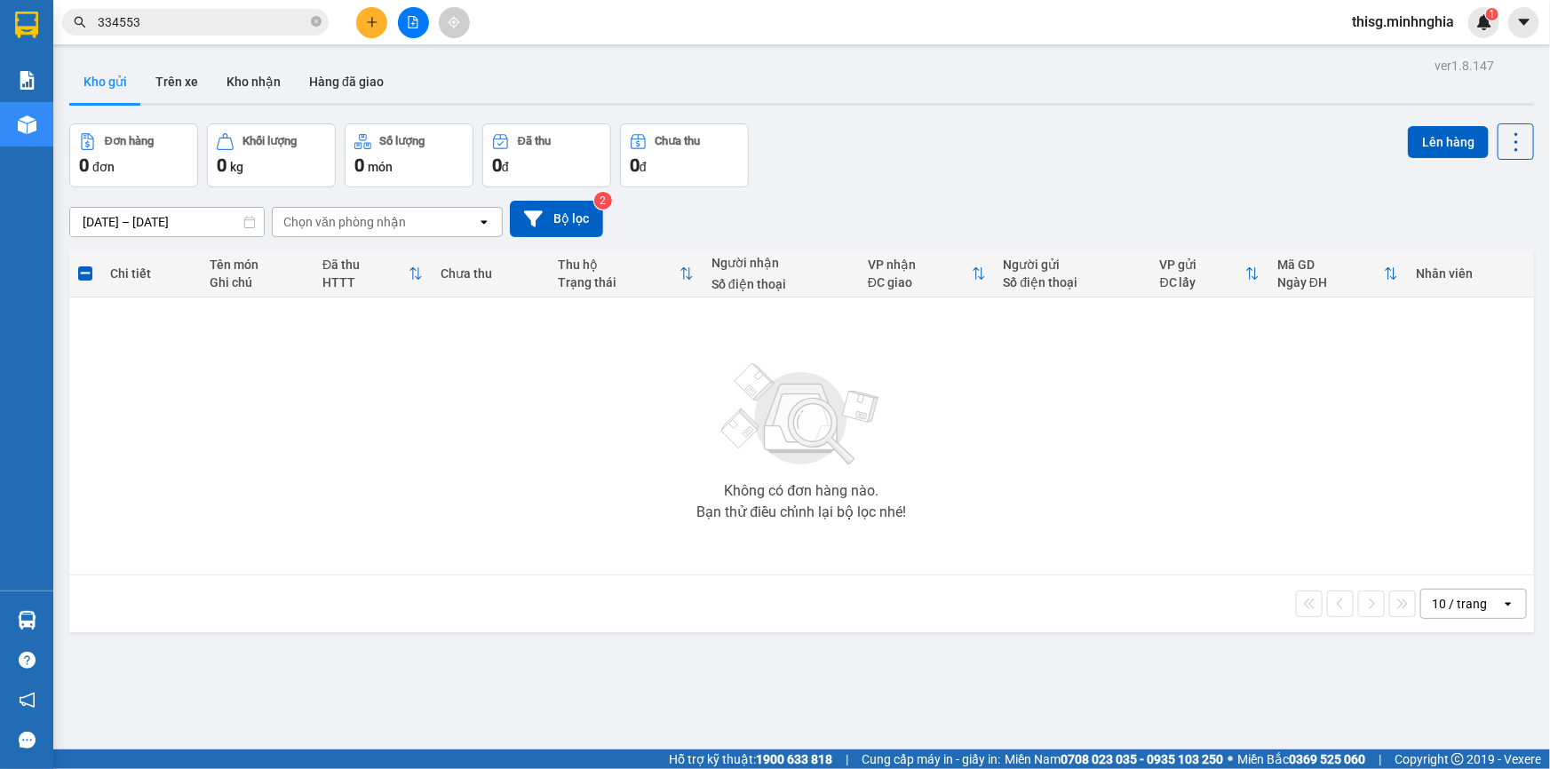
click at [382, 25] on button at bounding box center [371, 22] width 31 height 31
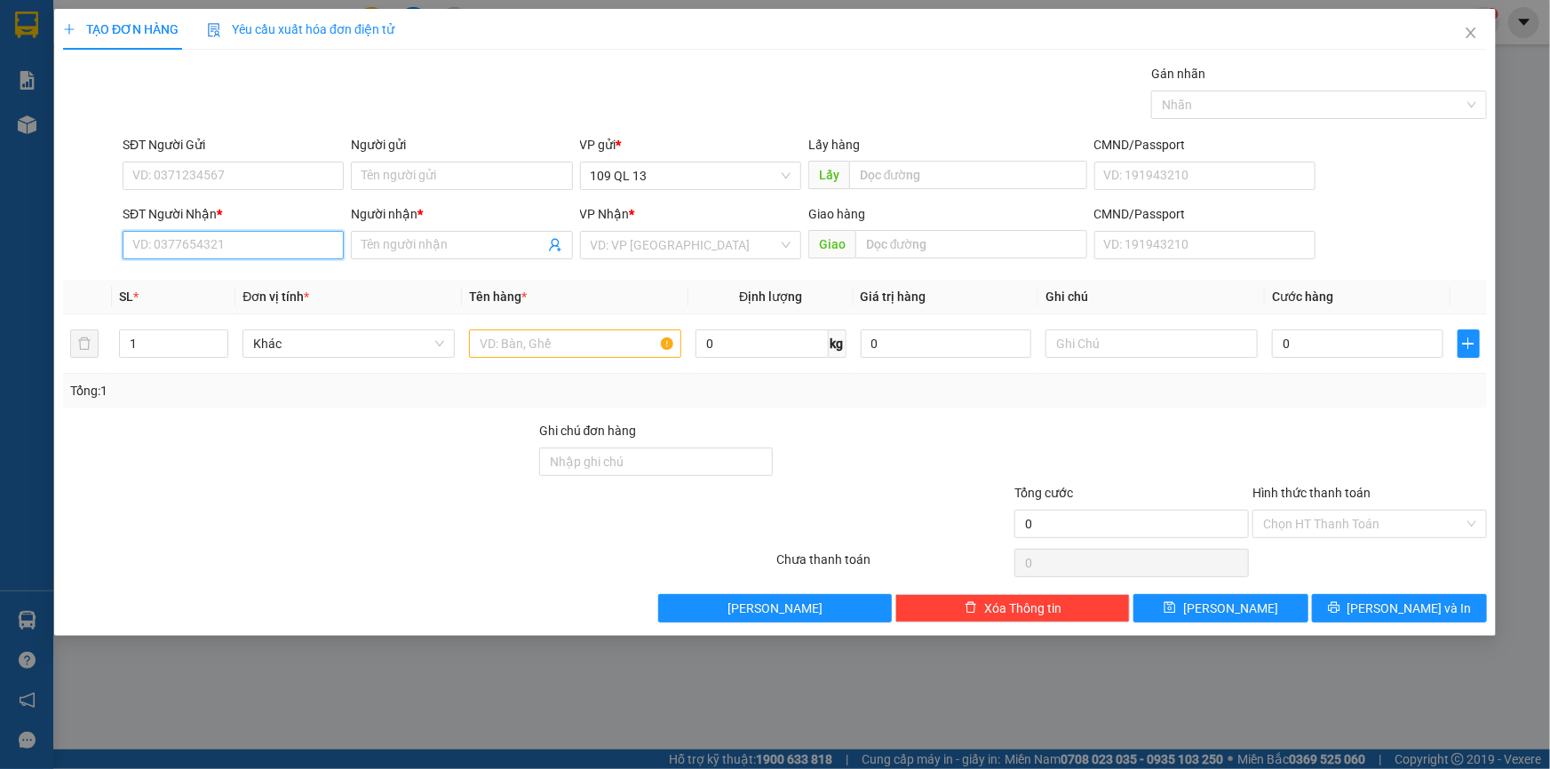
click at [215, 242] on input "SĐT Người Nhận *" at bounding box center [233, 245] width 221 height 28
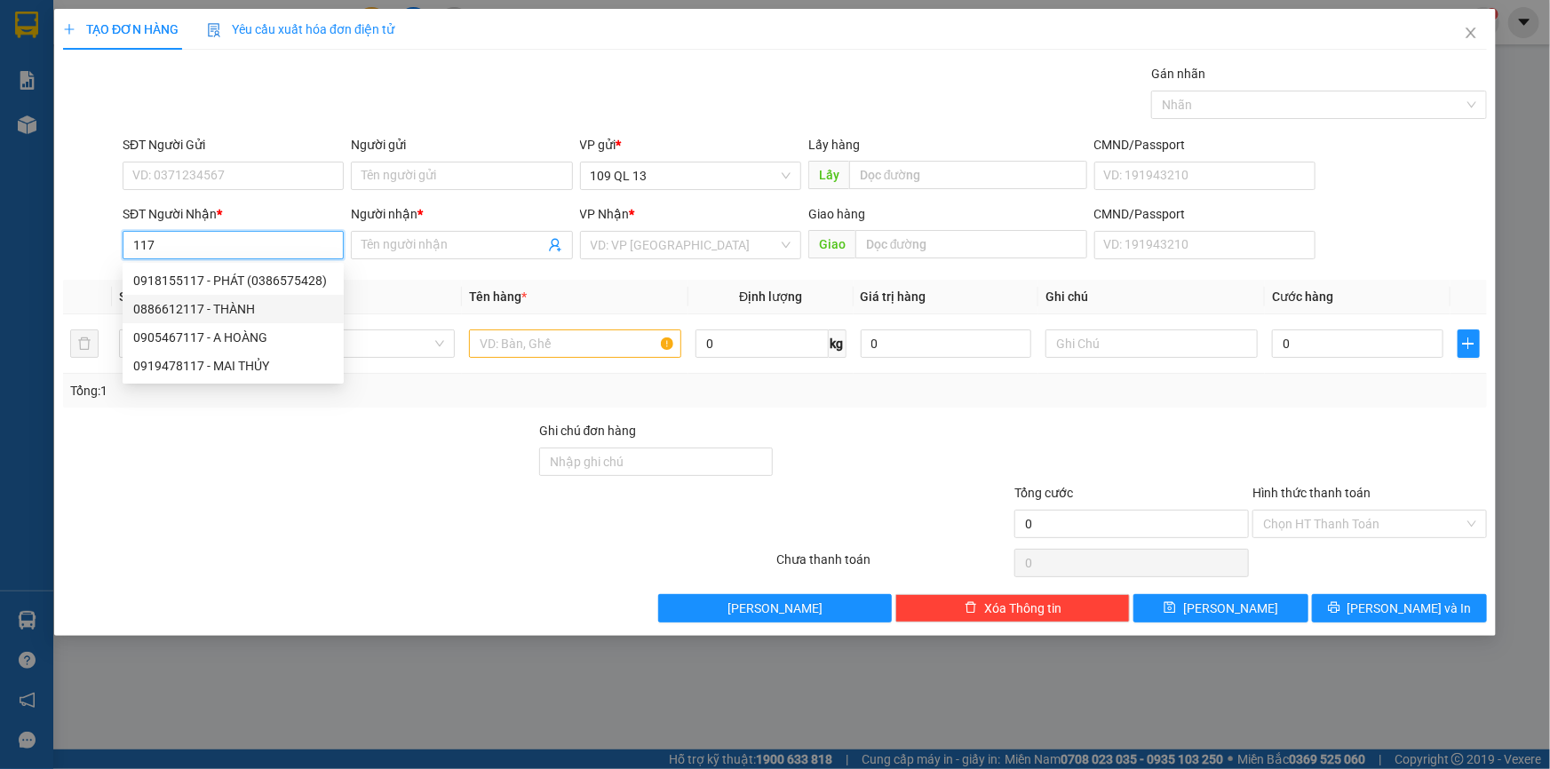
click at [264, 317] on div "0886612117 - THÀNH" at bounding box center [233, 309] width 200 height 20
type input "0886612117"
type input "THÀNH"
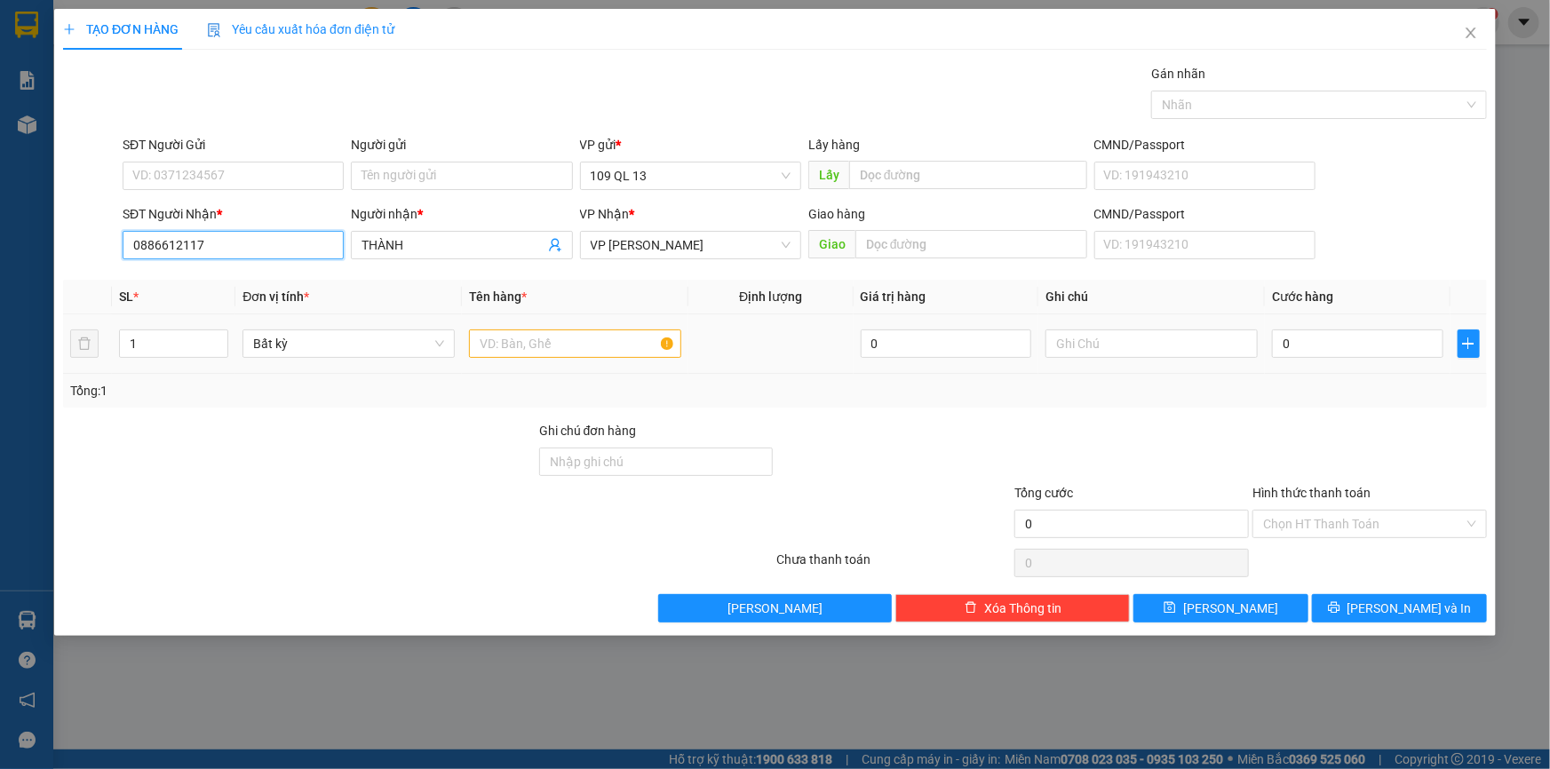
type input "0886612117"
click at [531, 345] on input "text" at bounding box center [575, 344] width 212 height 28
drag, startPoint x: 884, startPoint y: 366, endPoint x: 600, endPoint y: 341, distance: 285.3
click at [602, 344] on input "text" at bounding box center [575, 344] width 212 height 28
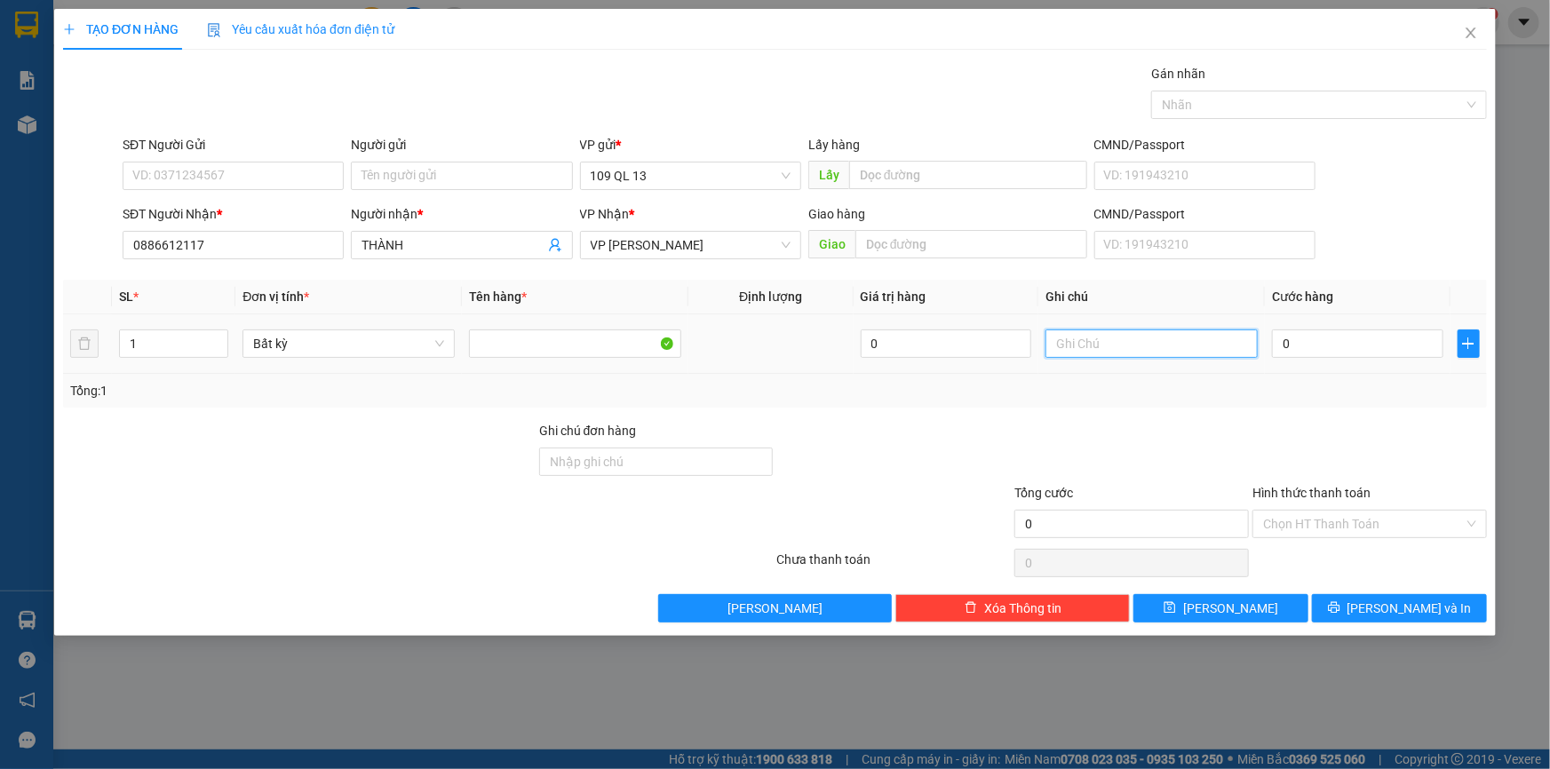
click at [1115, 354] on input "text" at bounding box center [1151, 344] width 212 height 28
type input "1 BAO TRẮNG CƠM KHÔ"
click at [1344, 334] on input "0" at bounding box center [1357, 344] width 171 height 28
type input "5"
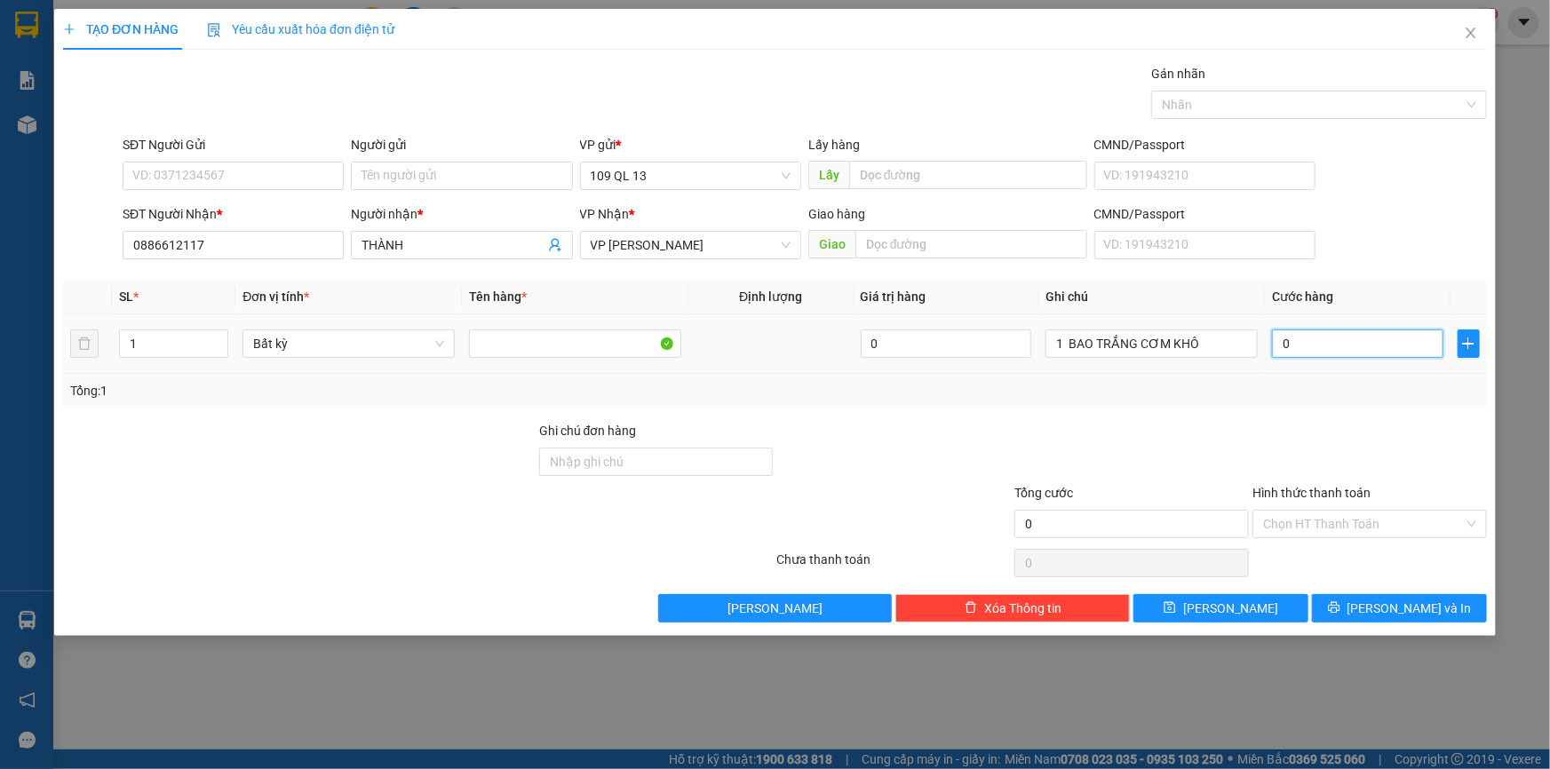
type input "5"
type input "50"
click at [1432, 608] on span "[PERSON_NAME] và In" at bounding box center [1410, 609] width 124 height 20
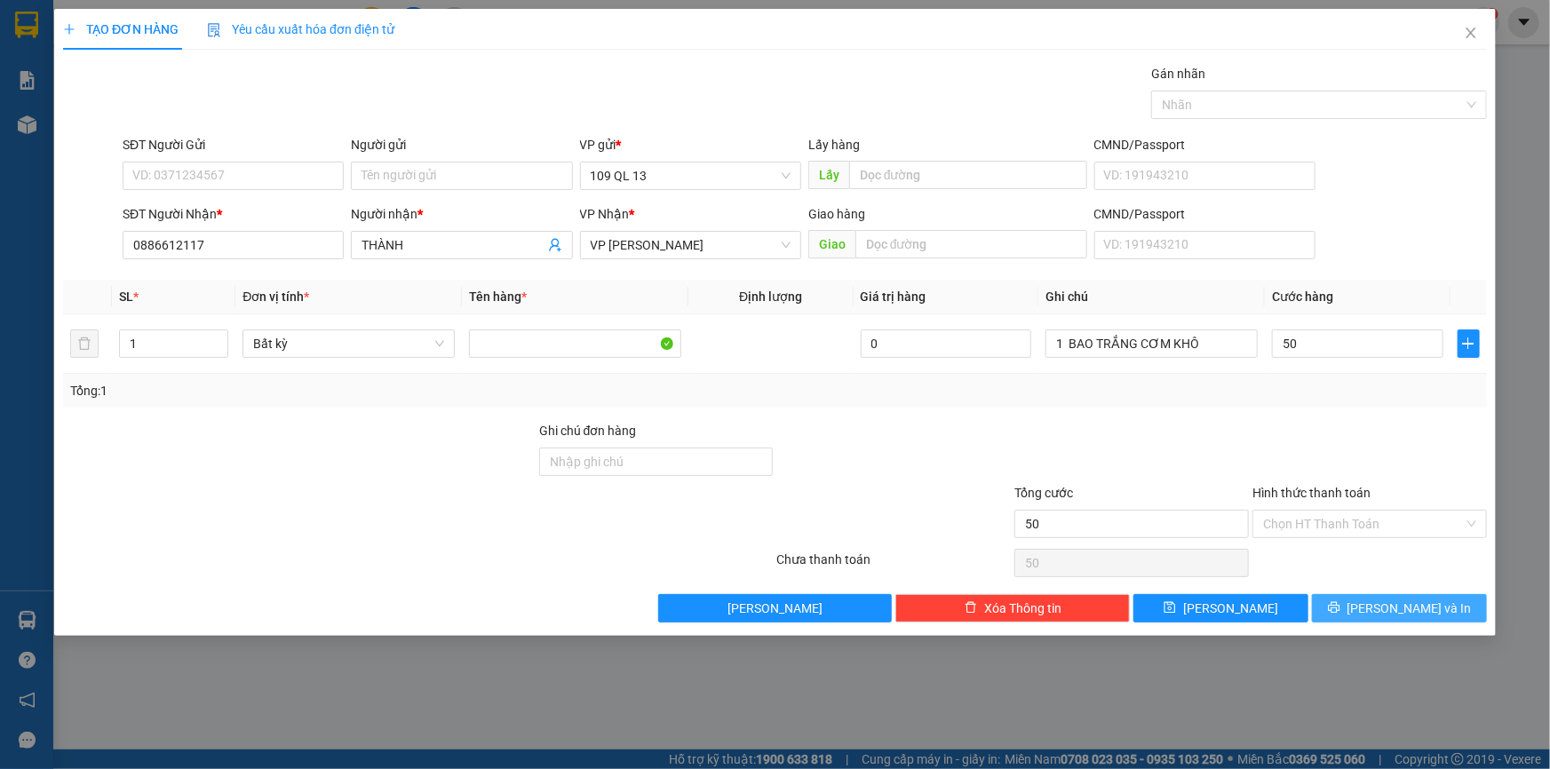
type input "50.000"
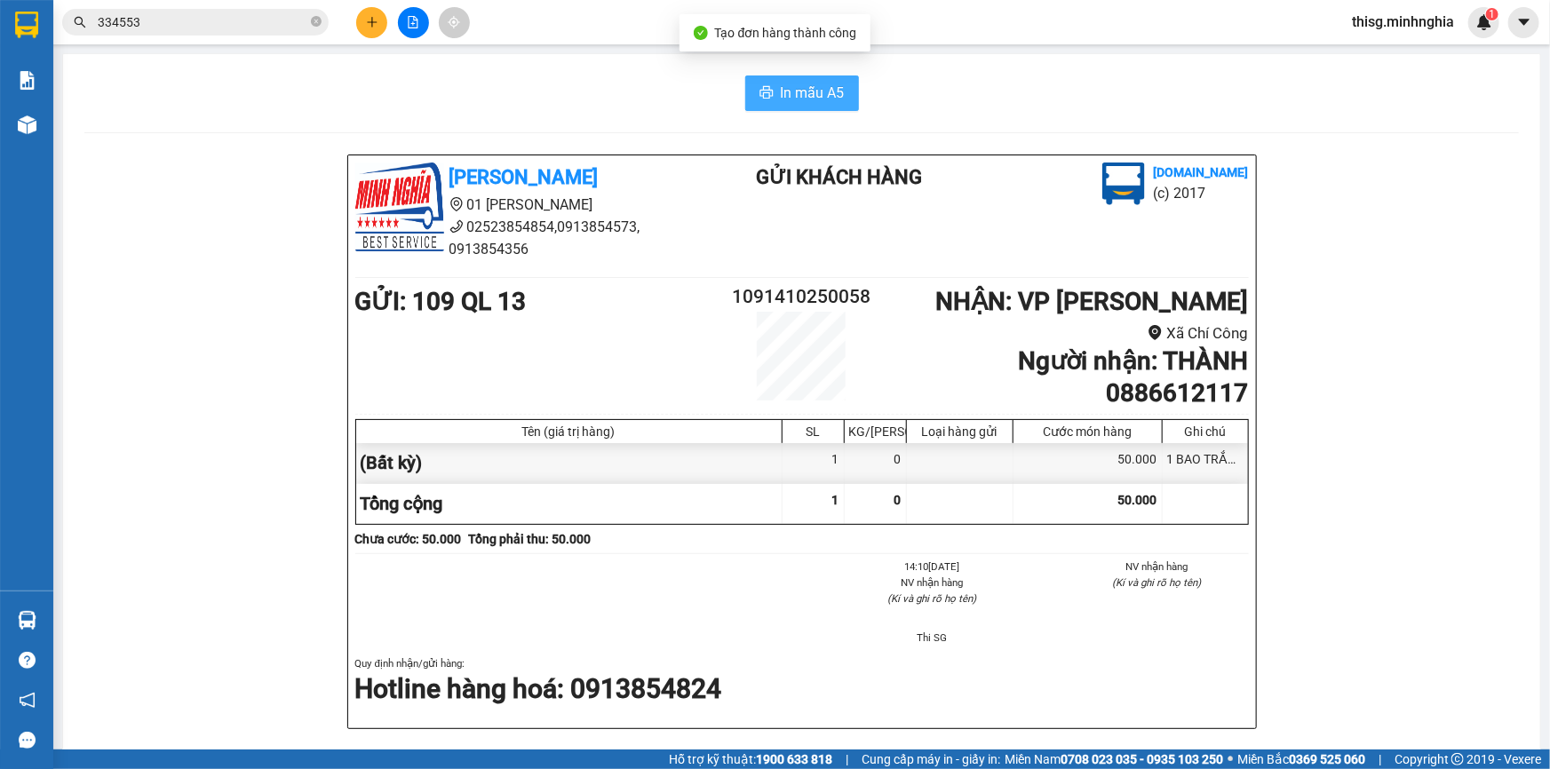
click at [791, 99] on span "In mẫu A5" at bounding box center [813, 93] width 64 height 22
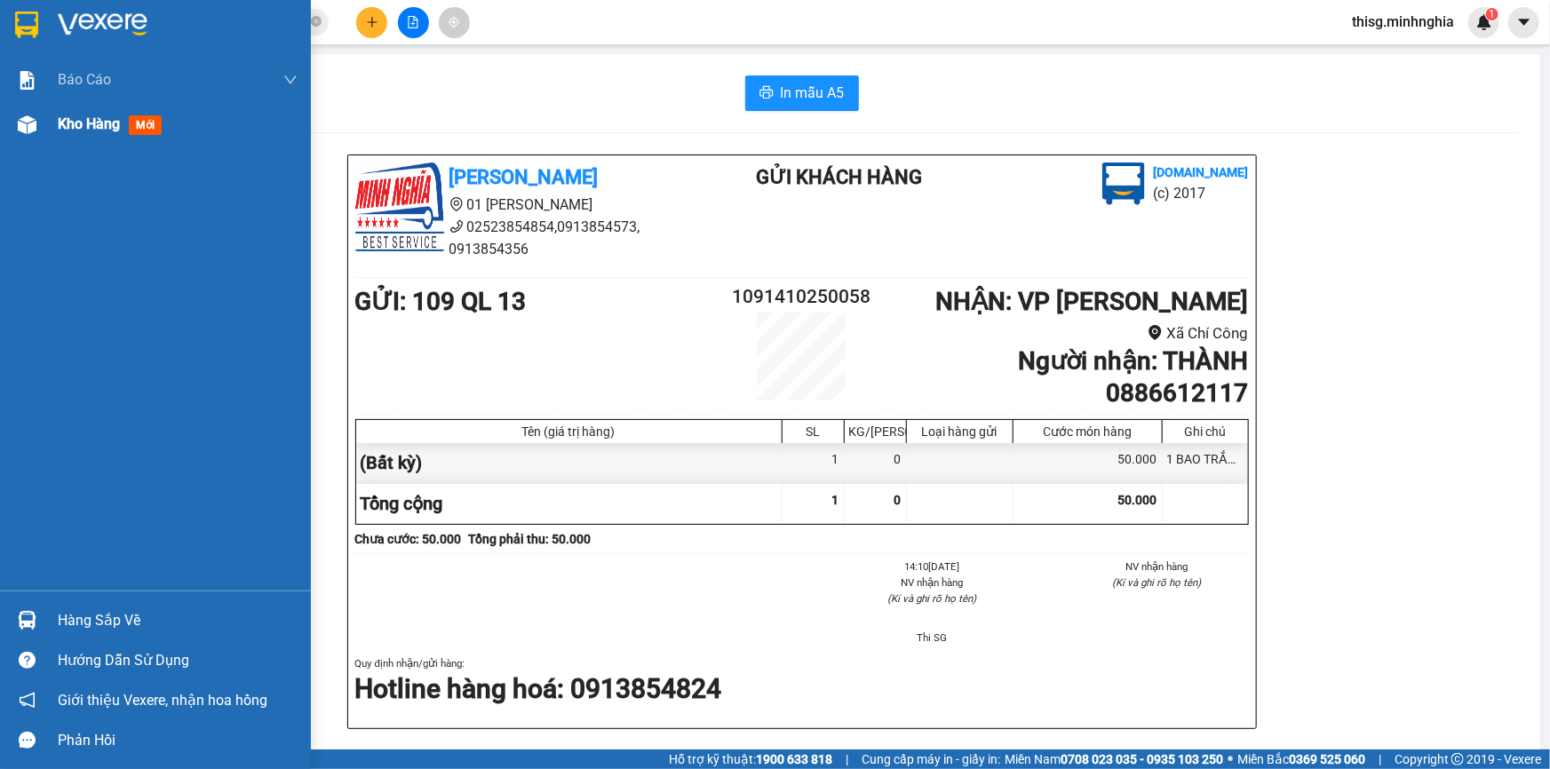
click at [81, 123] on span "Kho hàng" at bounding box center [89, 123] width 62 height 17
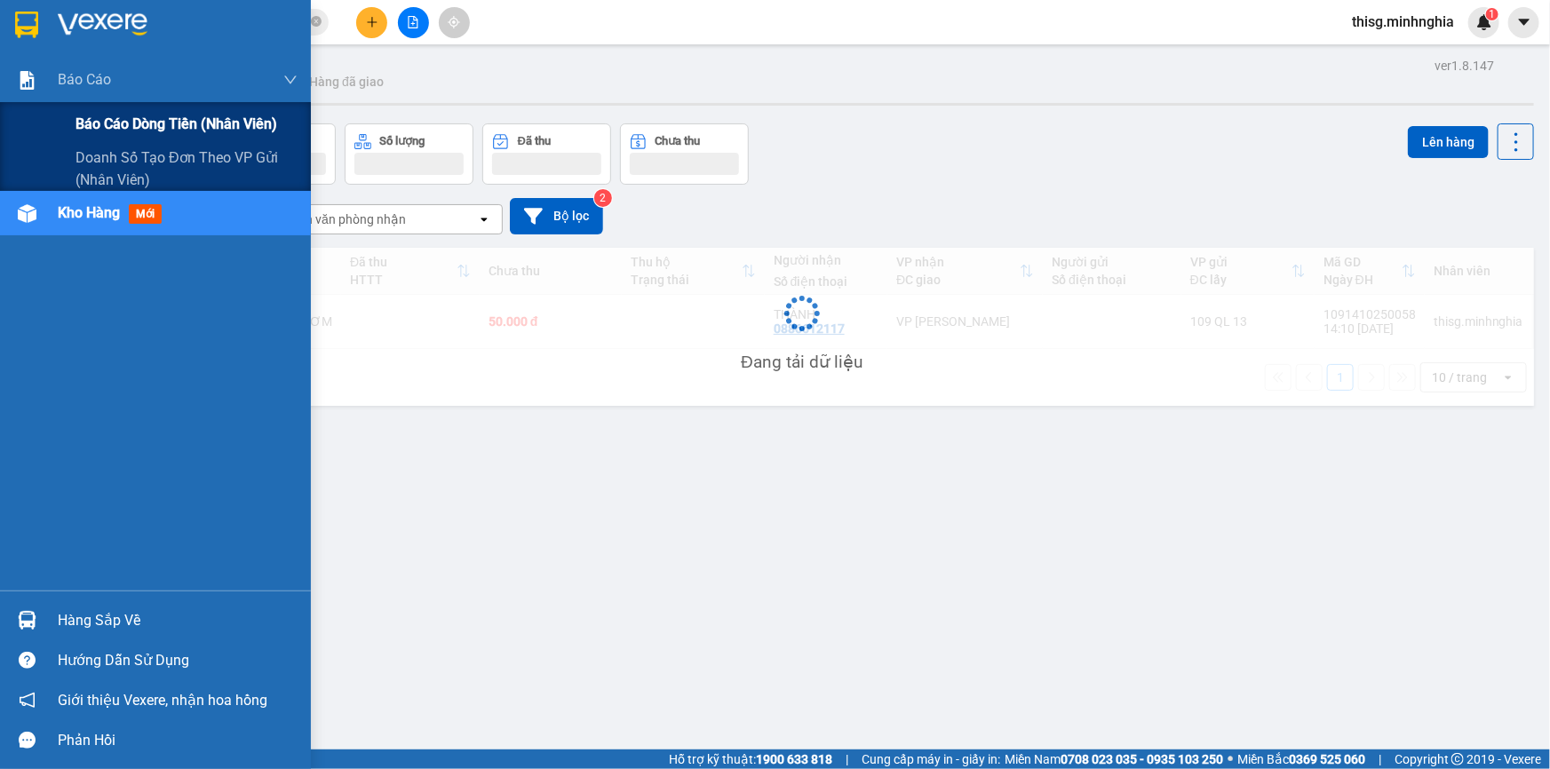
click at [132, 125] on span "Báo cáo dòng tiền (nhân viên)" at bounding box center [177, 124] width 202 height 22
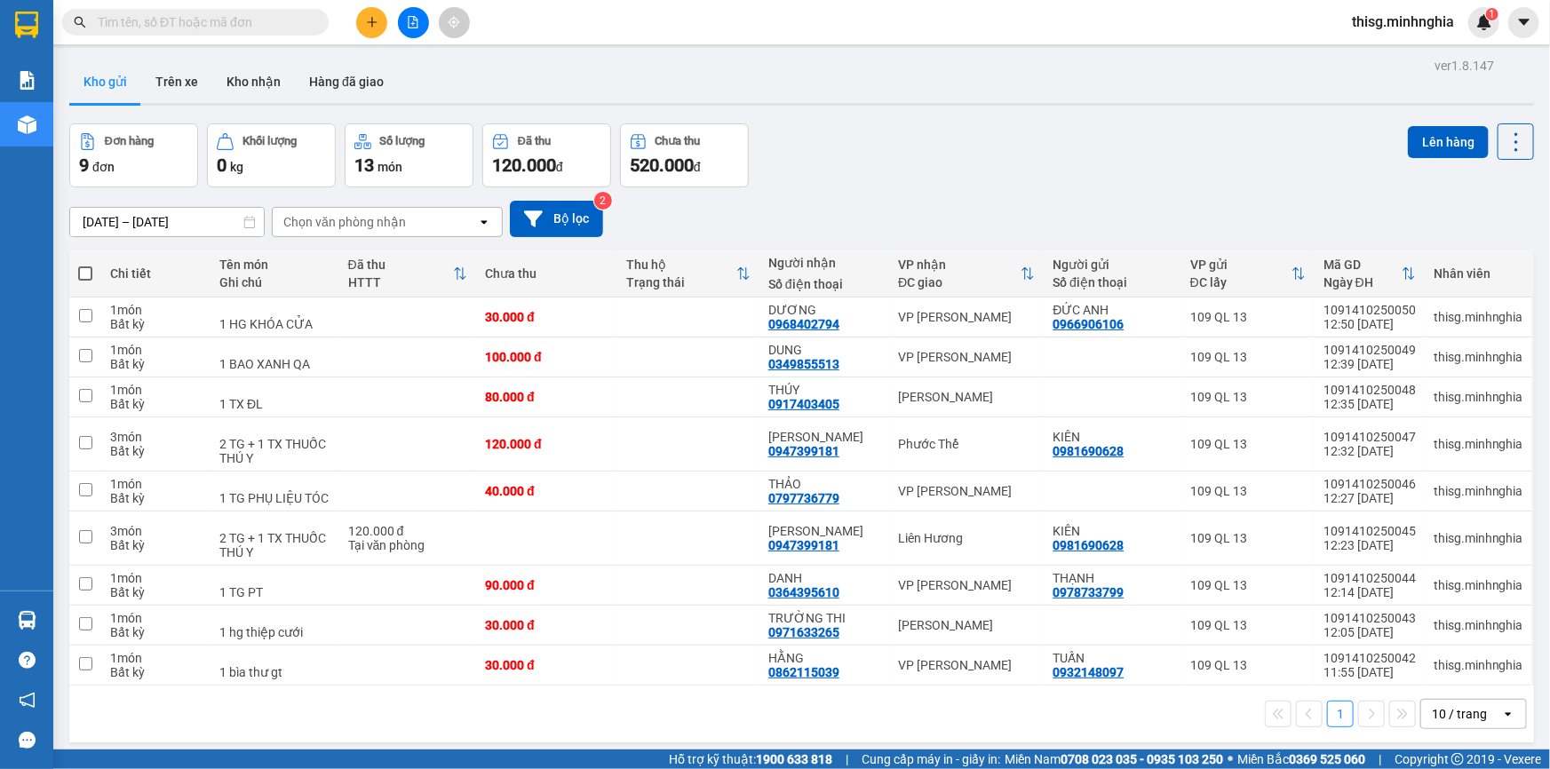
click at [370, 20] on icon "plus" at bounding box center [372, 22] width 12 height 12
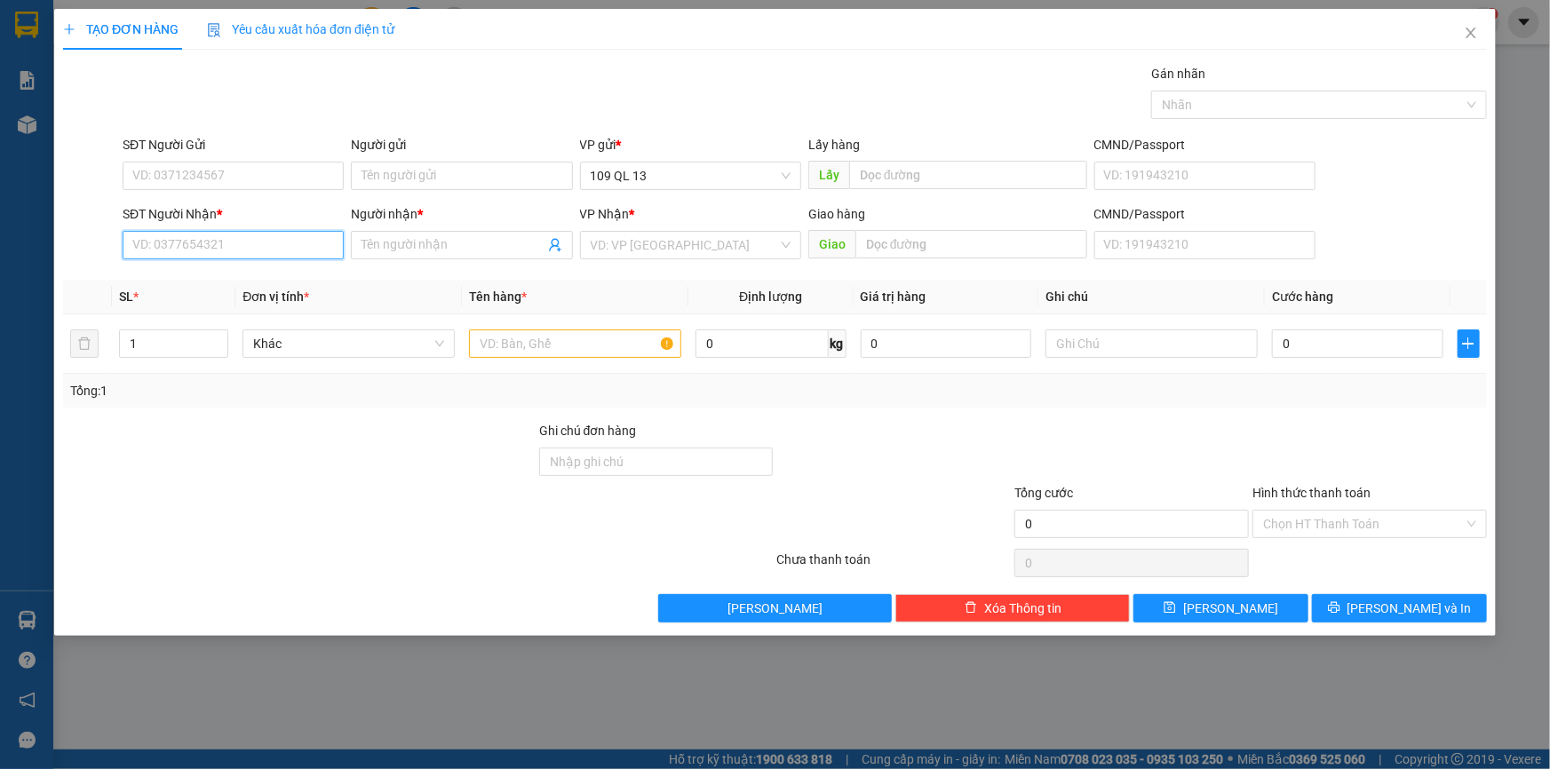
click at [221, 242] on input "SĐT Người Nhận *" at bounding box center [233, 245] width 221 height 28
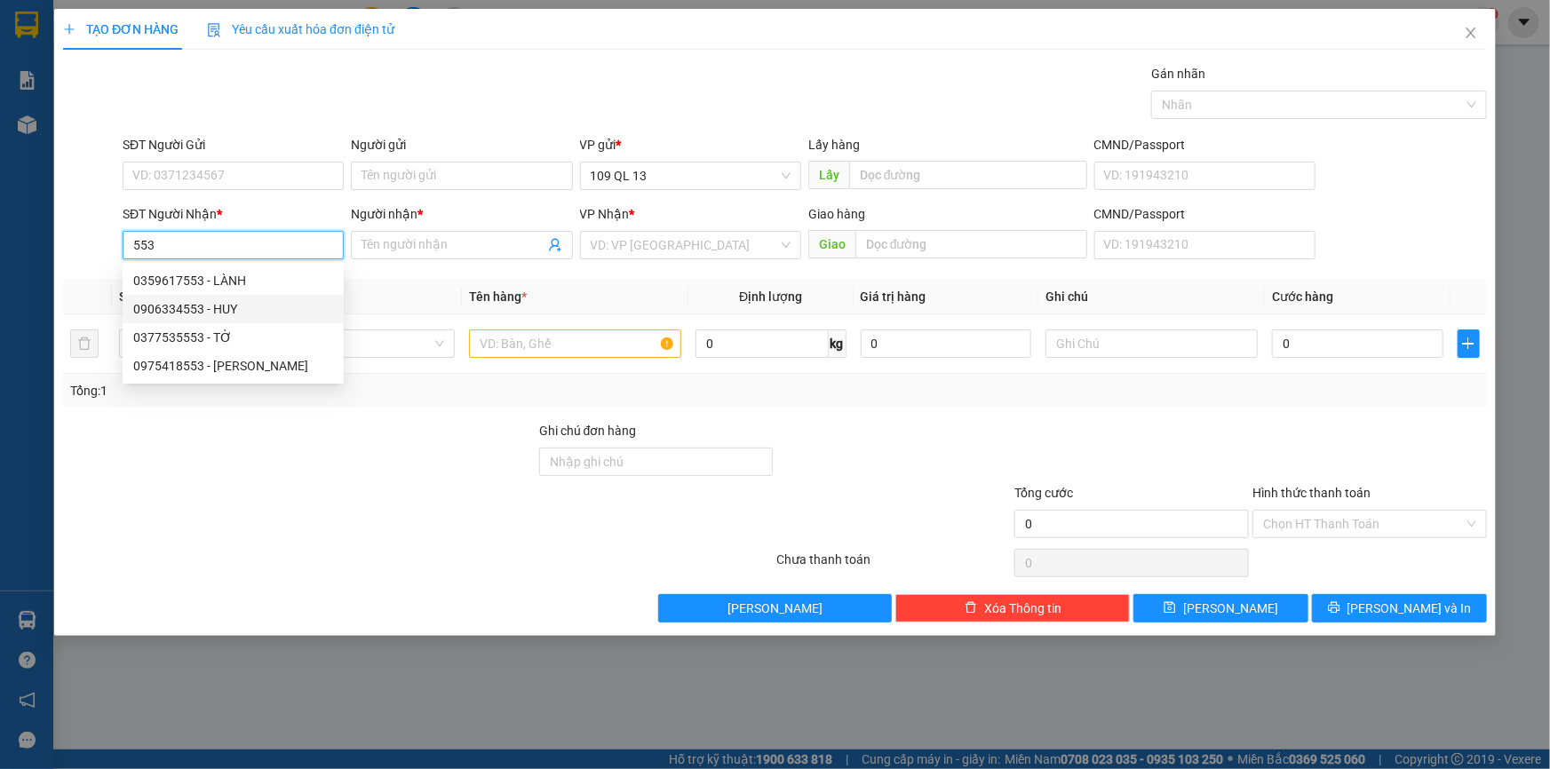
click at [245, 301] on div "0906334553 - HUY" at bounding box center [233, 309] width 200 height 20
type input "0906334553"
type input "HUY"
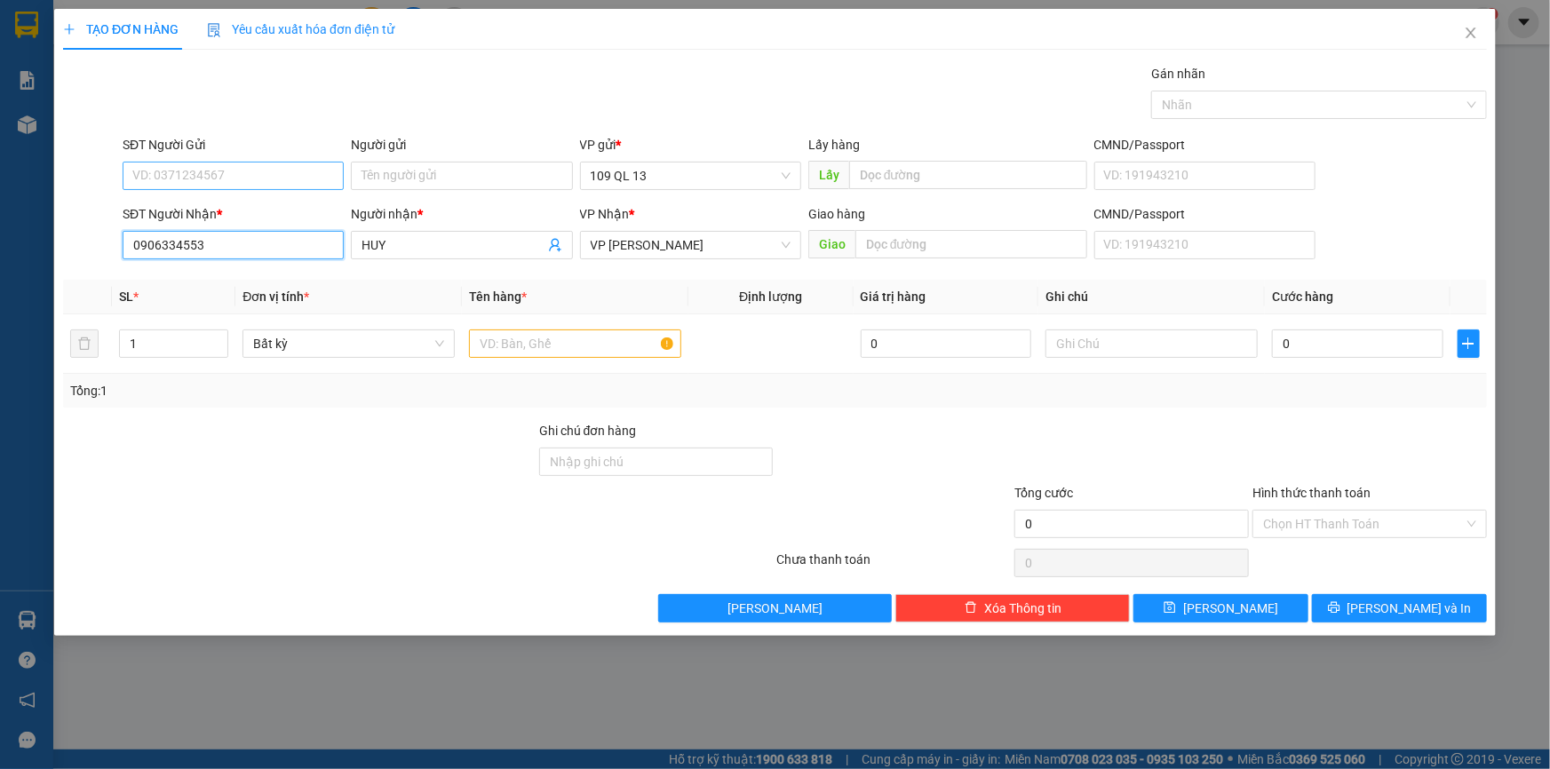
type input "0906334553"
click at [265, 176] on input "SĐT Người Gửi" at bounding box center [233, 176] width 221 height 28
click at [585, 340] on input "text" at bounding box center [575, 344] width 212 height 28
click at [1199, 328] on div at bounding box center [1151, 344] width 212 height 36
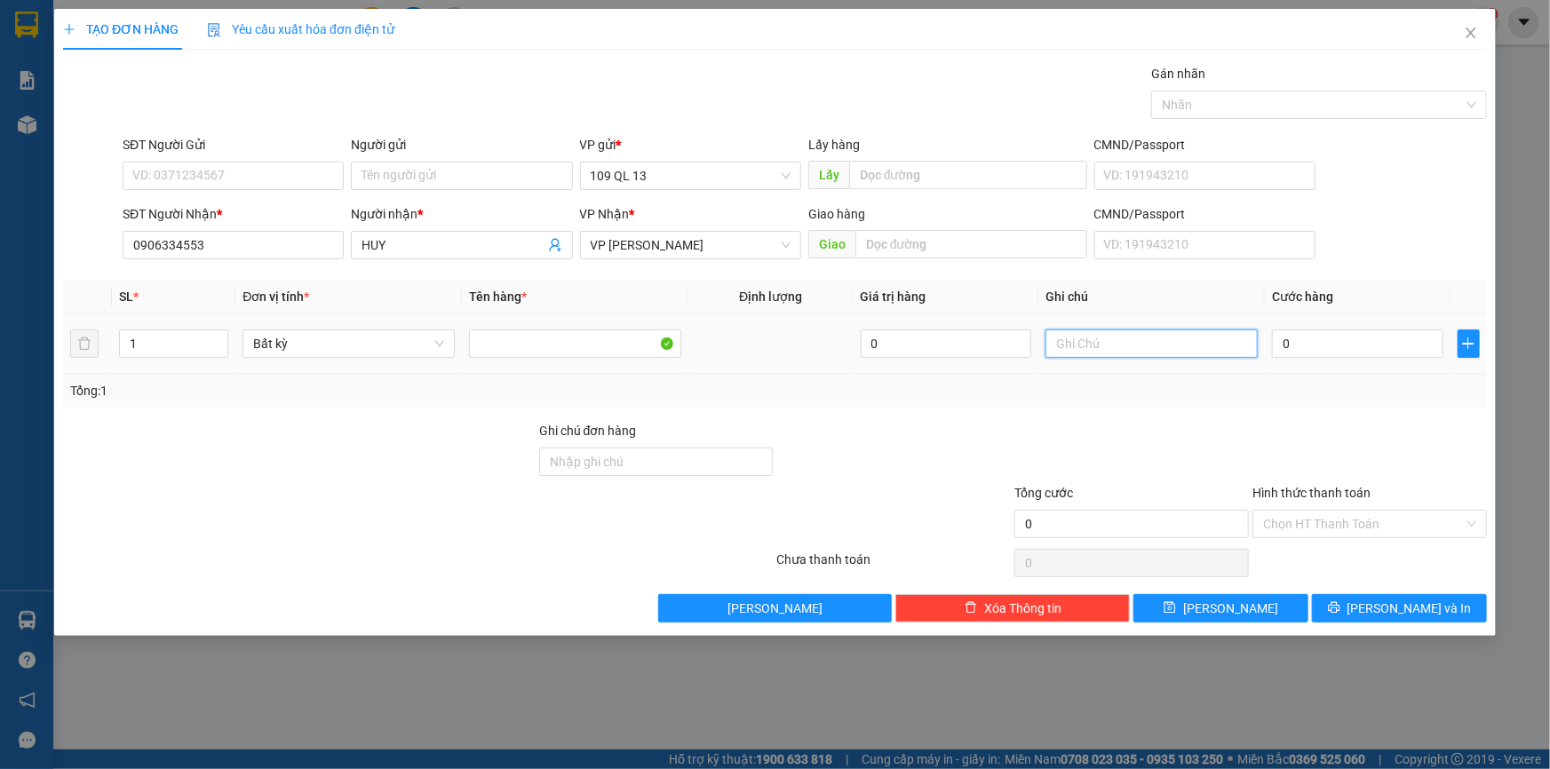
click at [1199, 355] on input "text" at bounding box center [1151, 344] width 212 height 28
type input "1 BAO XANH QA"
click at [1371, 345] on input "0" at bounding box center [1357, 344] width 171 height 28
type input "8"
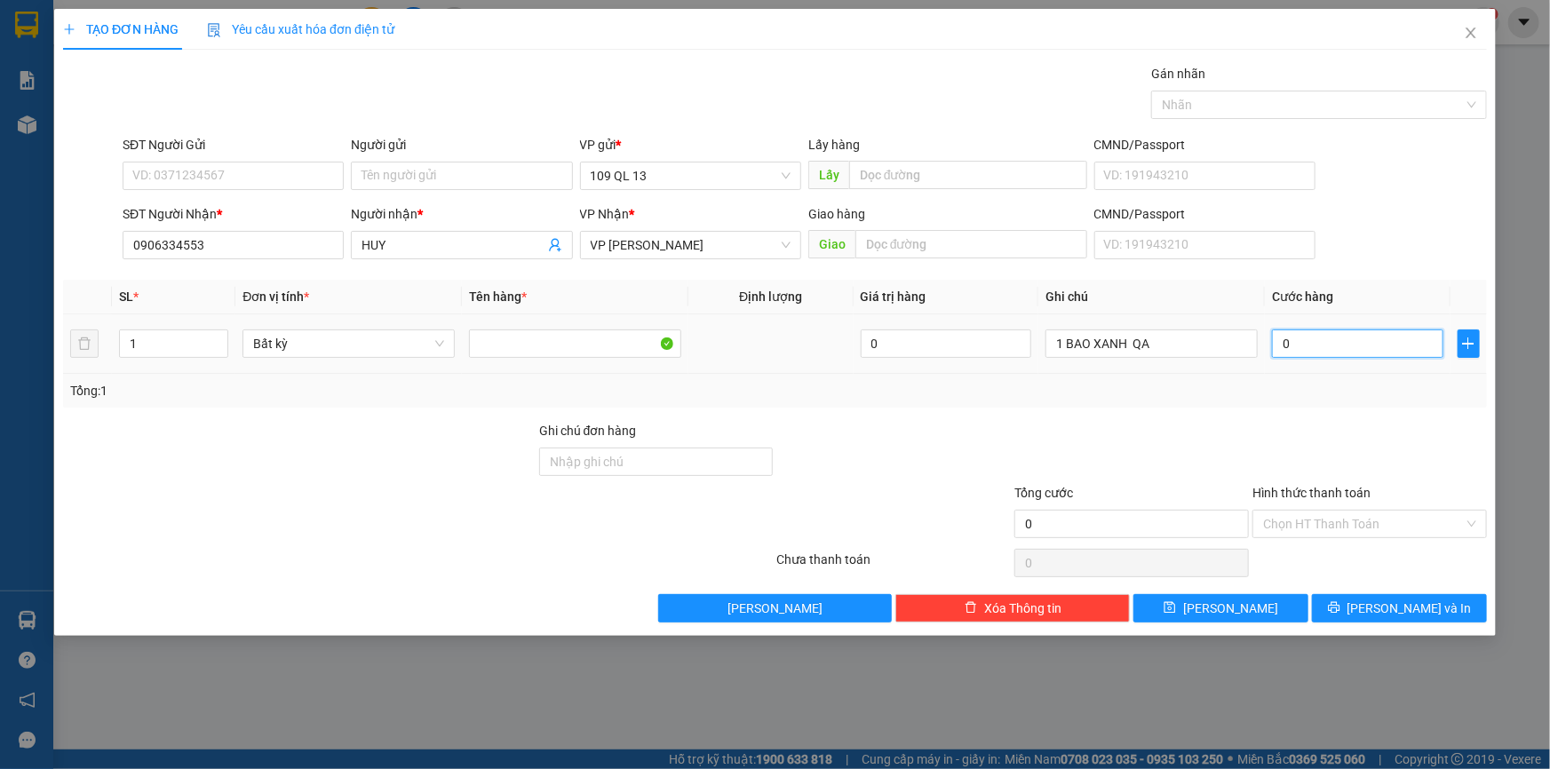
type input "8"
type input "80"
click at [1411, 602] on span "[PERSON_NAME] và In" at bounding box center [1410, 609] width 124 height 20
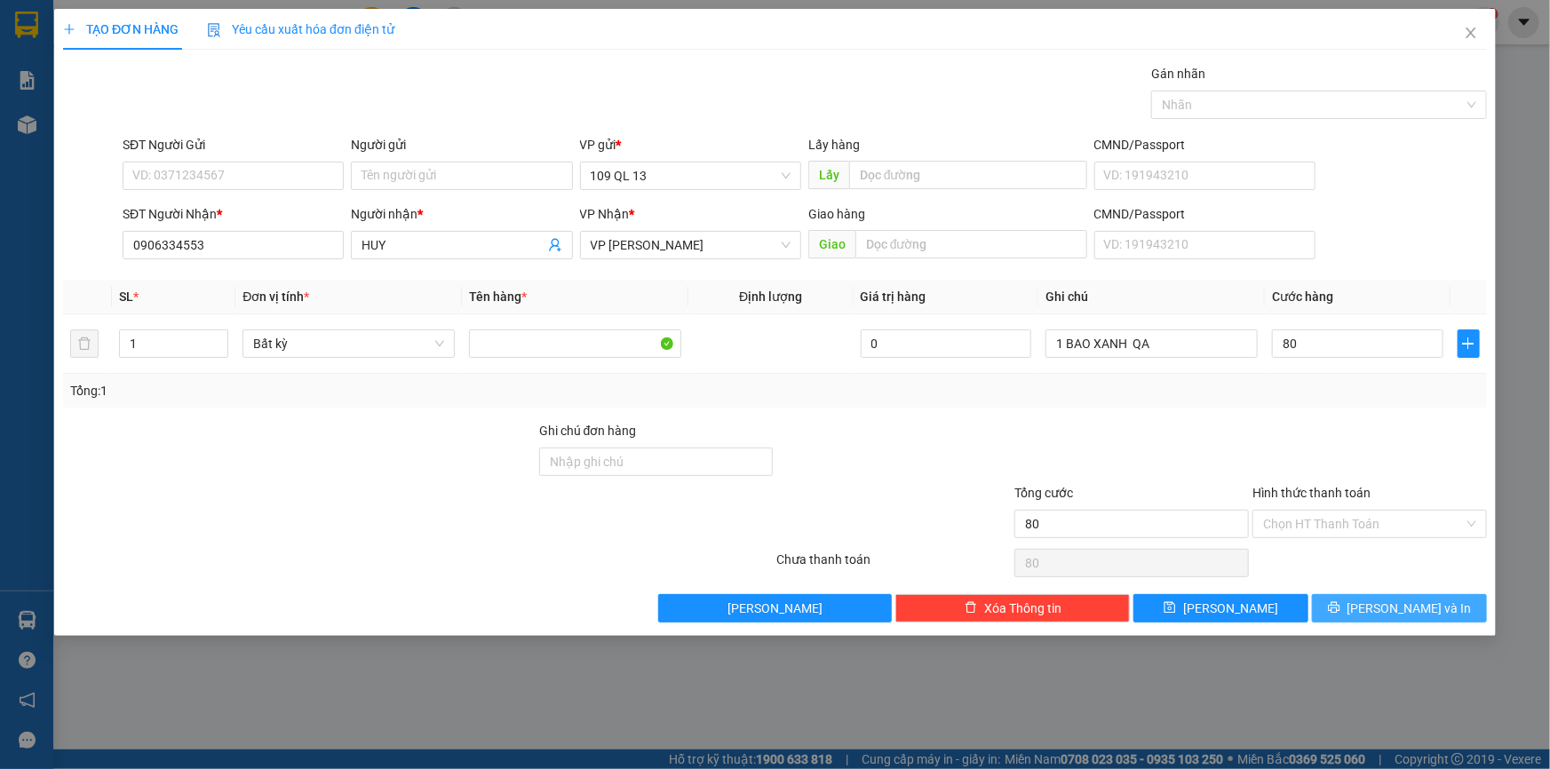
type input "80.000"
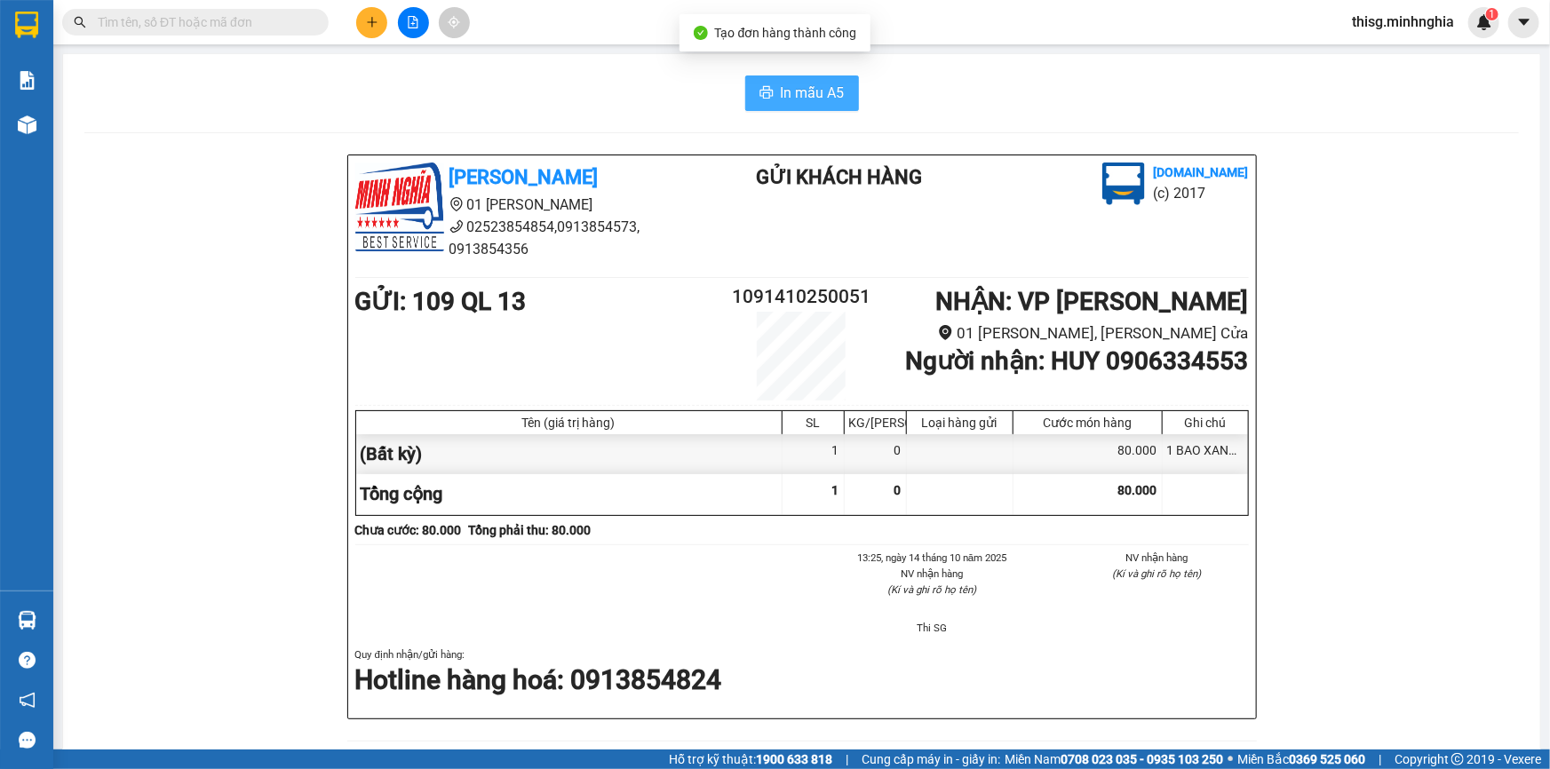
click at [760, 97] on icon "printer" at bounding box center [766, 92] width 14 height 14
click at [366, 18] on icon "plus" at bounding box center [372, 22] width 12 height 12
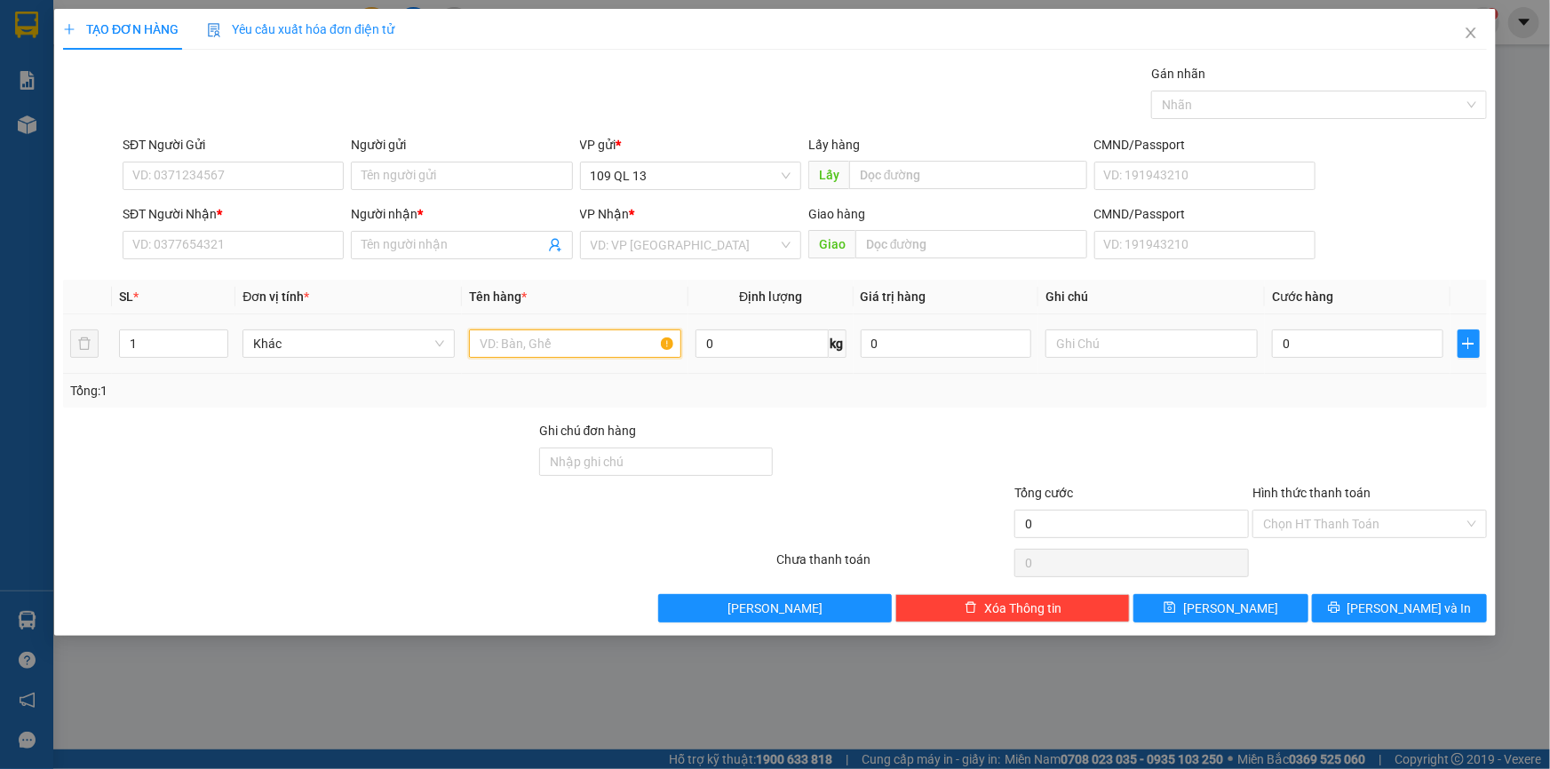
click at [598, 333] on input "text" at bounding box center [575, 344] width 212 height 28
click at [1208, 338] on input "text" at bounding box center [1151, 344] width 212 height 28
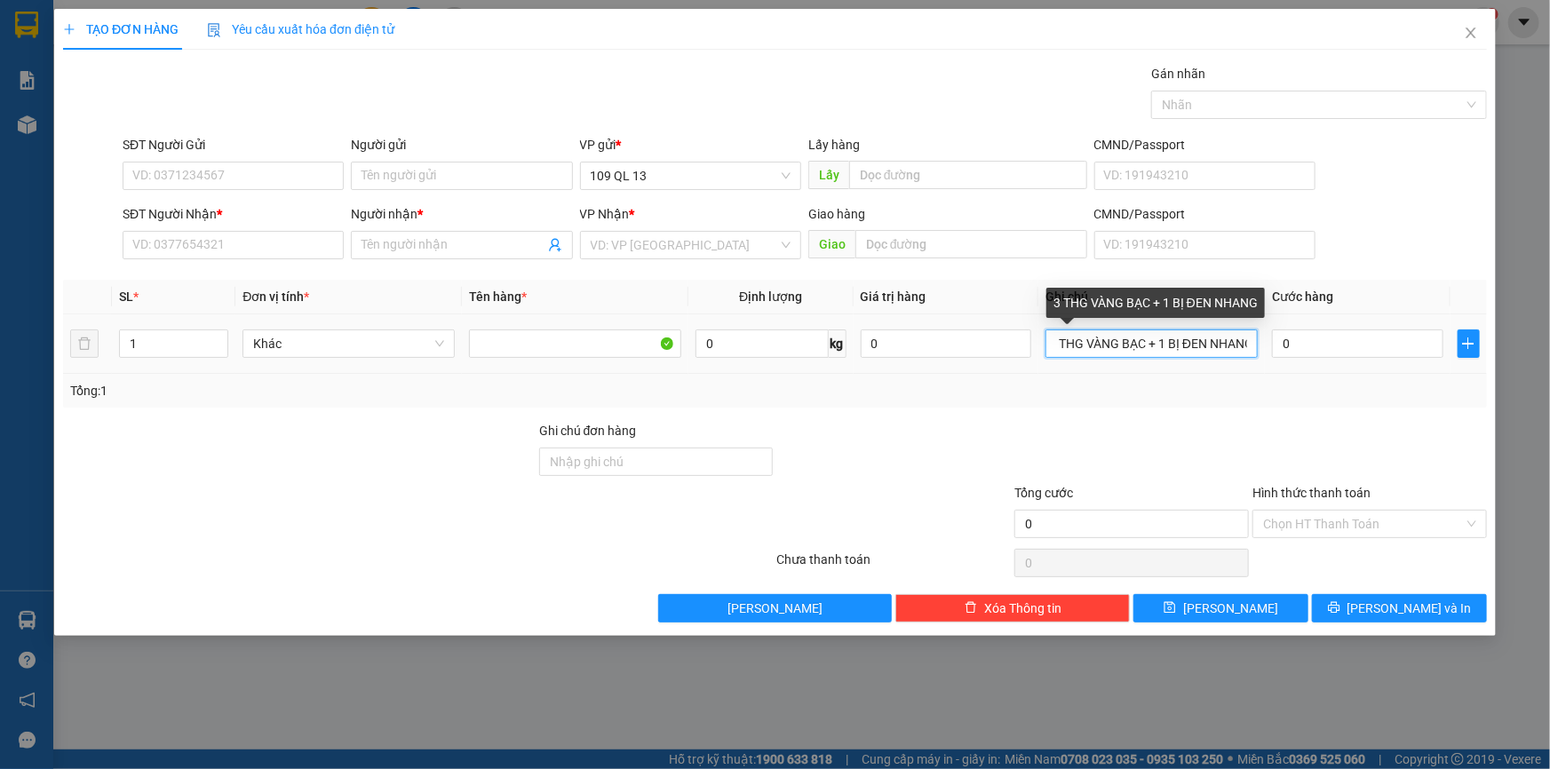
scroll to position [0, 16]
type input "3 THG VÀNG BẠC + 1 BỊ ĐEN NHANG"
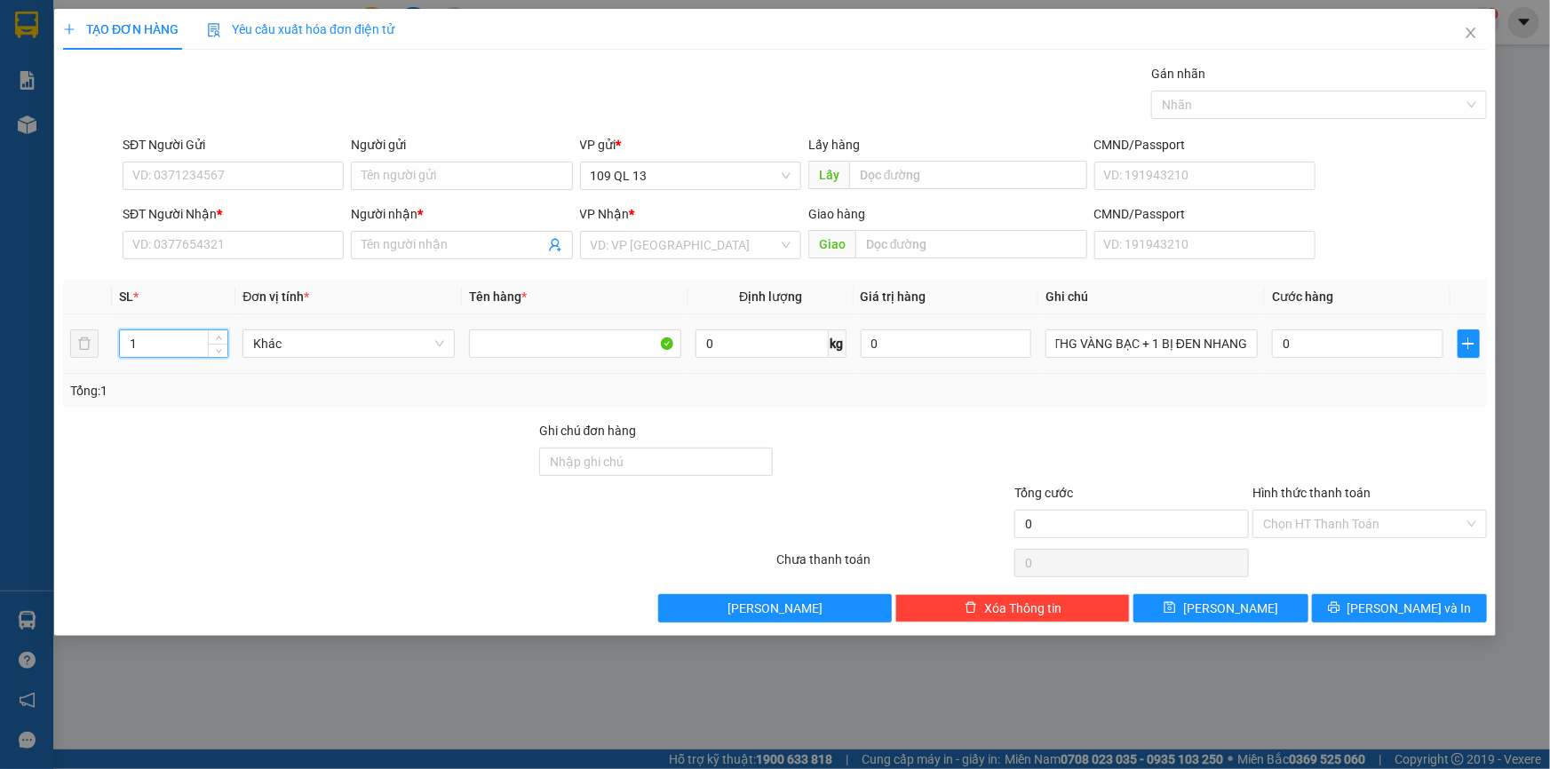
click at [157, 340] on input "1" at bounding box center [173, 343] width 107 height 27
type input "4"
click at [224, 250] on input "SĐT Người Nhận *" at bounding box center [233, 245] width 221 height 28
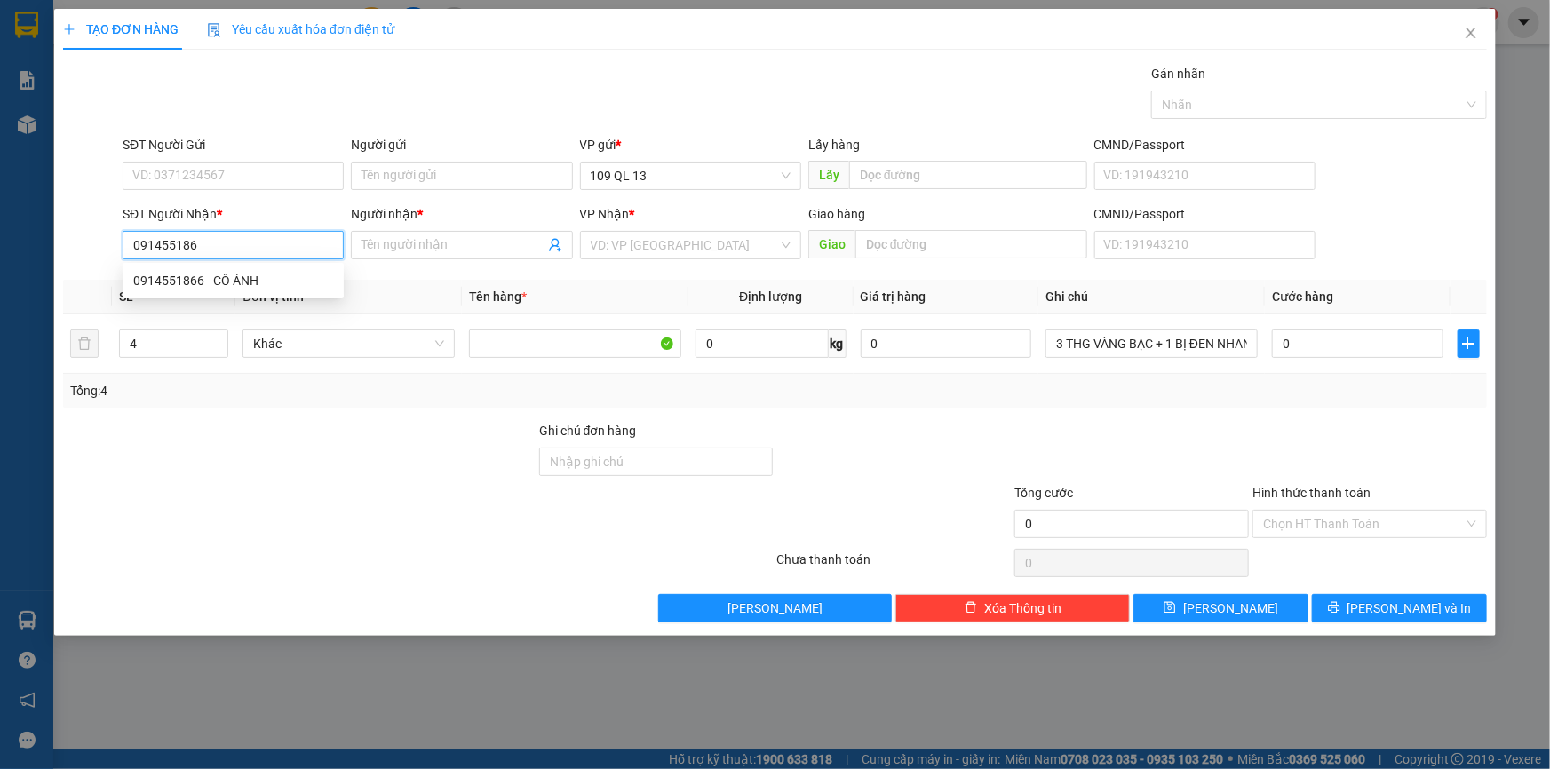
type input "0914551866"
click at [232, 273] on div "0914551866 - CÔ ÁNH" at bounding box center [233, 281] width 200 height 20
type input "CÔ ÁNH"
type input "0914551866"
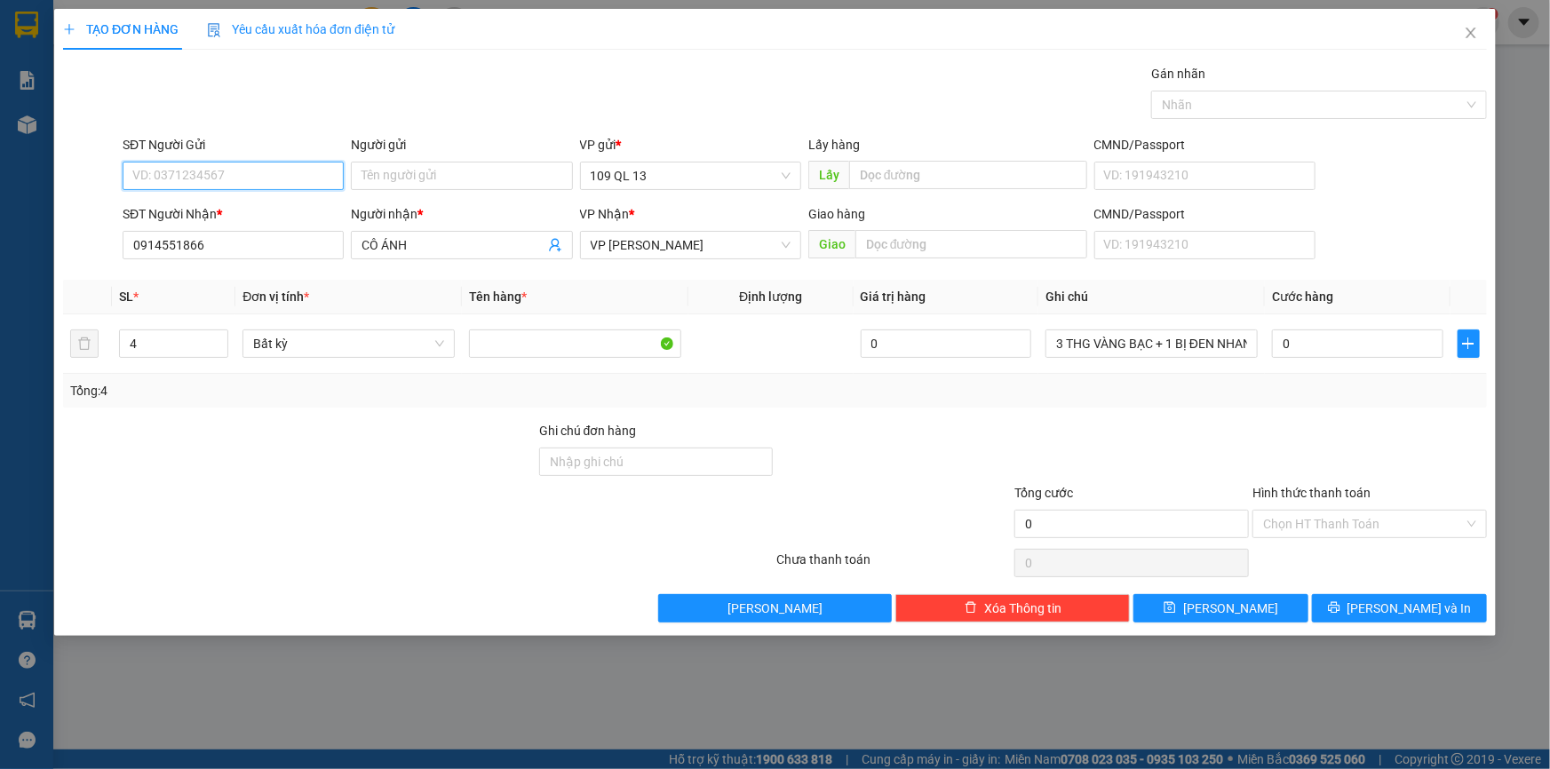
click at [288, 163] on input "SĐT Người Gửi" at bounding box center [233, 176] width 221 height 28
drag, startPoint x: 285, startPoint y: 205, endPoint x: 283, endPoint y: 195, distance: 10.8
click at [285, 205] on div "0902583877 - LIỄU" at bounding box center [233, 212] width 200 height 20
type input "0902583877"
type input "LIỄU"
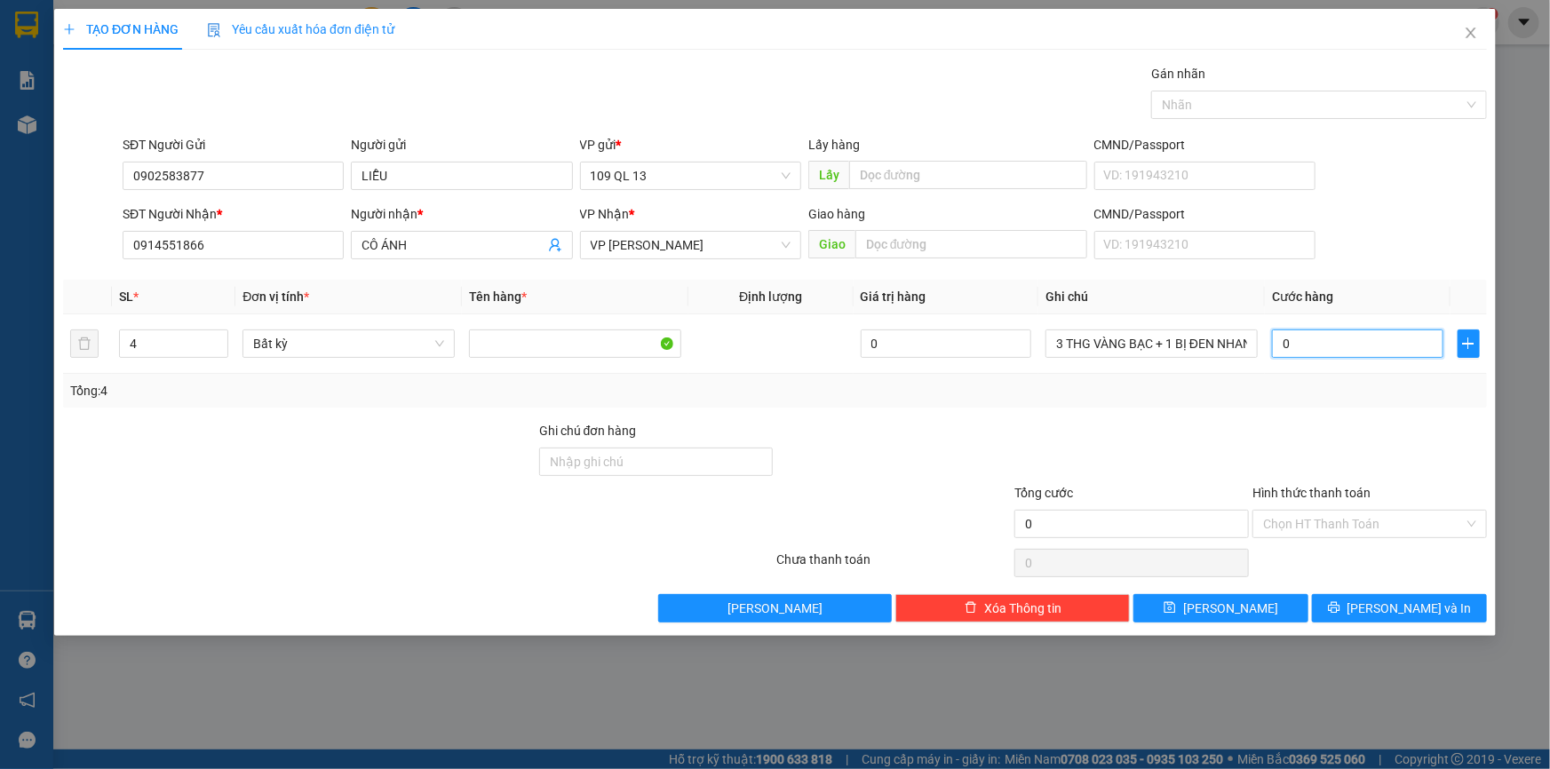
type input "1"
type input "13"
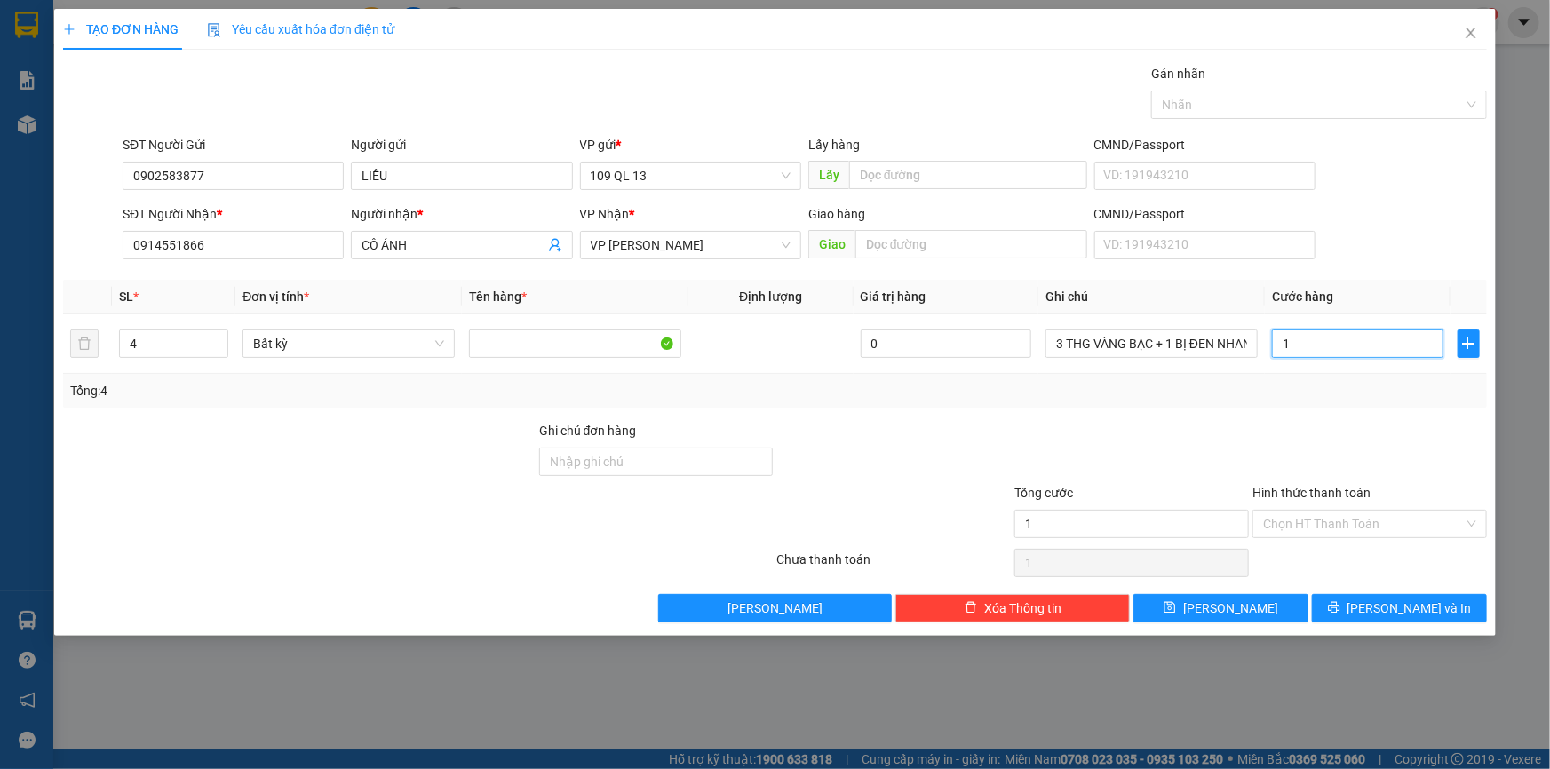
type input "13"
type input "130"
type input "130.000"
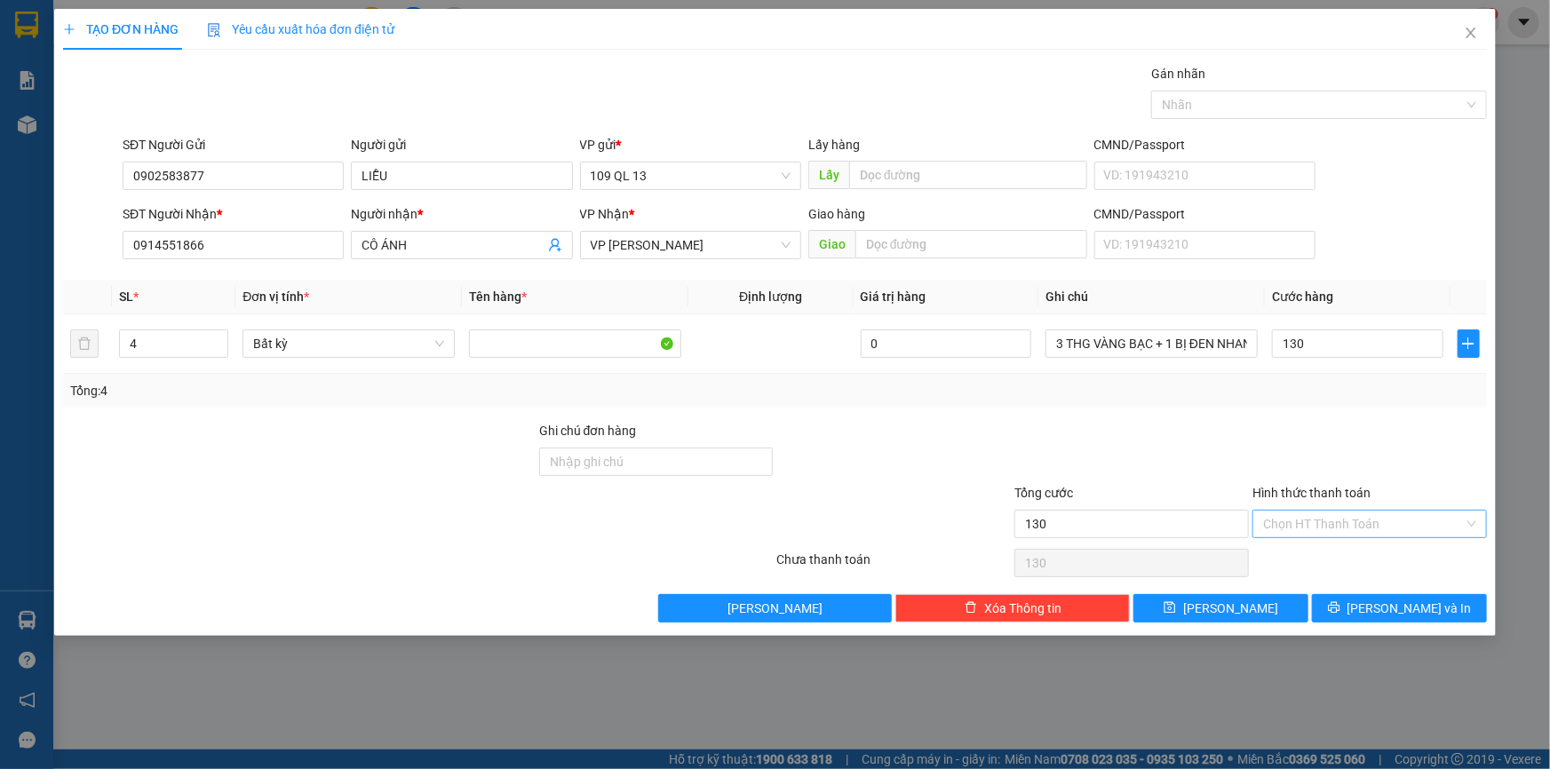
type input "130.000"
click at [1401, 511] on input "Hình thức thanh toán" at bounding box center [1363, 524] width 201 height 27
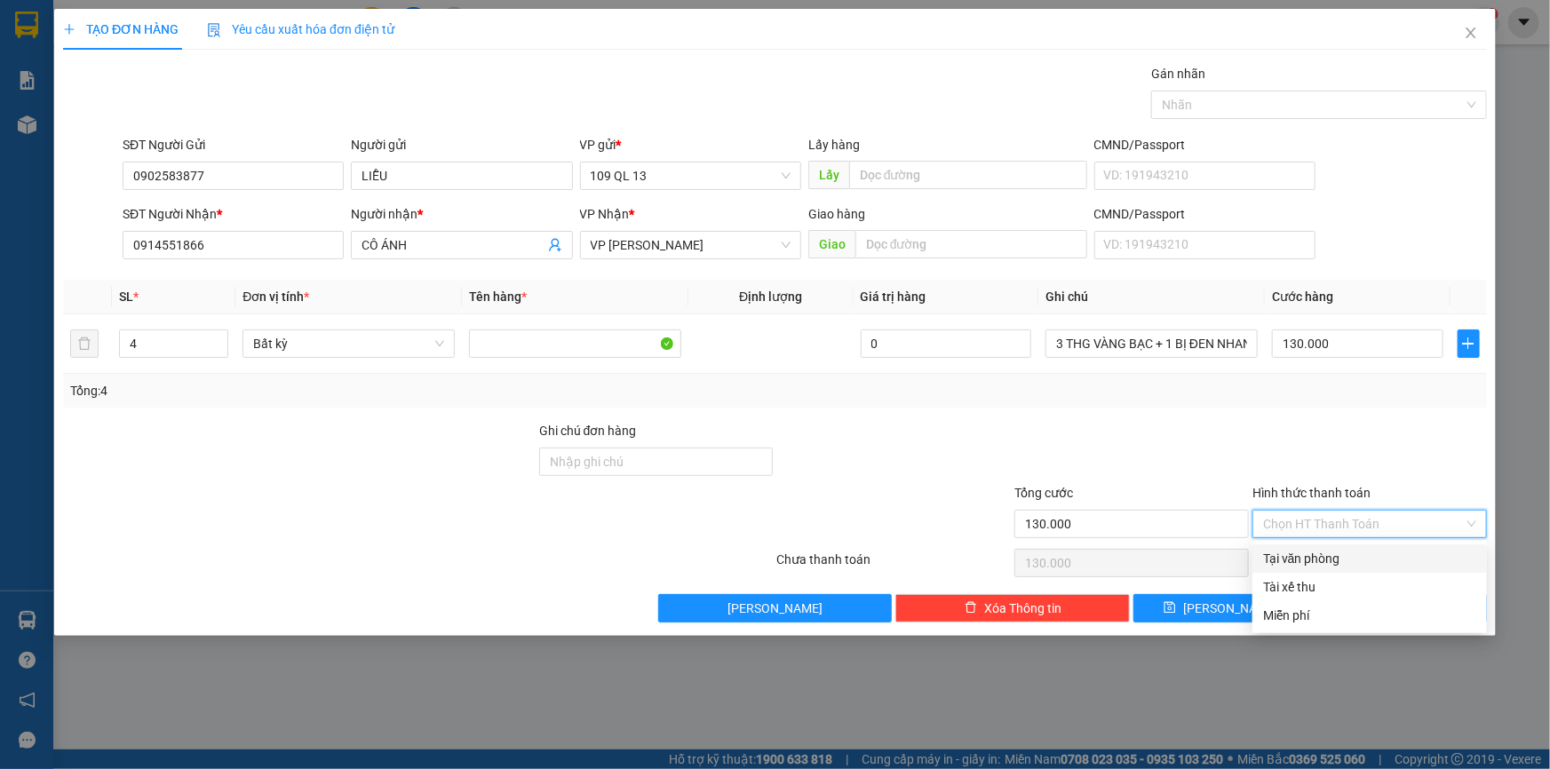
click at [1391, 555] on div "Tại văn phòng" at bounding box center [1369, 559] width 213 height 20
type input "0"
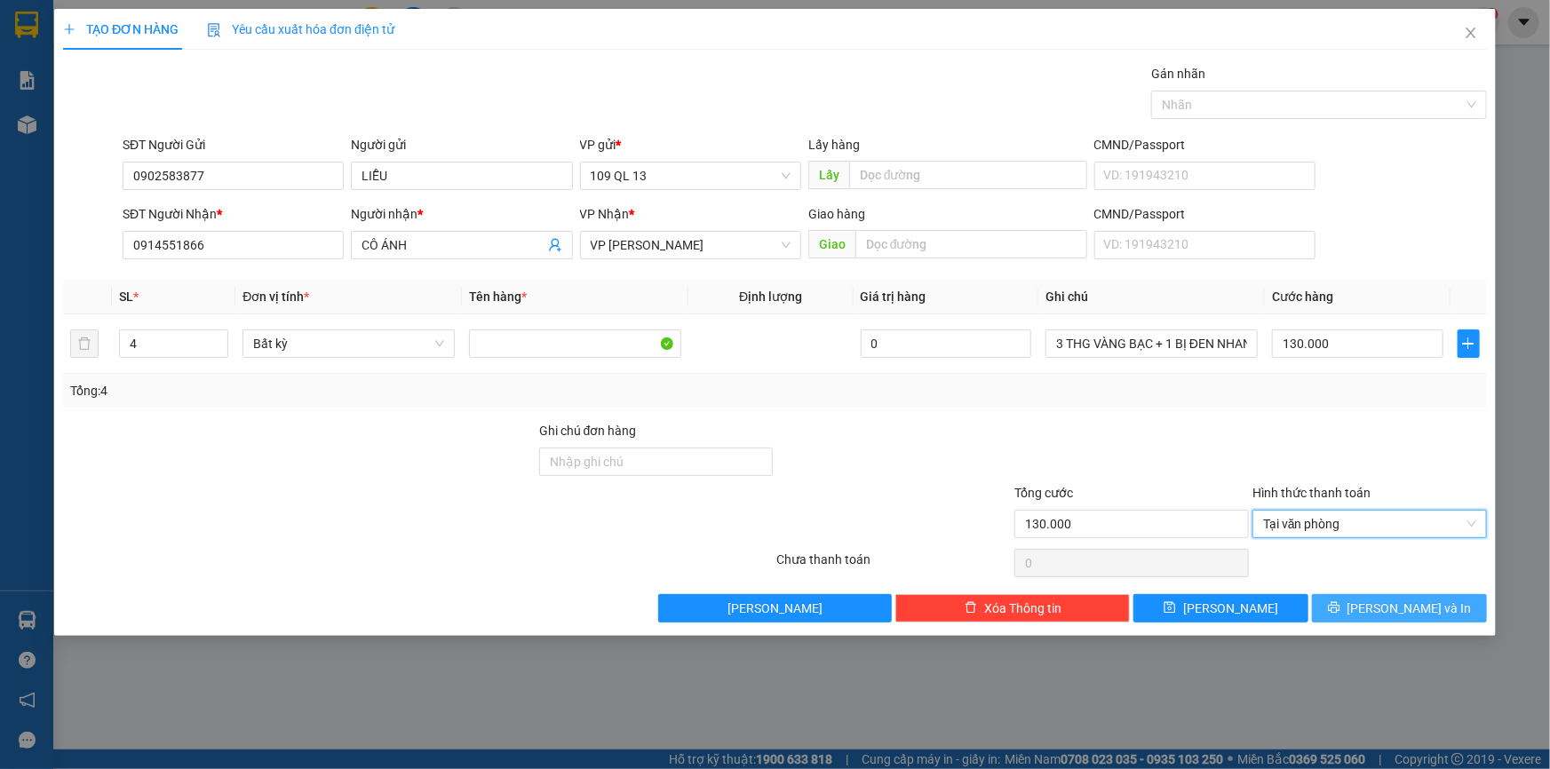
click at [1412, 604] on span "[PERSON_NAME] và In" at bounding box center [1410, 609] width 124 height 20
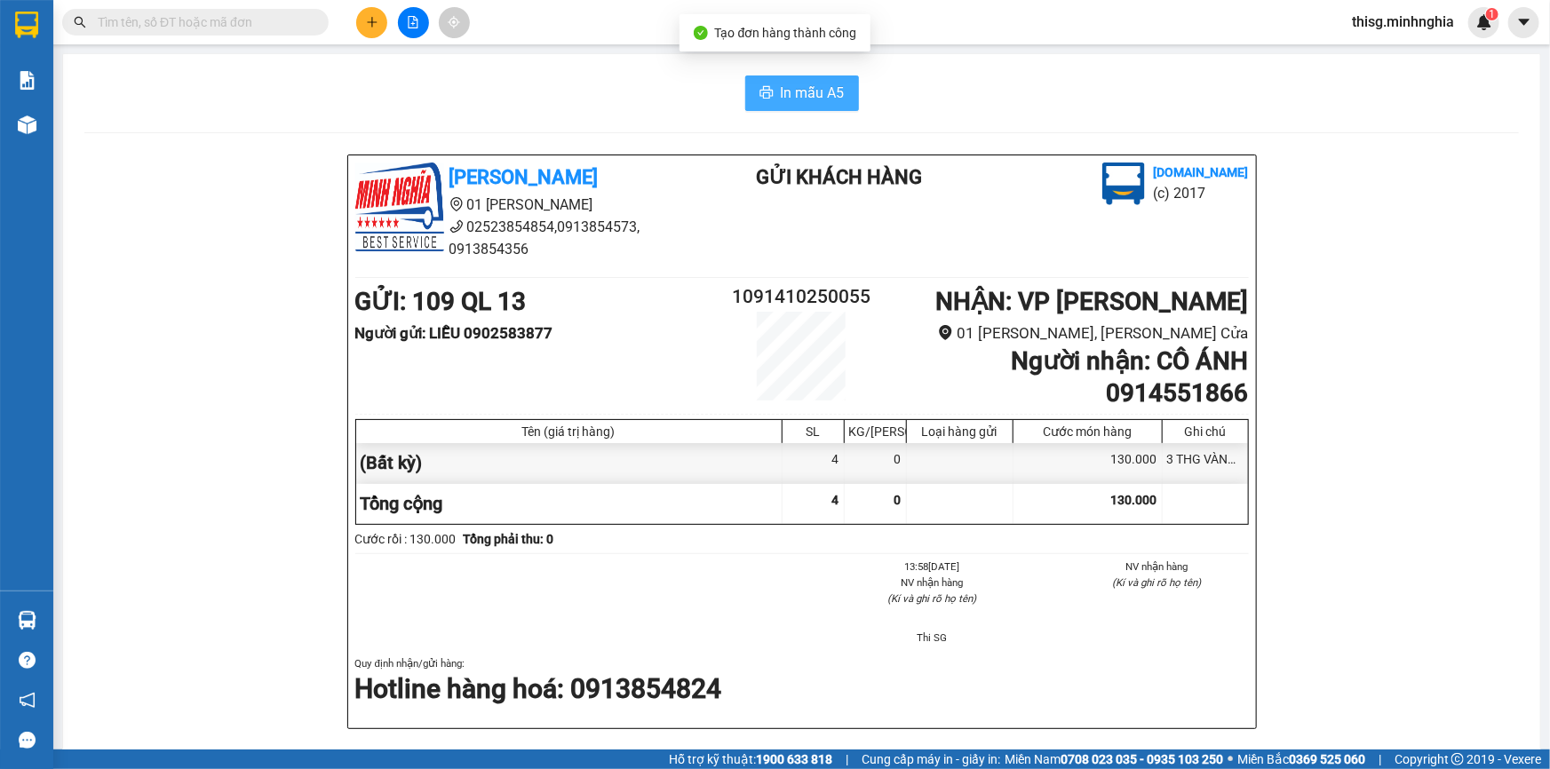
click at [804, 82] on span "In mẫu A5" at bounding box center [813, 93] width 64 height 22
